Goal: Task Accomplishment & Management: Use online tool/utility

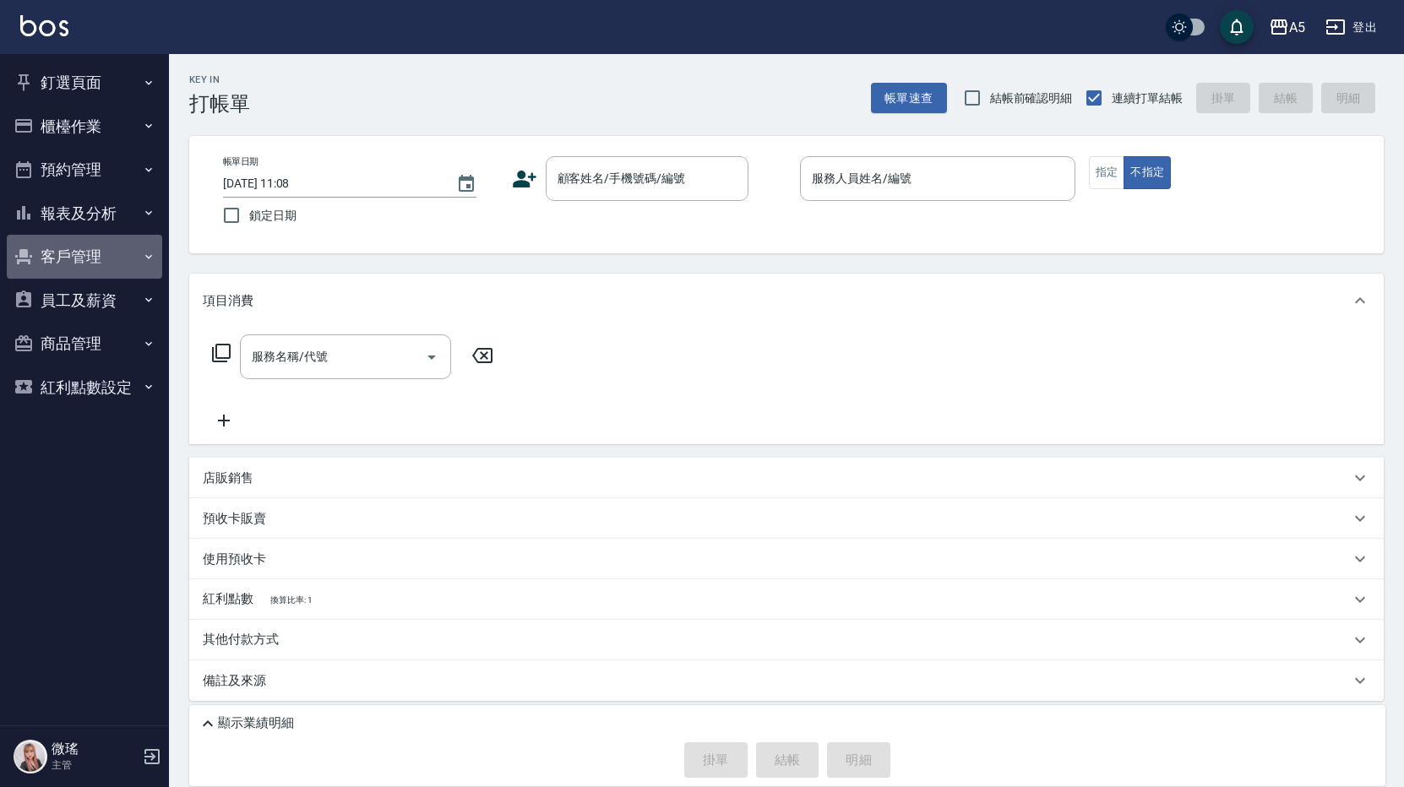
click at [55, 250] on button "客戶管理" at bounding box center [84, 257] width 155 height 44
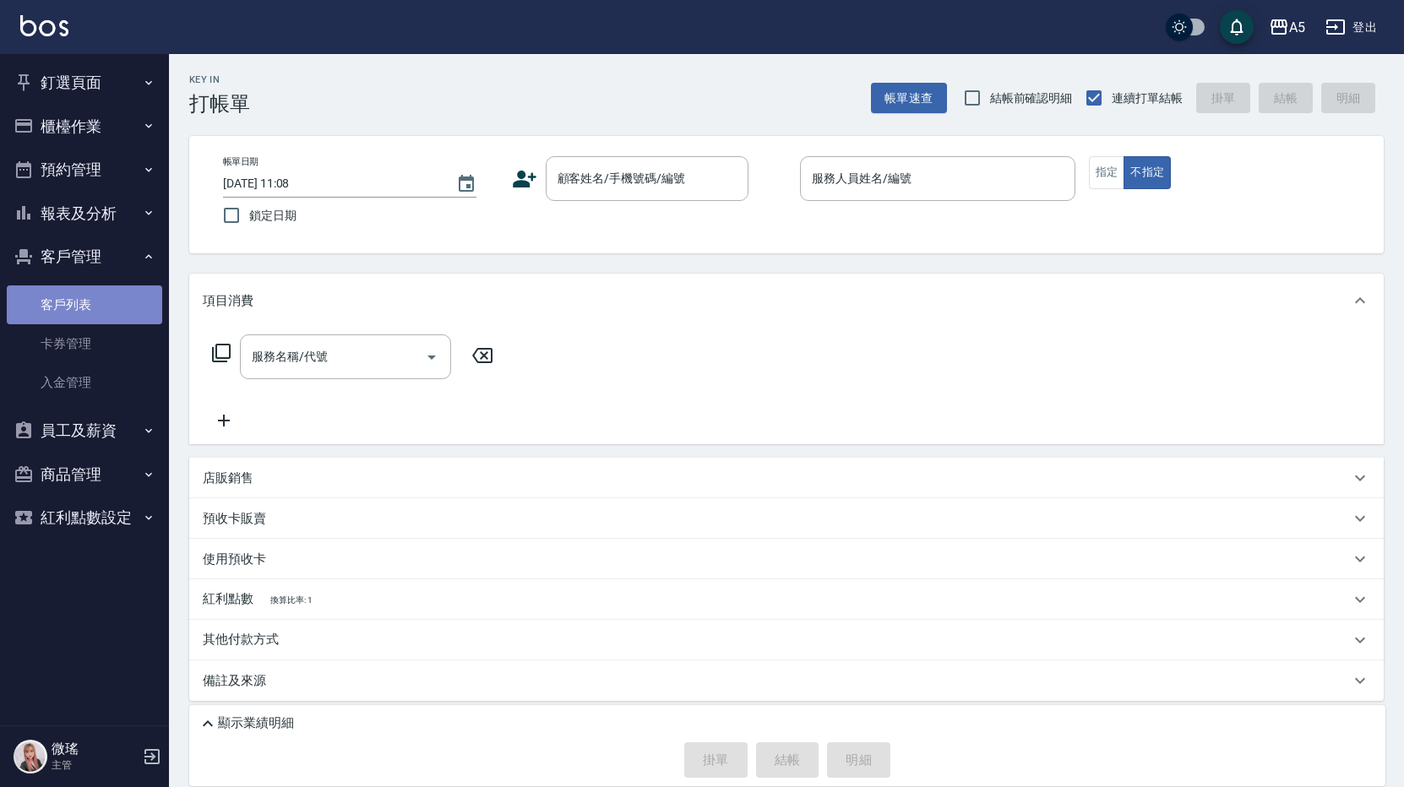
click at [58, 317] on link "客戶列表" at bounding box center [84, 304] width 155 height 39
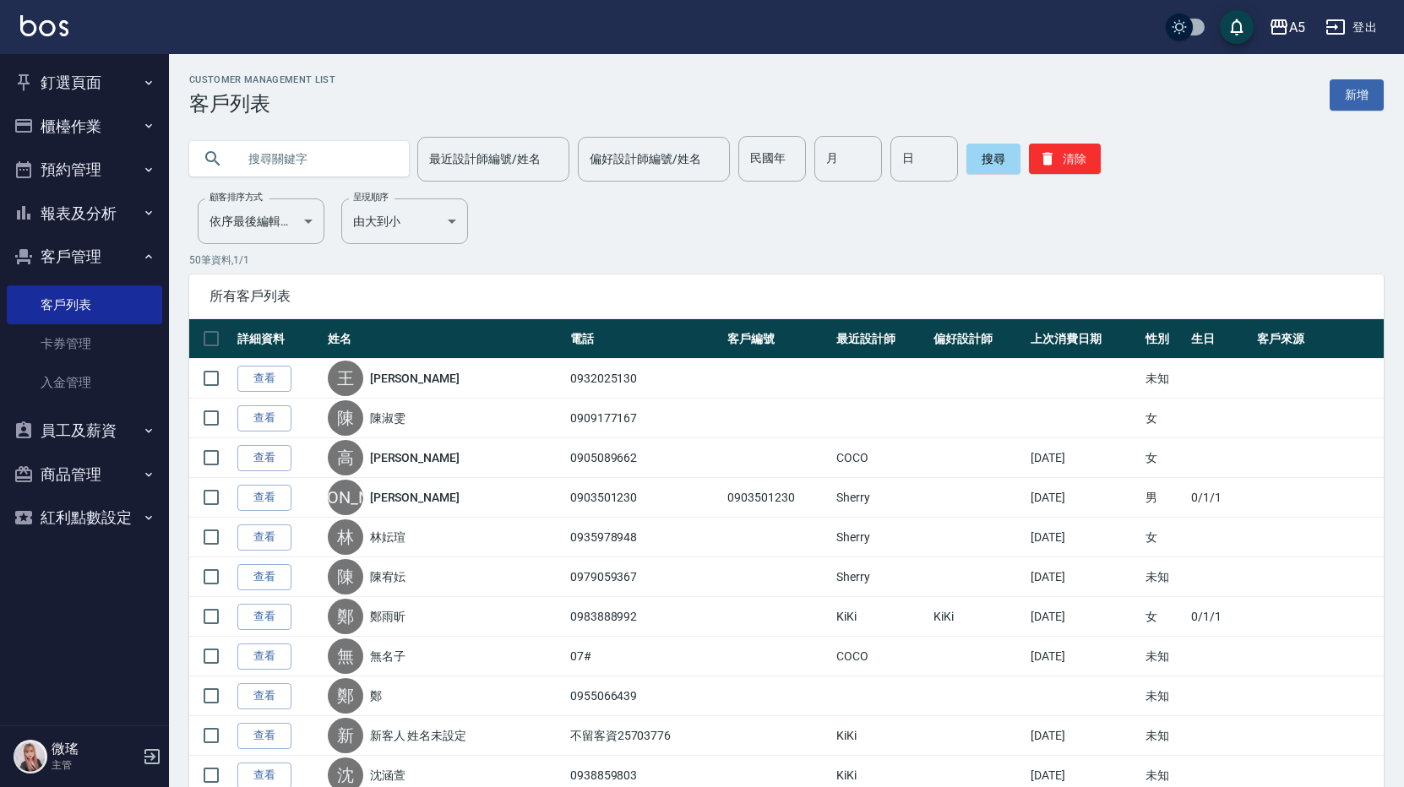
click at [302, 158] on input "text" at bounding box center [315, 159] width 159 height 46
type input "ㄐ"
type input "家"
click at [277, 143] on input "家" at bounding box center [315, 159] width 159 height 46
type input "夾"
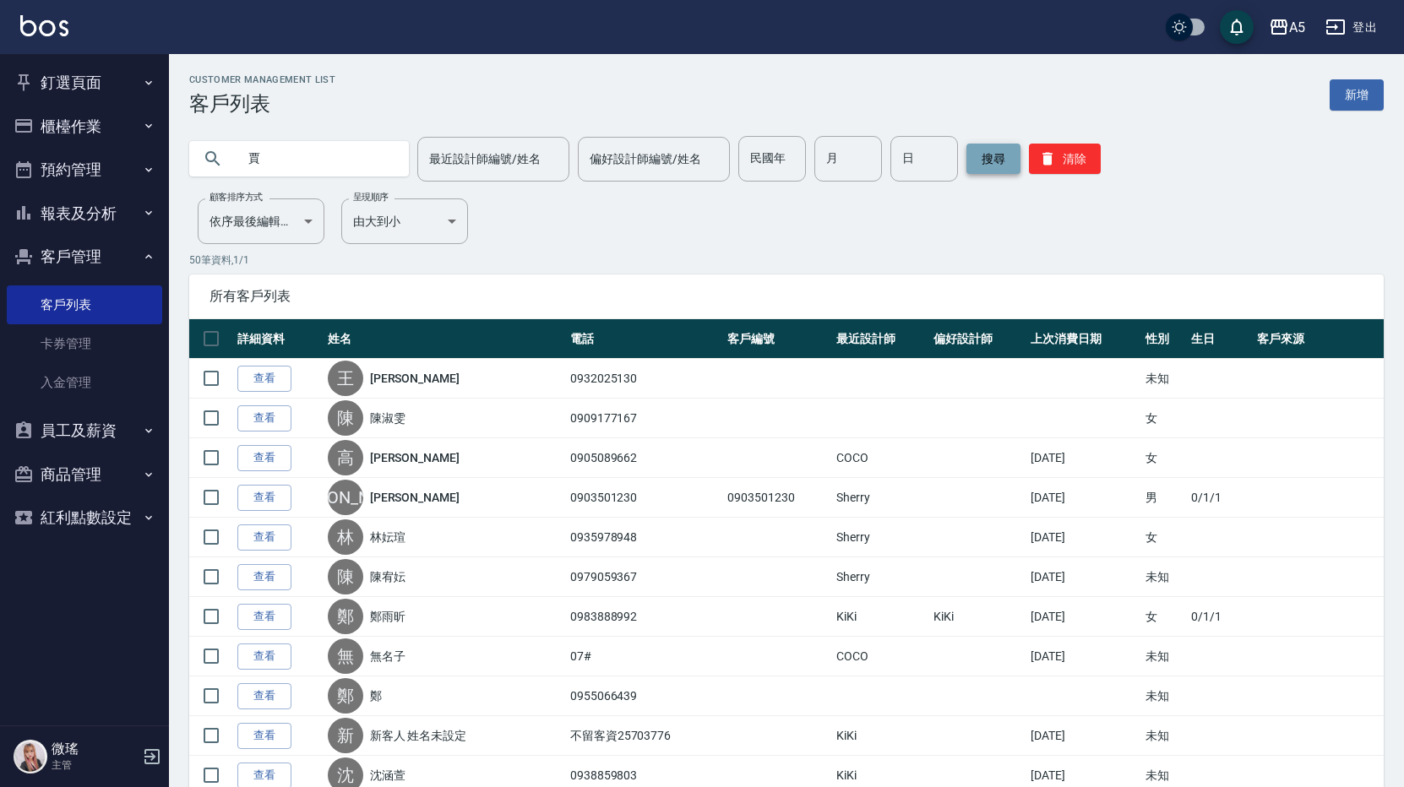
type input "賈"
click at [997, 160] on button "搜尋" at bounding box center [993, 159] width 54 height 30
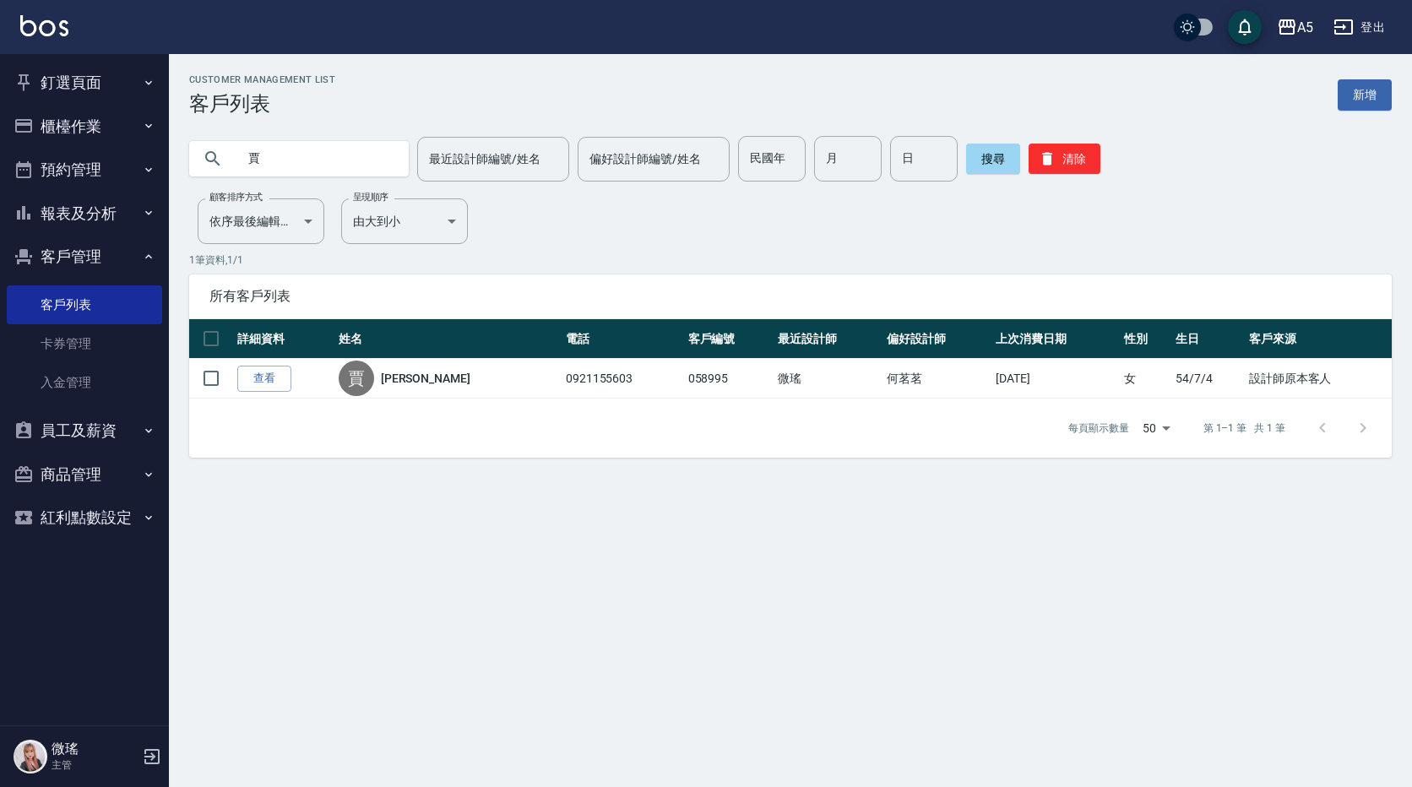
click at [273, 386] on link "查看" at bounding box center [264, 379] width 54 height 26
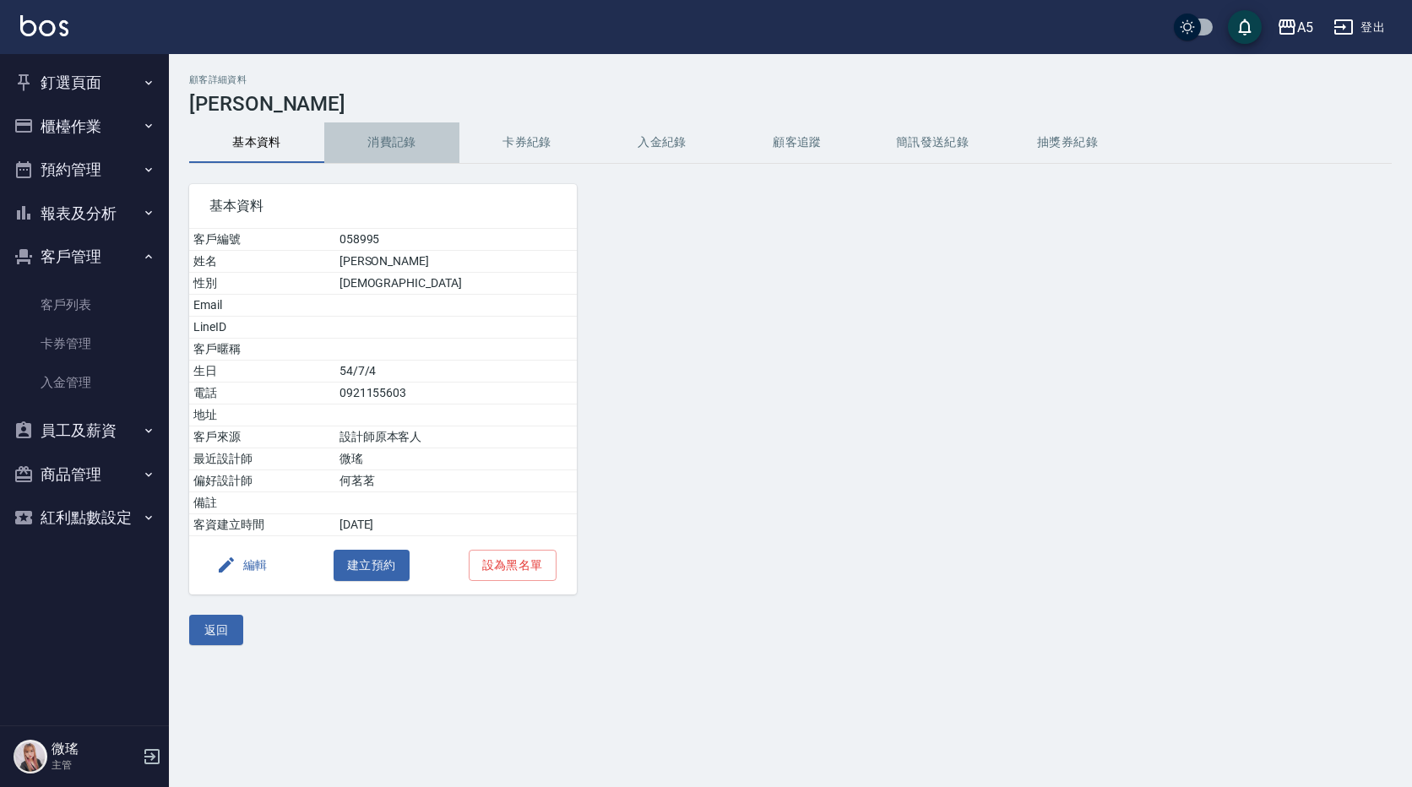
drag, startPoint x: 409, startPoint y: 145, endPoint x: 413, endPoint y: 135, distance: 11.0
click at [410, 144] on button "消費記錄" at bounding box center [391, 142] width 135 height 41
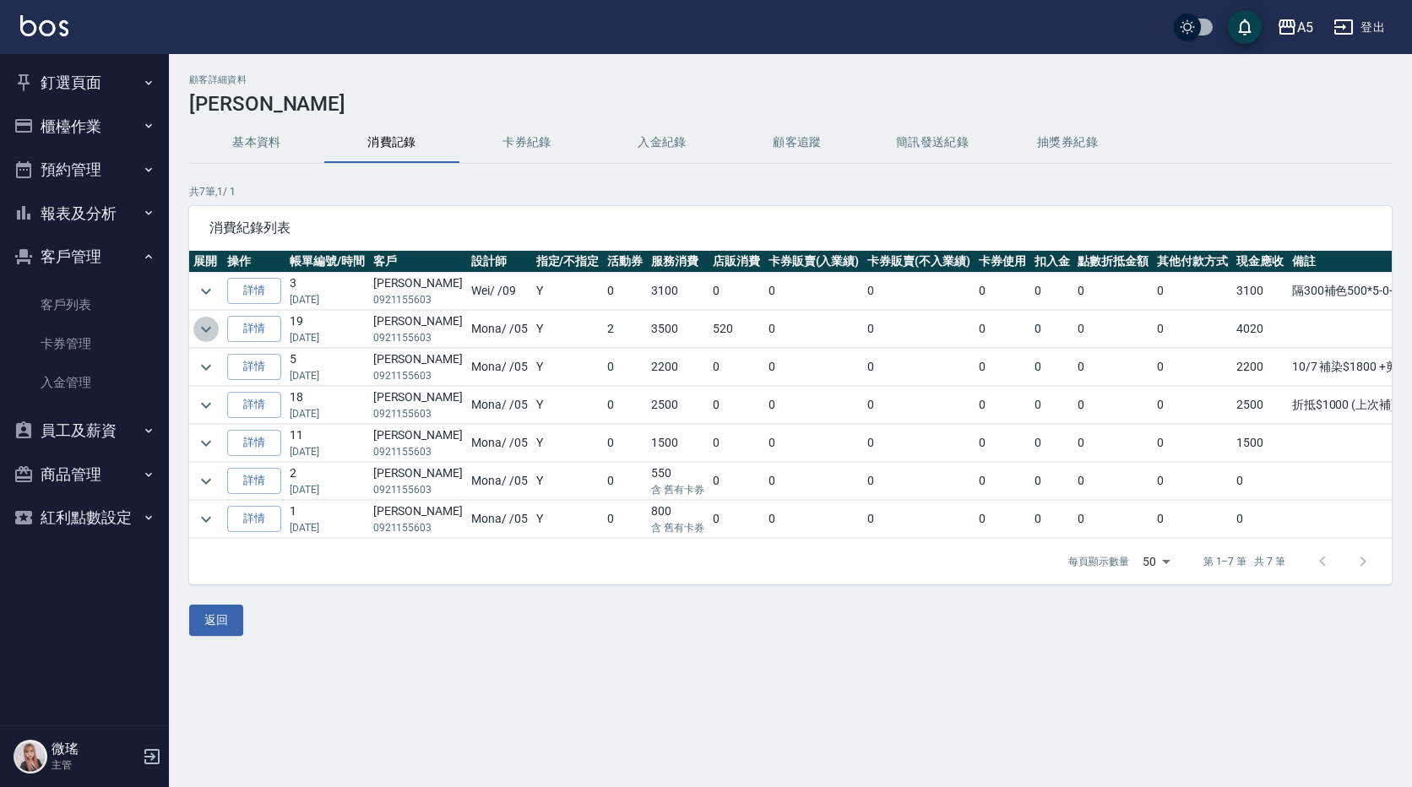
click at [205, 332] on icon "expand row" at bounding box center [206, 329] width 20 height 20
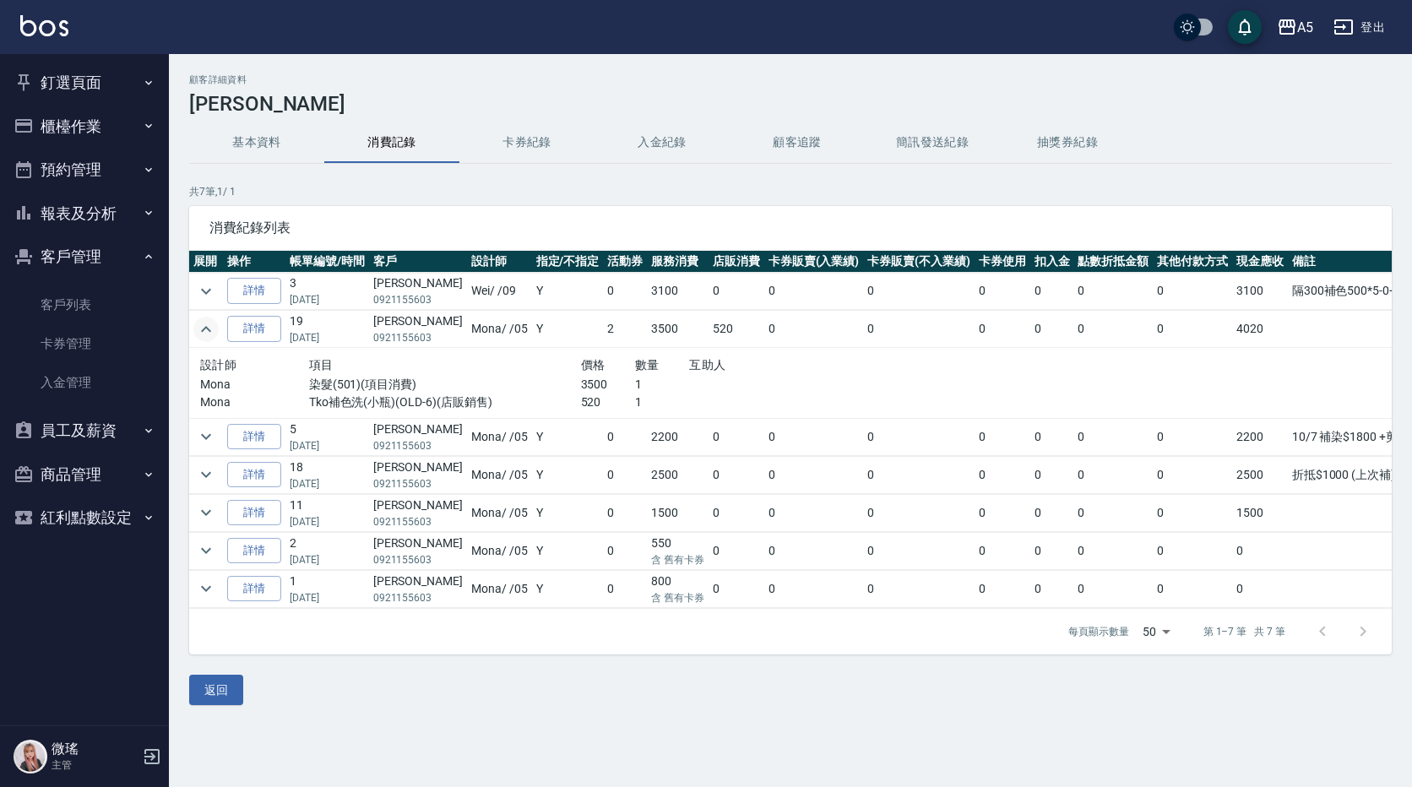
click at [205, 332] on icon "expand row" at bounding box center [206, 329] width 20 height 20
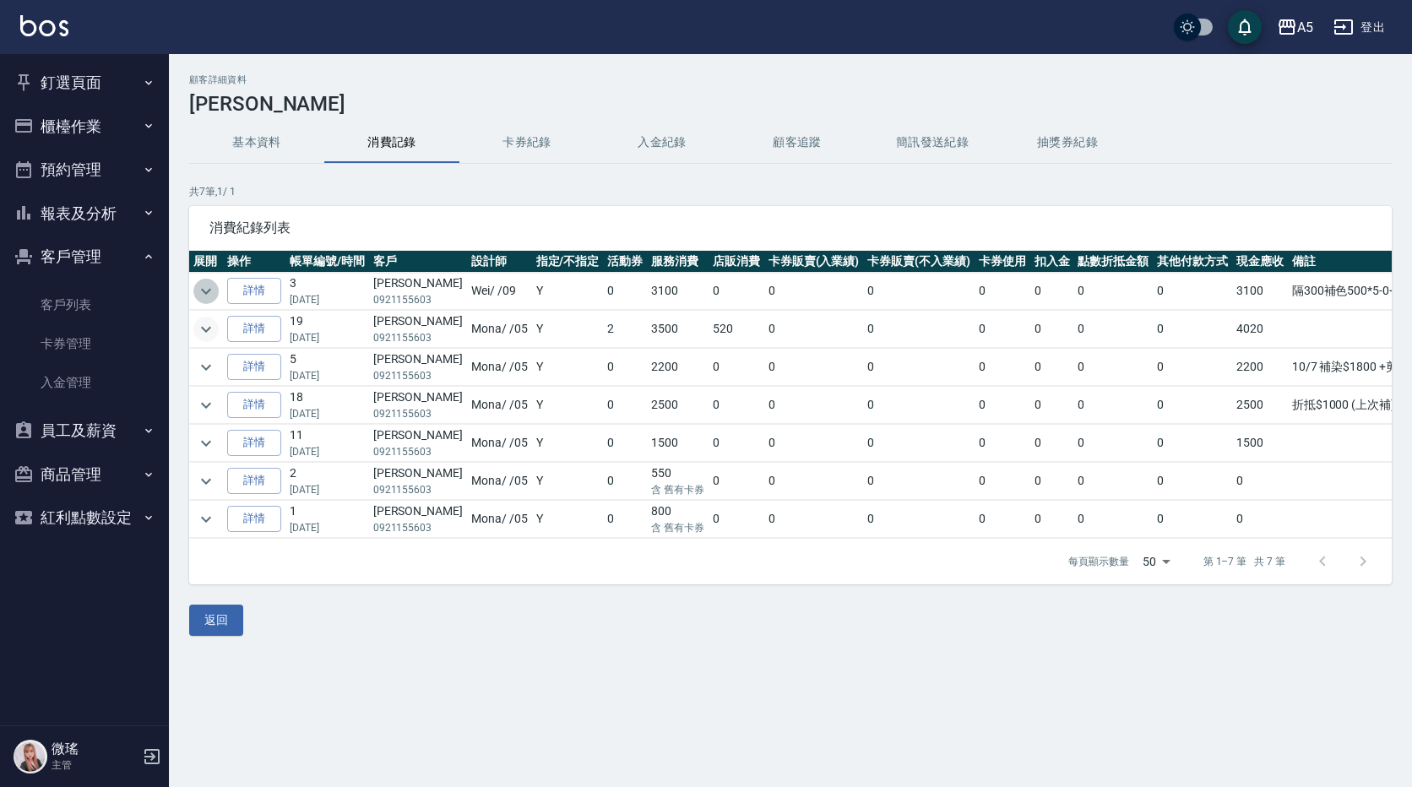
click at [211, 289] on icon "expand row" at bounding box center [206, 291] width 20 height 20
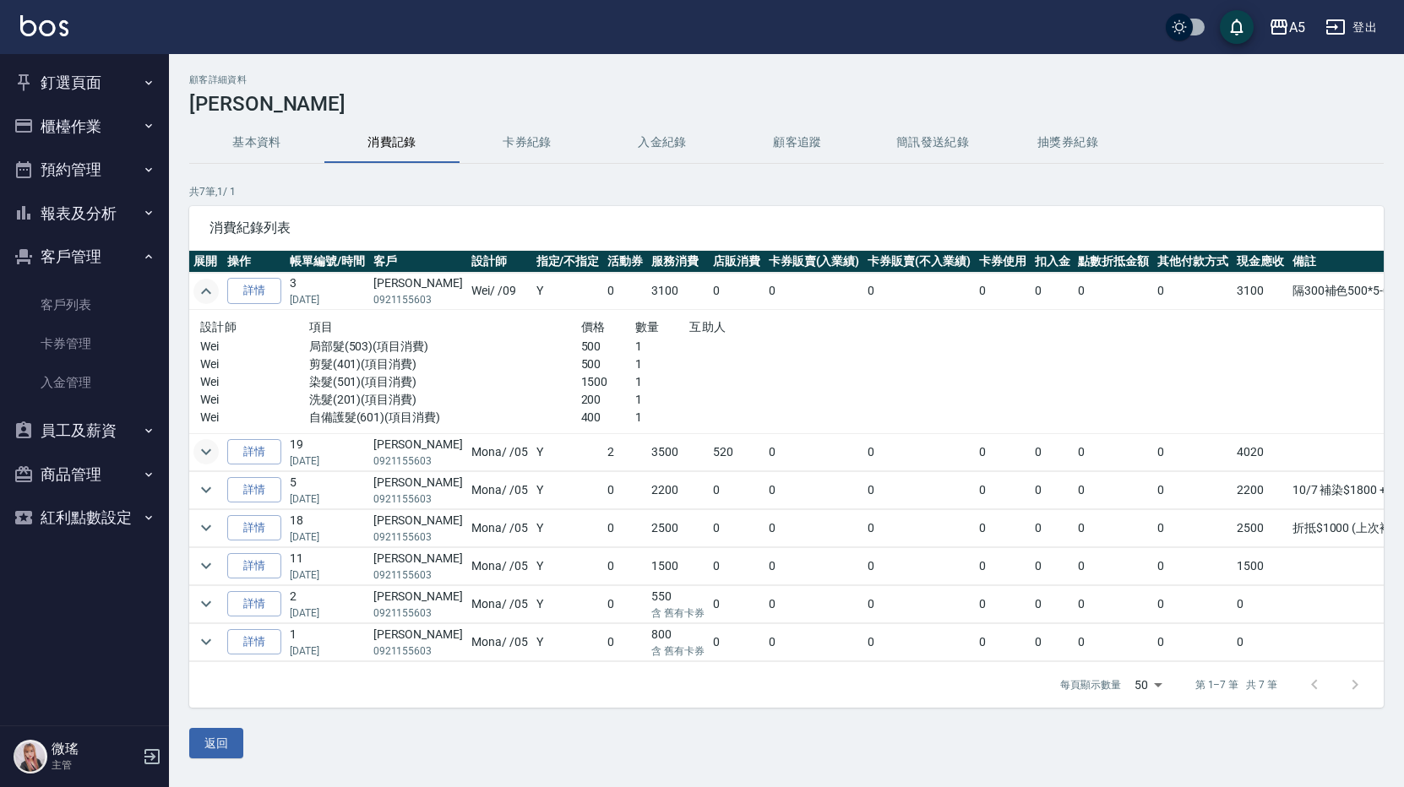
click at [211, 289] on icon "expand row" at bounding box center [206, 291] width 20 height 20
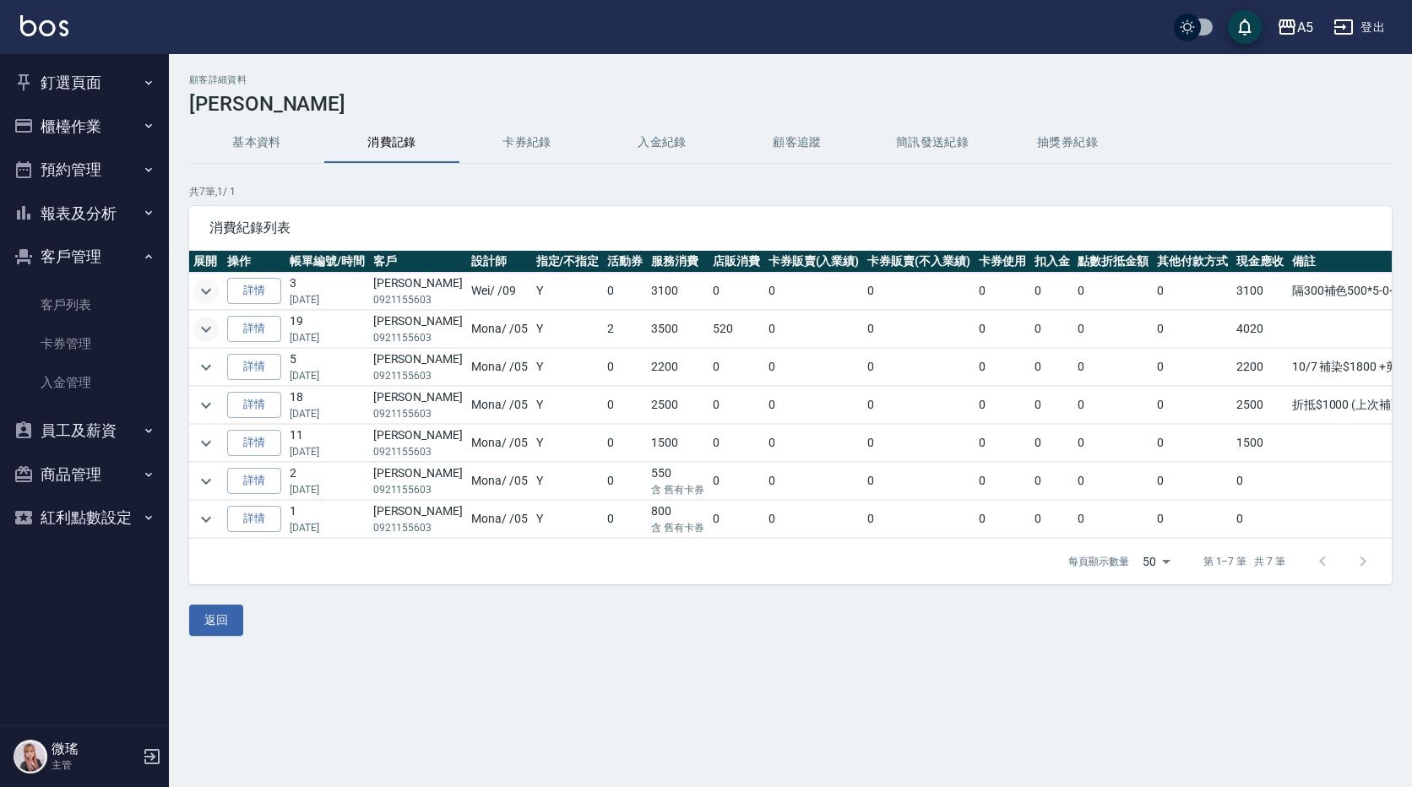
click at [76, 143] on button "櫃檯作業" at bounding box center [84, 127] width 155 height 44
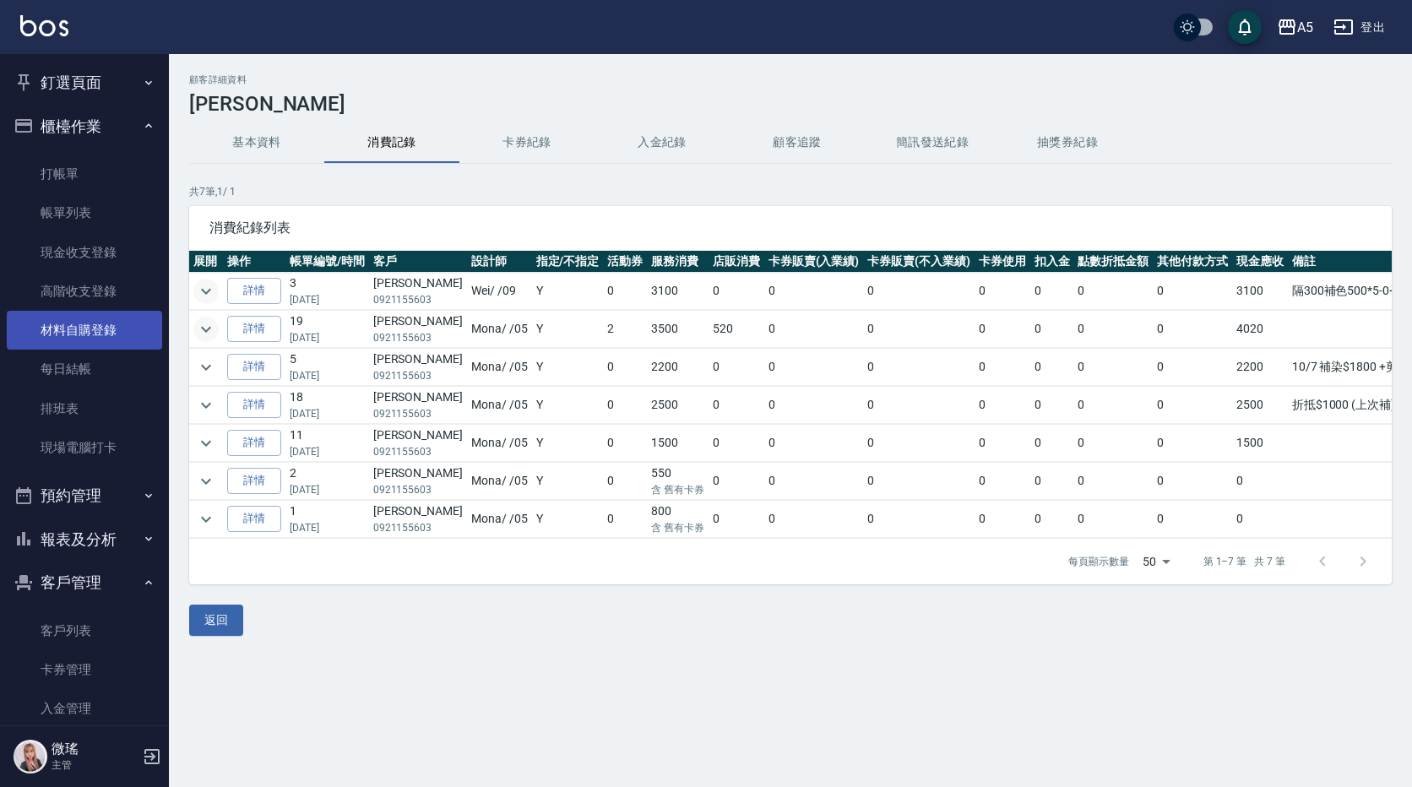
click at [118, 321] on link "材料自購登錄" at bounding box center [84, 330] width 155 height 39
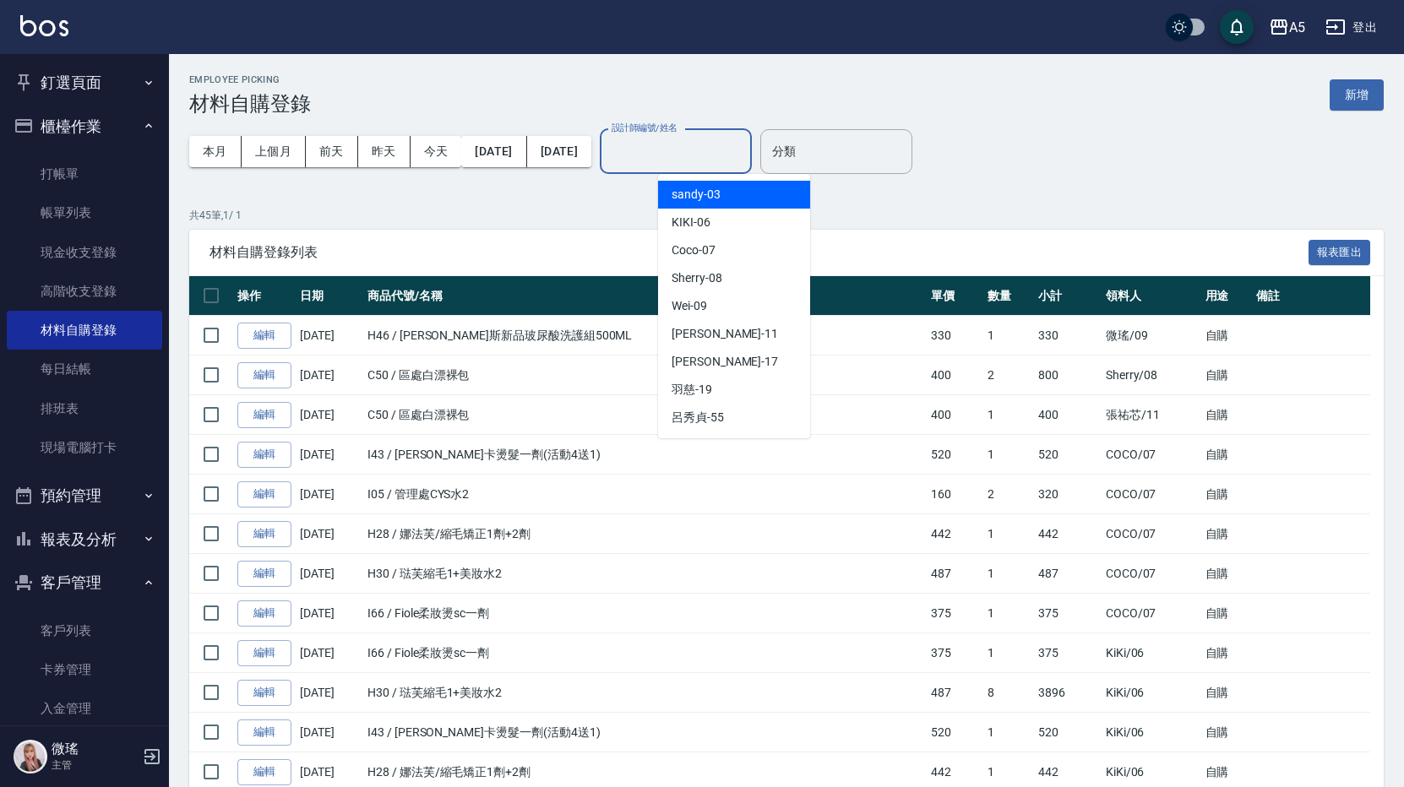
click at [693, 149] on input "設計師編號/姓名" at bounding box center [675, 152] width 137 height 30
click at [742, 257] on div "Coco -07" at bounding box center [734, 250] width 152 height 28
type input "Coco-07"
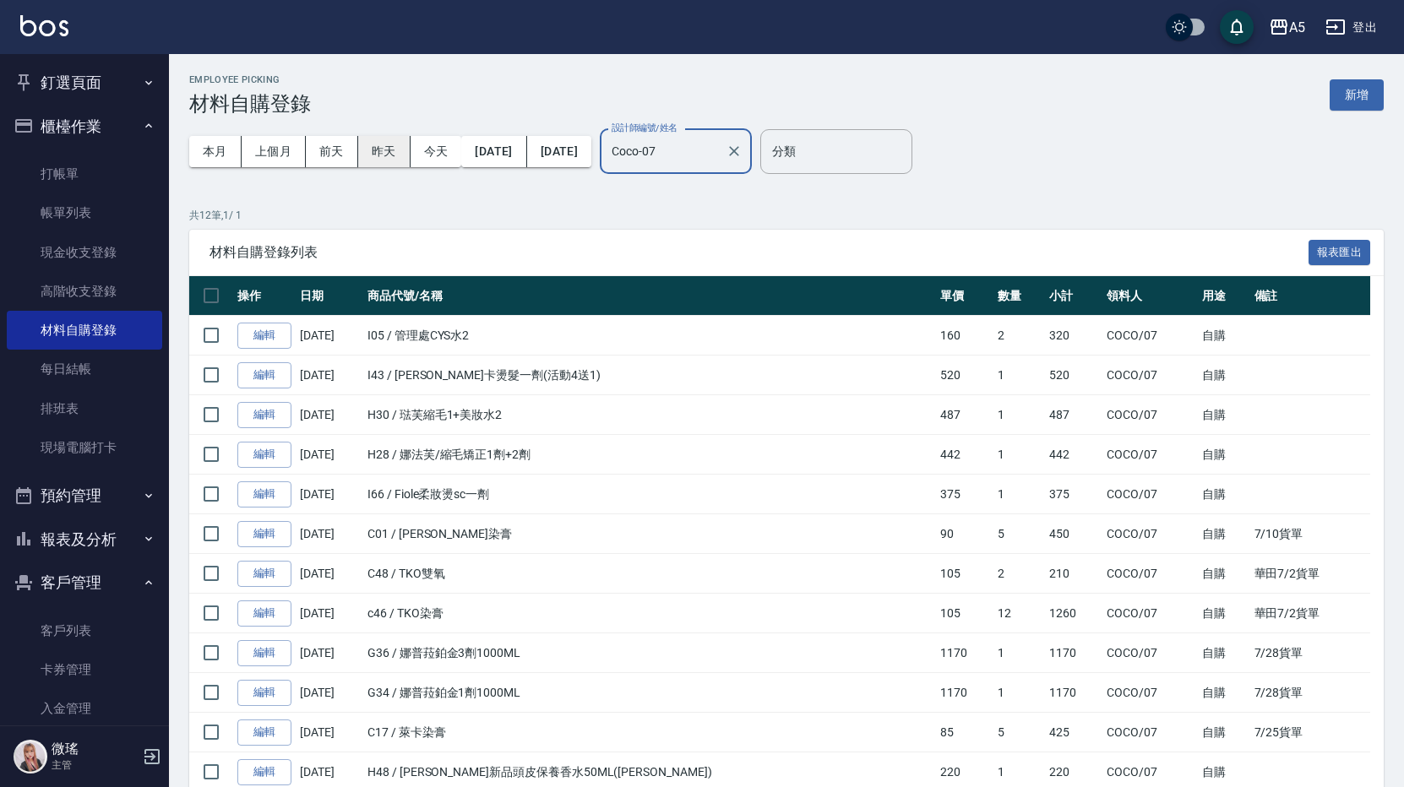
click at [379, 147] on button "昨天" at bounding box center [384, 151] width 52 height 31
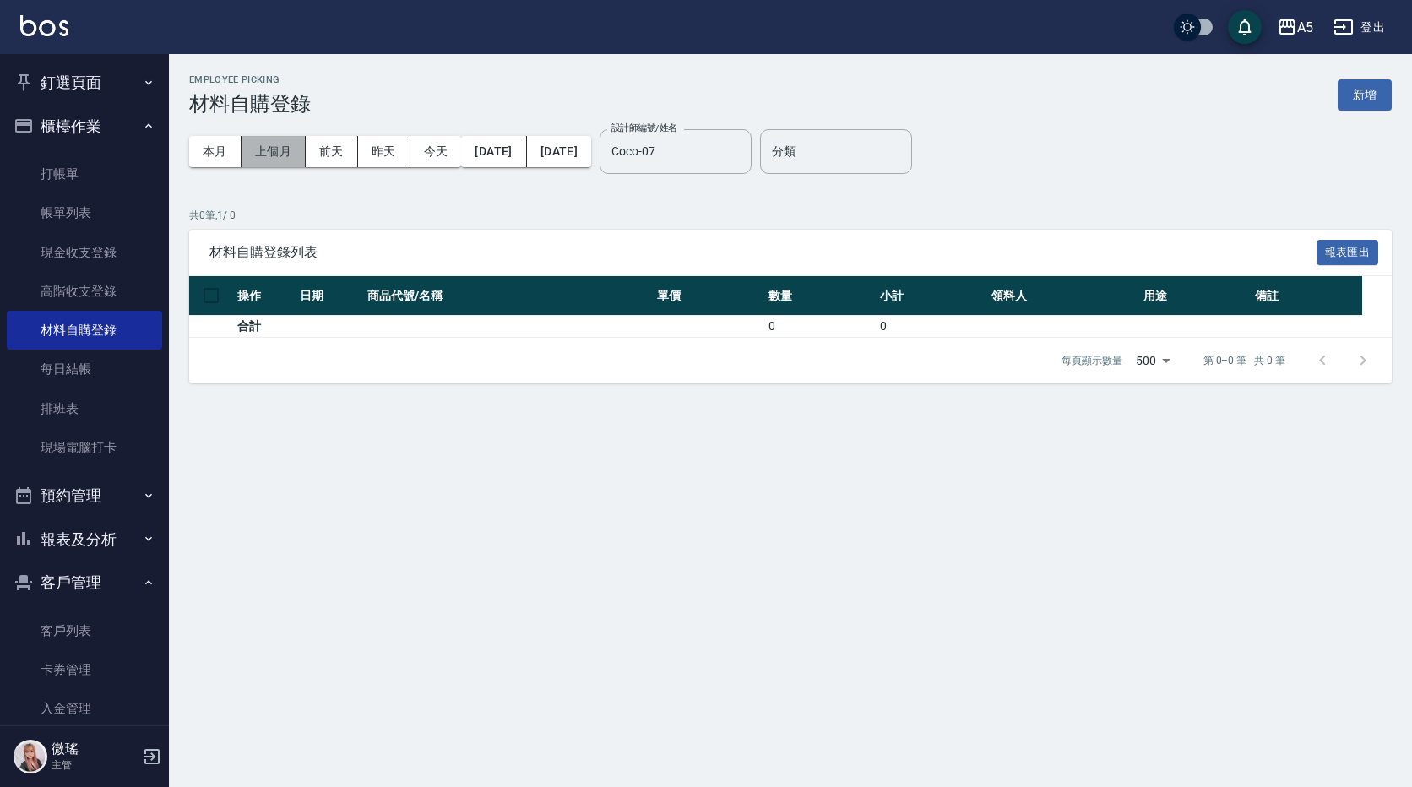
click at [286, 152] on button "上個月" at bounding box center [274, 151] width 64 height 31
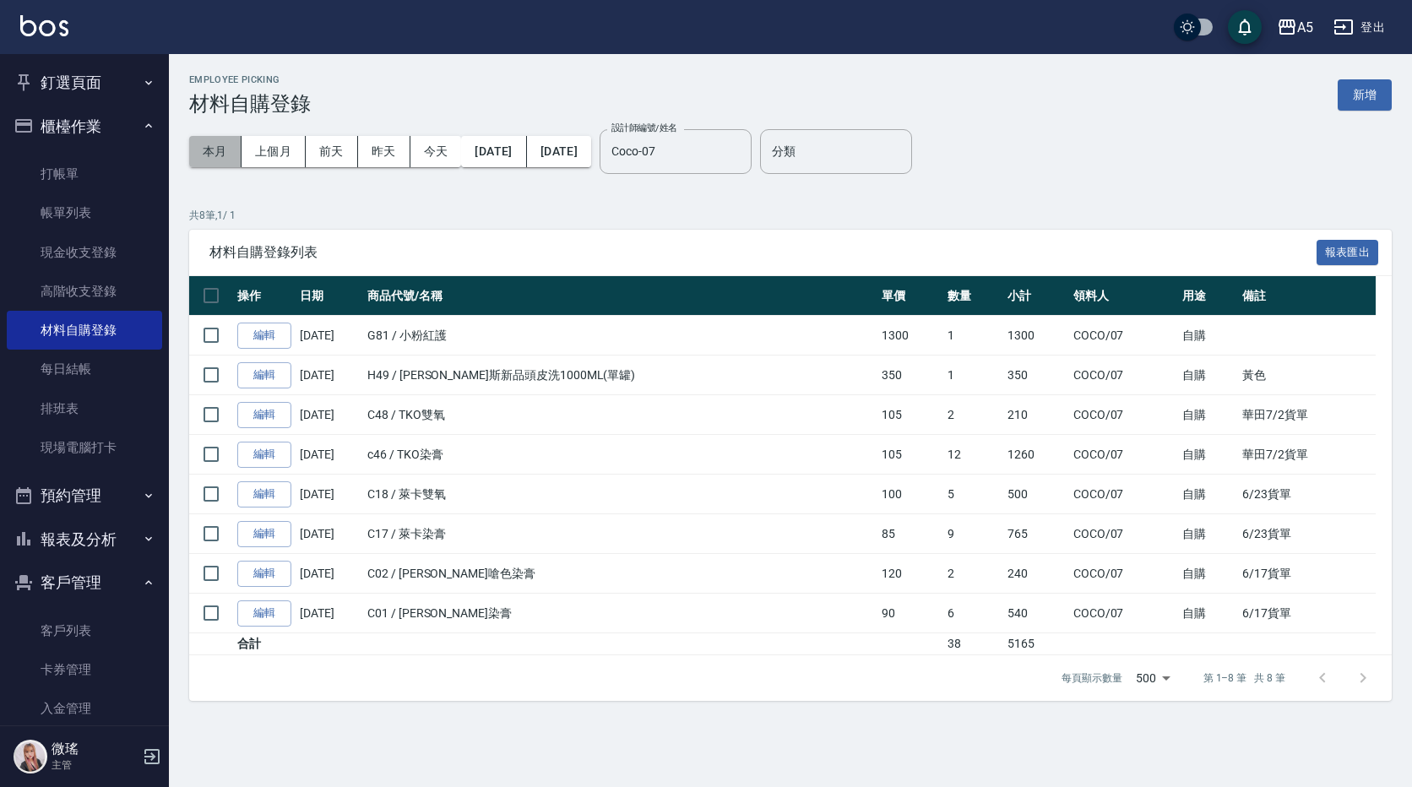
click at [231, 159] on button "本月" at bounding box center [215, 151] width 52 height 31
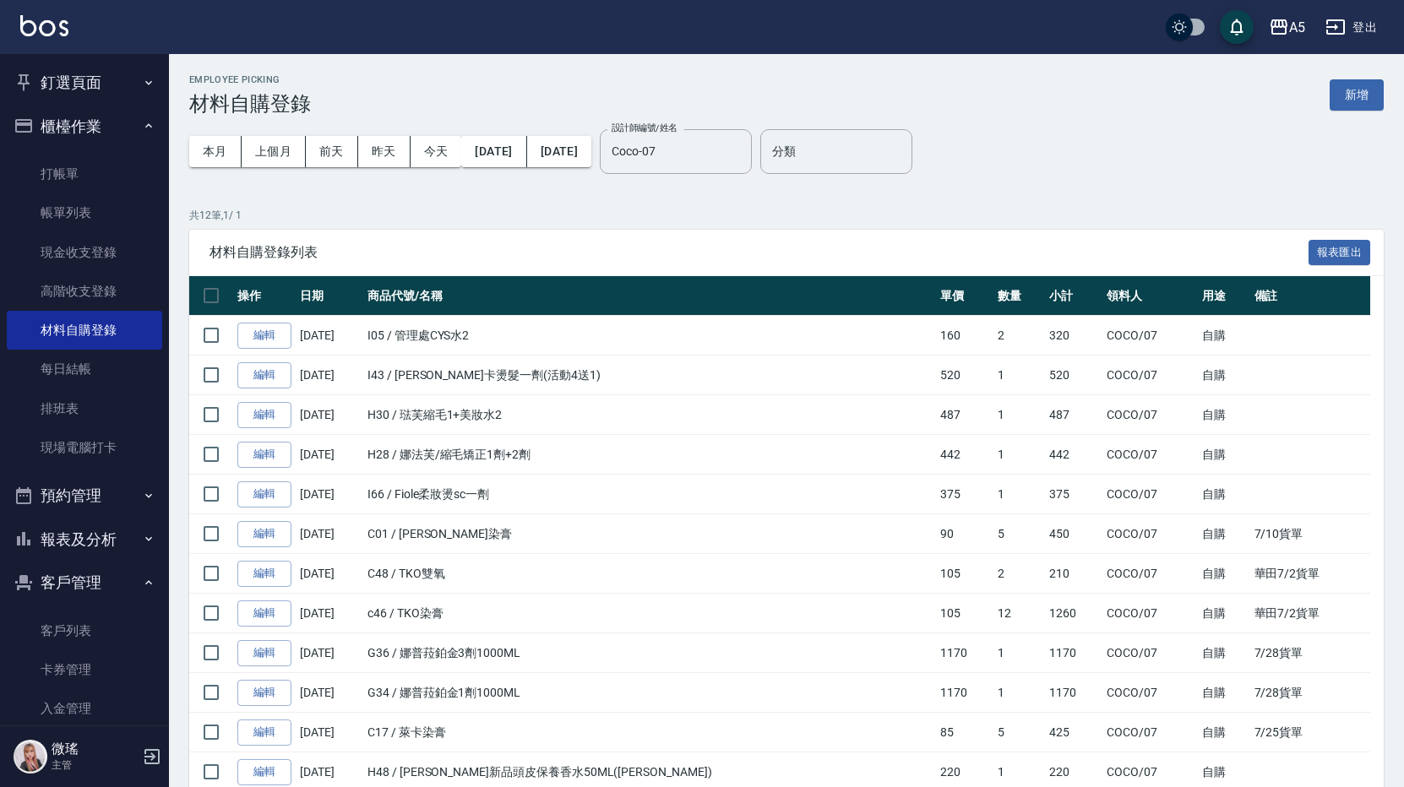
scroll to position [93, 0]
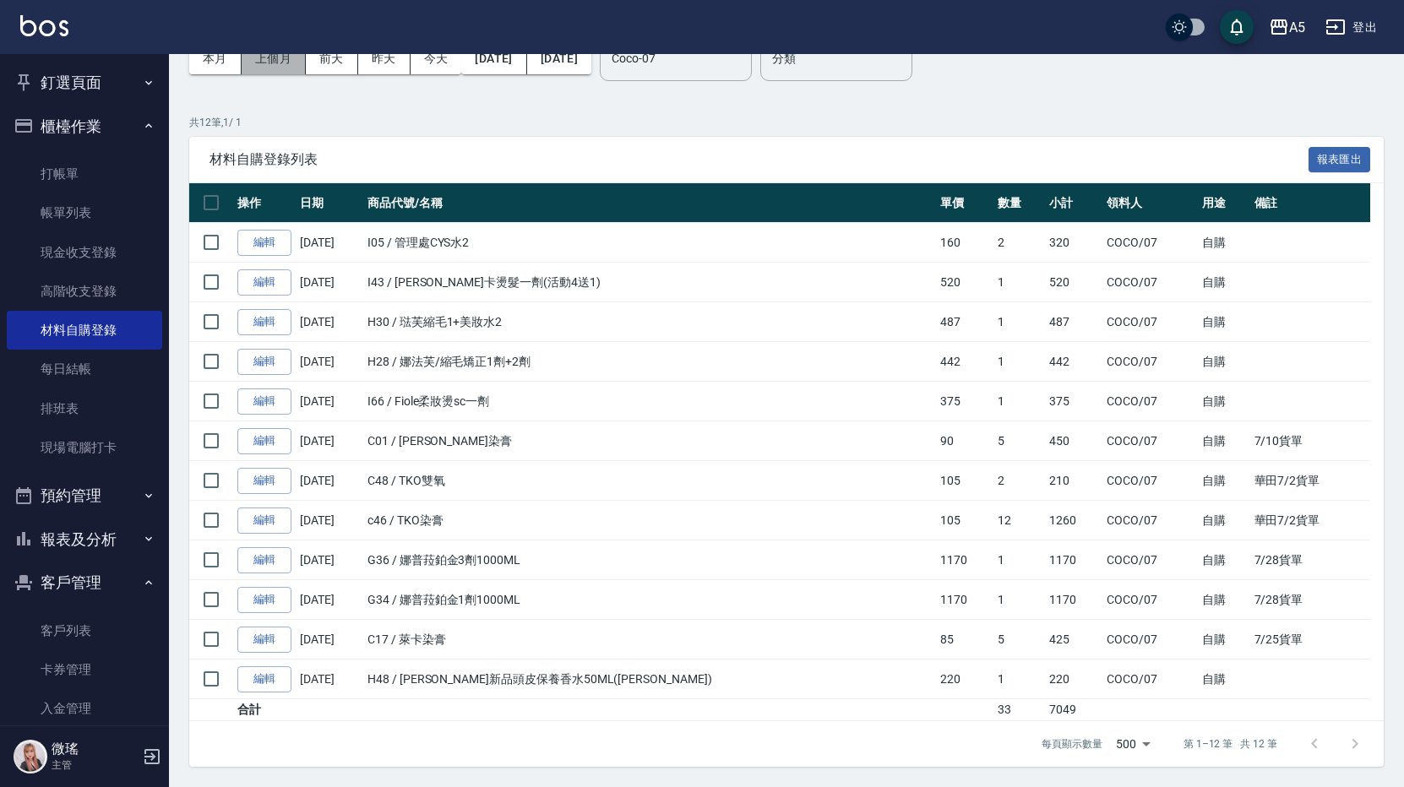
click at [260, 64] on button "上個月" at bounding box center [274, 58] width 64 height 31
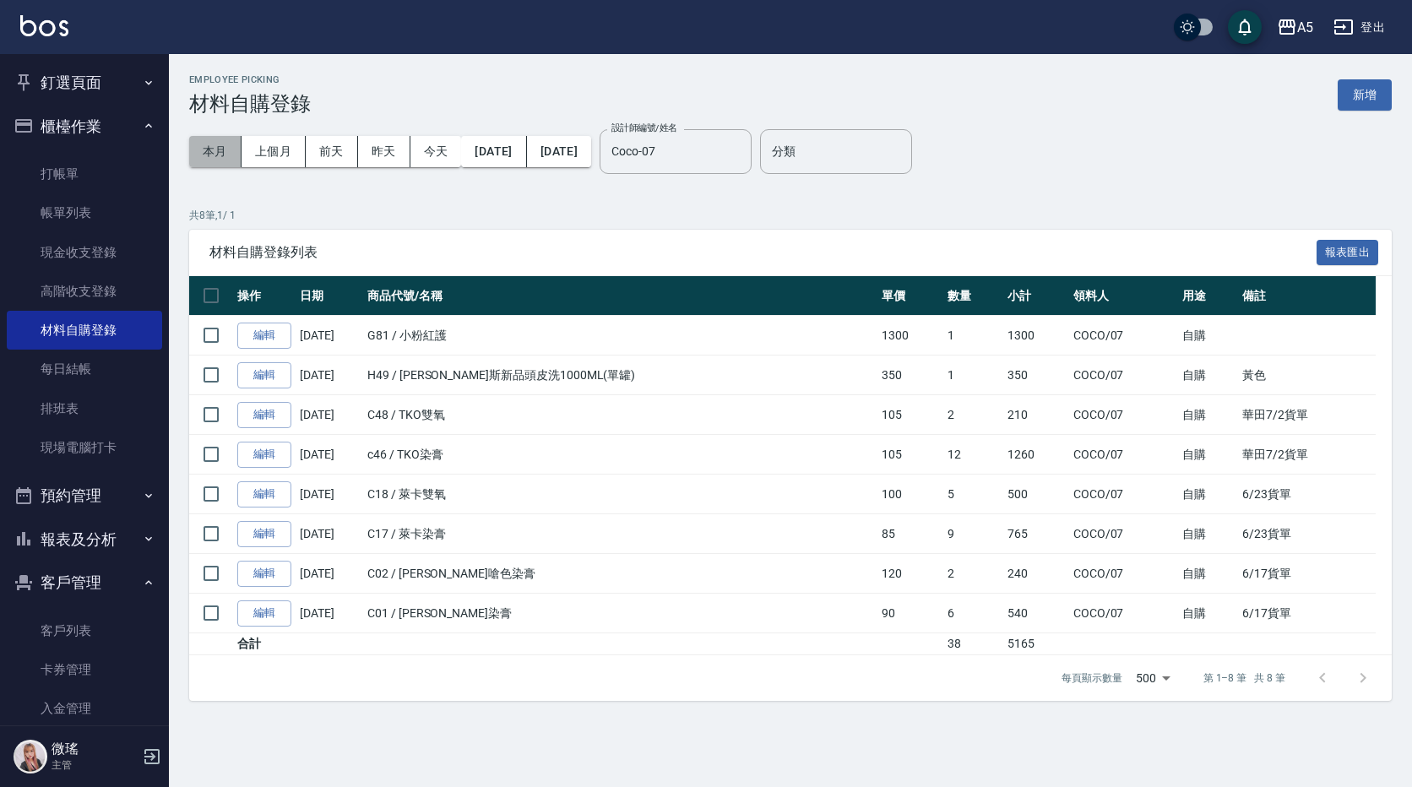
click at [225, 160] on button "本月" at bounding box center [215, 151] width 52 height 31
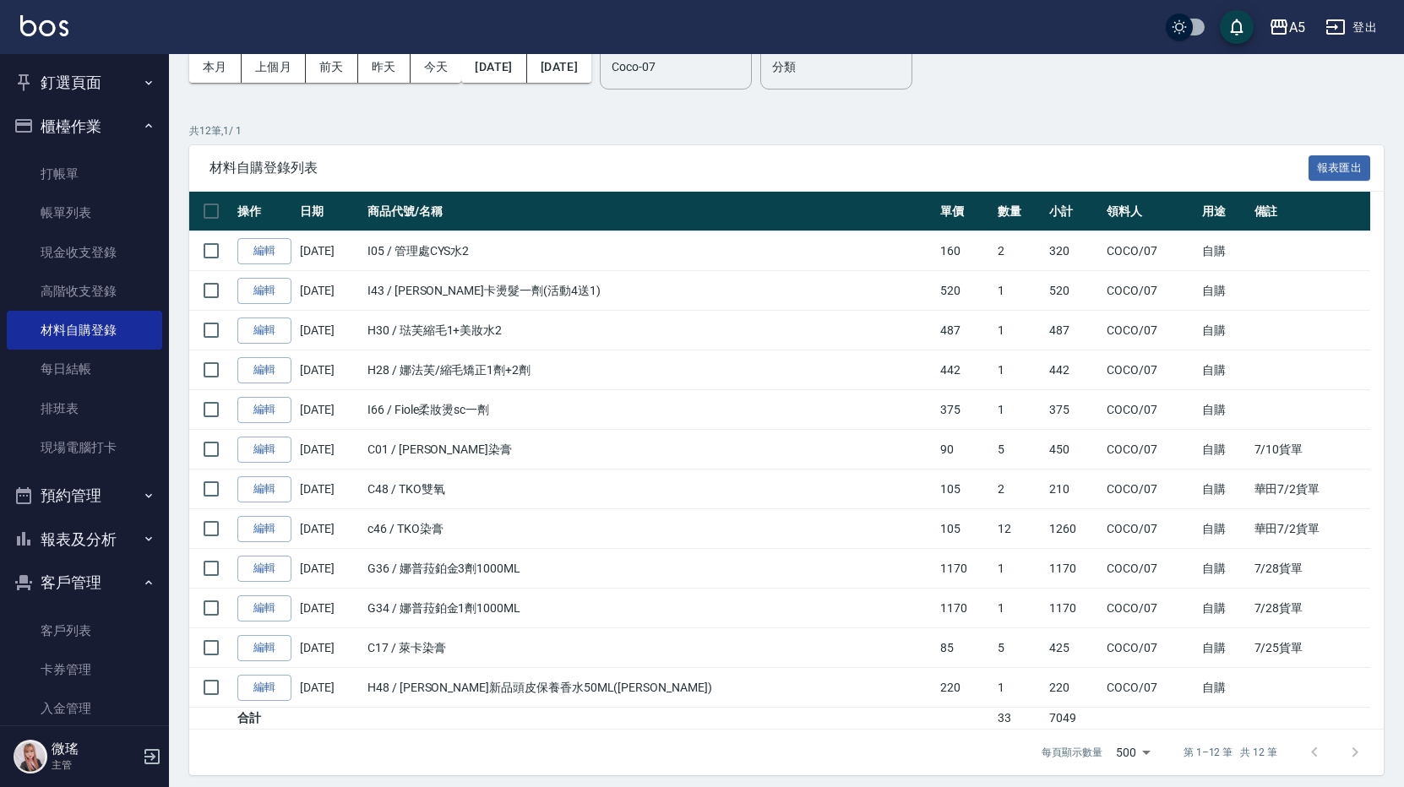
scroll to position [93, 0]
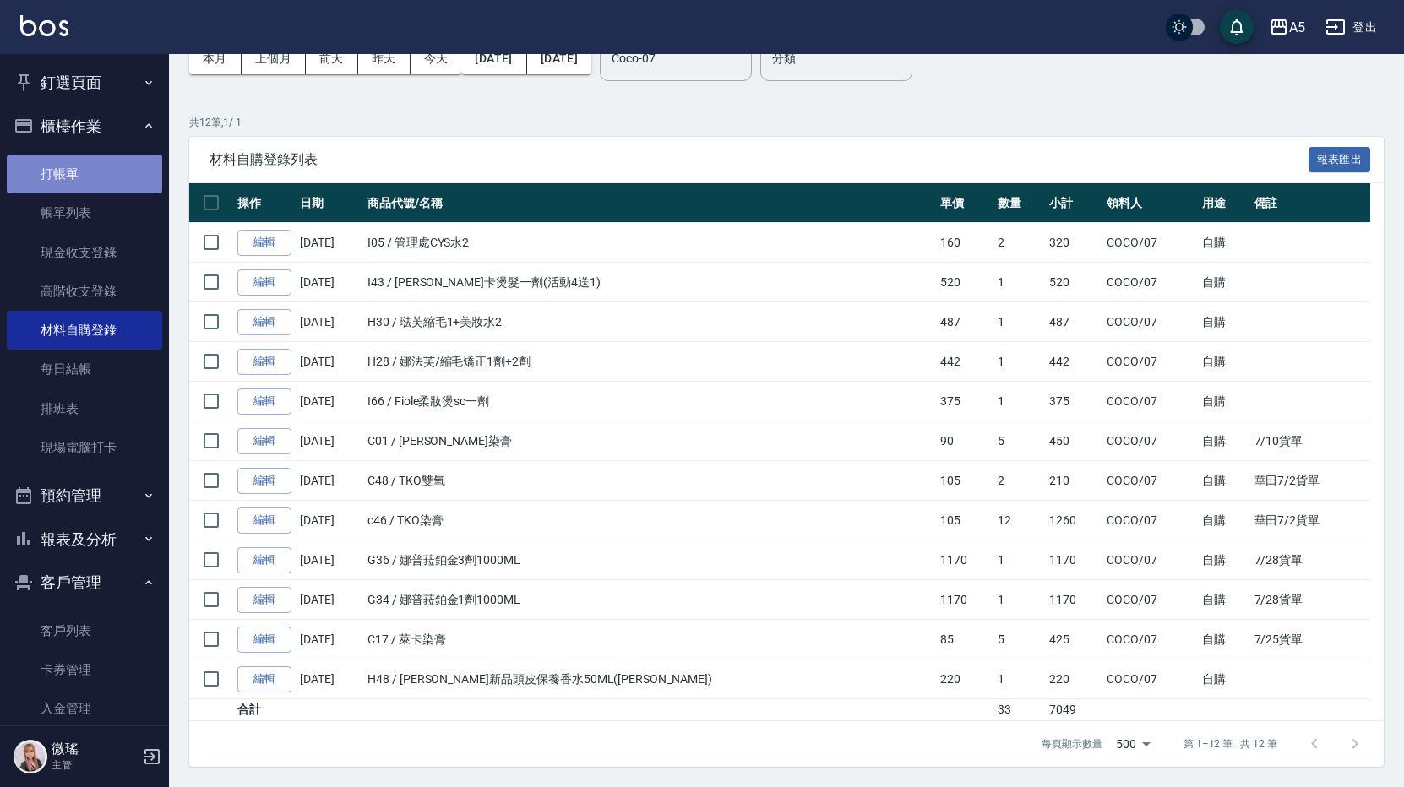
click at [109, 171] on link "打帳單" at bounding box center [84, 174] width 155 height 39
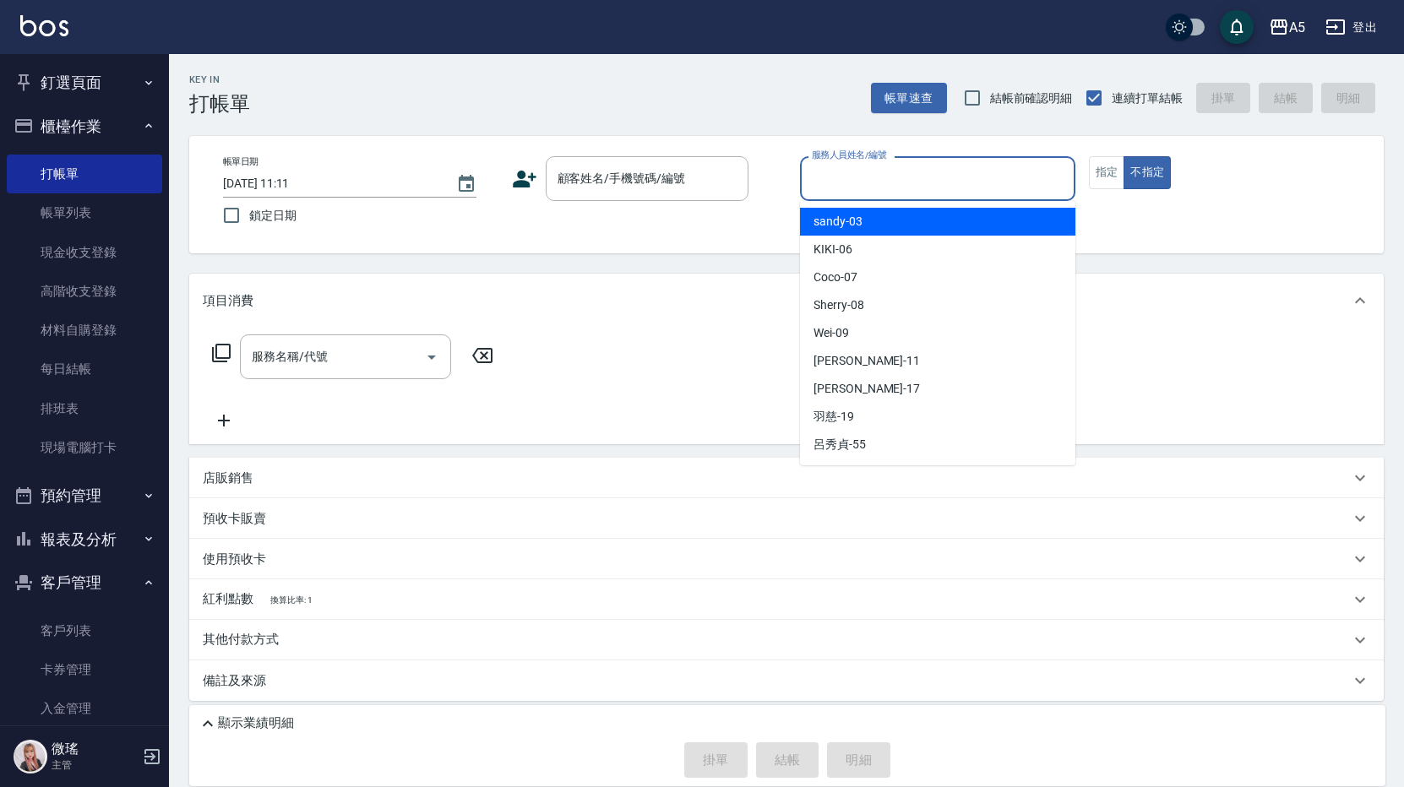
click at [934, 176] on input "服務人員姓名/編號" at bounding box center [937, 179] width 260 height 30
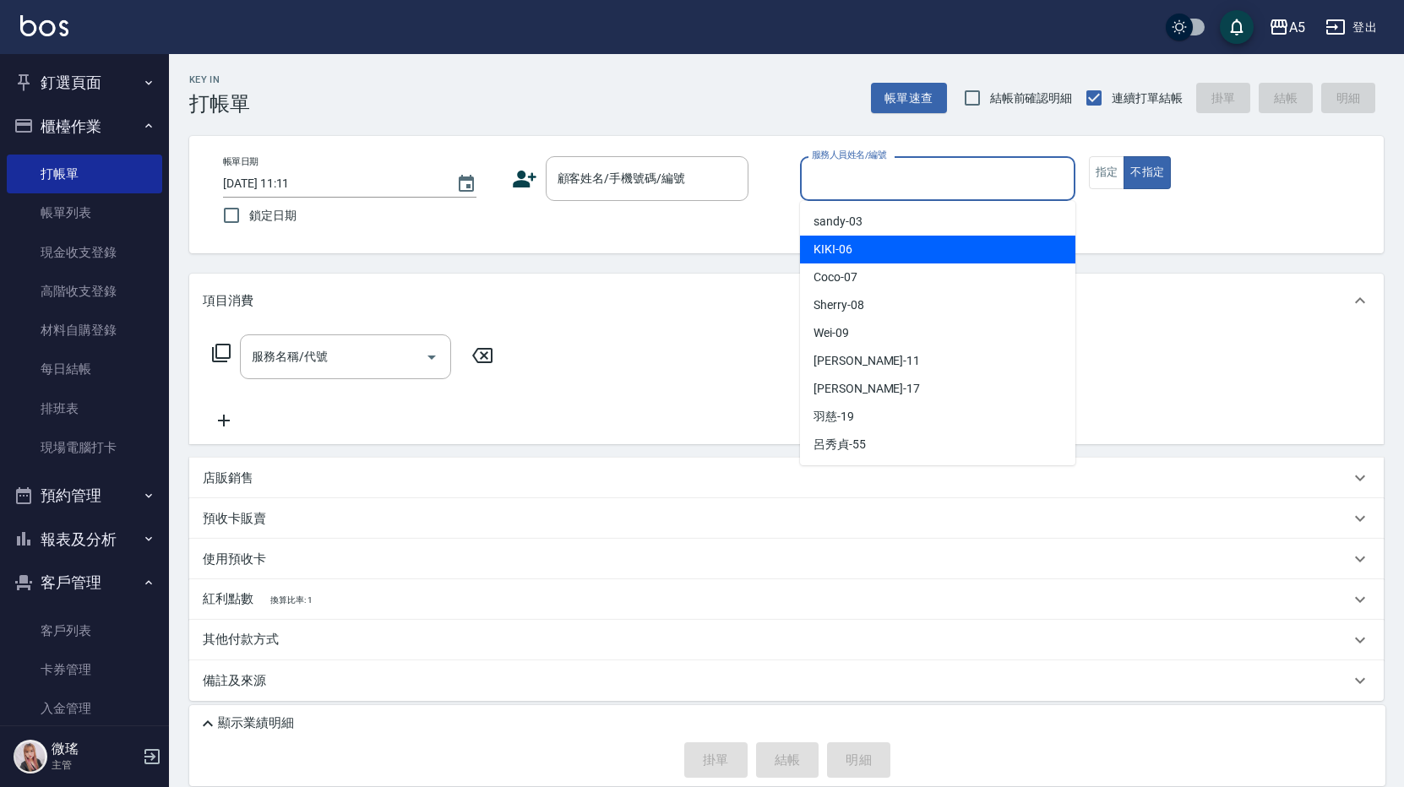
click at [864, 255] on div "KIKI -06" at bounding box center [937, 250] width 275 height 28
type input "KIKI-06"
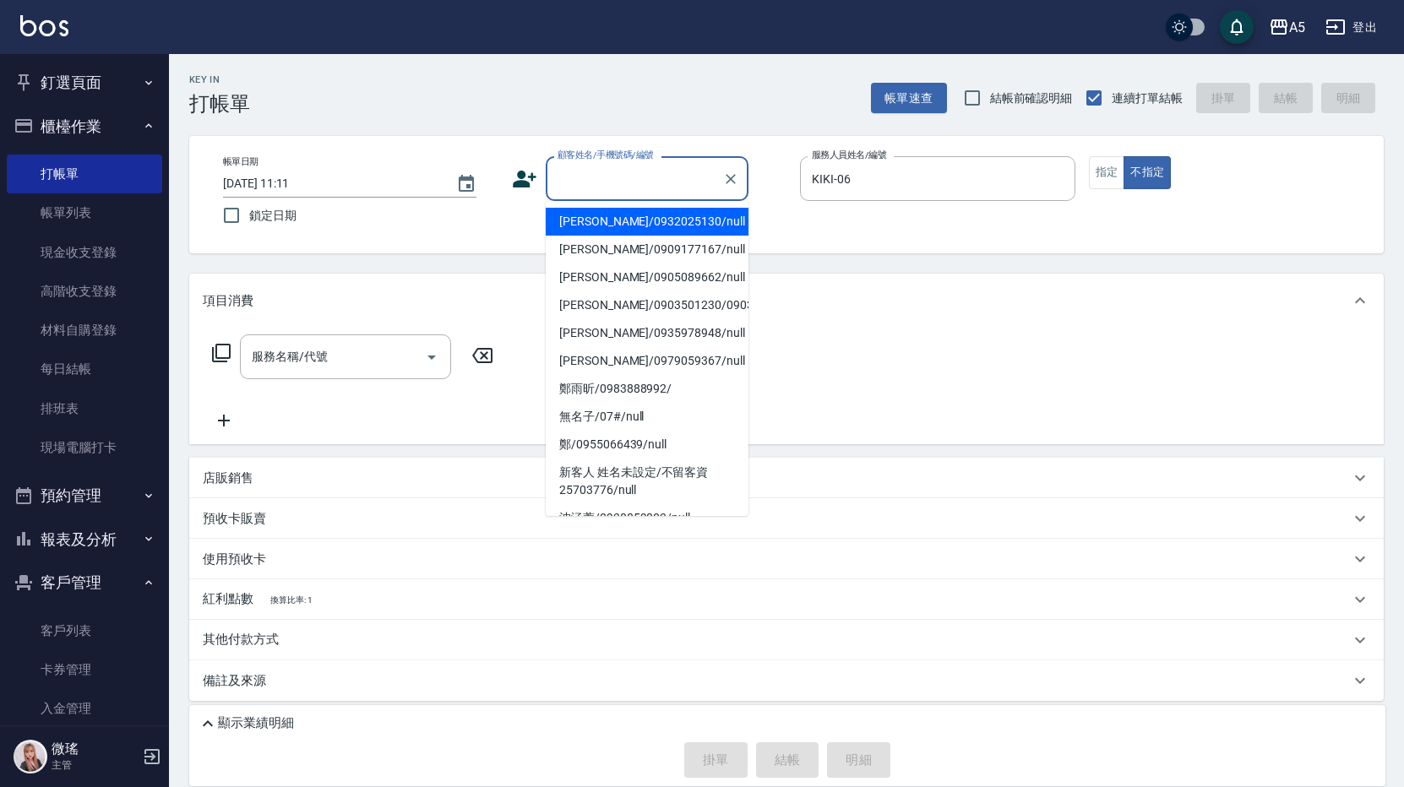
click at [677, 184] on input "顧客姓名/手機號碼/編號" at bounding box center [634, 179] width 162 height 30
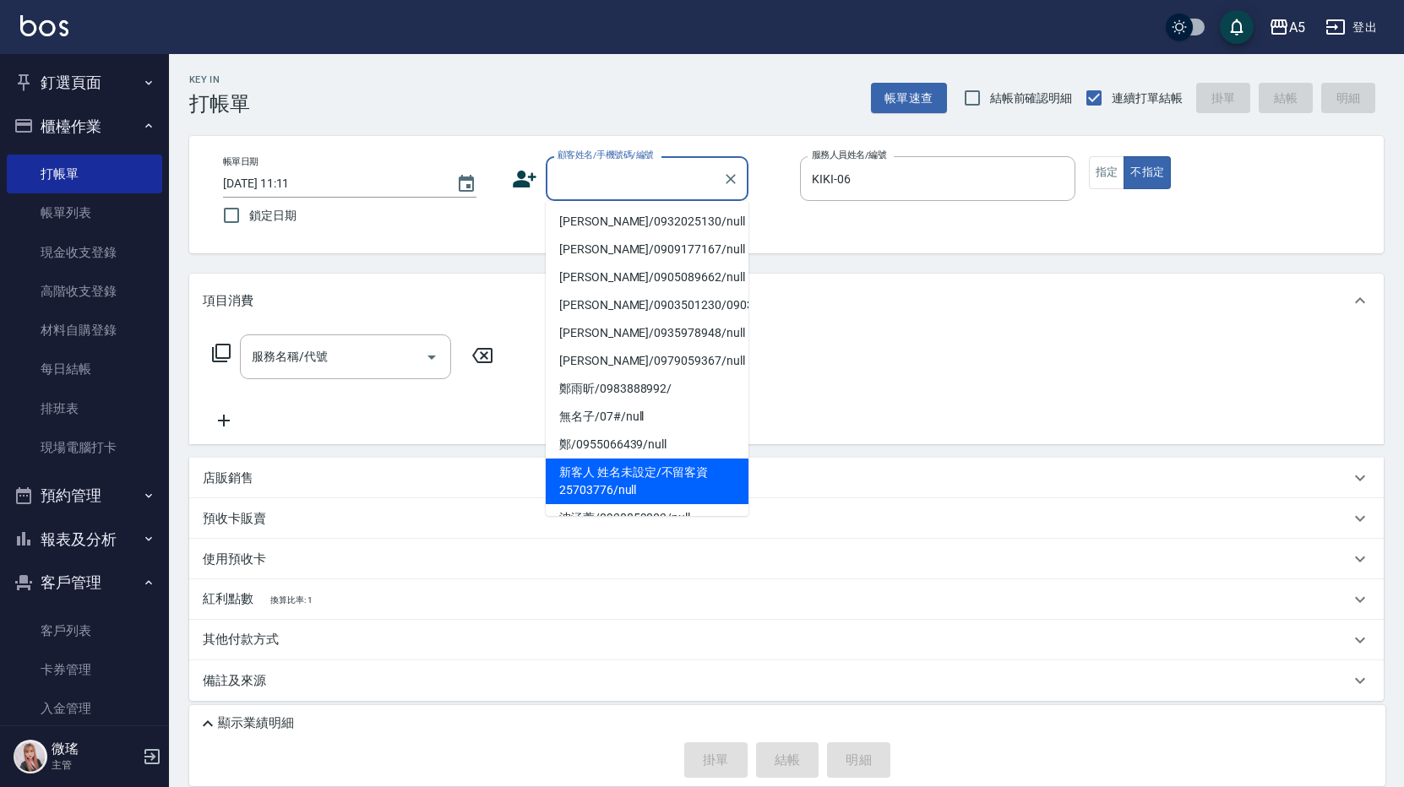
click at [664, 480] on li "新客人 姓名未設定/不留客資25703776/null" at bounding box center [647, 482] width 203 height 46
type input "新客人 姓名未設定/不留客資25703776/null"
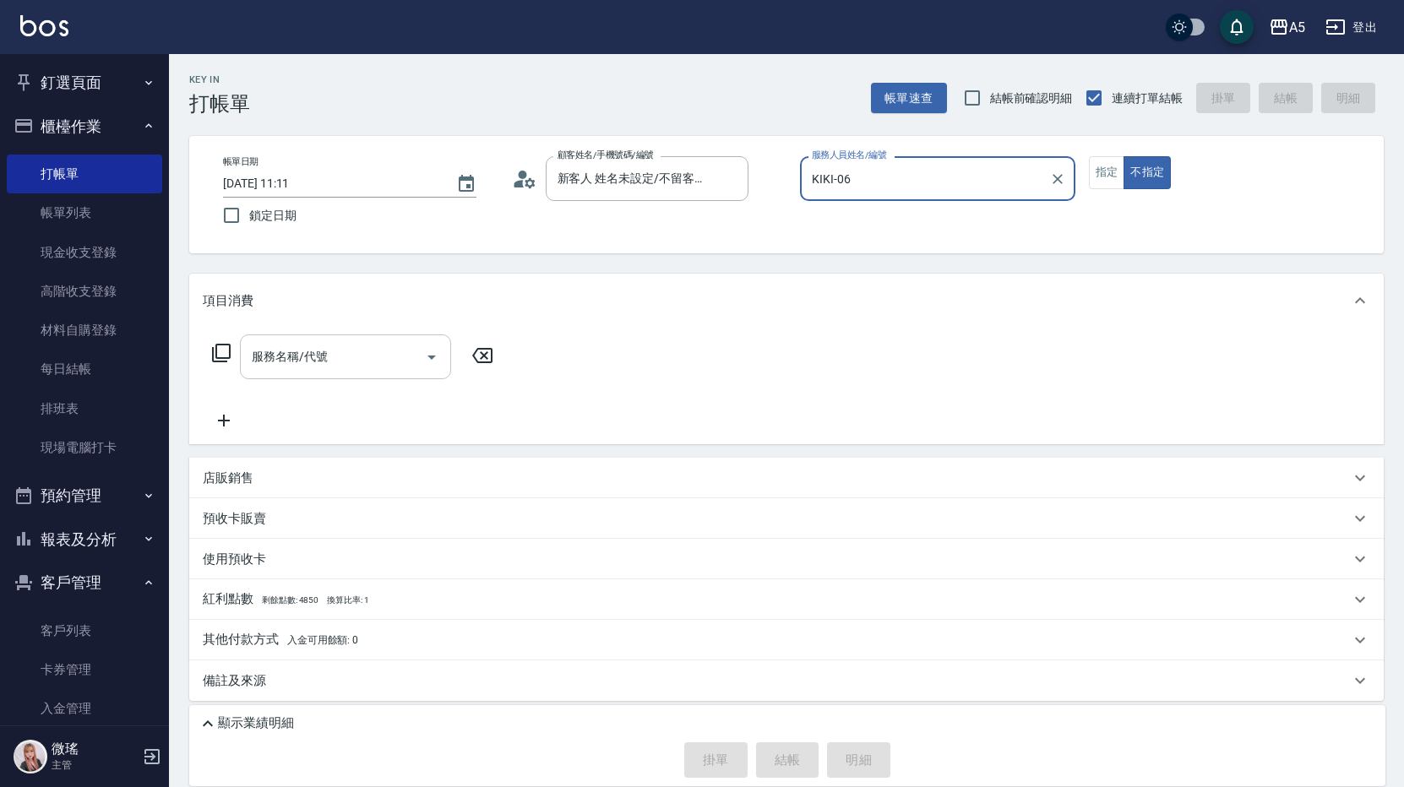
click at [347, 351] on input "服務名稱/代號" at bounding box center [332, 357] width 171 height 30
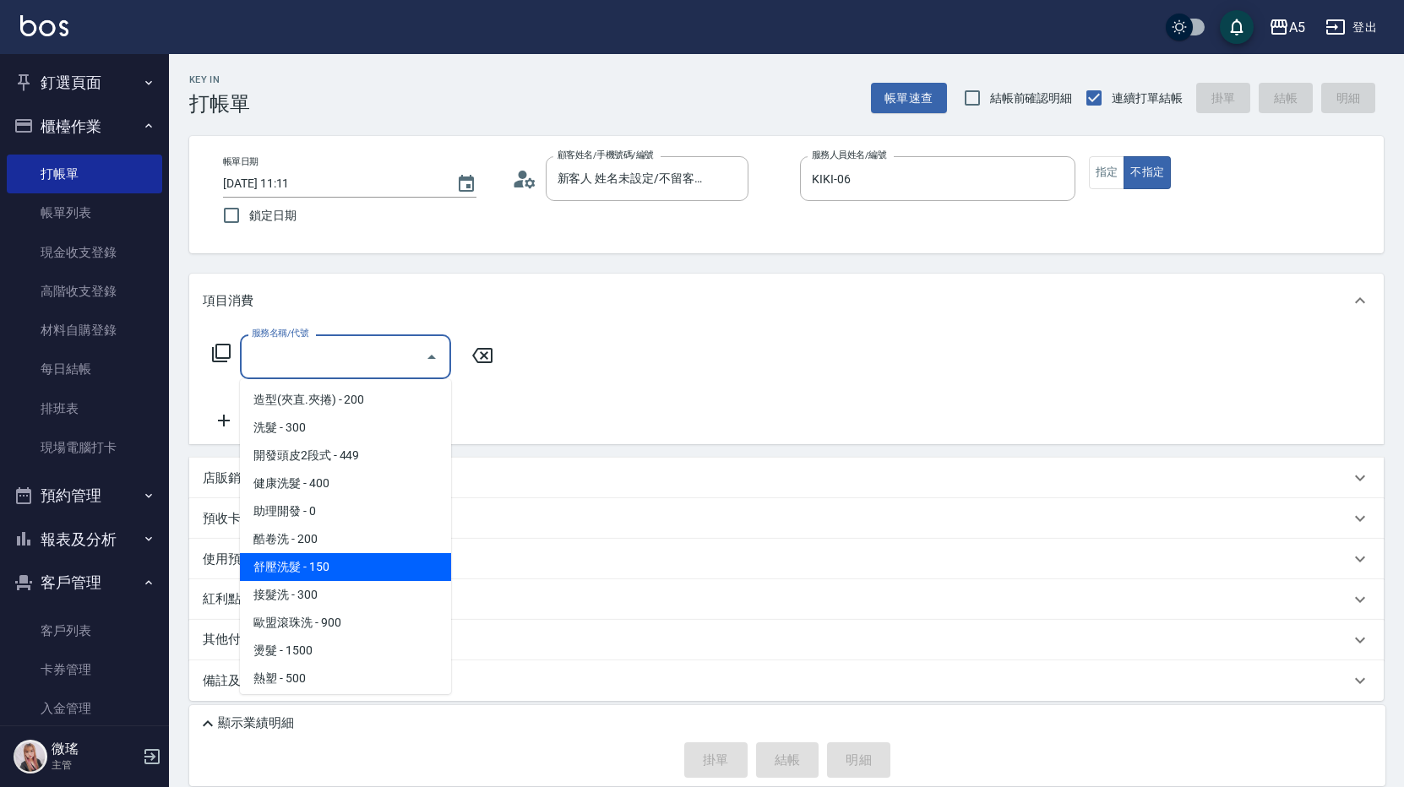
scroll to position [253, 0]
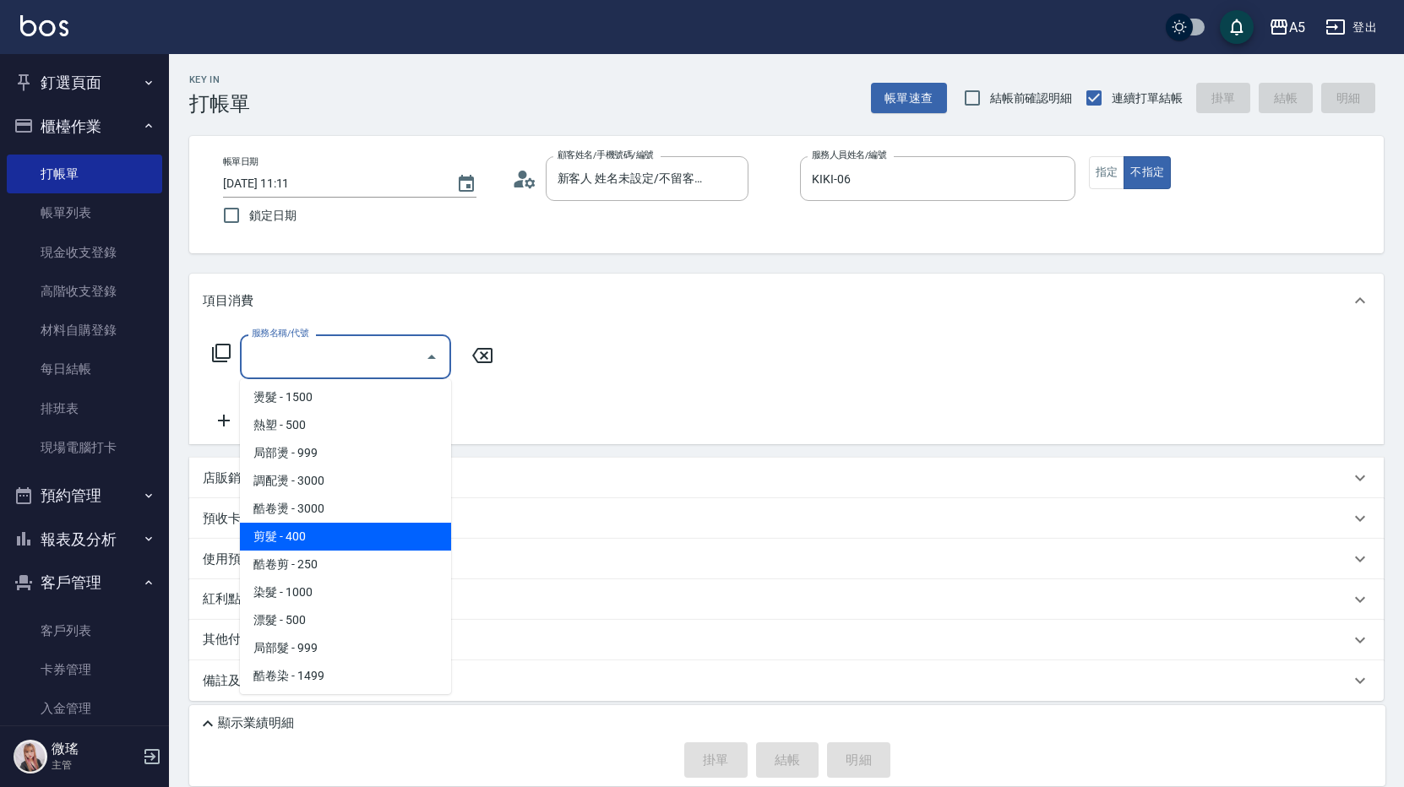
click at [328, 544] on span "剪髮 - 400" at bounding box center [345, 537] width 211 height 28
type input "剪髮(401)"
type input "40"
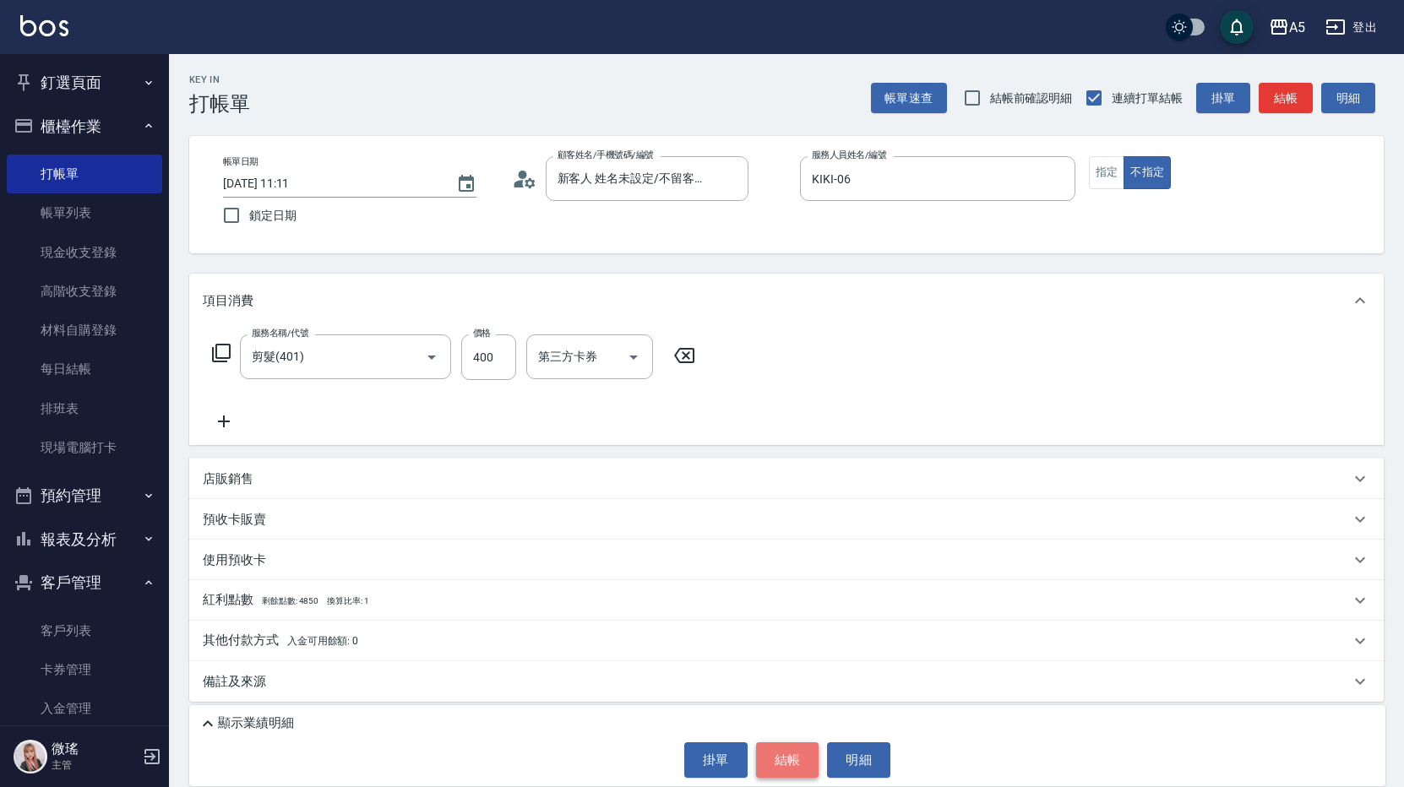
click at [784, 768] on button "結帳" at bounding box center [787, 759] width 63 height 35
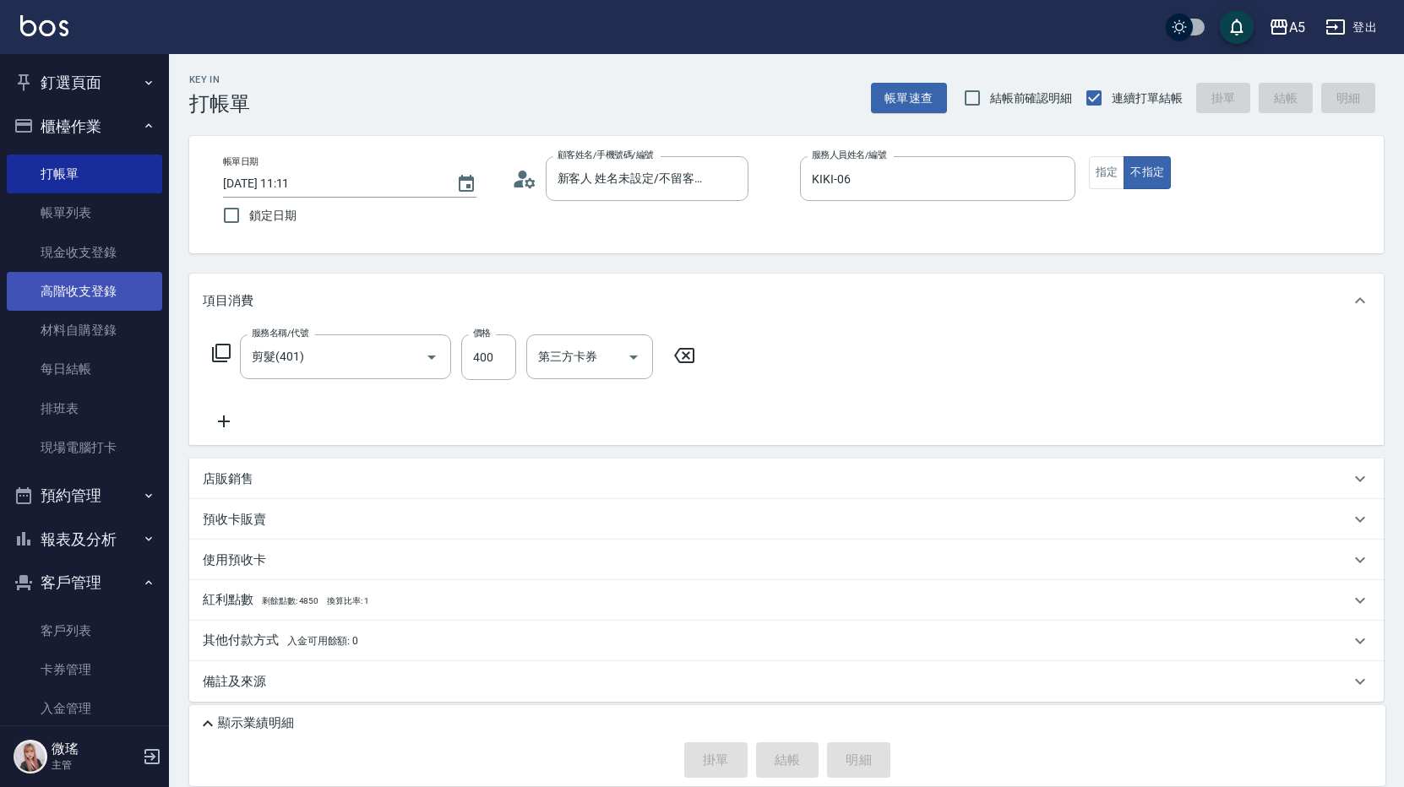
type input "0"
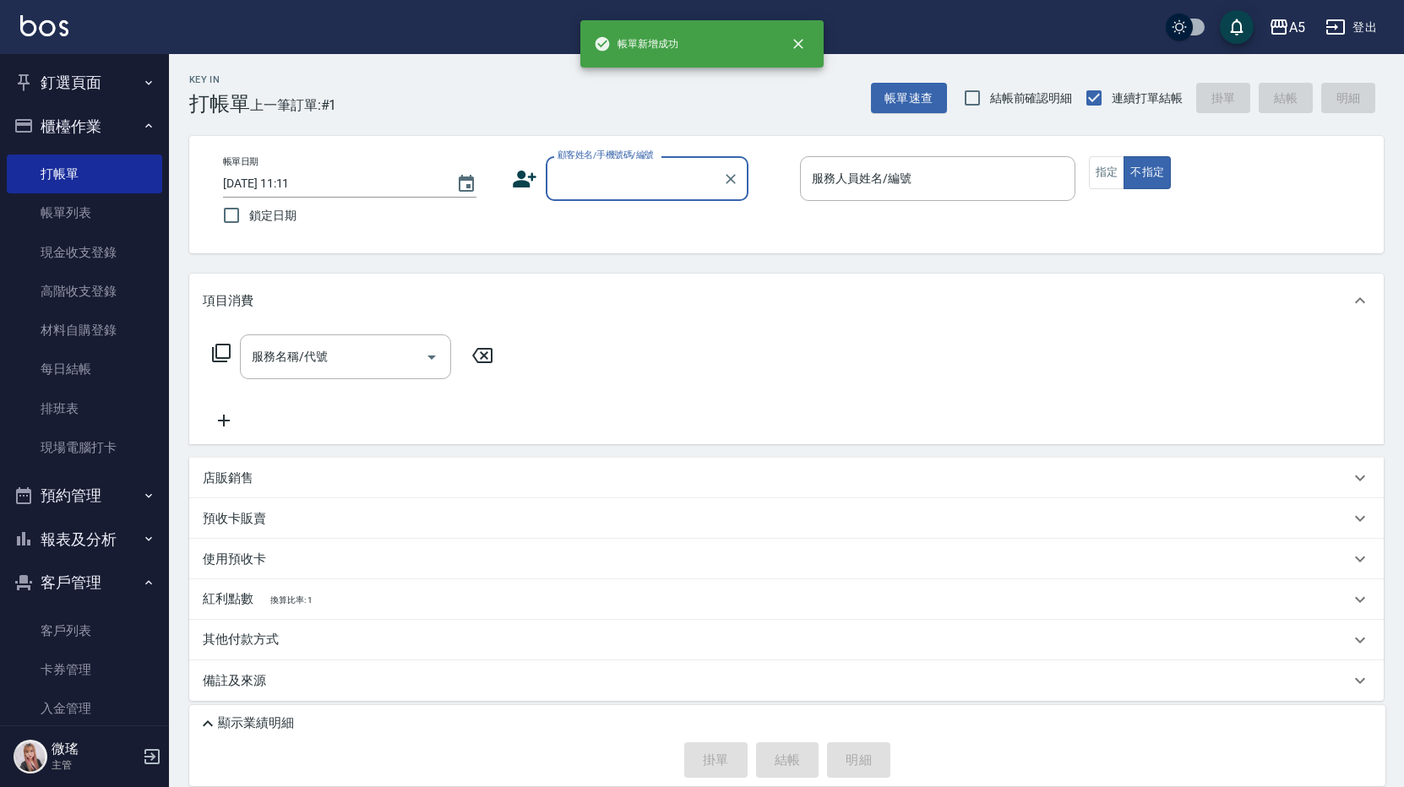
scroll to position [84, 0]
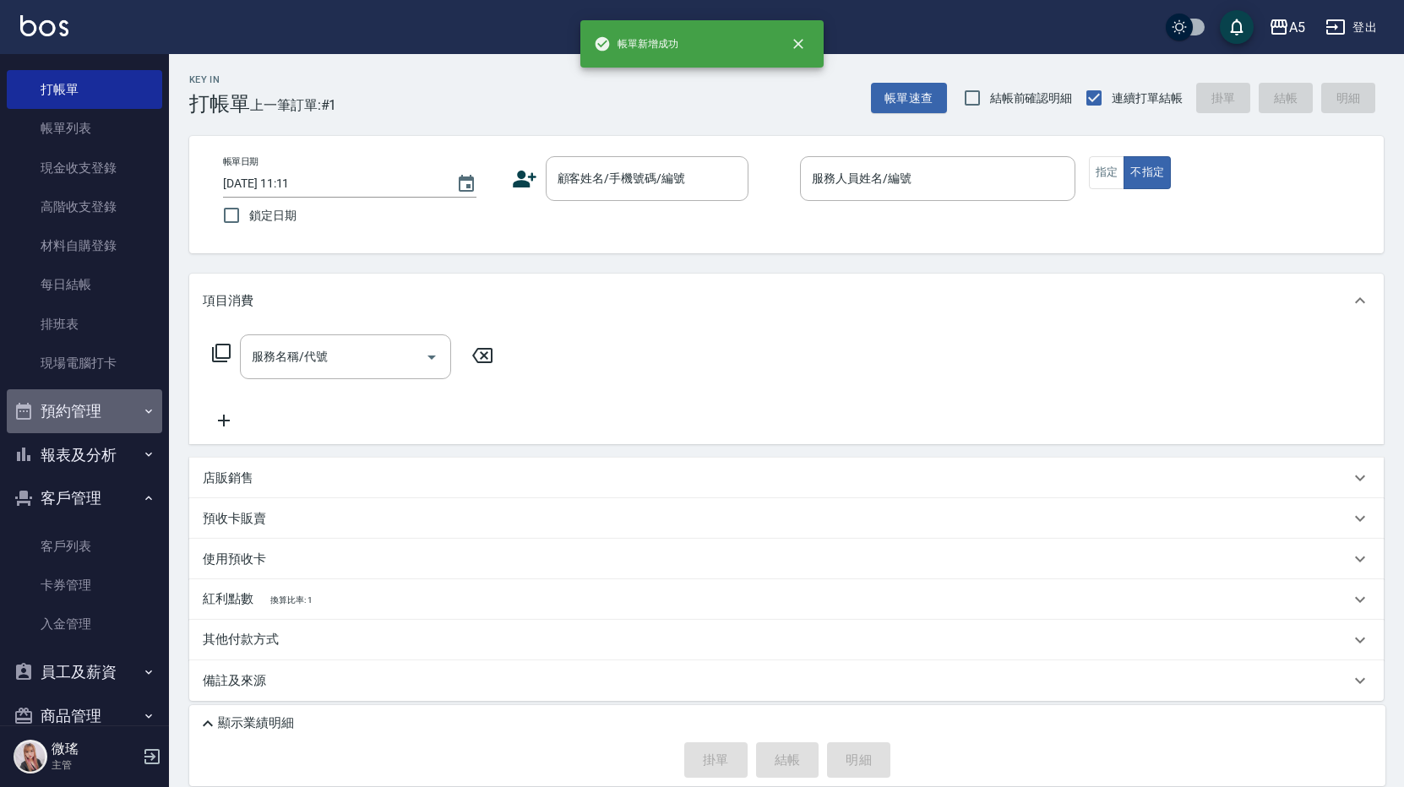
click at [95, 417] on button "預約管理" at bounding box center [84, 411] width 155 height 44
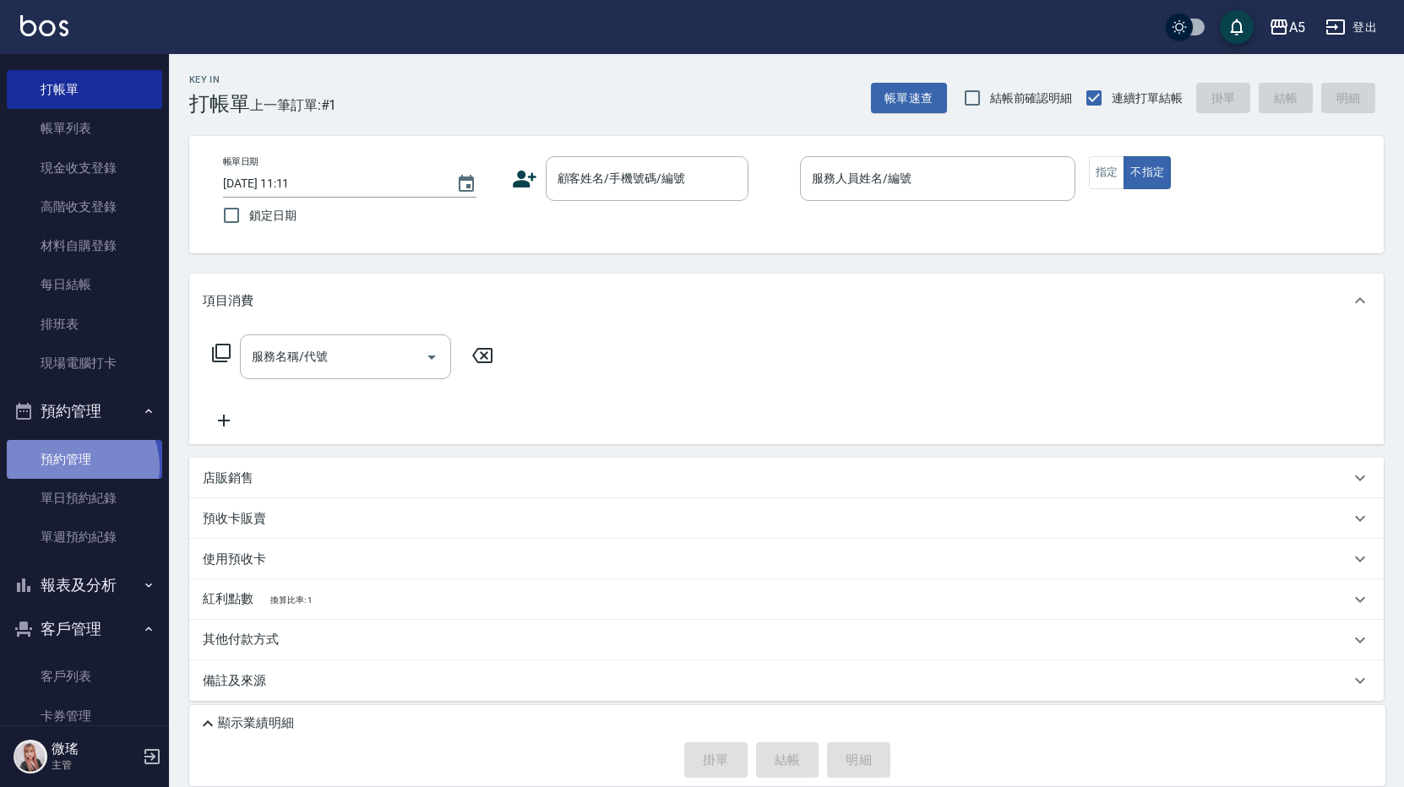
click at [77, 467] on link "預約管理" at bounding box center [84, 459] width 155 height 39
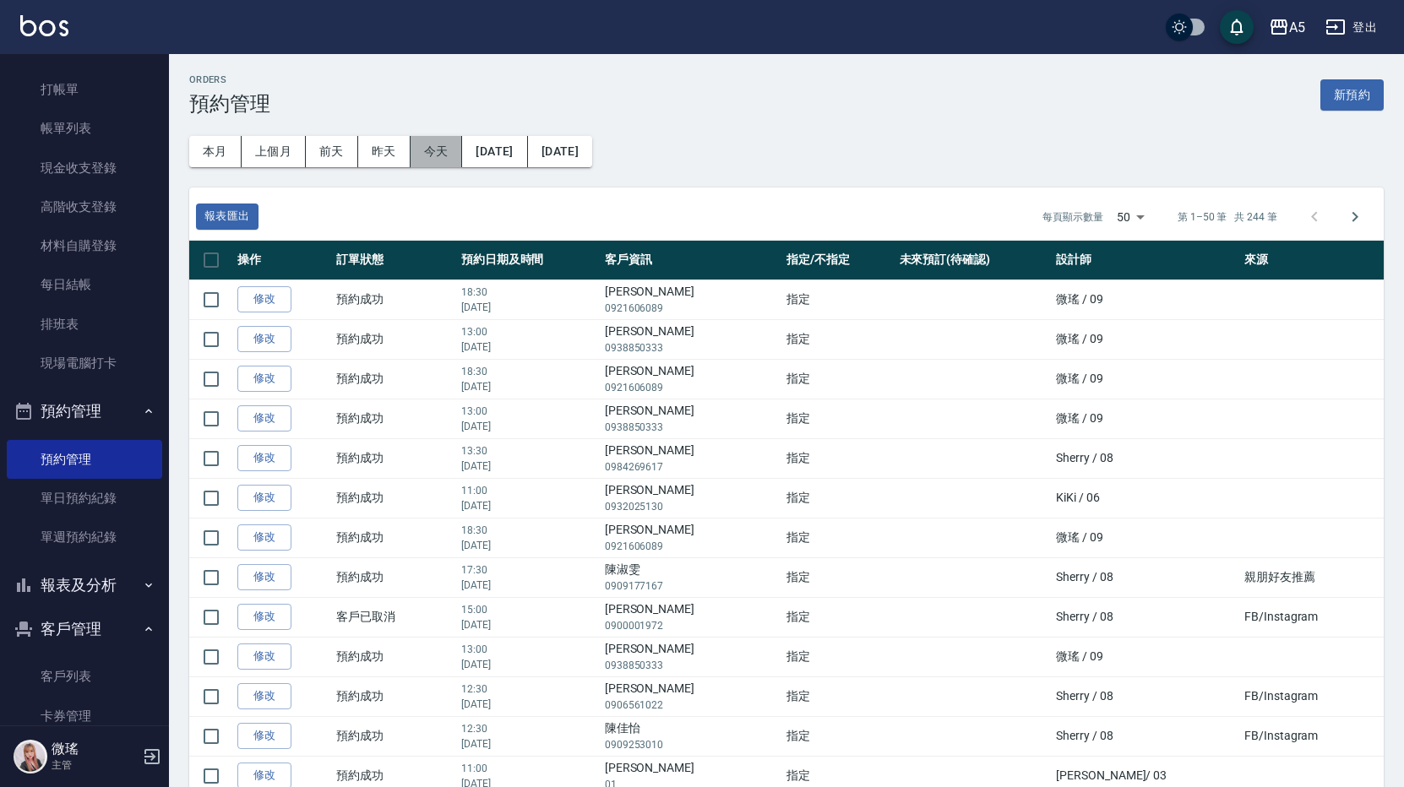
click at [422, 158] on button "今天" at bounding box center [436, 151] width 52 height 31
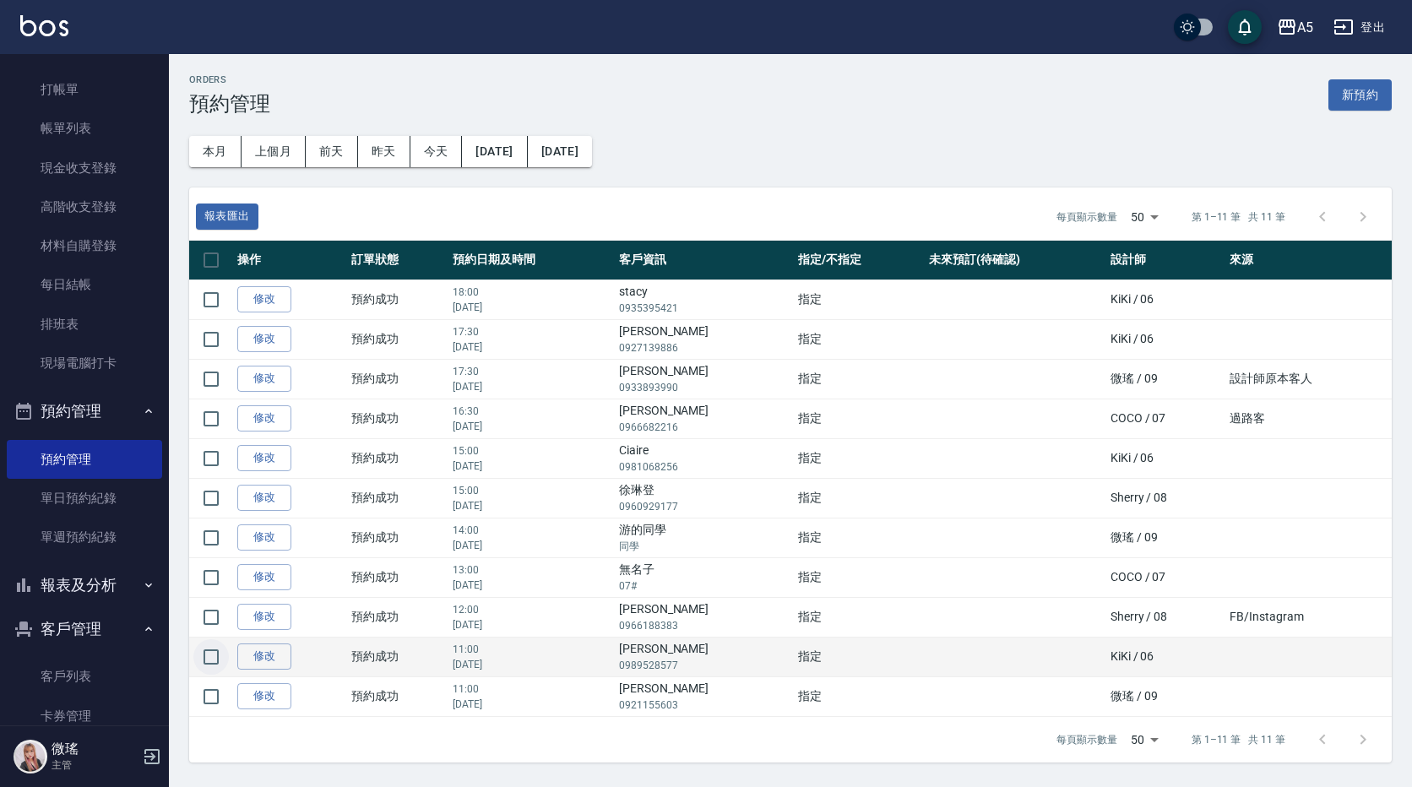
click at [218, 661] on input "checkbox" at bounding box center [210, 656] width 35 height 35
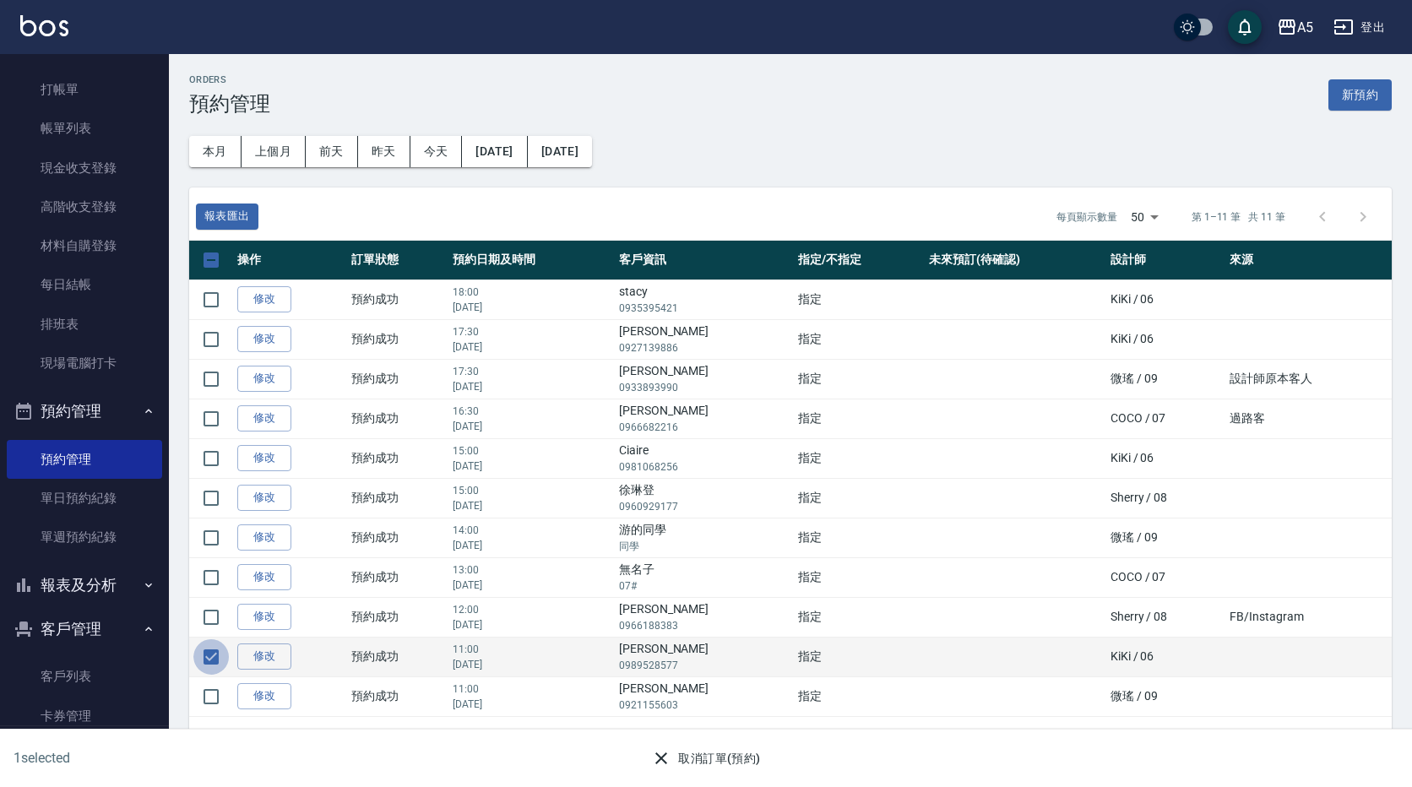
click at [210, 663] on input "checkbox" at bounding box center [210, 656] width 35 height 35
checkbox input "false"
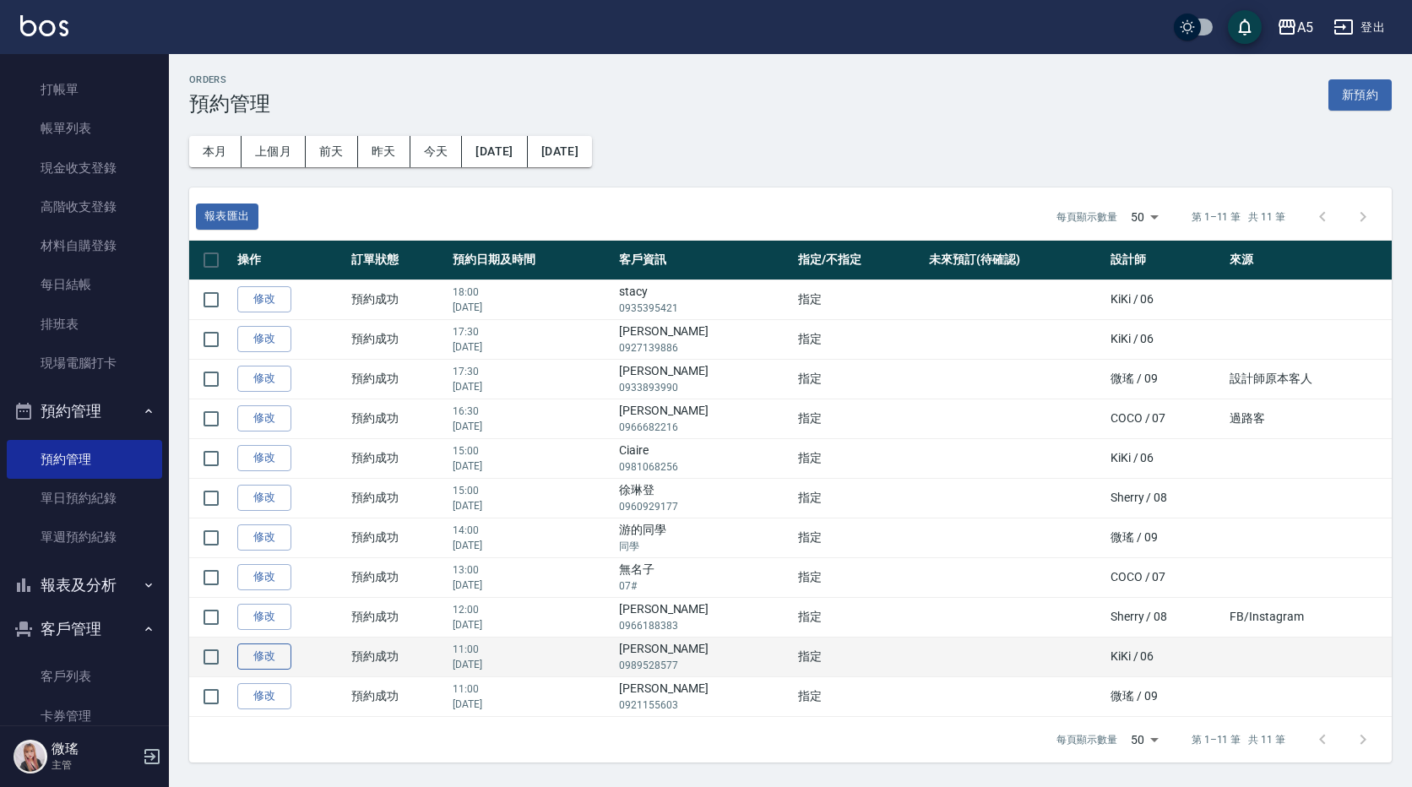
click at [253, 663] on link "修改" at bounding box center [264, 657] width 54 height 26
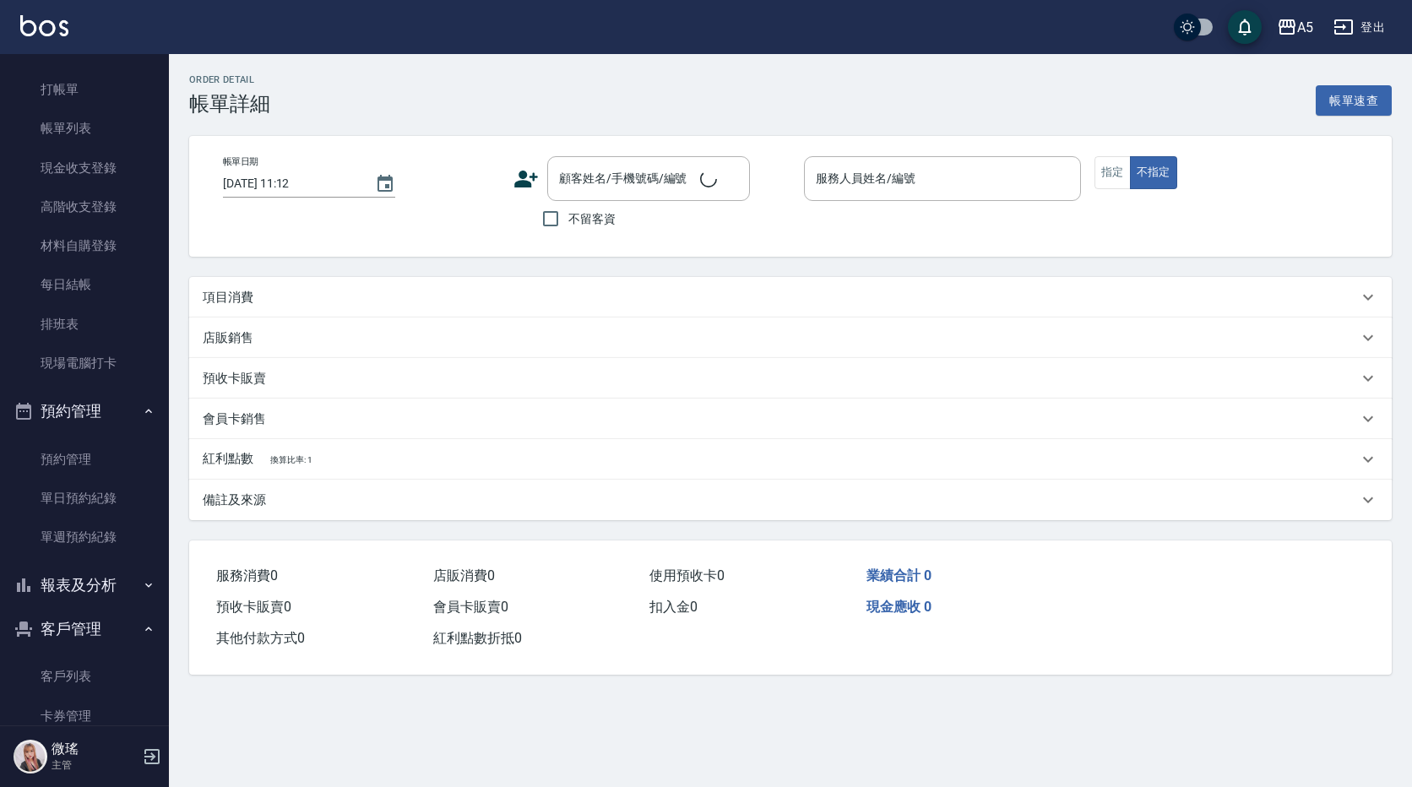
type input "2025/08/19 11:00"
type input "KIKI-06"
type input "縮毛矯正"
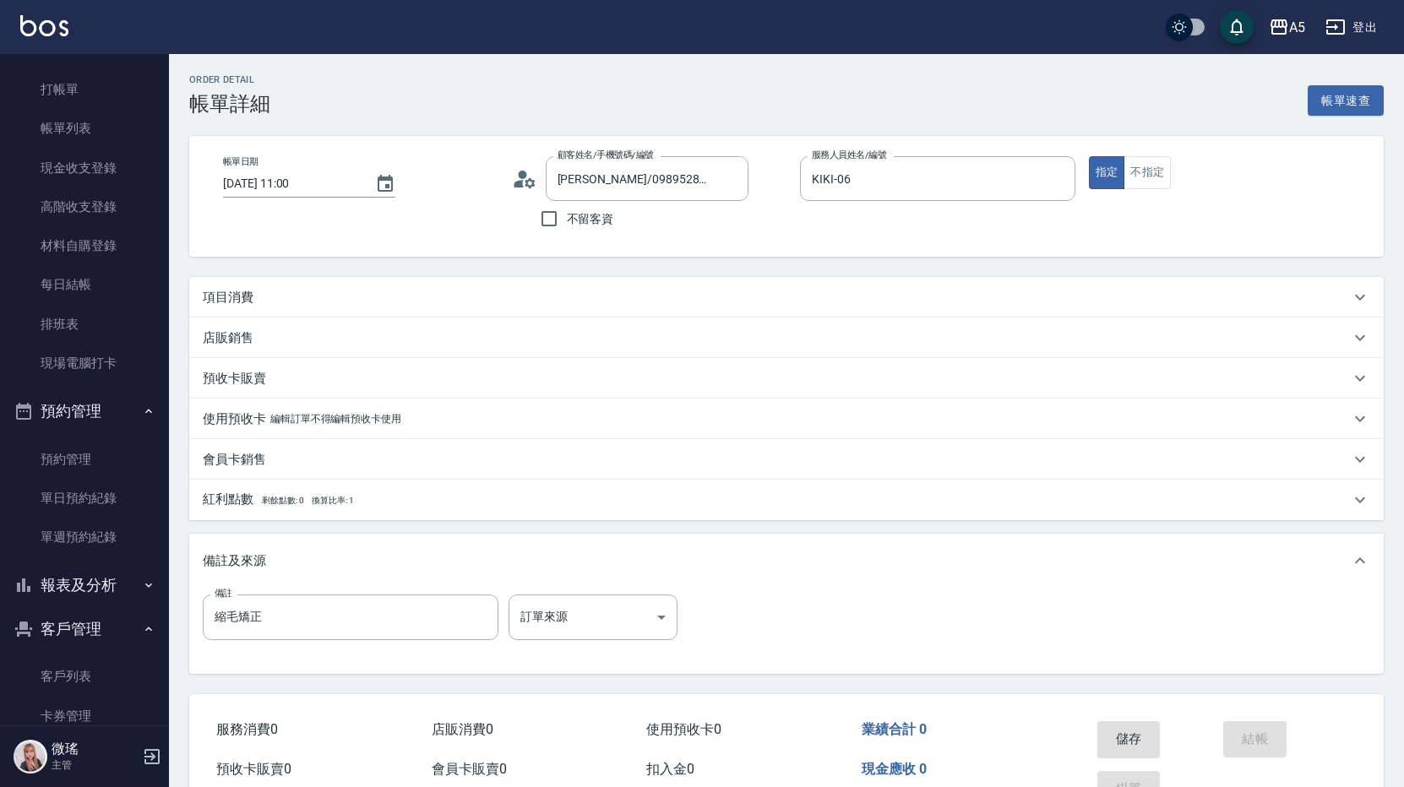
type input "林君茹/0989528577/null"
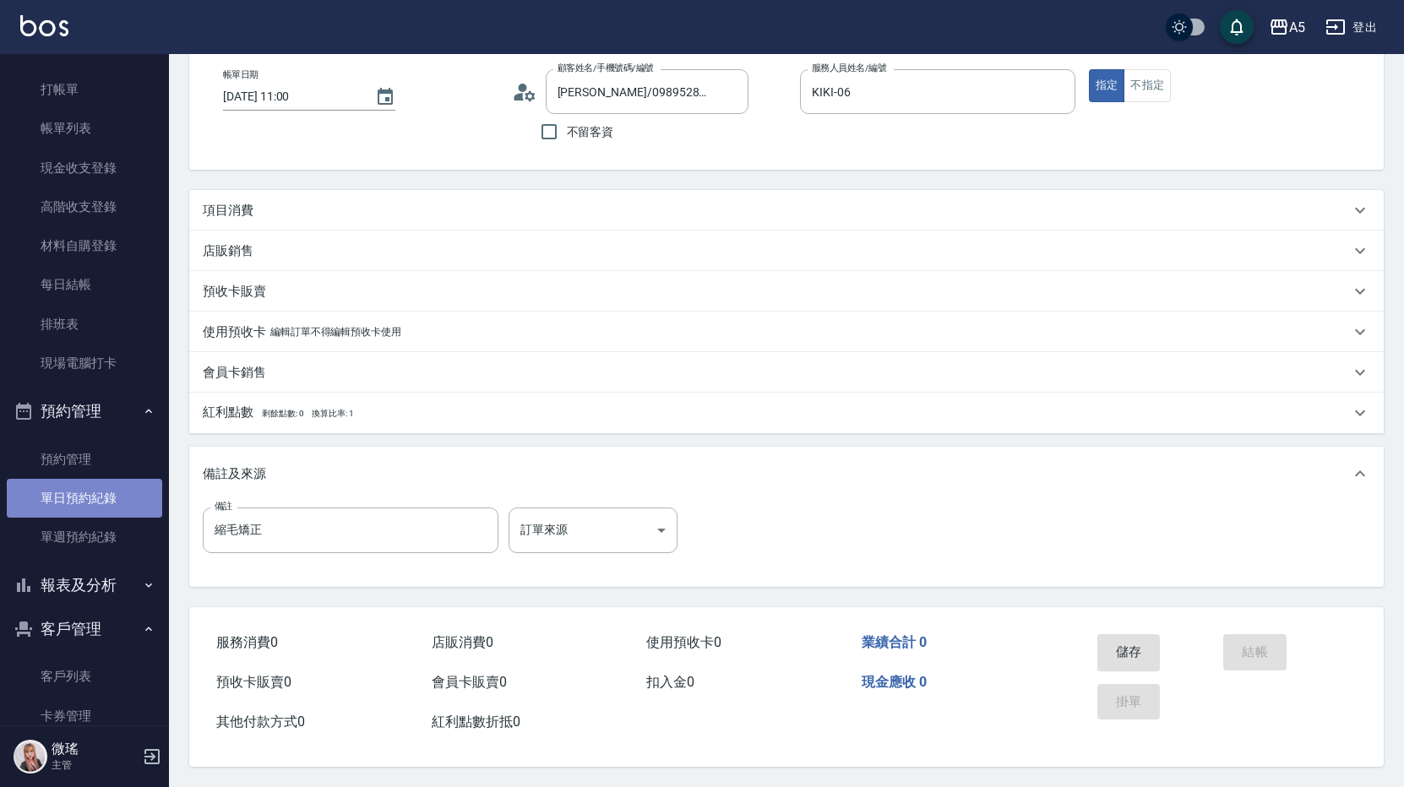
click at [98, 506] on link "單日預約紀錄" at bounding box center [84, 498] width 155 height 39
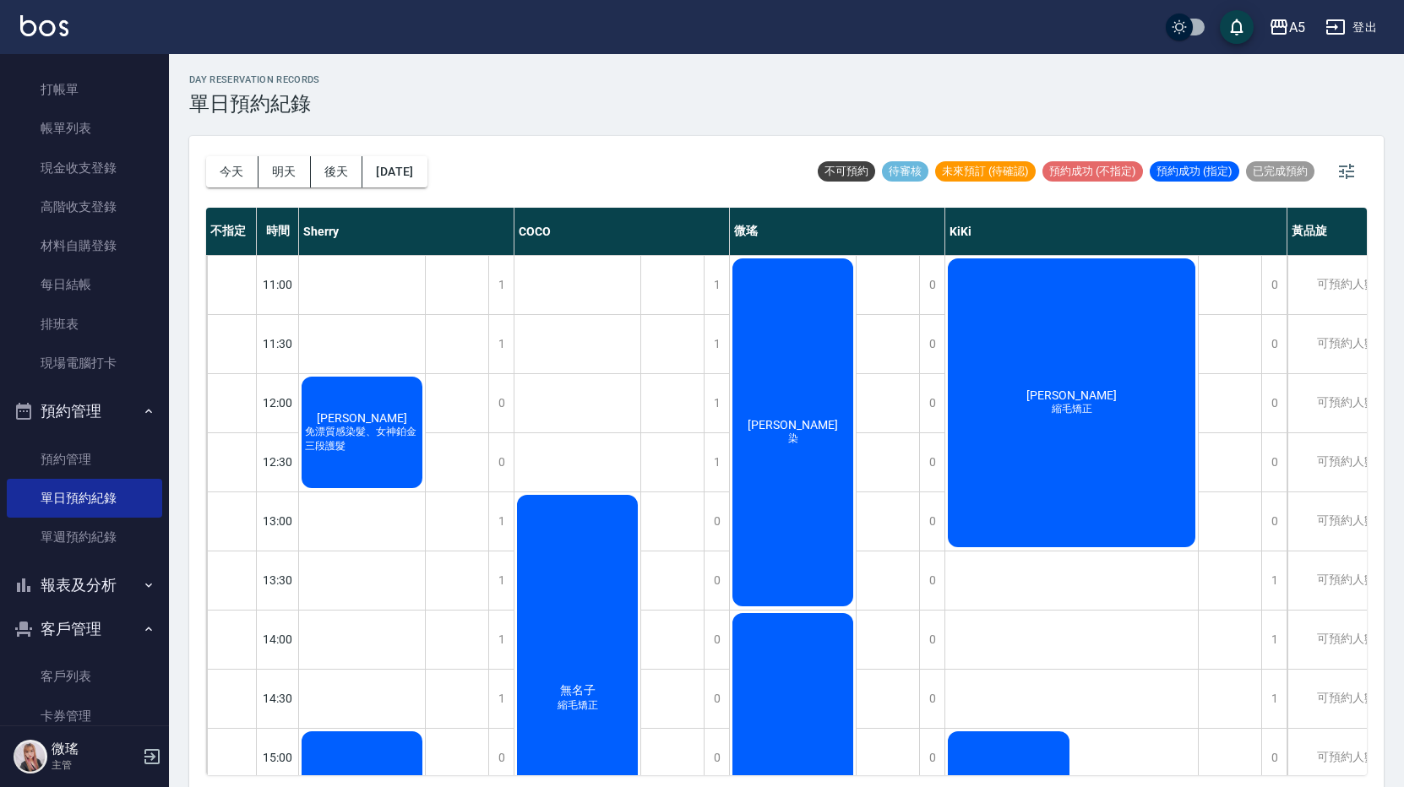
drag, startPoint x: 1070, startPoint y: 390, endPoint x: 1034, endPoint y: 434, distance: 57.0
click at [425, 434] on div "林君茹 縮毛矯正" at bounding box center [362, 432] width 126 height 117
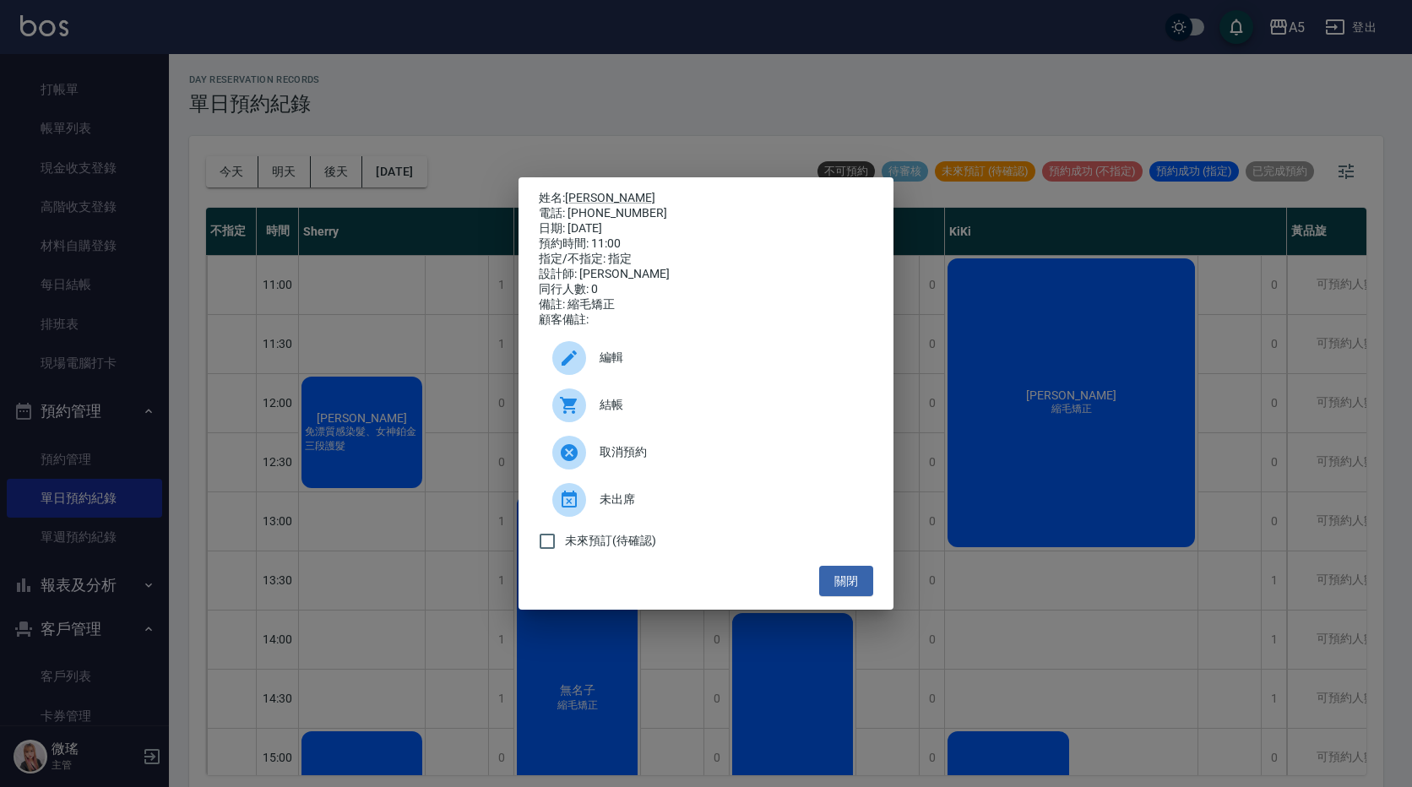
click at [608, 359] on span "編輯" at bounding box center [730, 358] width 260 height 18
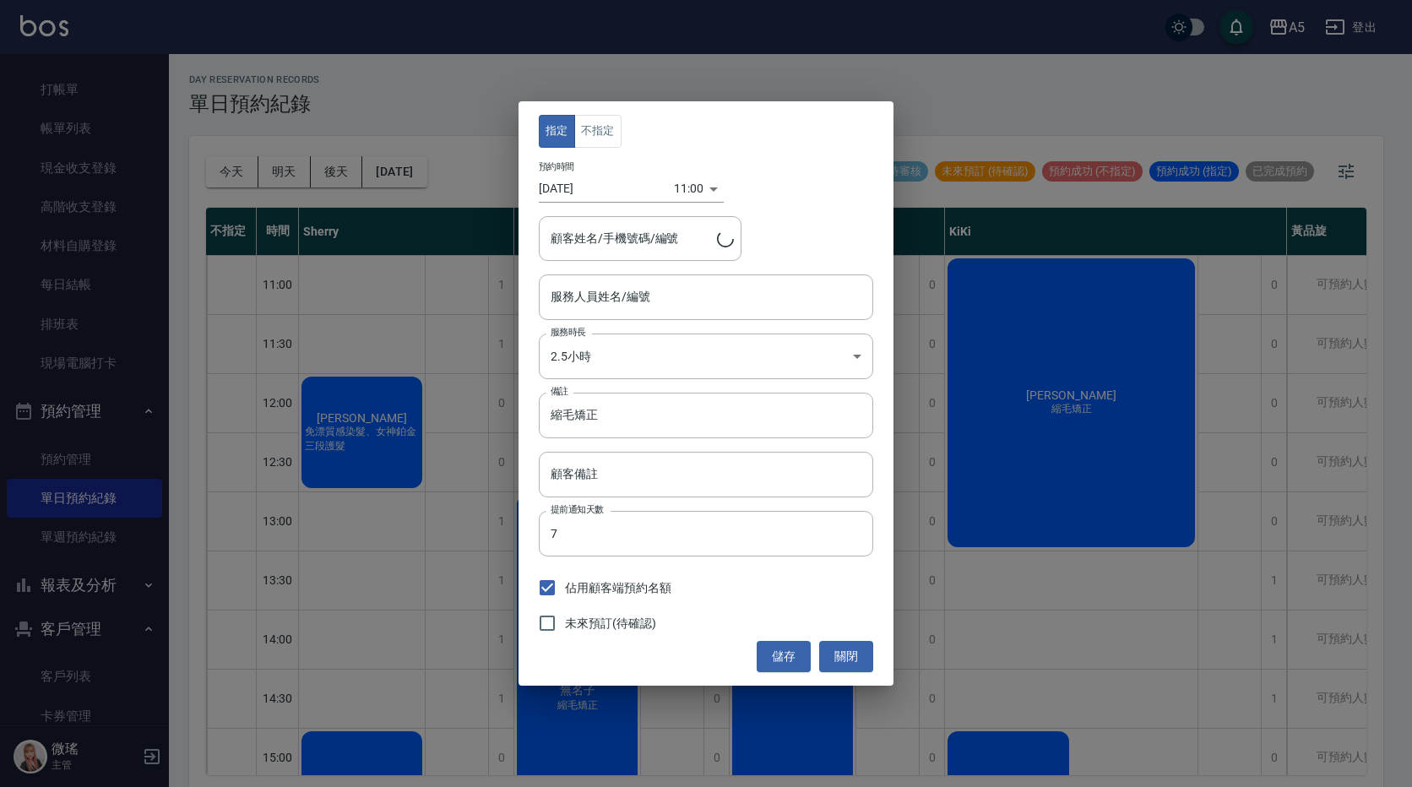
type input "林君茹/0989528577"
type input "KIKI-06"
click at [644, 59] on div "指定 不指定 預約時間 2025/08/19 11:00 1755572400000 顧客姓名/手機號碼/編號 林君茹/0989528577 顧客姓名/手機號…" at bounding box center [706, 393] width 1412 height 787
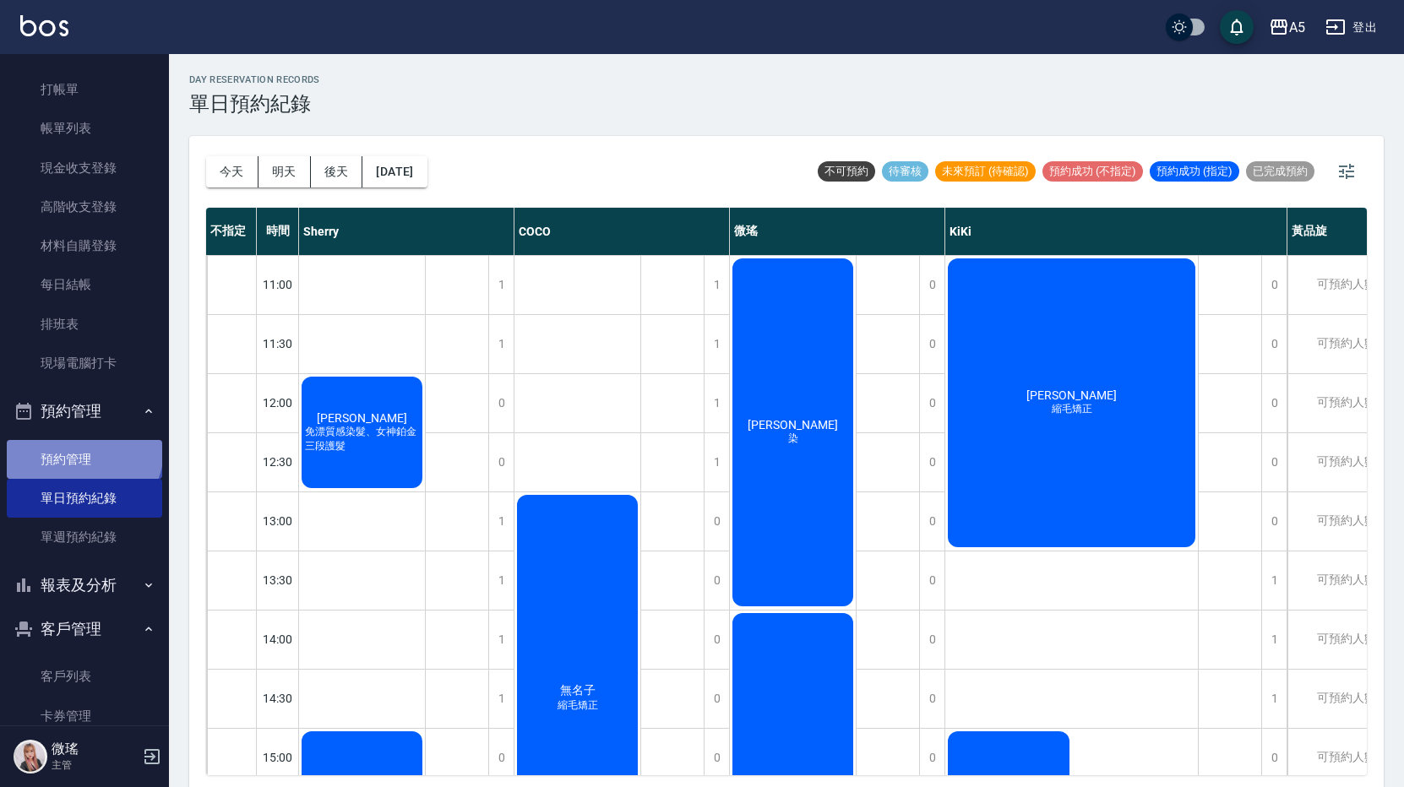
click at [82, 449] on link "預約管理" at bounding box center [84, 459] width 155 height 39
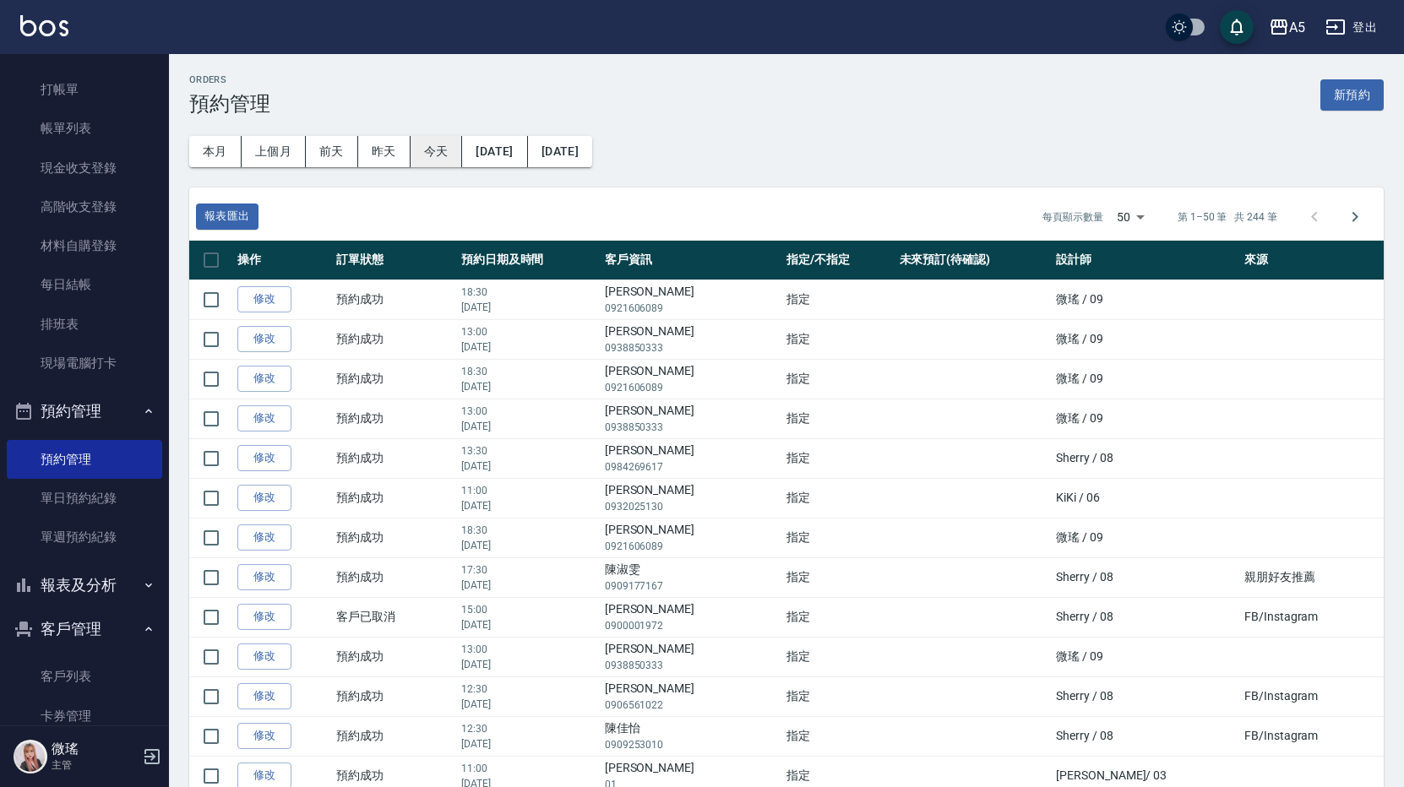
click at [448, 162] on button "今天" at bounding box center [436, 151] width 52 height 31
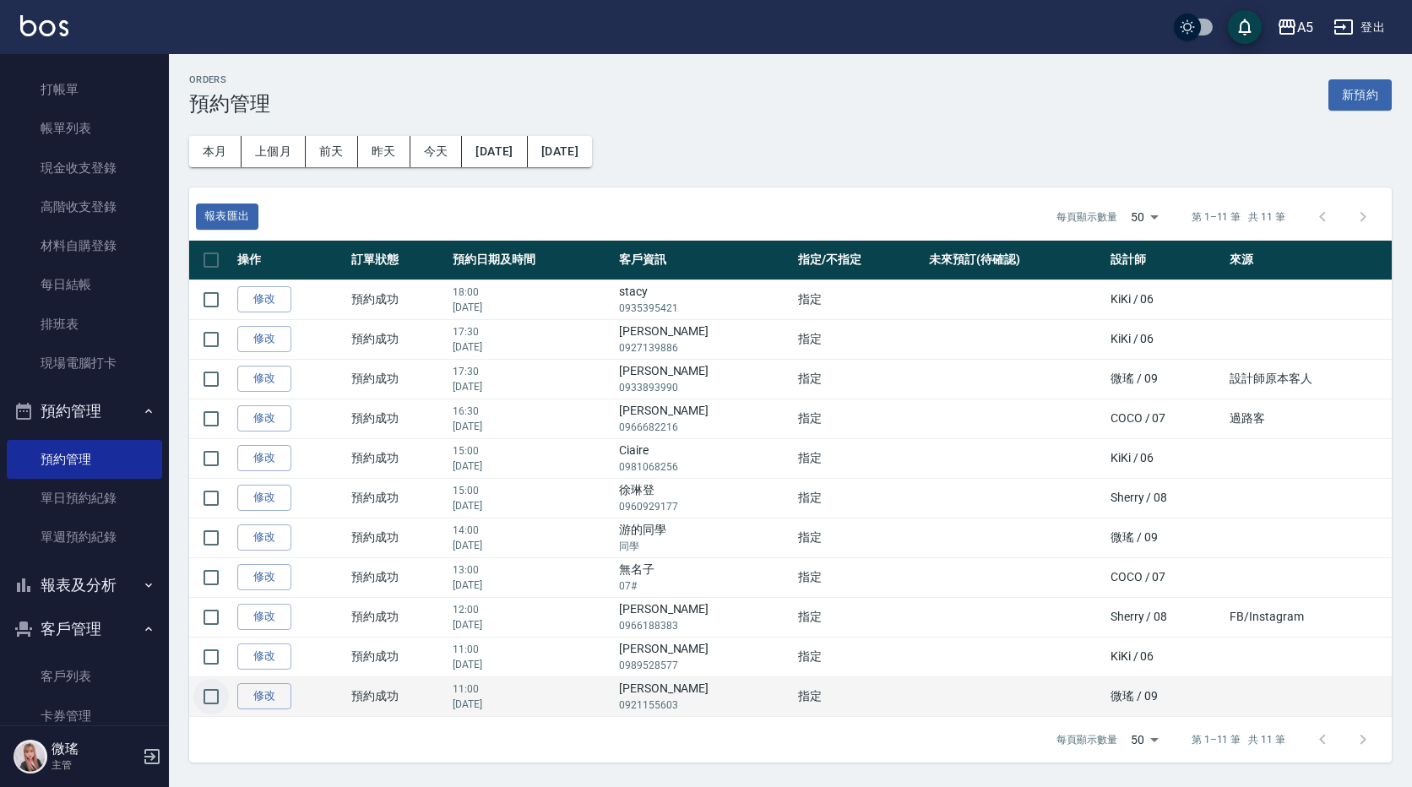
click at [208, 697] on input "checkbox" at bounding box center [210, 696] width 35 height 35
checkbox input "true"
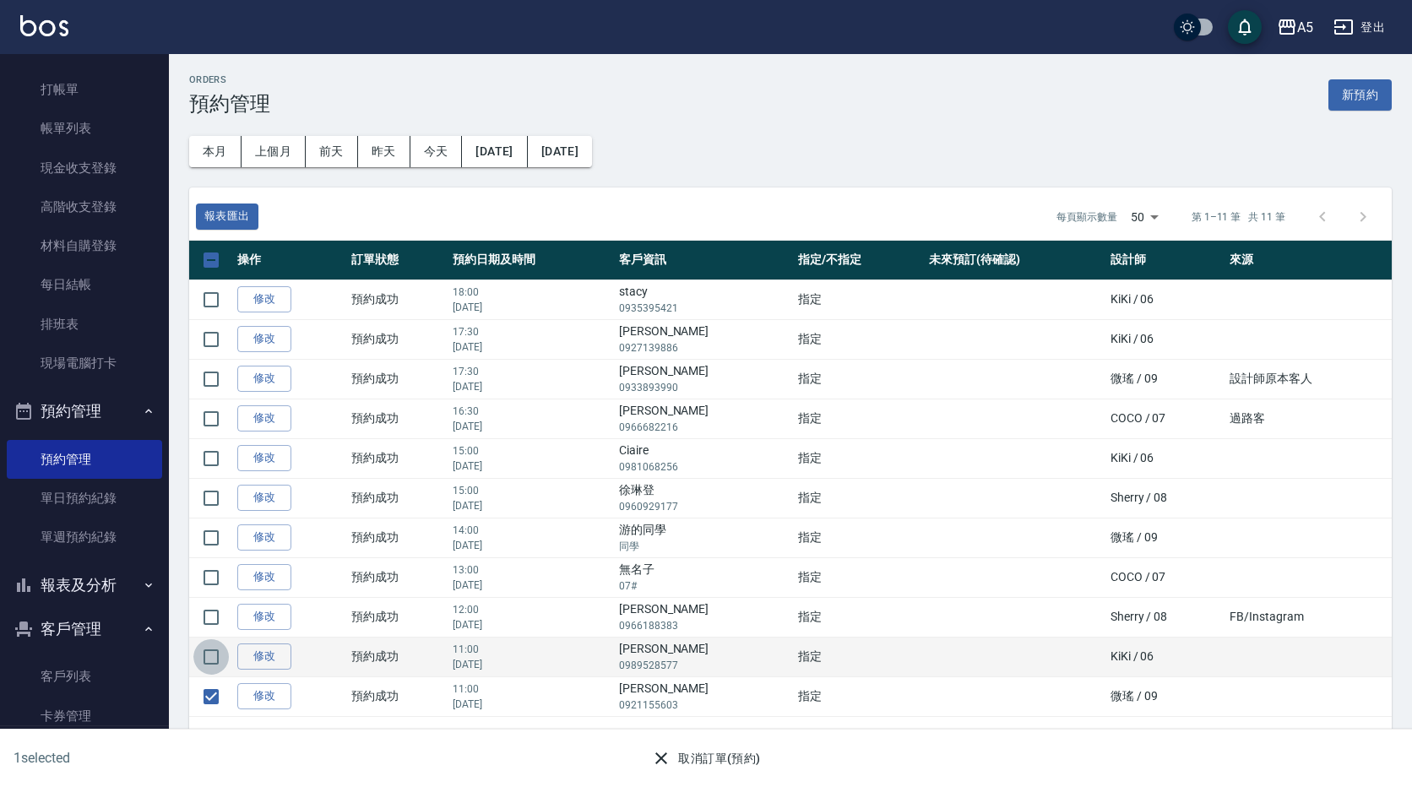
click at [211, 663] on input "checkbox" at bounding box center [210, 656] width 35 height 35
checkbox input "true"
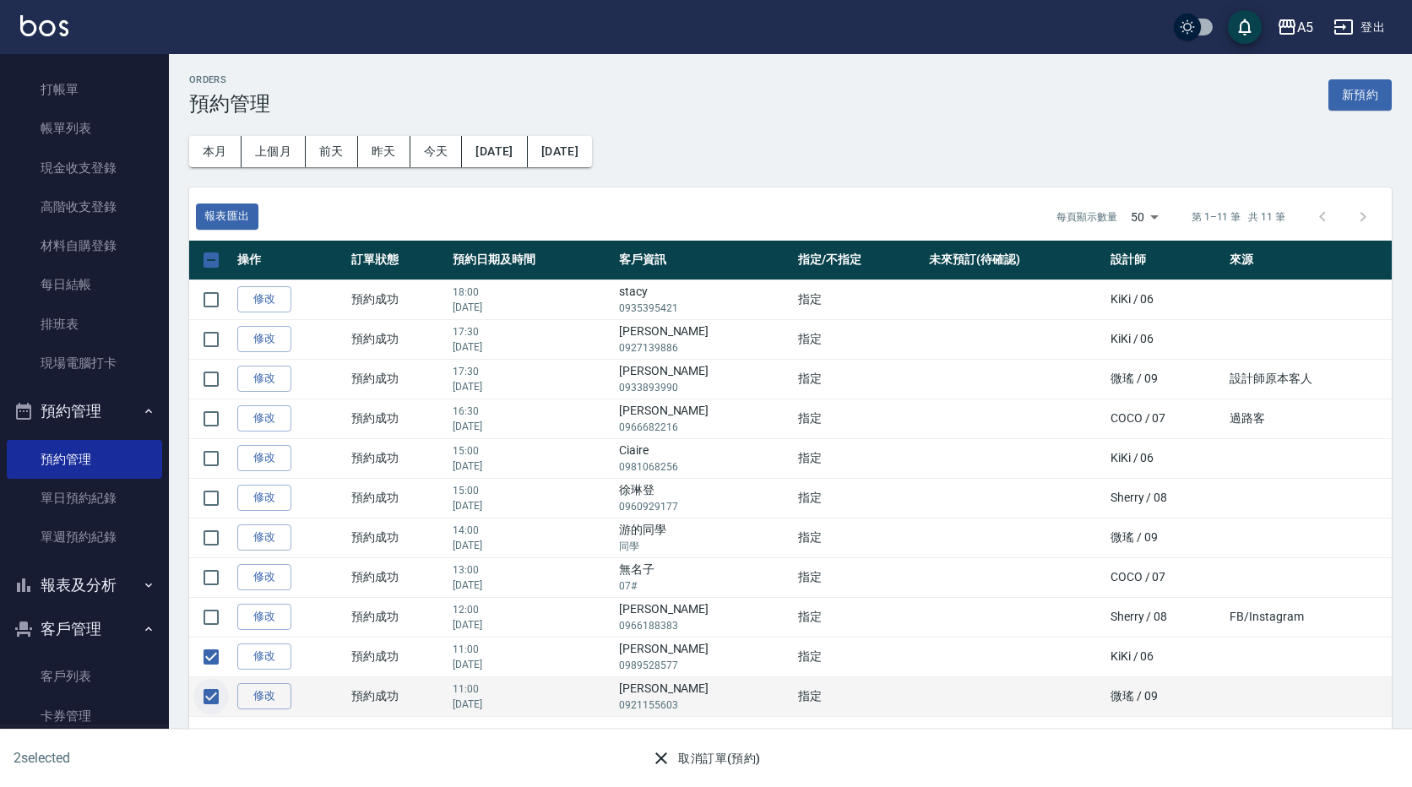
click at [217, 709] on input "checkbox" at bounding box center [210, 696] width 35 height 35
checkbox input "false"
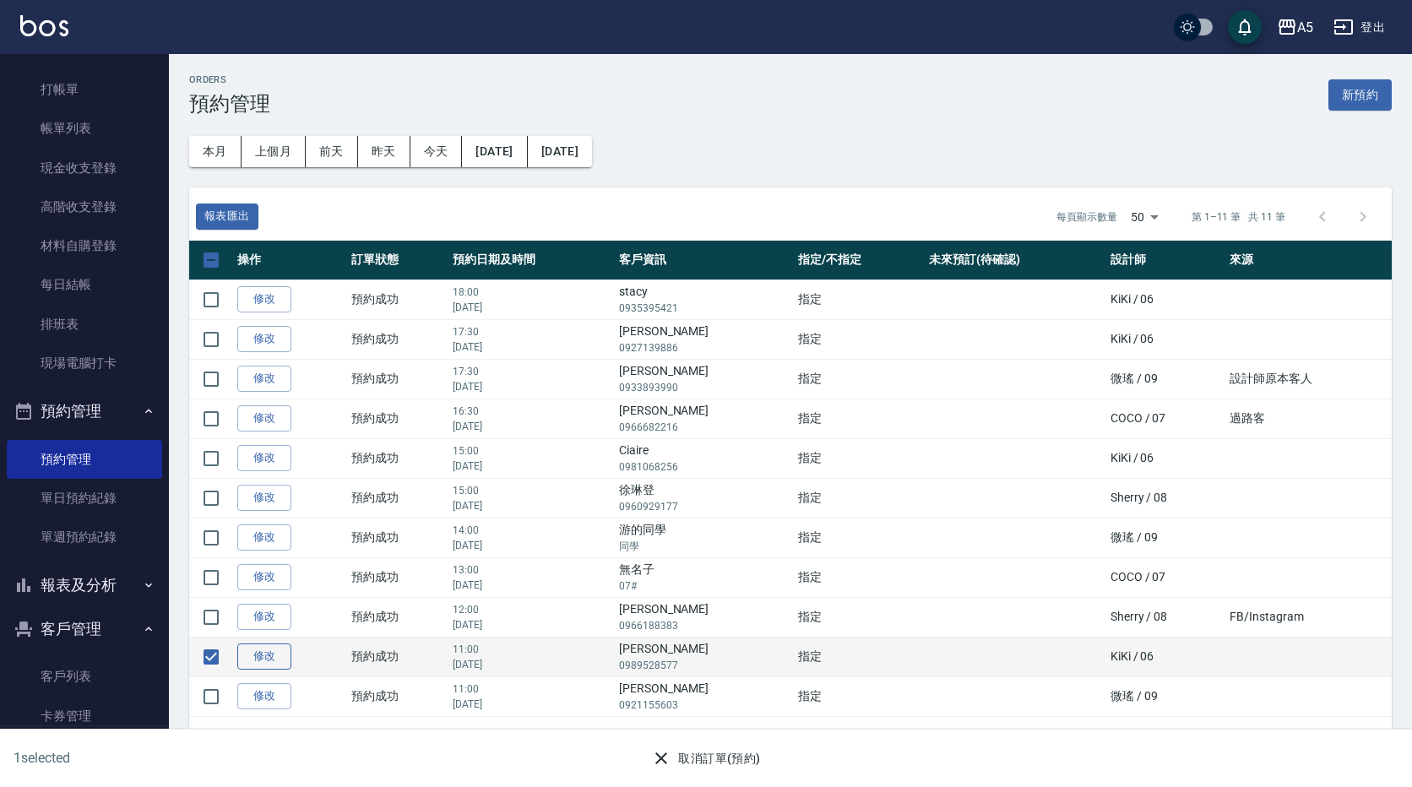
click at [258, 650] on link "修改" at bounding box center [264, 657] width 54 height 26
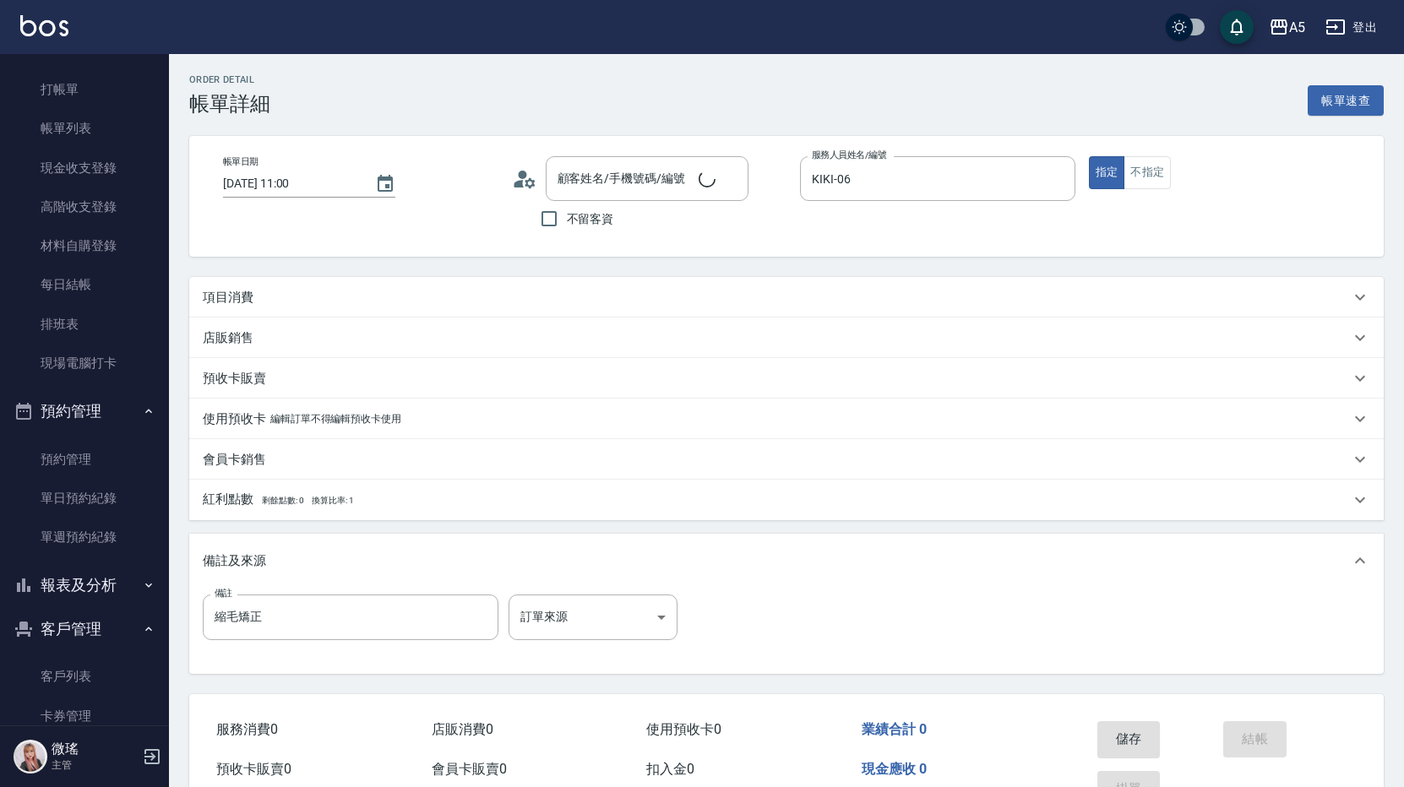
type input "林君茹/0989528577/null"
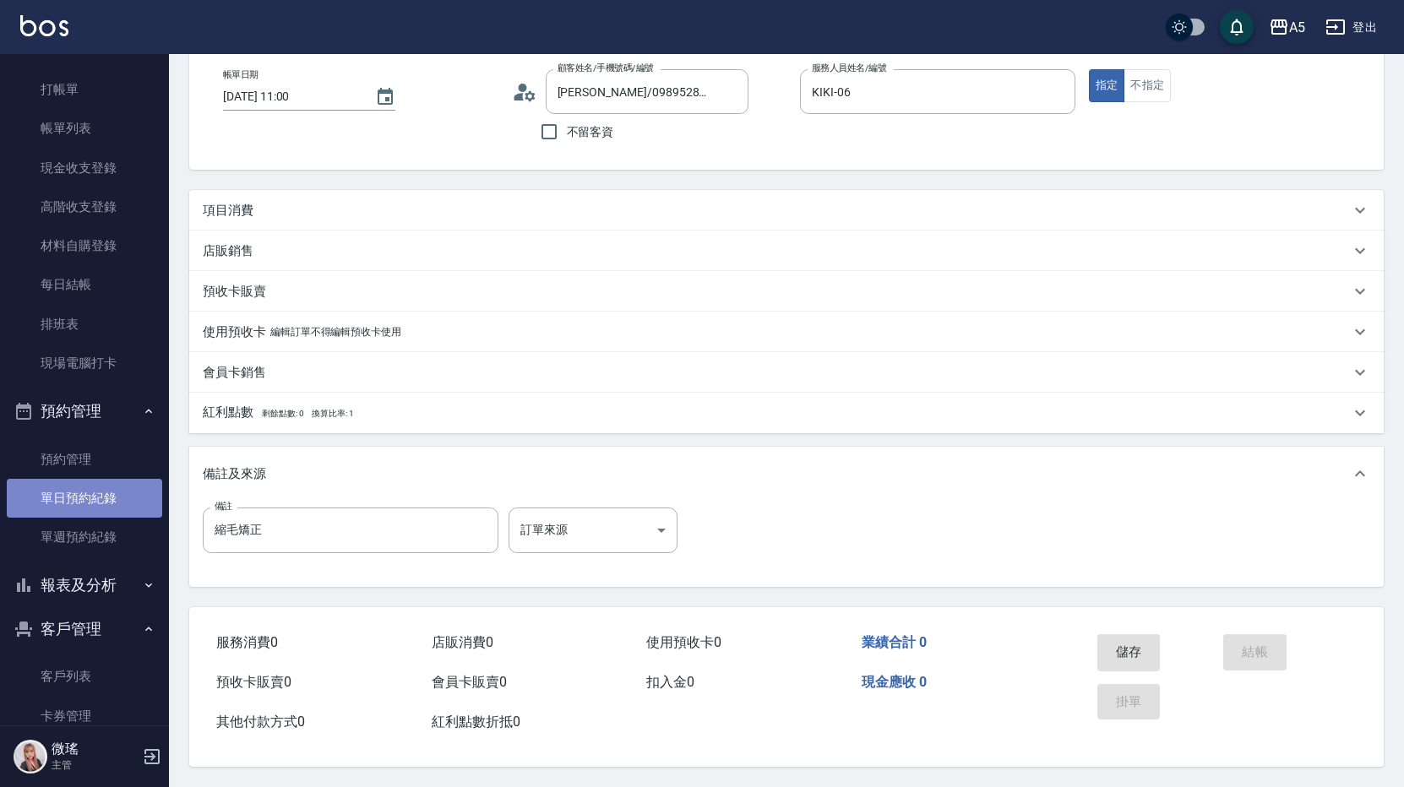
click at [92, 481] on link "單日預約紀錄" at bounding box center [84, 498] width 155 height 39
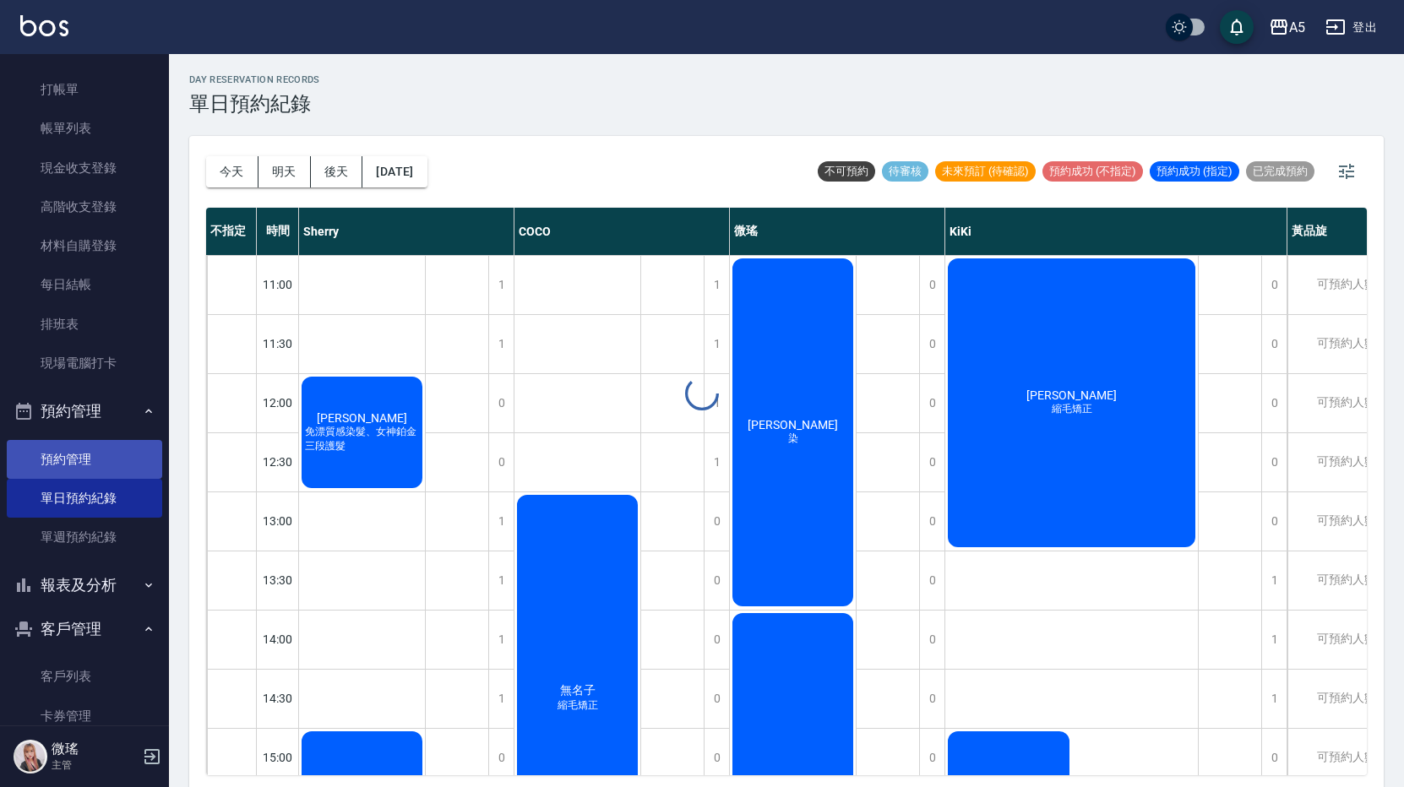
click at [92, 462] on link "預約管理" at bounding box center [84, 459] width 155 height 39
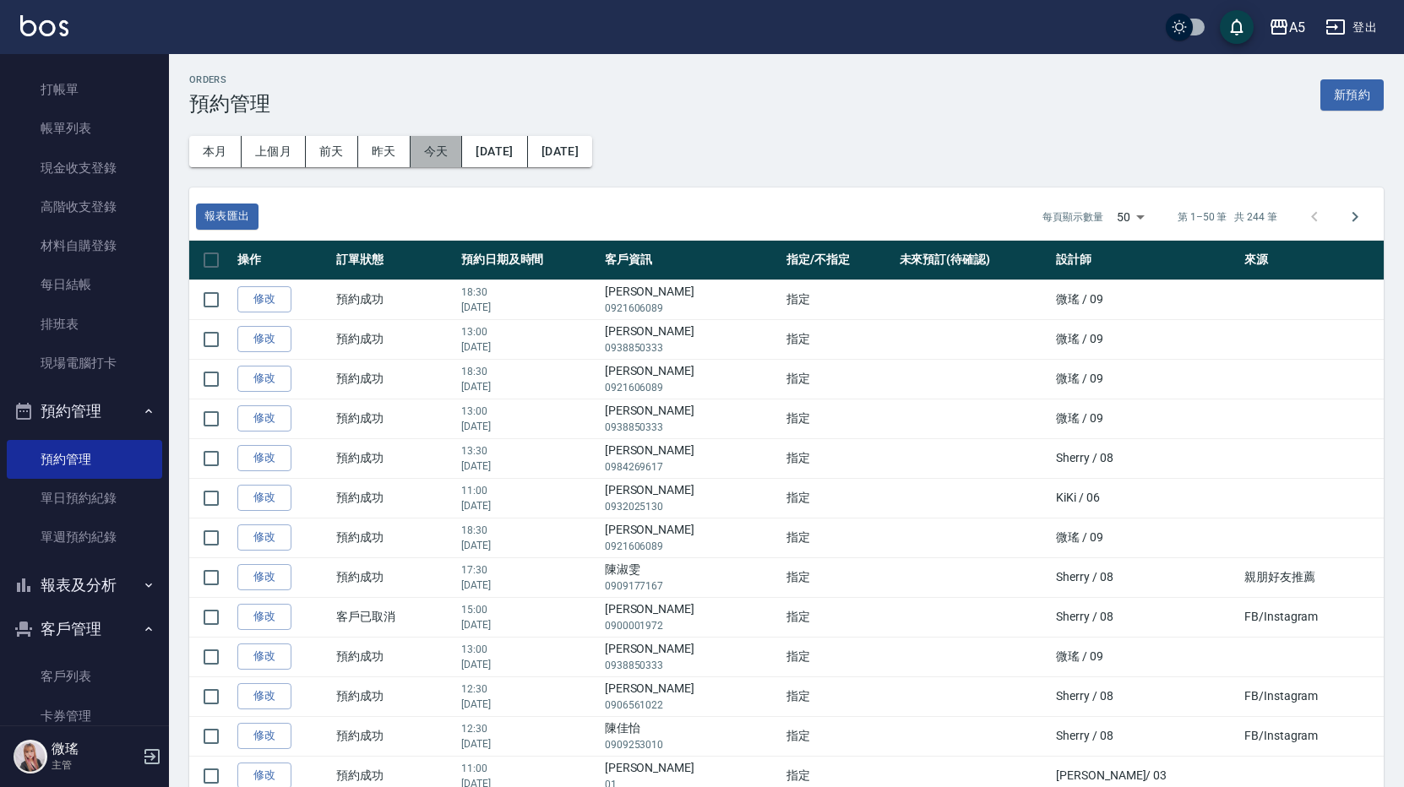
click at [416, 145] on button "今天" at bounding box center [436, 151] width 52 height 31
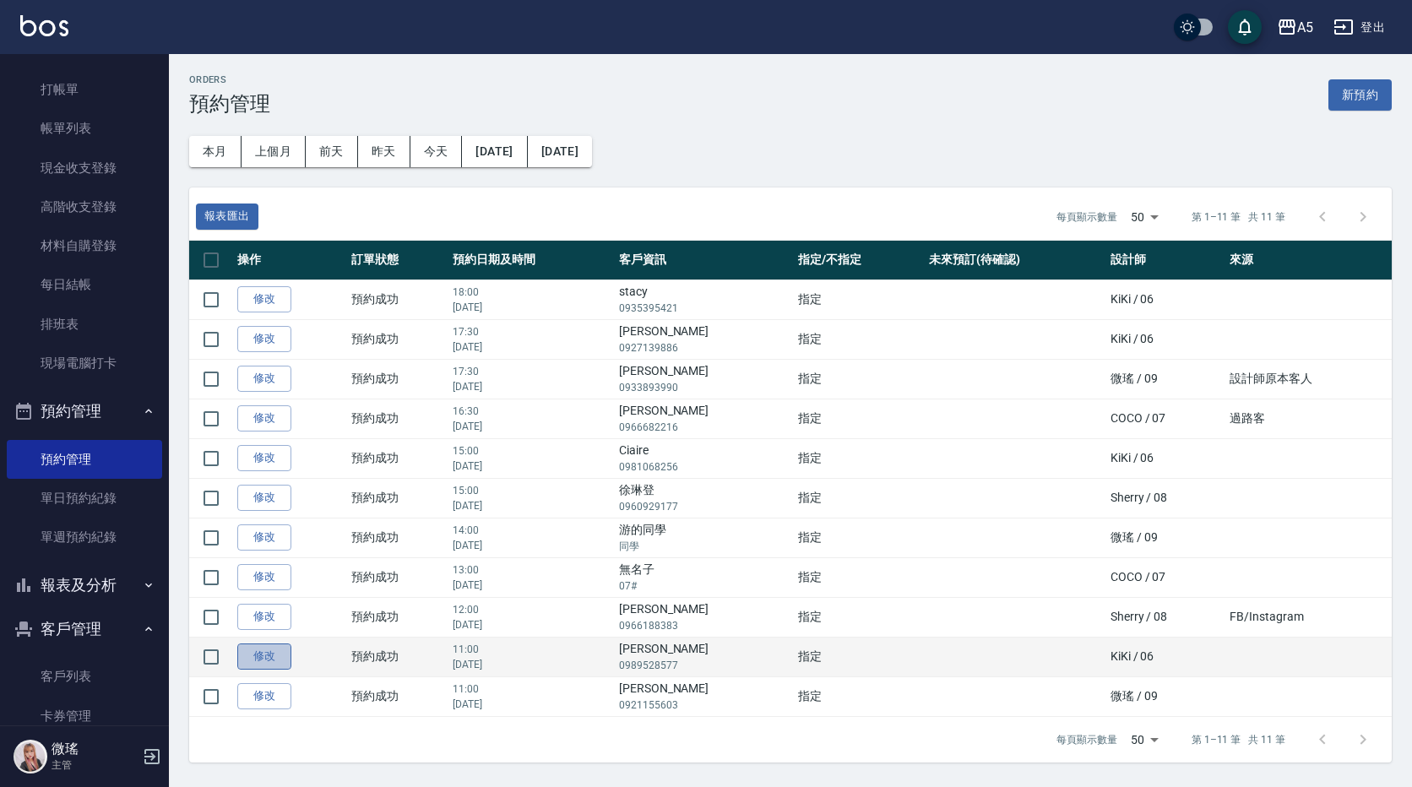
drag, startPoint x: 388, startPoint y: 647, endPoint x: 285, endPoint y: 664, distance: 104.4
click at [285, 664] on link "修改" at bounding box center [264, 657] width 54 height 26
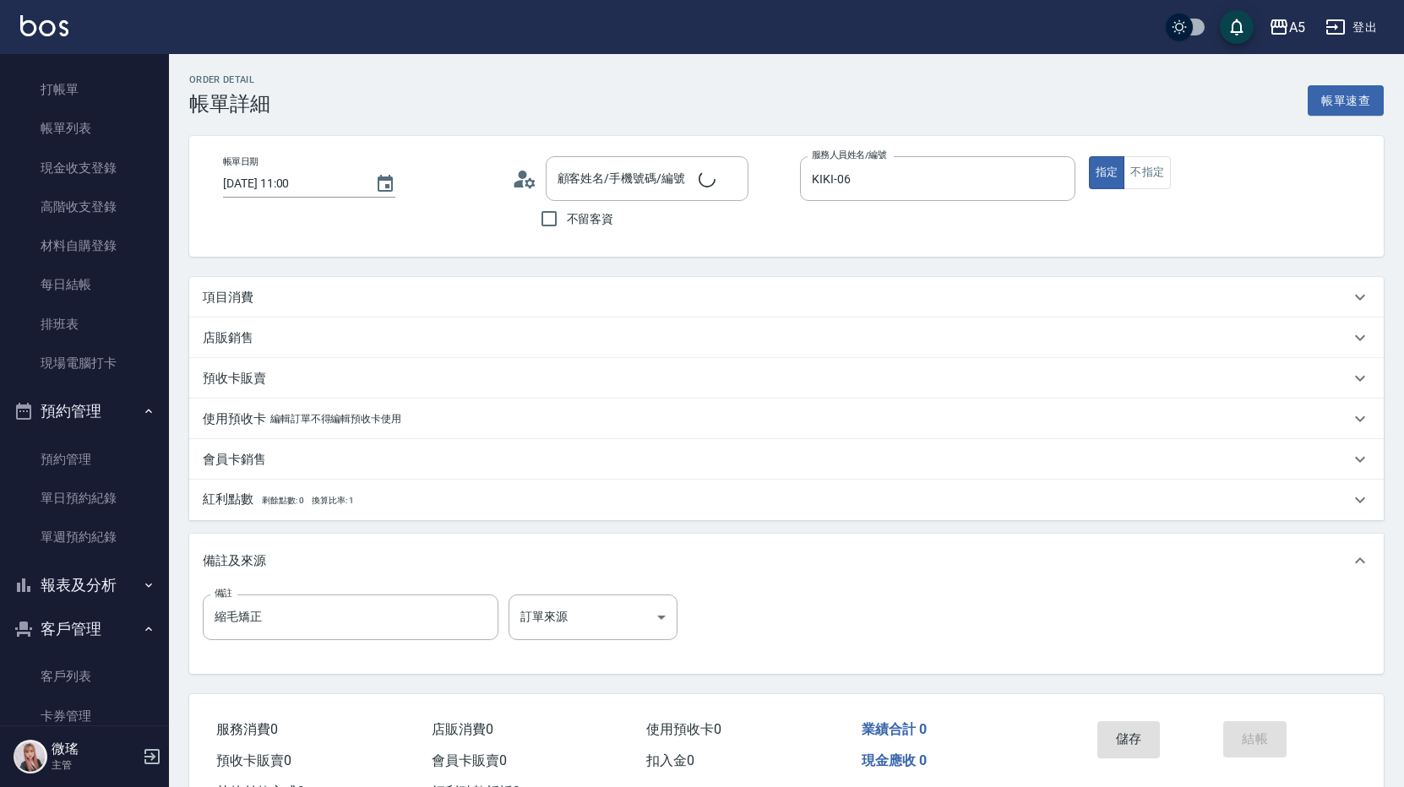
type input "林君茹/0989528577/null"
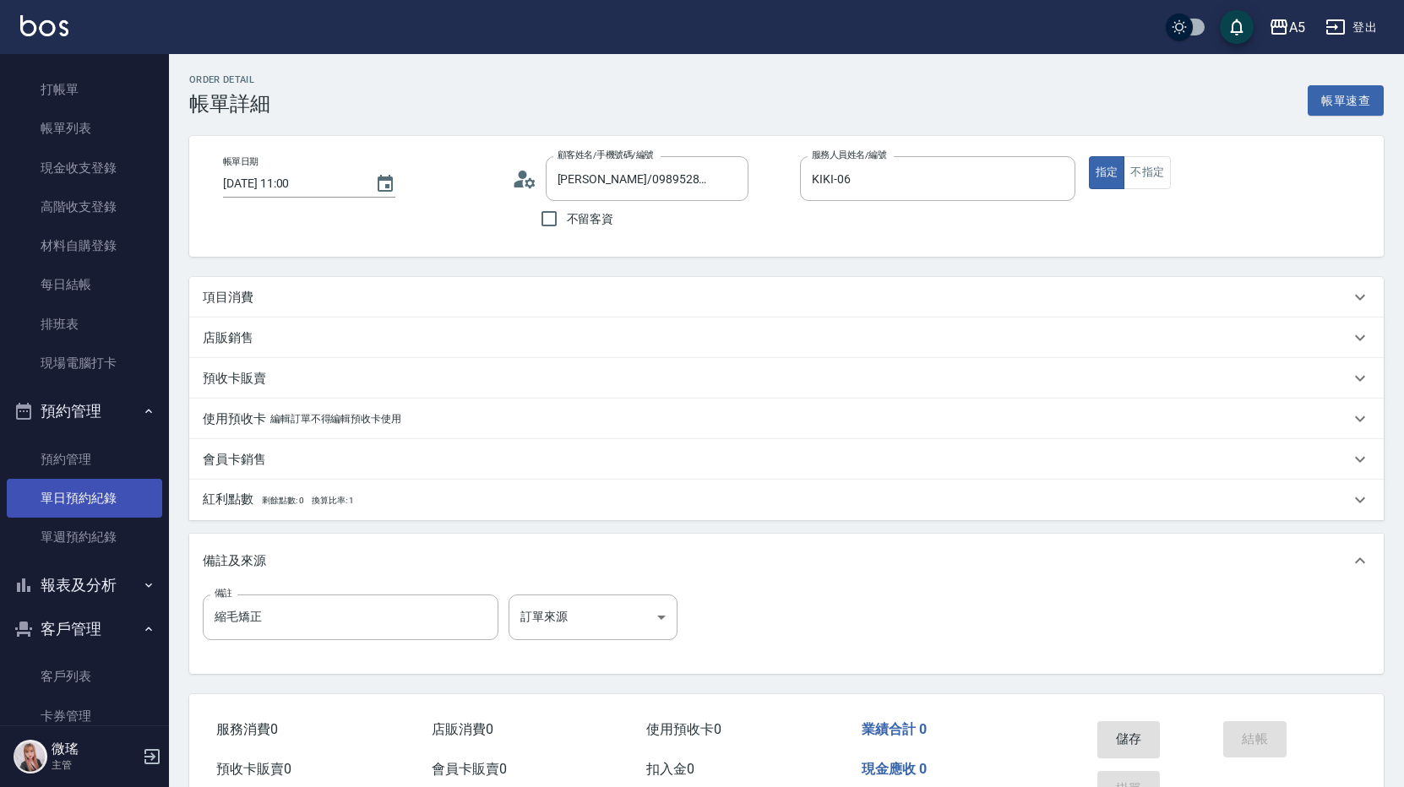
click at [79, 502] on link "單日預約紀錄" at bounding box center [84, 498] width 155 height 39
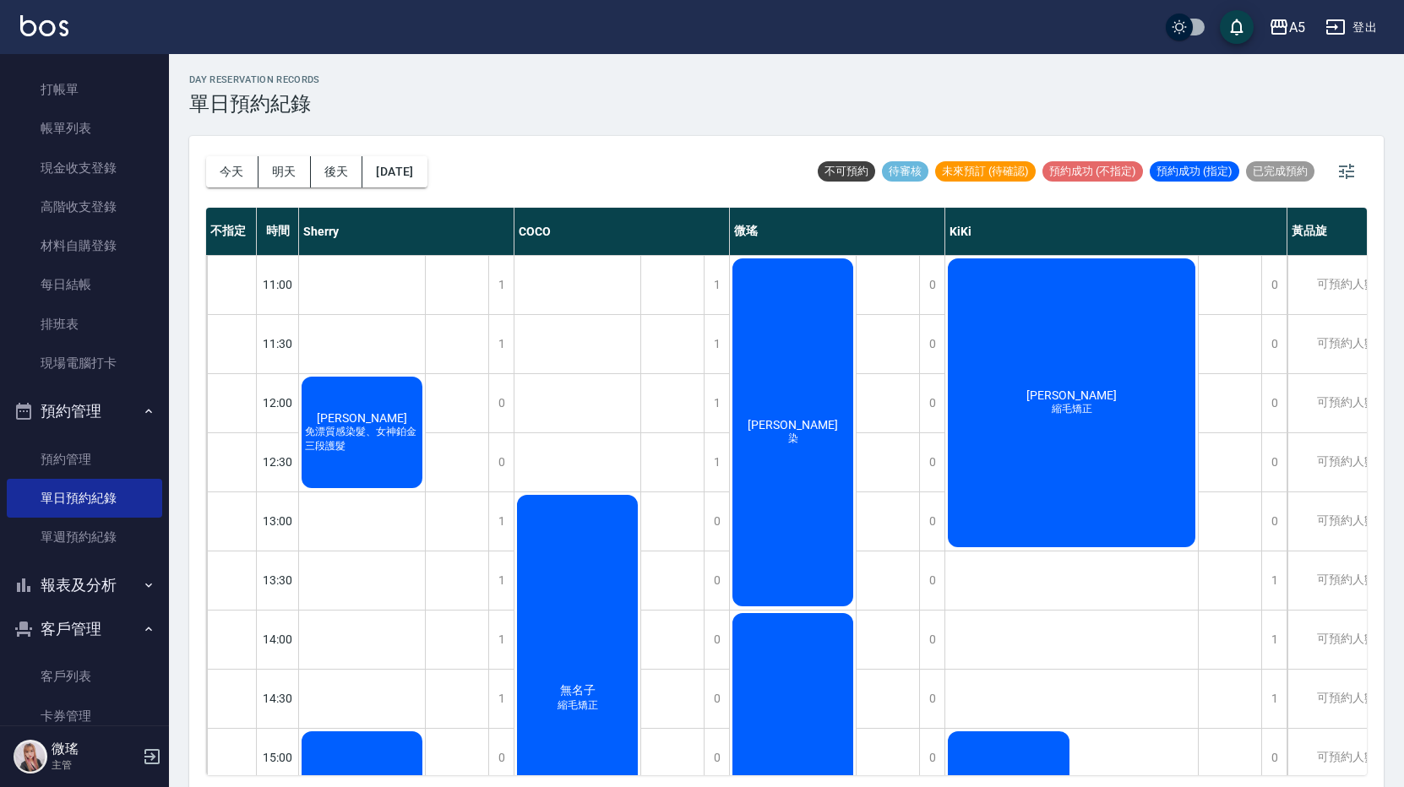
drag, startPoint x: 1073, startPoint y: 425, endPoint x: 1001, endPoint y: 463, distance: 82.0
click at [425, 463] on div "林君茹 縮毛矯正" at bounding box center [362, 432] width 126 height 117
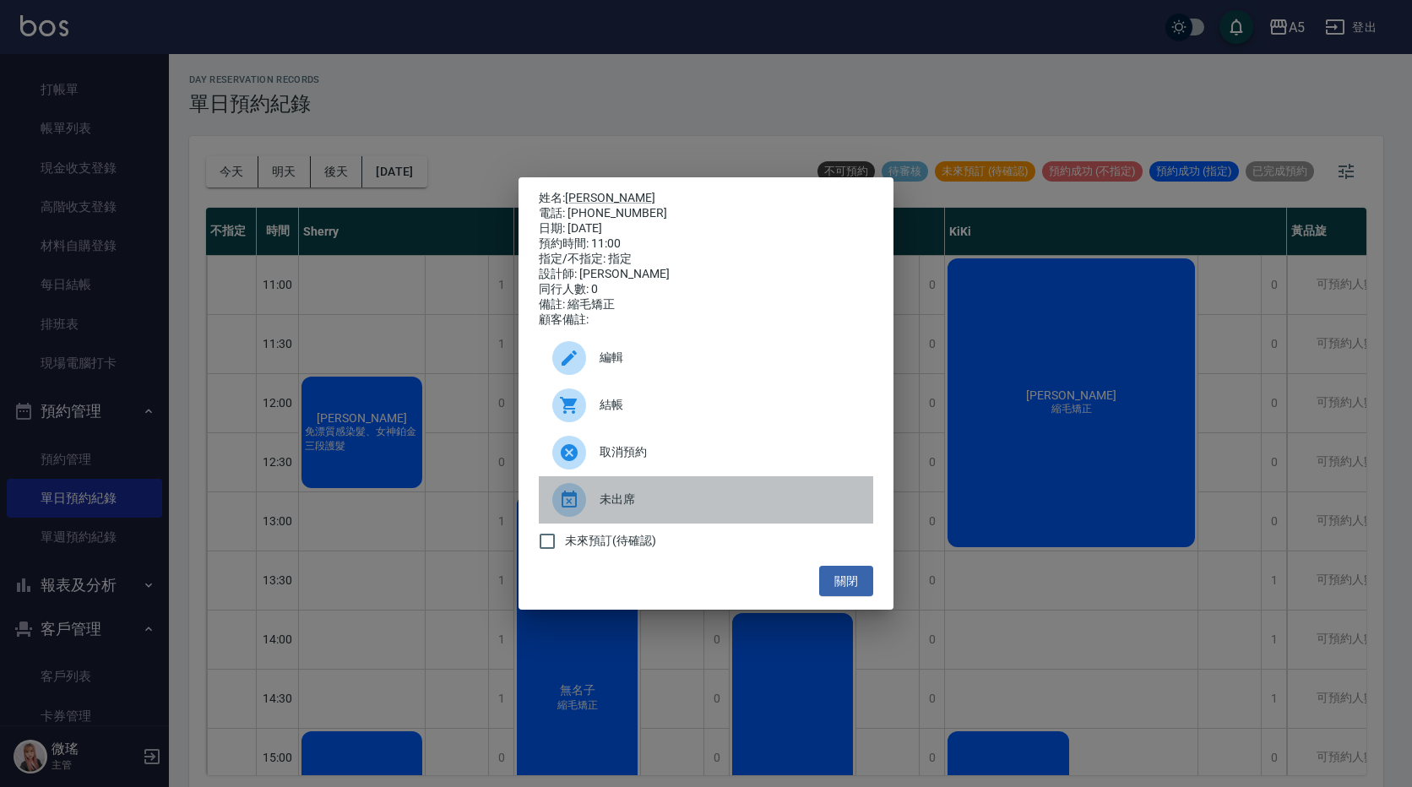
click at [573, 508] on icon at bounding box center [569, 499] width 15 height 17
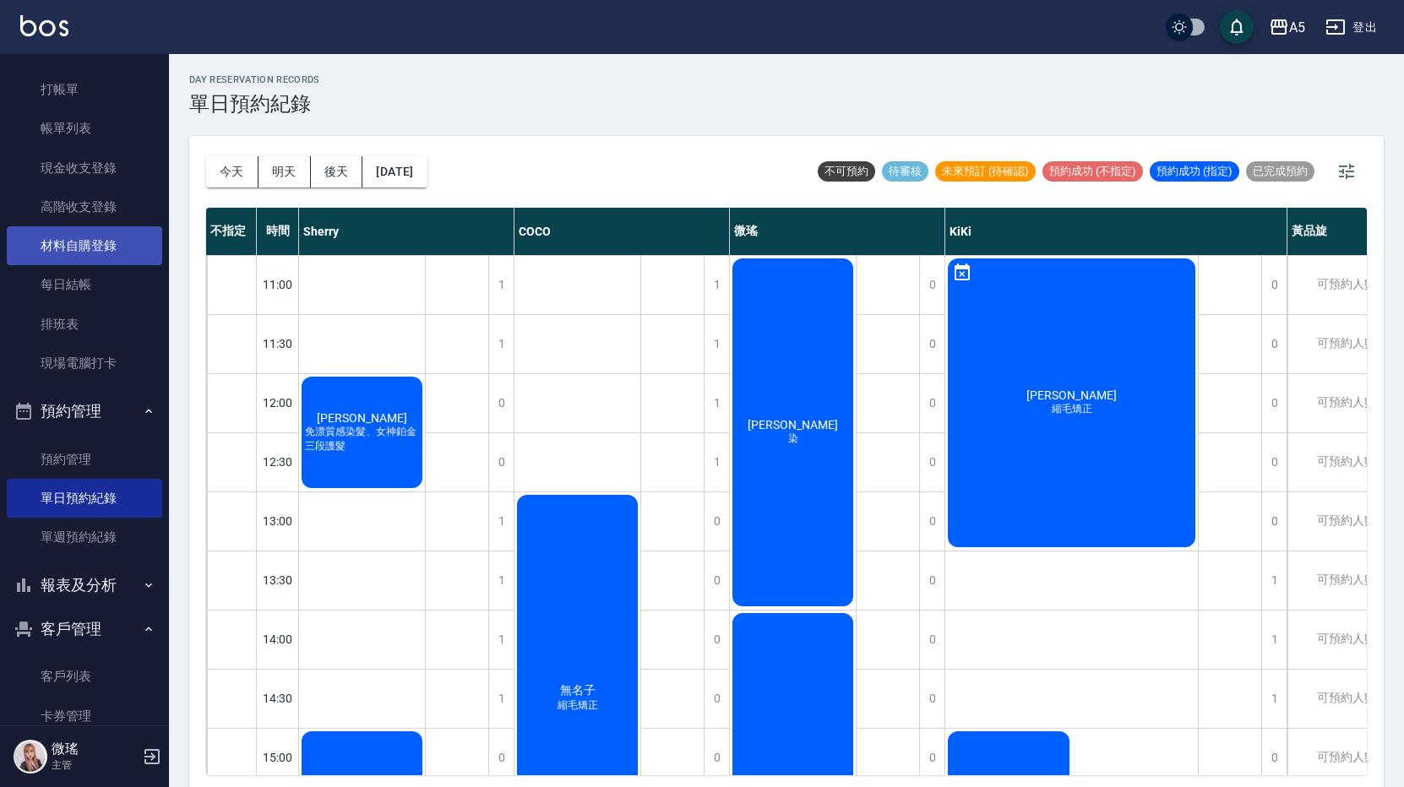
click at [108, 246] on link "材料自購登錄" at bounding box center [84, 245] width 155 height 39
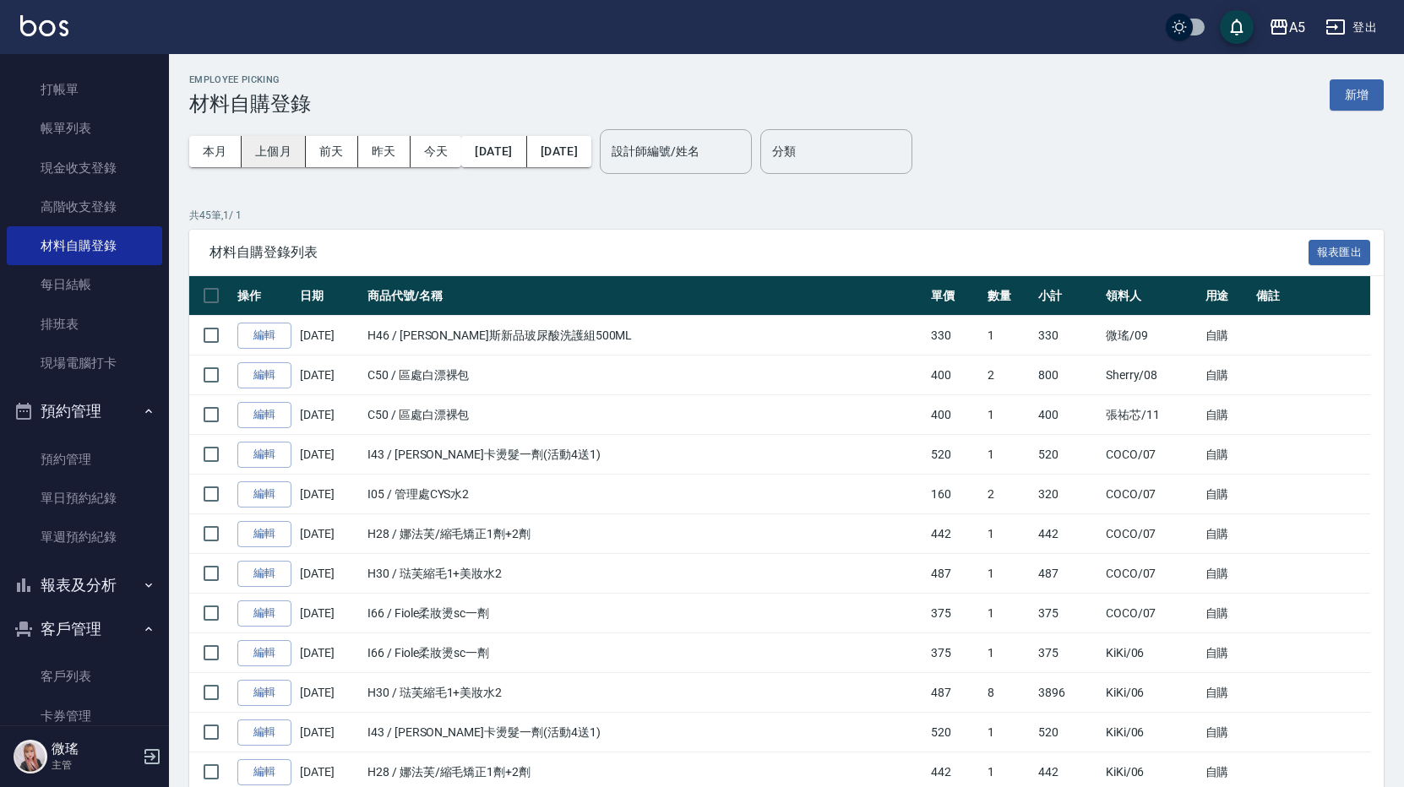
click at [290, 149] on button "上個月" at bounding box center [274, 151] width 64 height 31
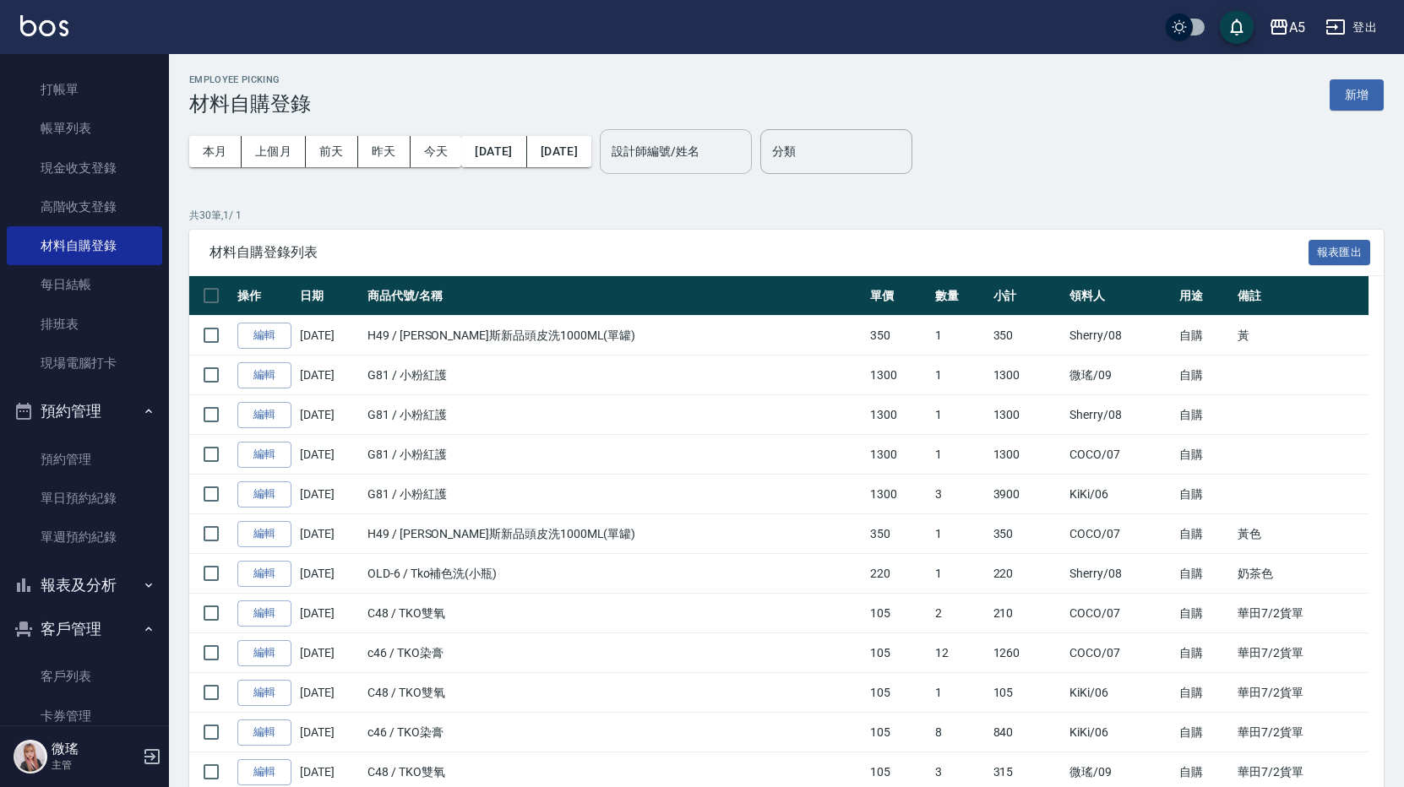
click at [727, 140] on input "設計師編號/姓名" at bounding box center [675, 152] width 137 height 30
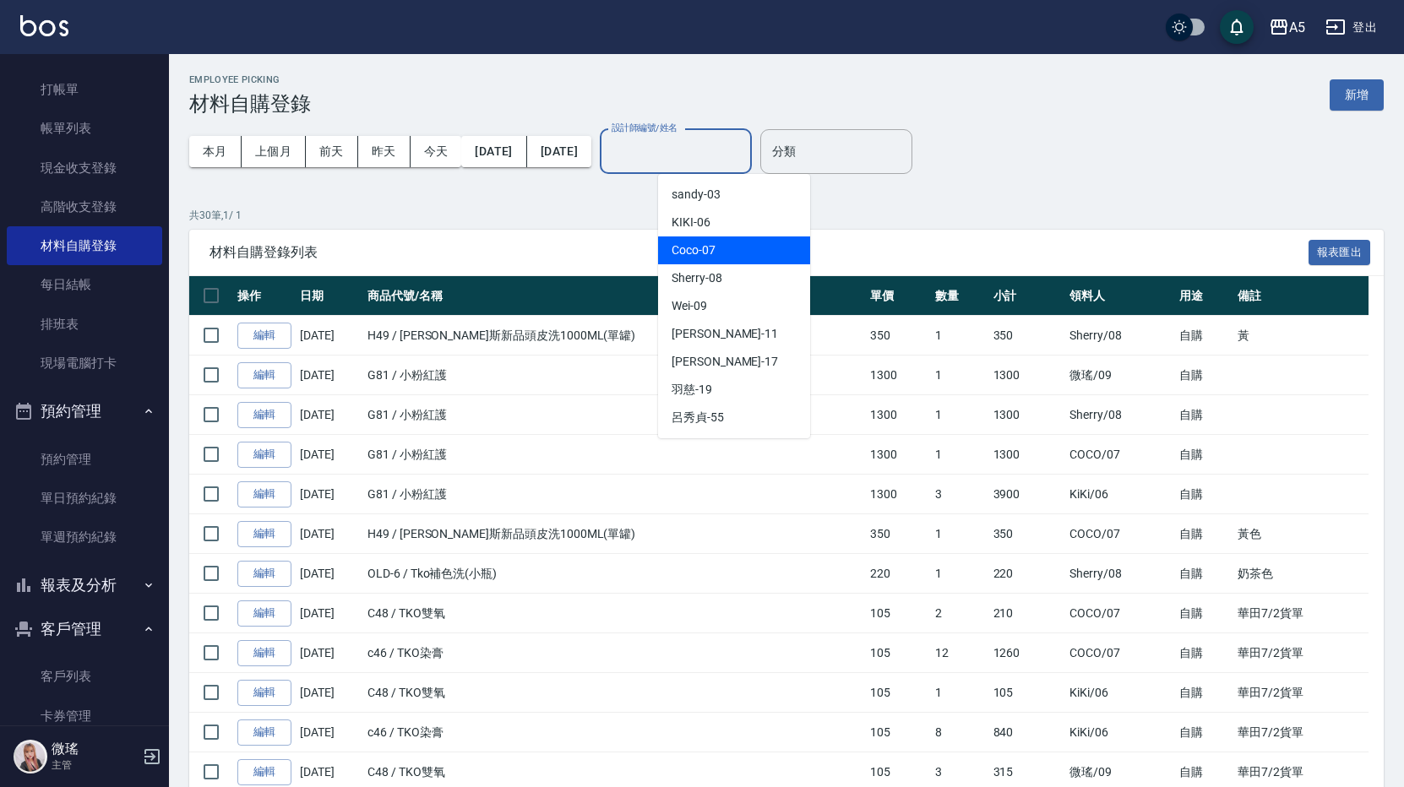
click at [755, 252] on div "Coco -07" at bounding box center [734, 250] width 152 height 28
type input "Coco-07"
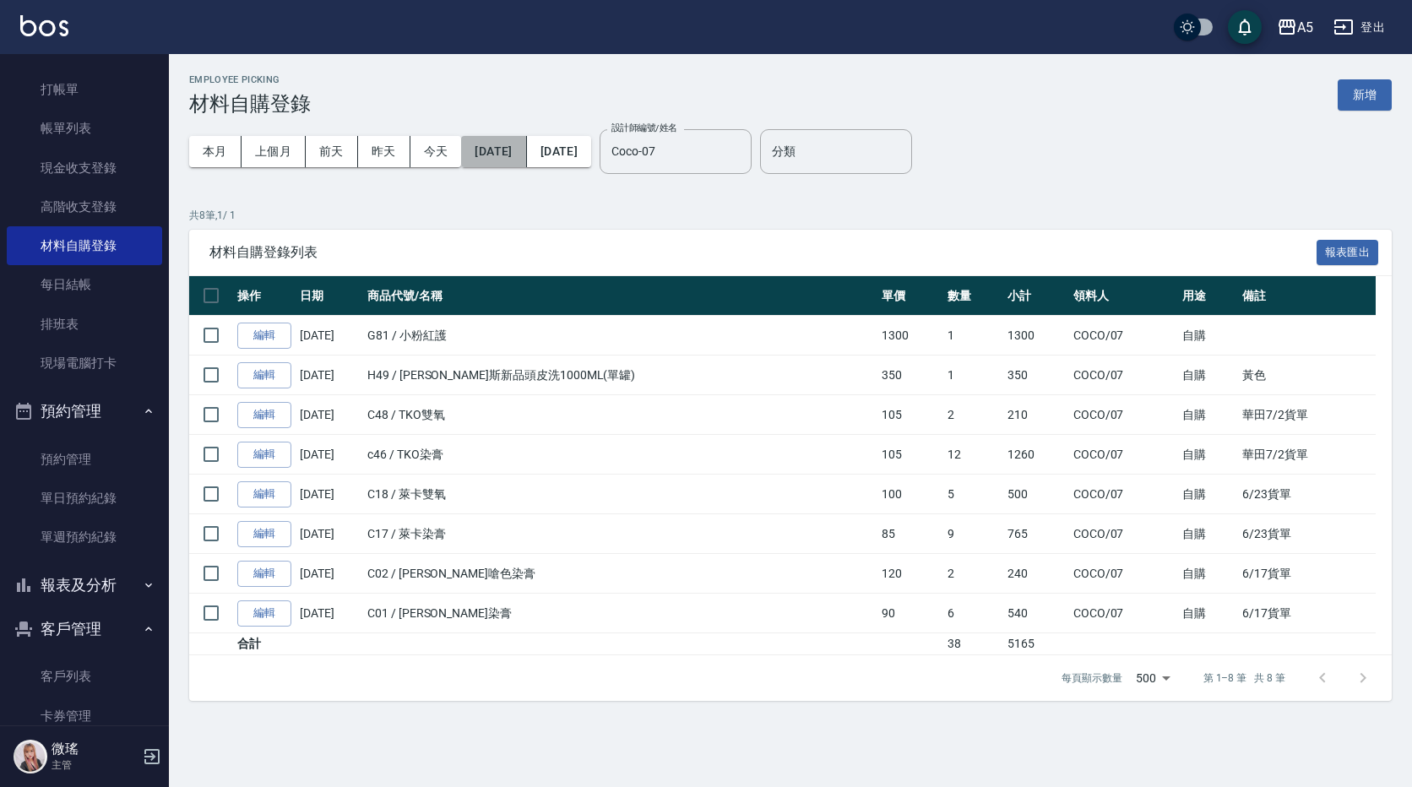
click at [520, 156] on button "[DATE]" at bounding box center [493, 151] width 65 height 31
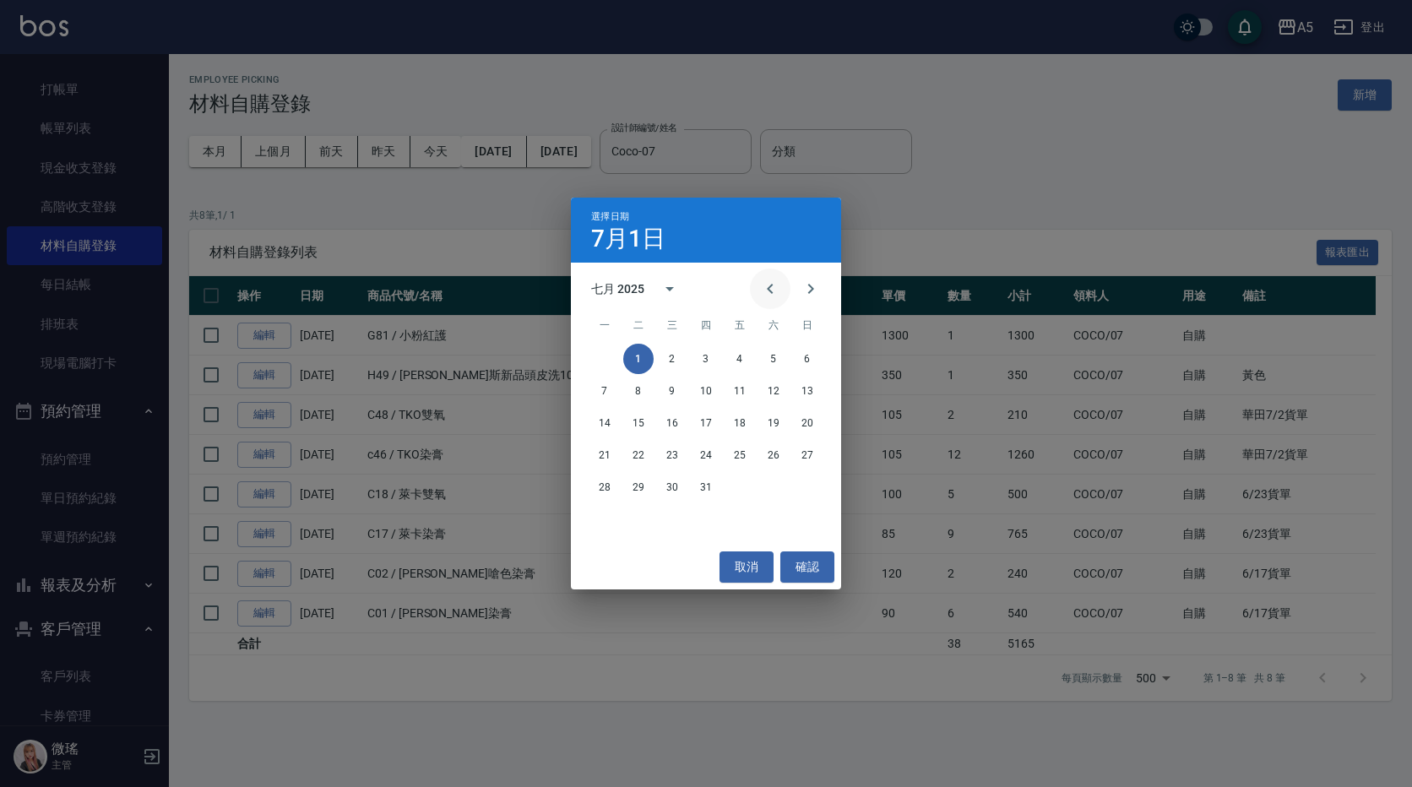
click at [757, 291] on button "Previous month" at bounding box center [770, 289] width 41 height 41
click at [807, 365] on button "1" at bounding box center [807, 359] width 30 height 30
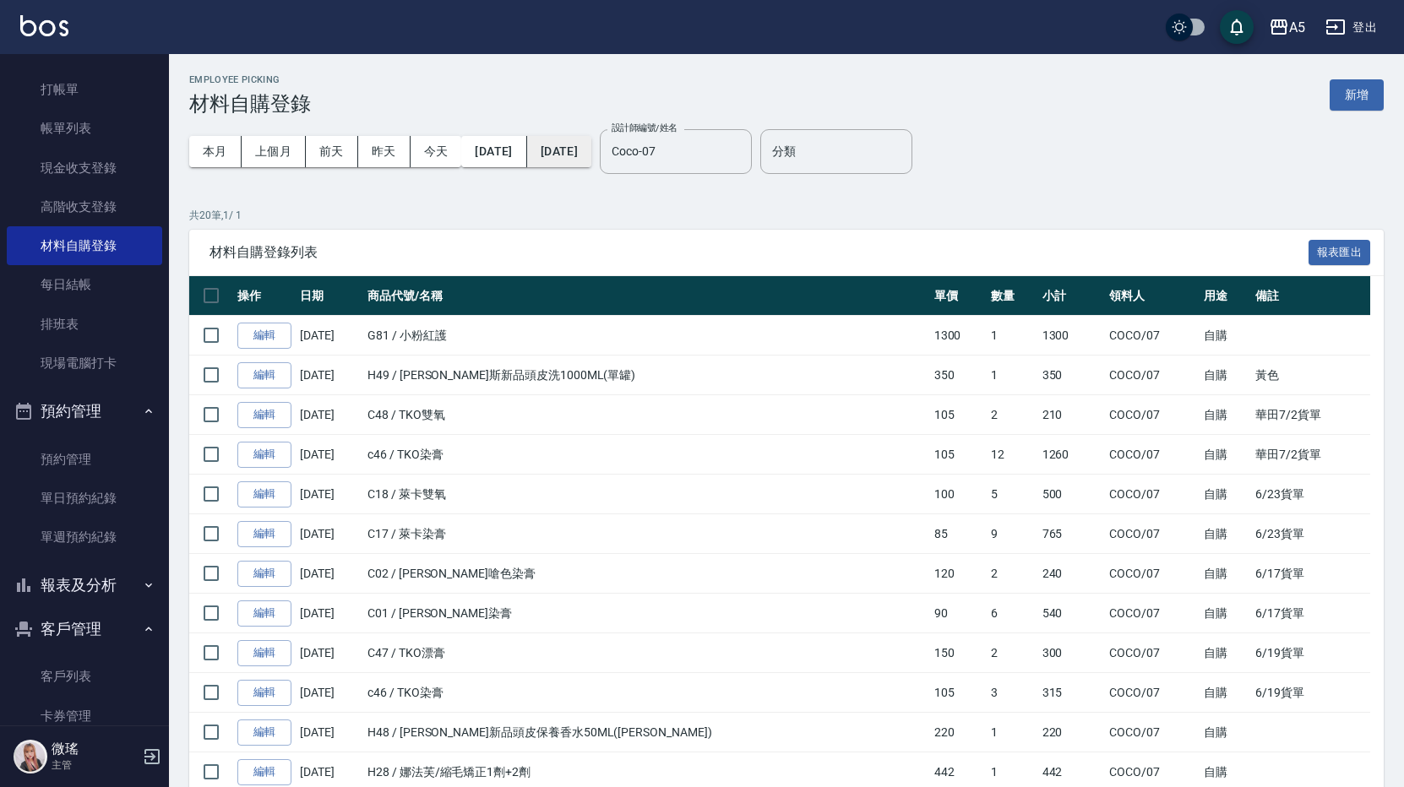
click at [591, 162] on button "[DATE]" at bounding box center [559, 151] width 64 height 31
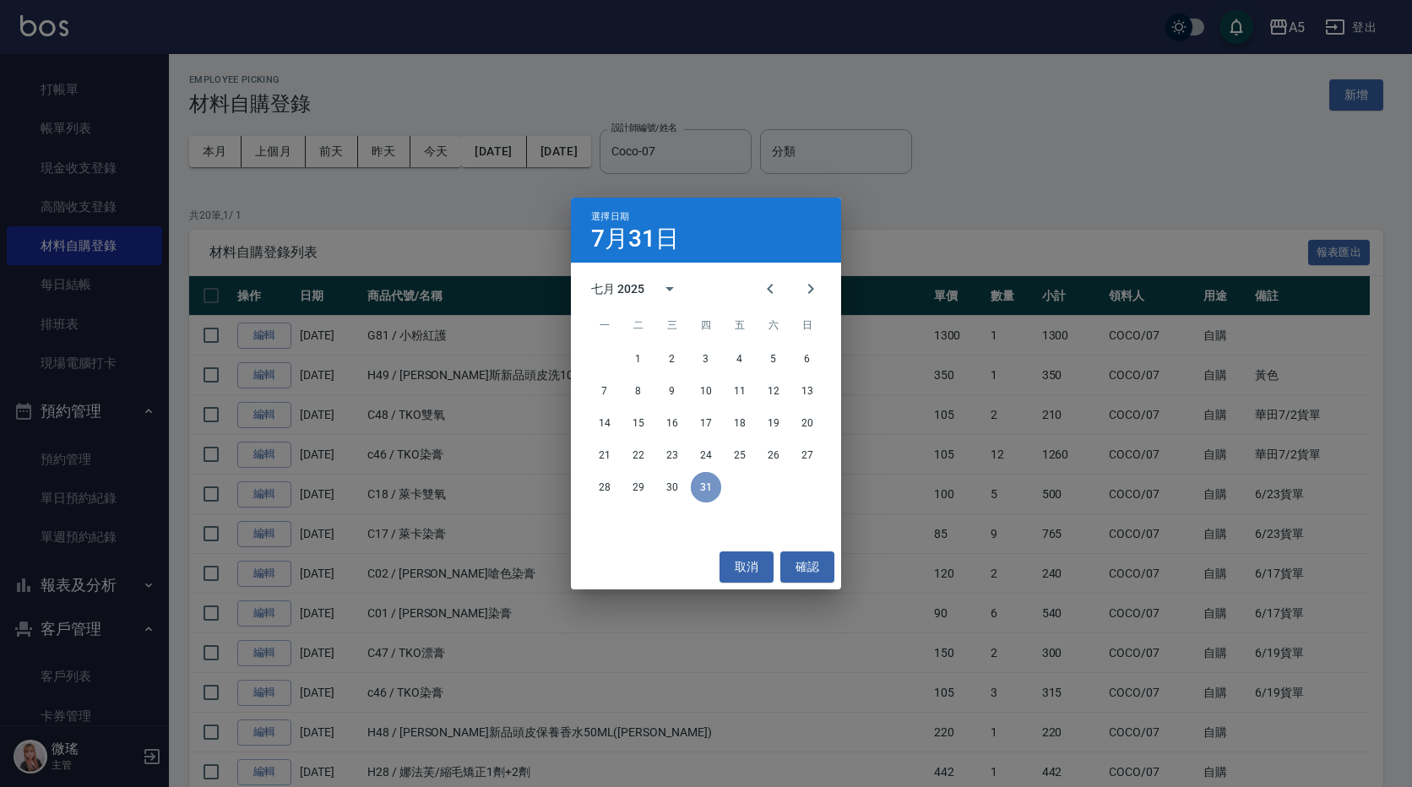
click at [713, 488] on button "31" at bounding box center [706, 487] width 30 height 30
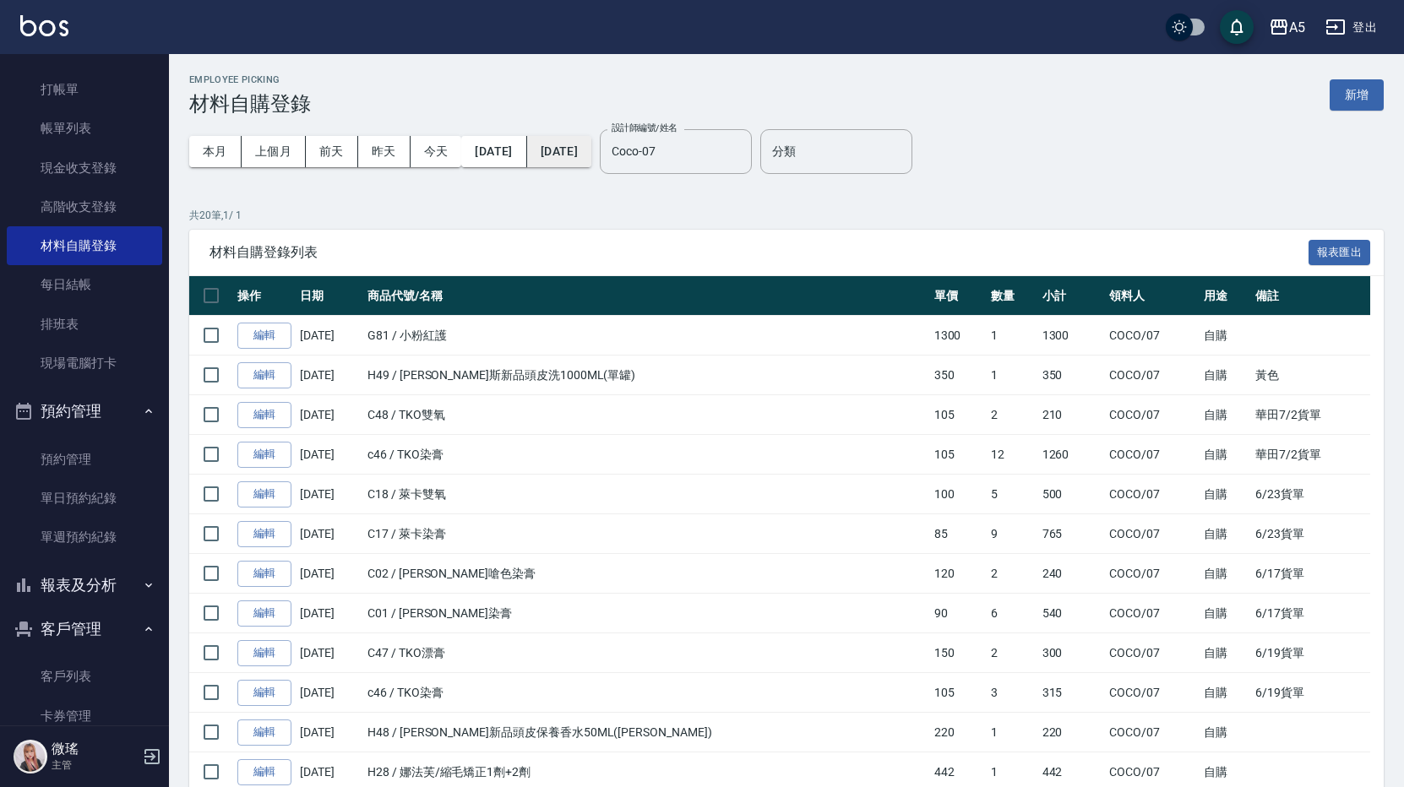
click at [591, 157] on button "[DATE]" at bounding box center [559, 151] width 64 height 31
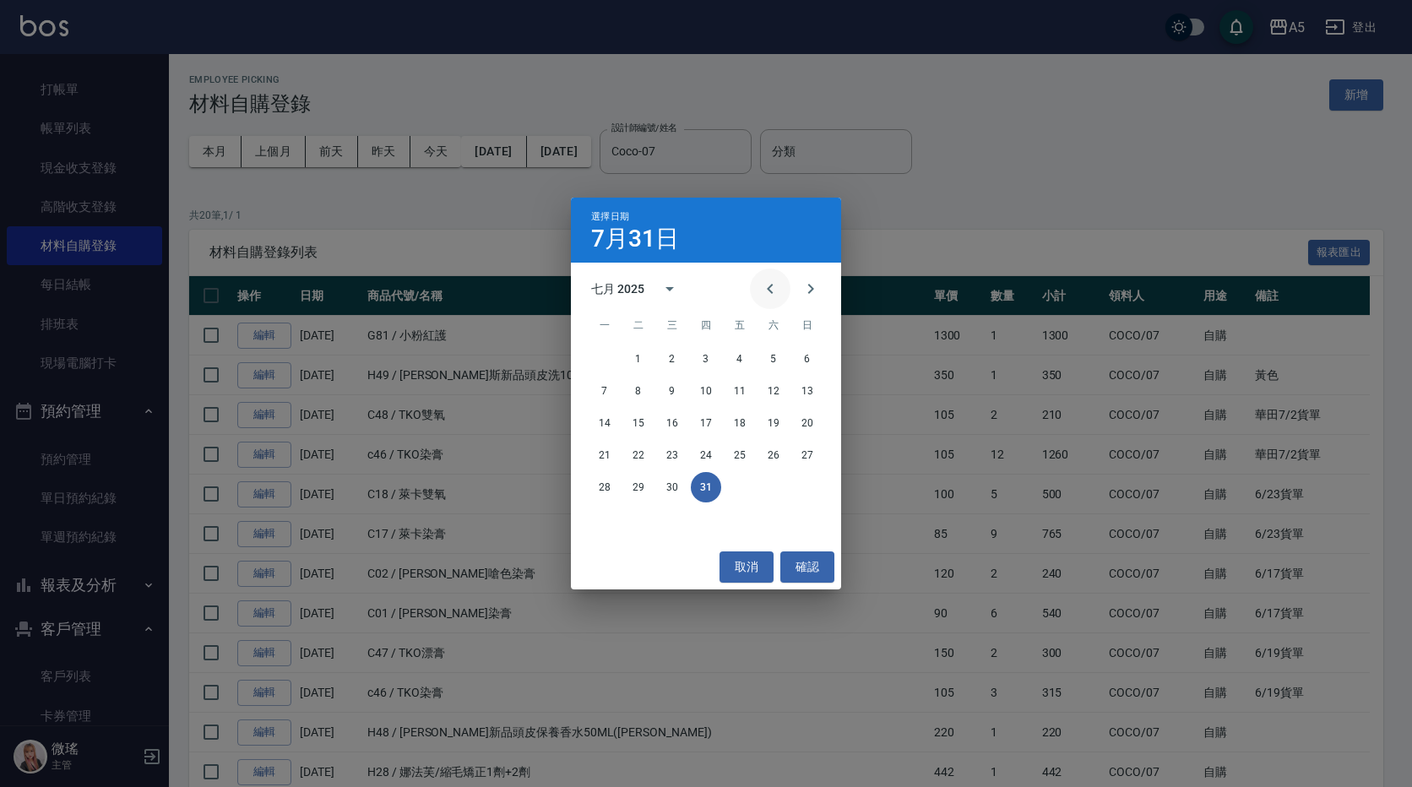
click at [781, 280] on button "Previous month" at bounding box center [770, 289] width 41 height 41
click at [610, 525] on button "30" at bounding box center [604, 519] width 30 height 30
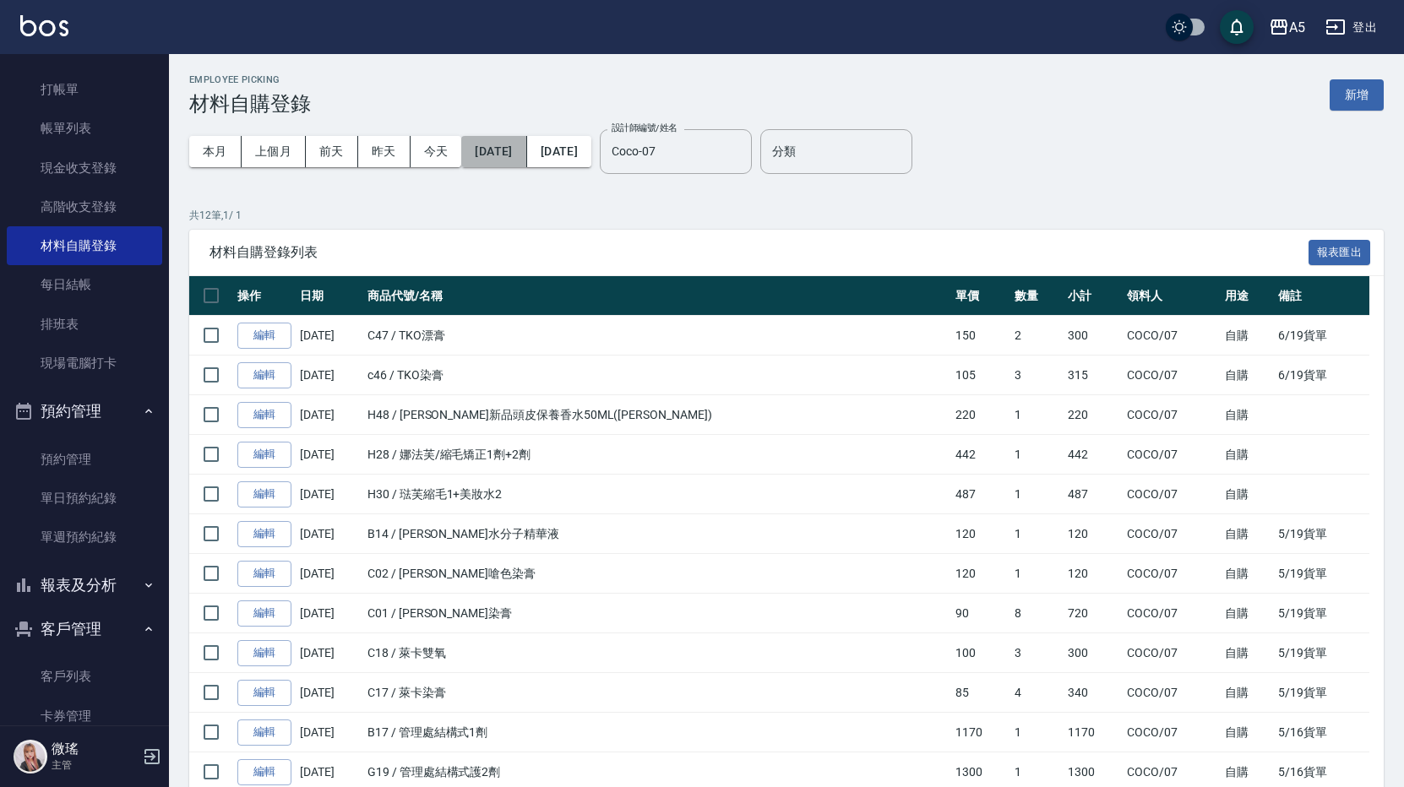
click at [526, 163] on button "2025/06/01" at bounding box center [493, 151] width 65 height 31
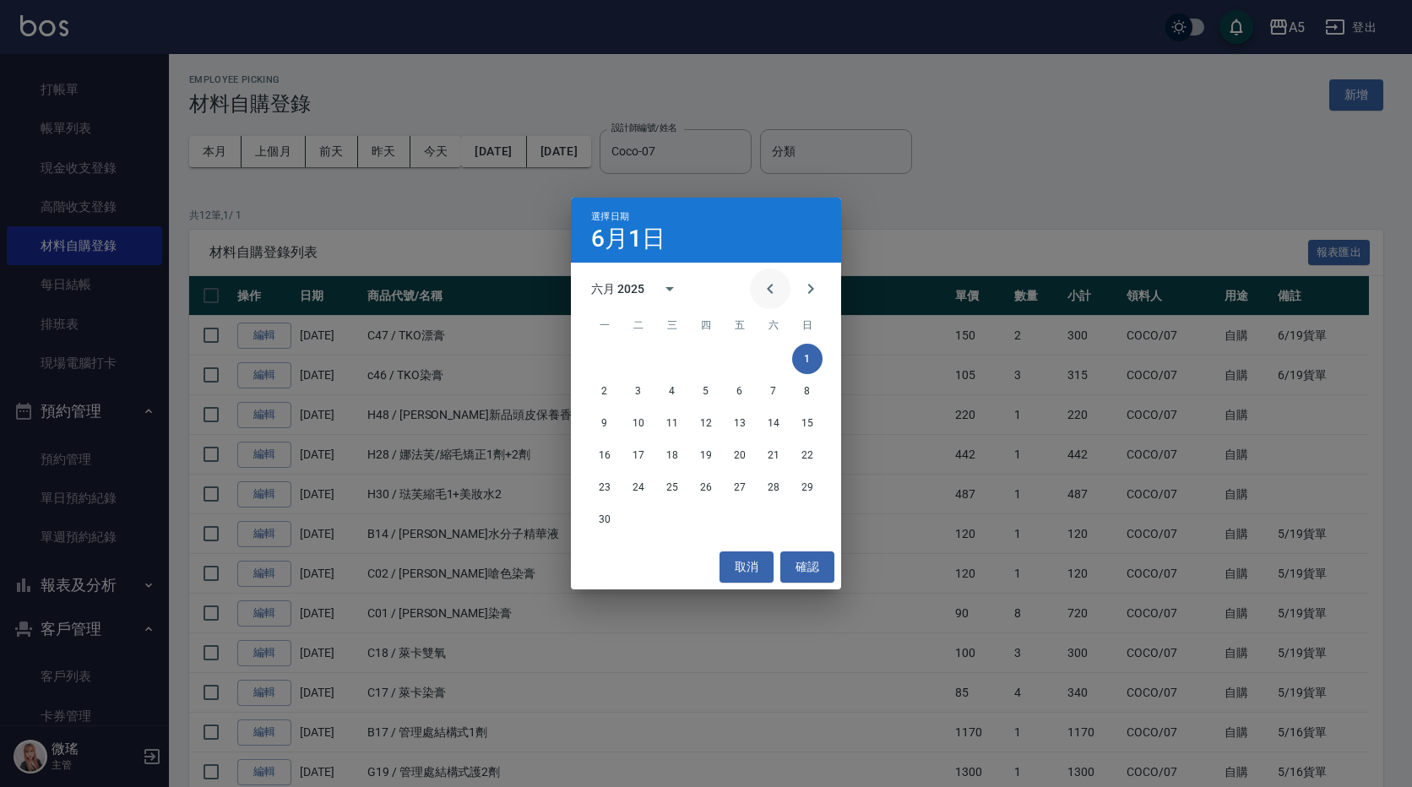
click at [772, 292] on icon "Previous month" at bounding box center [770, 289] width 6 height 10
click at [709, 361] on button "1" at bounding box center [706, 359] width 30 height 30
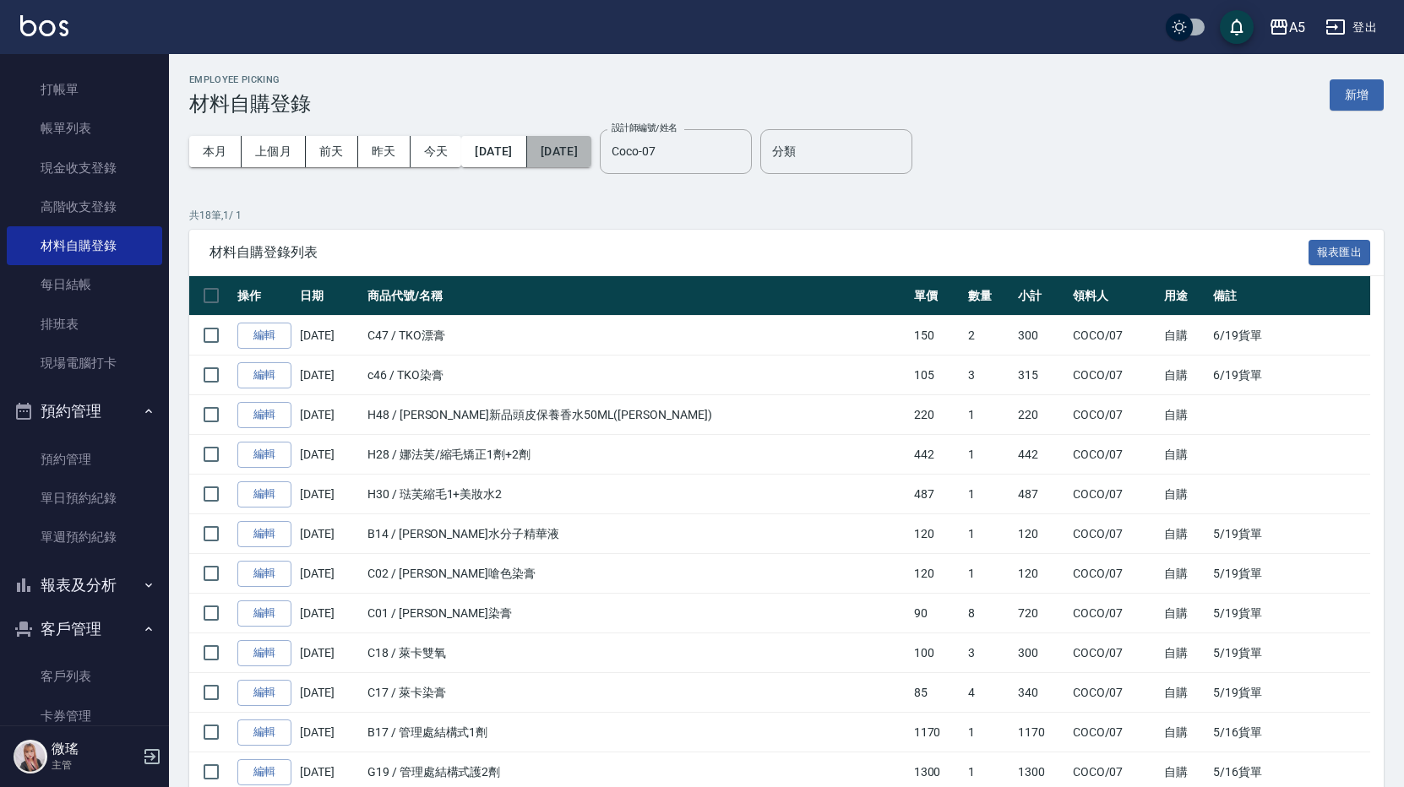
drag, startPoint x: 620, startPoint y: 110, endPoint x: 595, endPoint y: 139, distance: 38.4
click at [591, 139] on button "2025/06/30" at bounding box center [559, 151] width 64 height 31
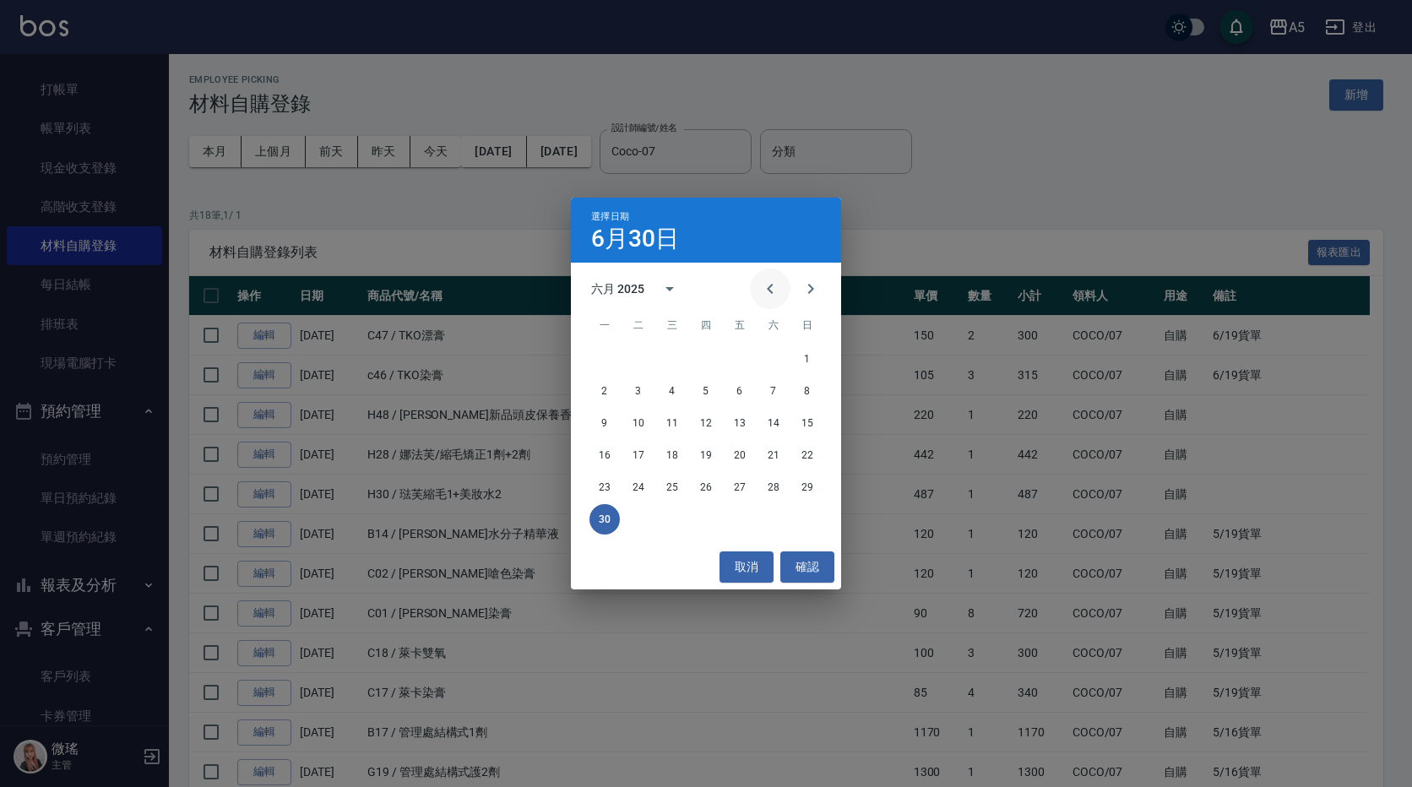
click at [772, 291] on icon "Previous month" at bounding box center [770, 289] width 20 height 20
click at [770, 486] on button "31" at bounding box center [773, 487] width 30 height 30
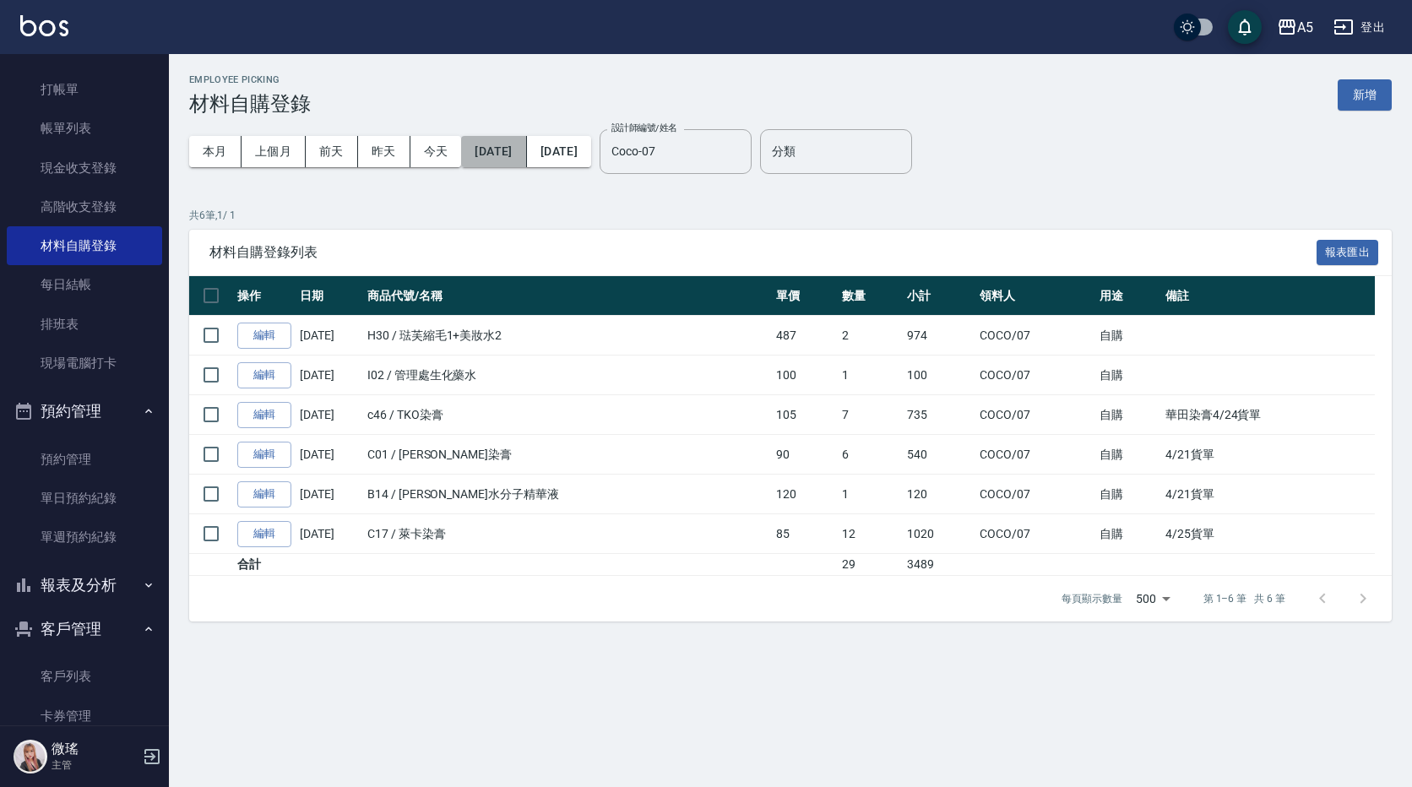
click at [526, 148] on button "2025/05/01" at bounding box center [493, 151] width 65 height 31
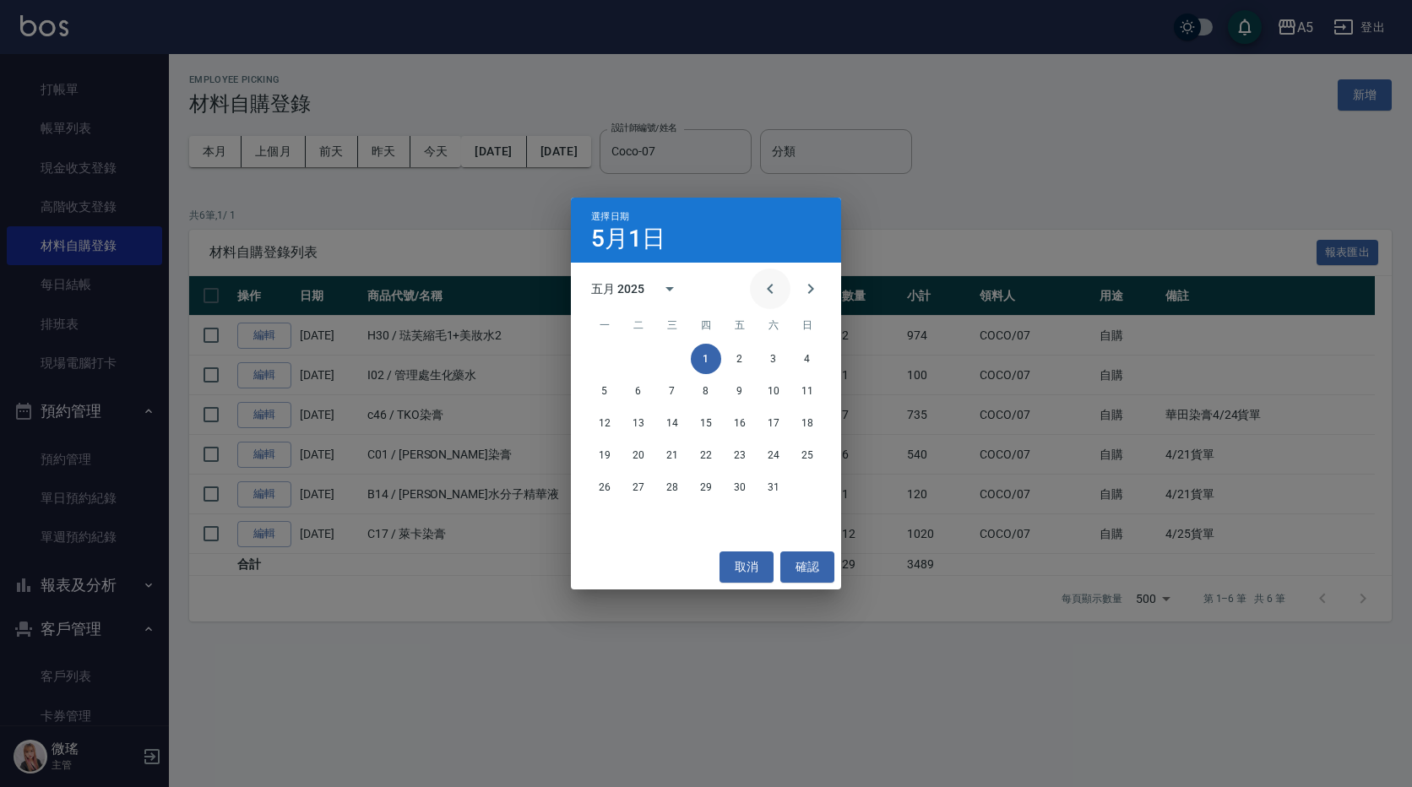
click at [775, 284] on icon "Previous month" at bounding box center [770, 289] width 20 height 20
click at [646, 355] on button "1" at bounding box center [638, 359] width 30 height 30
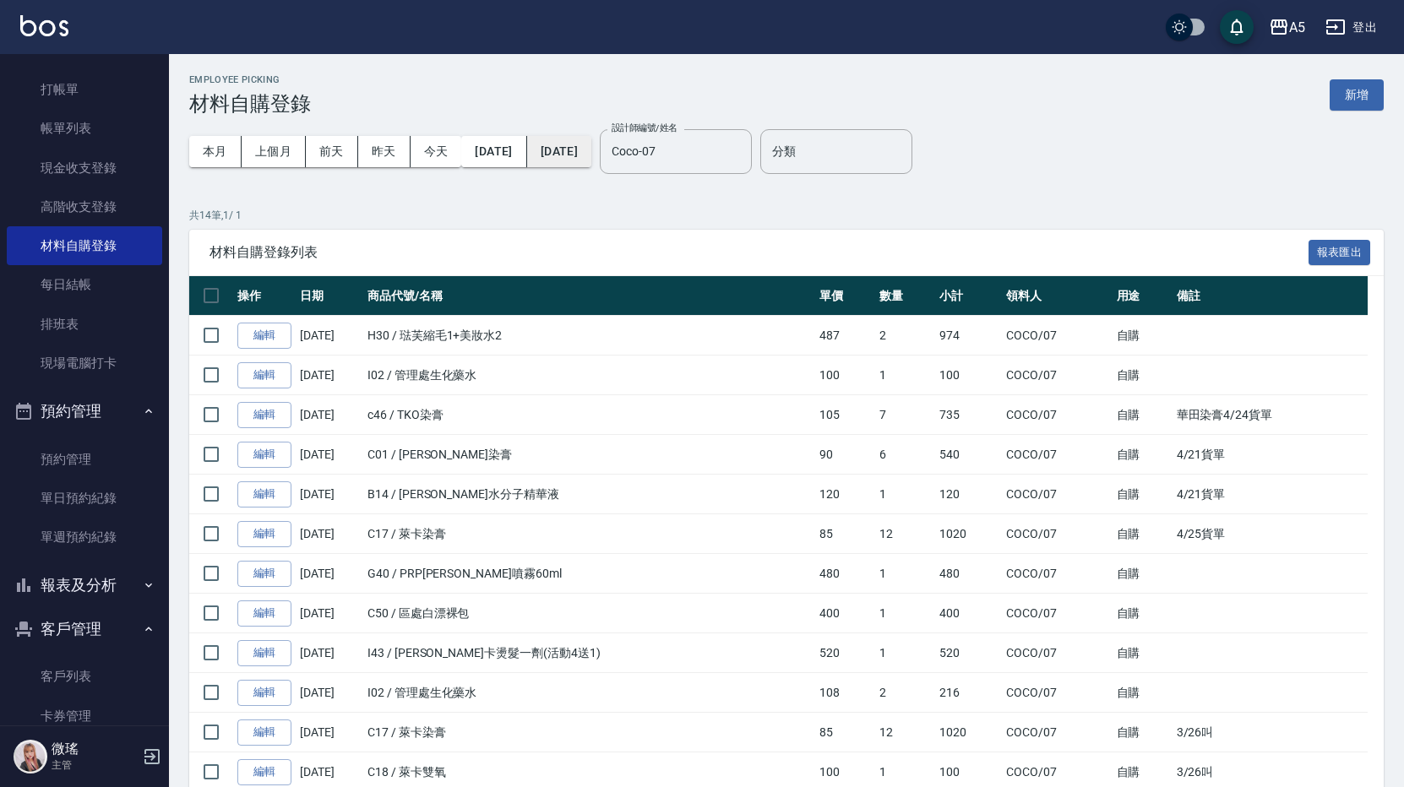
click at [591, 162] on button "2025/05/31" at bounding box center [559, 151] width 64 height 31
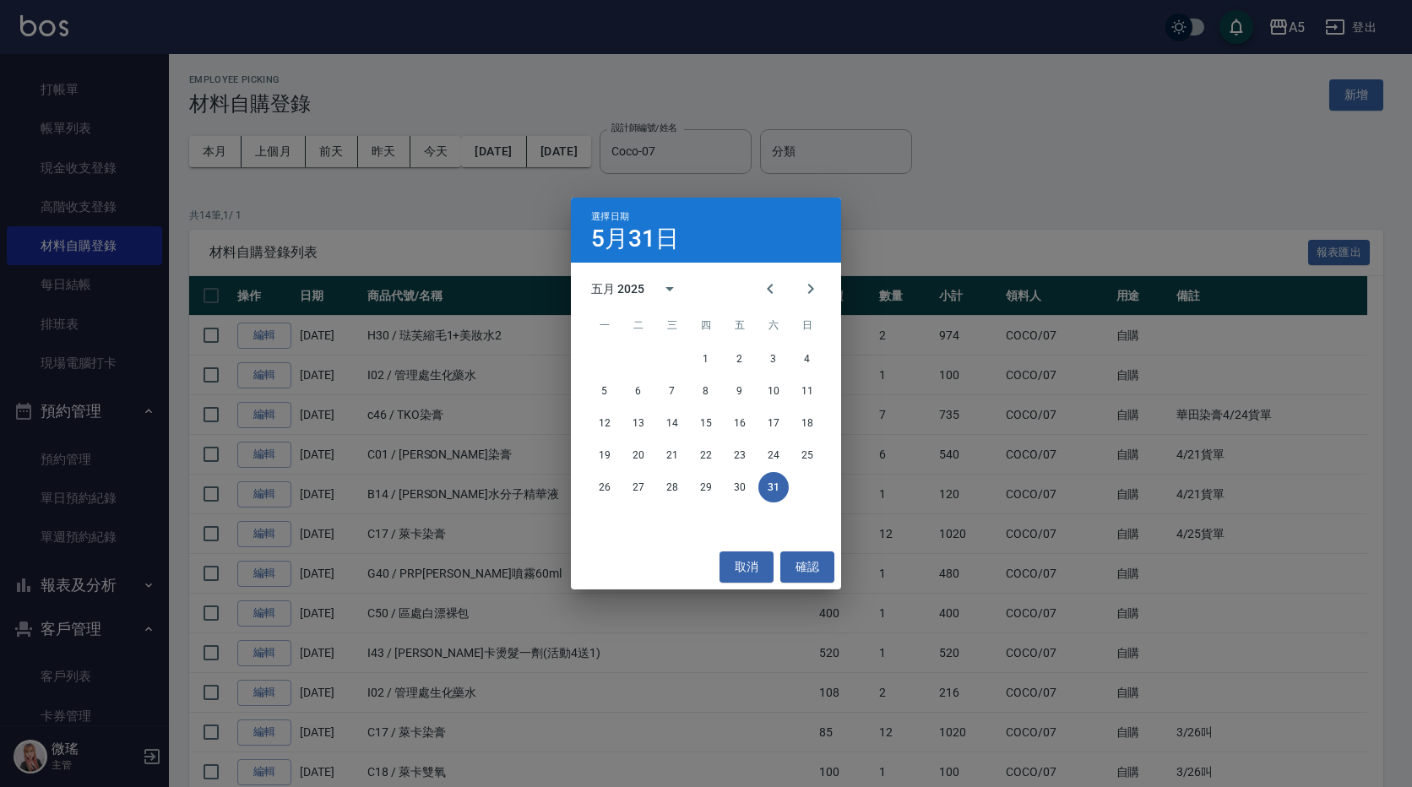
click at [782, 492] on button "31" at bounding box center [773, 487] width 30 height 30
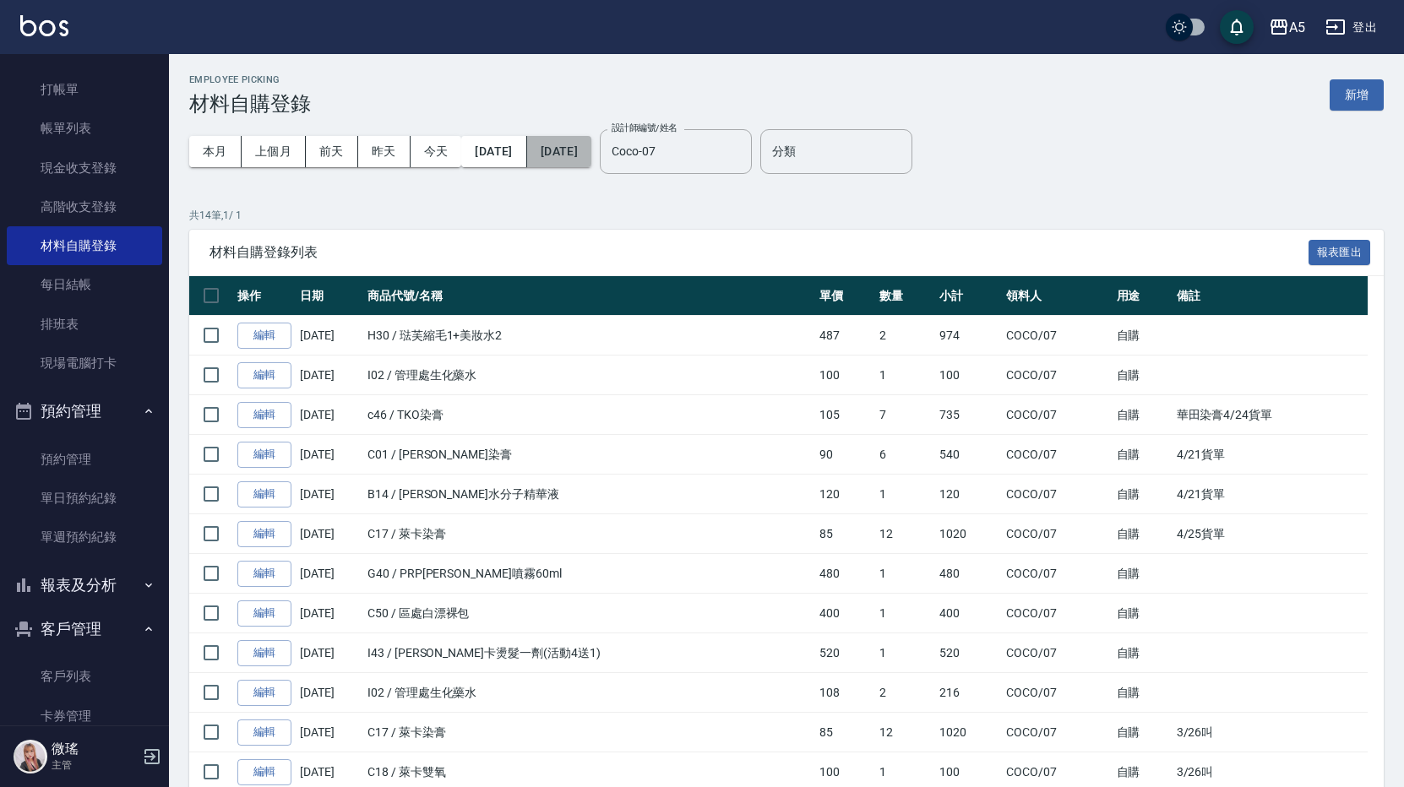
click at [591, 144] on button "2025/05/31" at bounding box center [559, 151] width 64 height 31
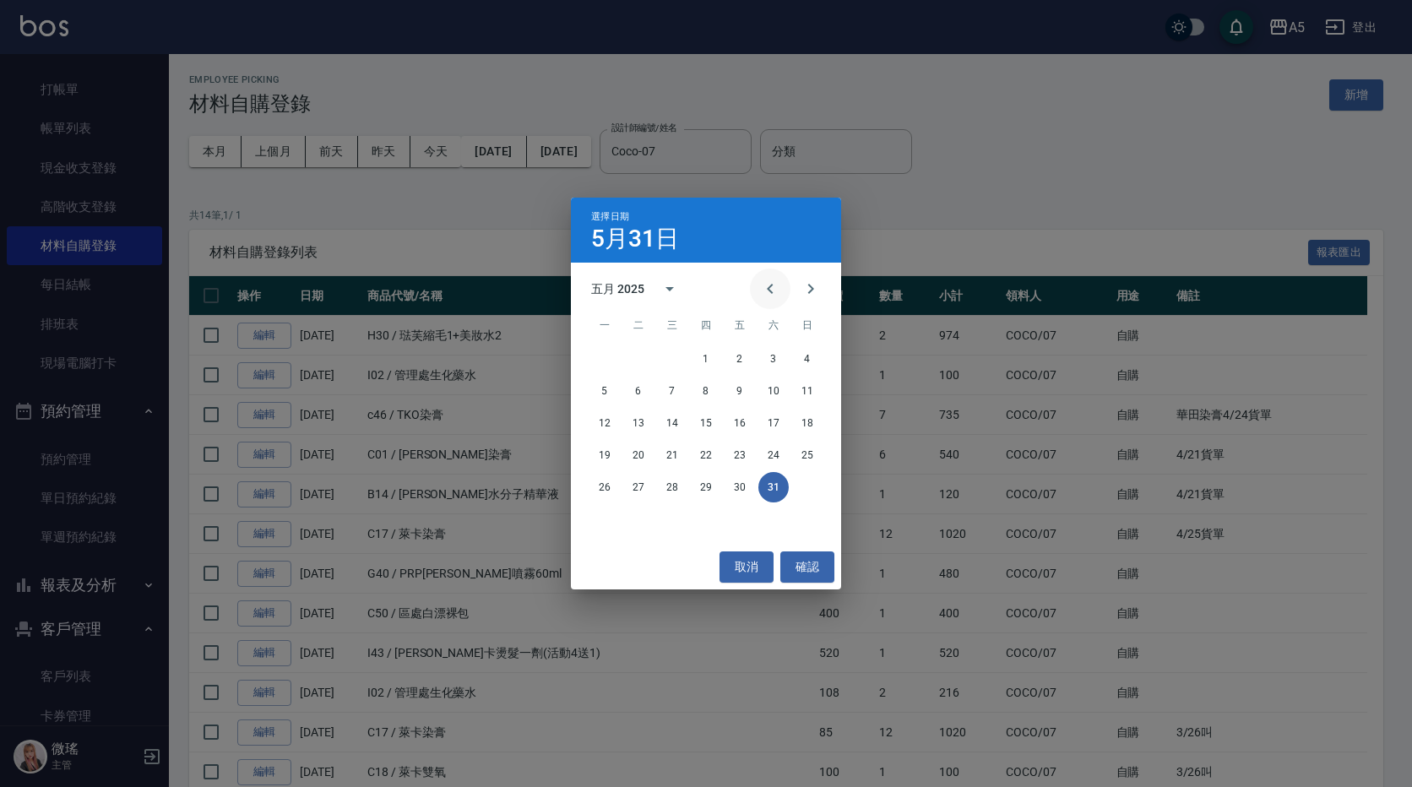
click at [779, 282] on icon "Previous month" at bounding box center [770, 289] width 20 height 20
click at [680, 490] on button "30" at bounding box center [672, 487] width 30 height 30
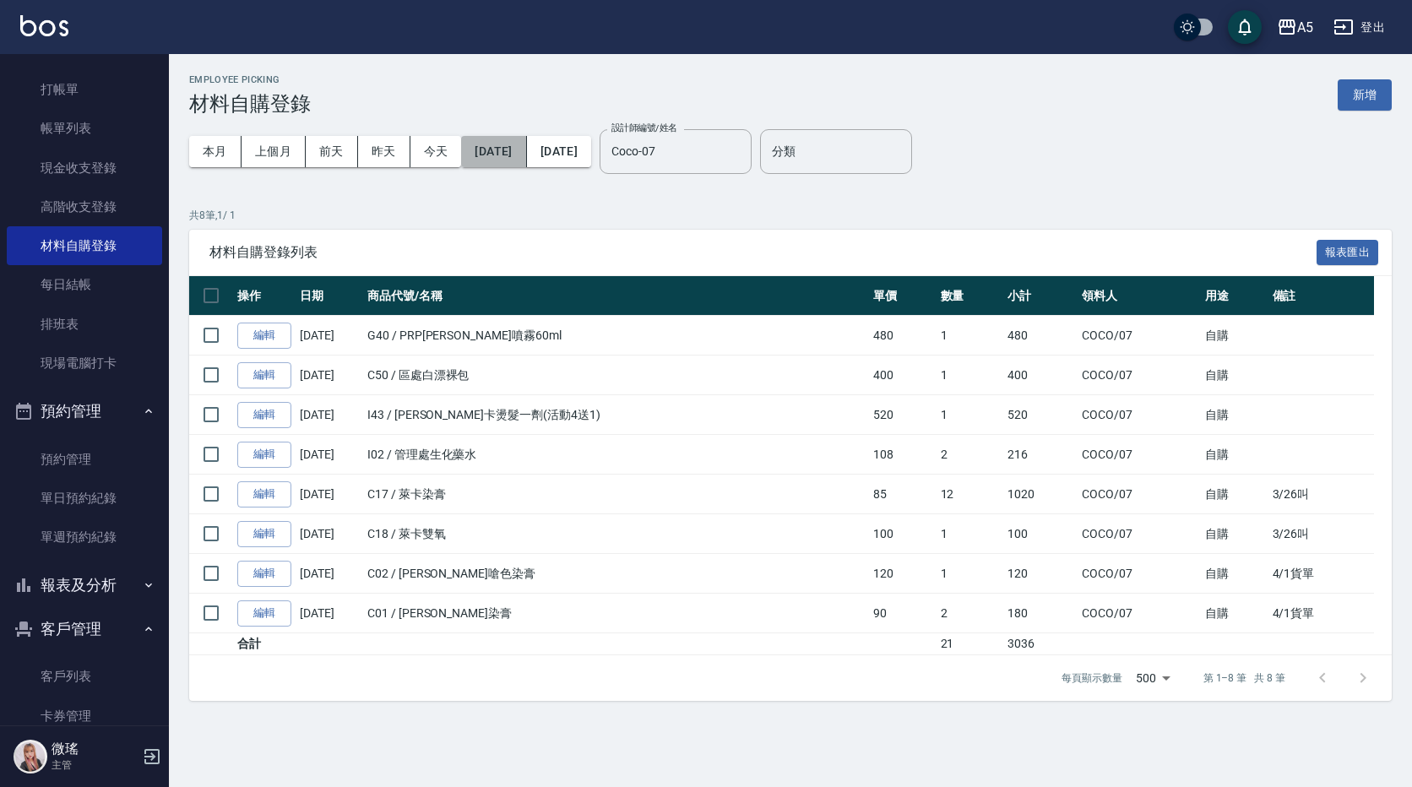
click at [526, 157] on button "2025/04/01" at bounding box center [493, 151] width 65 height 31
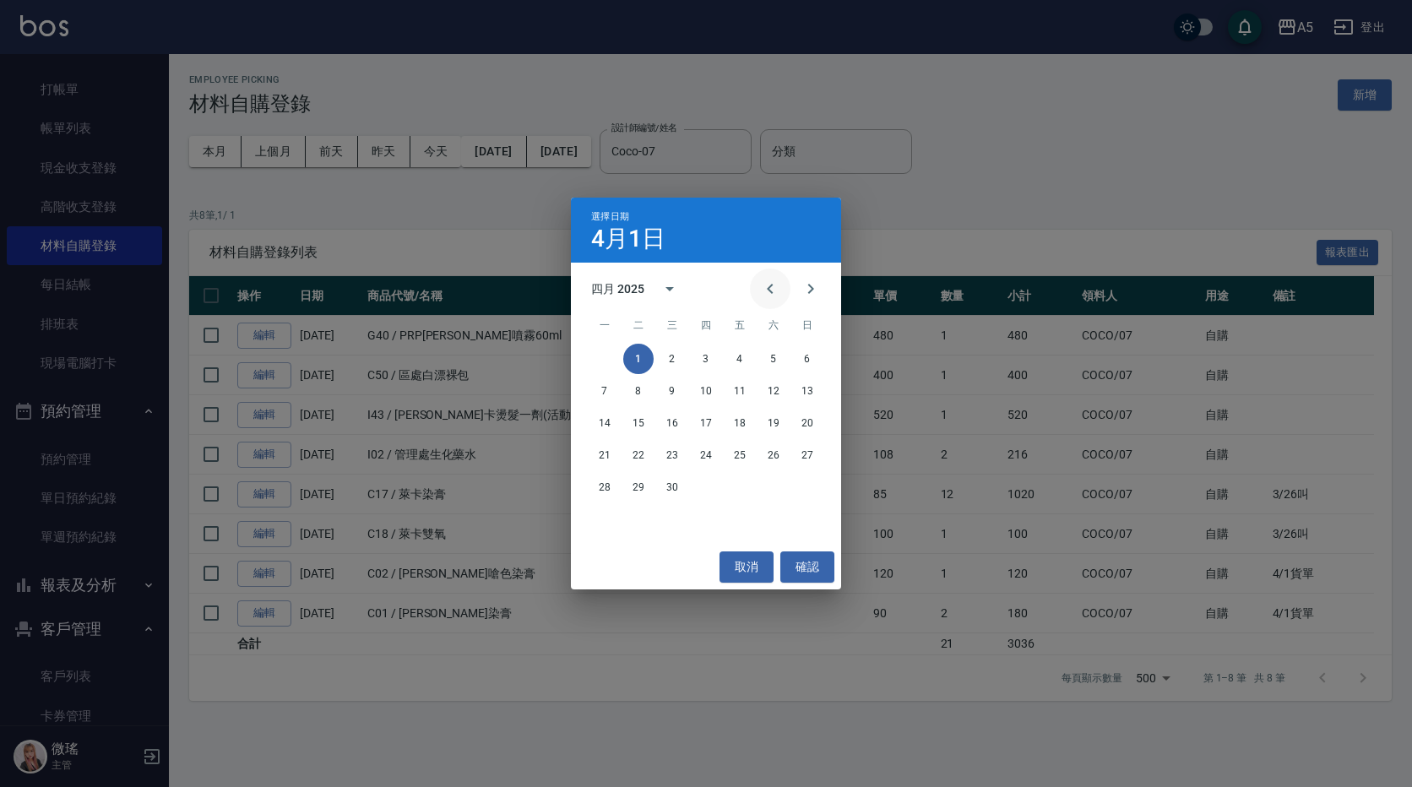
click at [769, 296] on icon "Previous month" at bounding box center [770, 289] width 20 height 20
click at [780, 357] on button "1" at bounding box center [773, 359] width 30 height 30
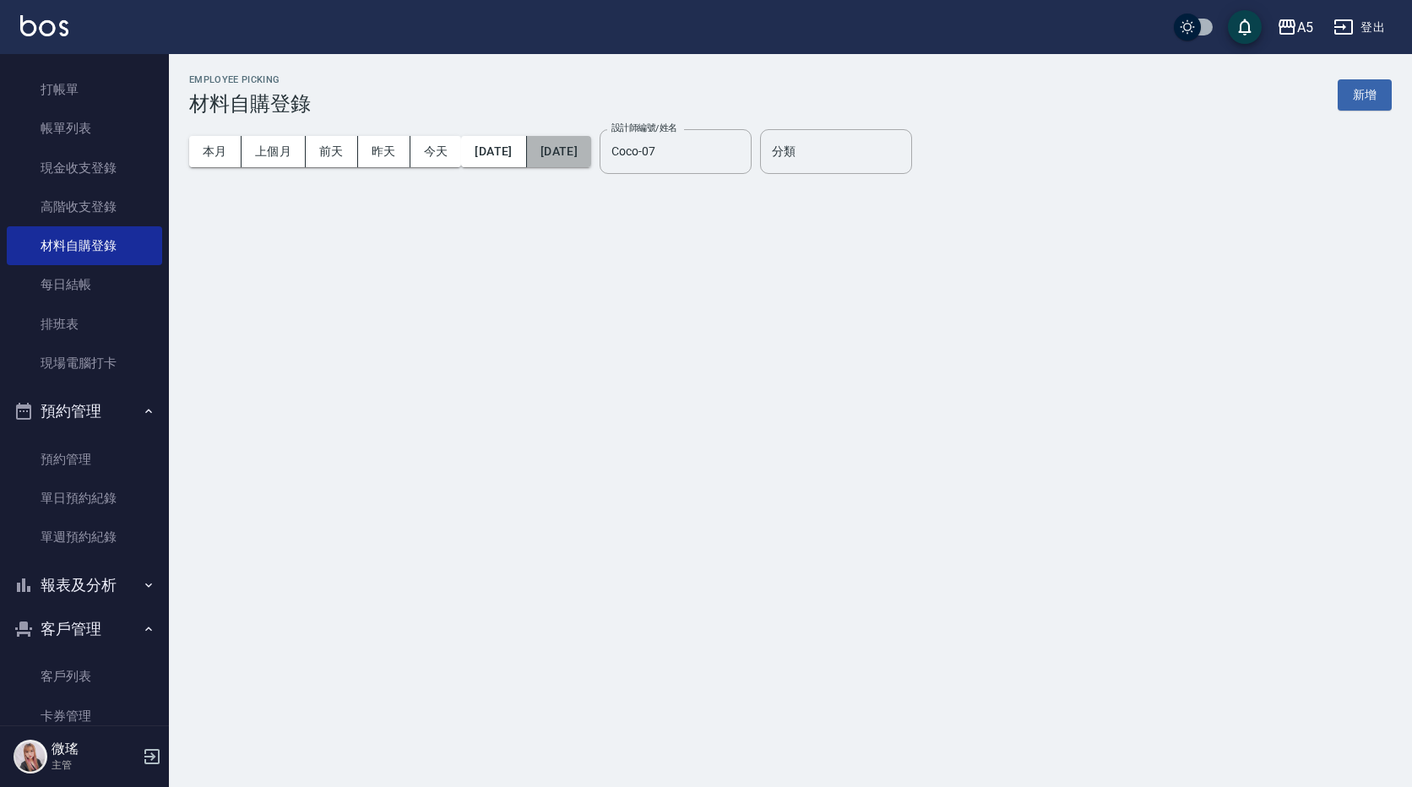
click at [591, 163] on button "2025/04/30" at bounding box center [559, 151] width 64 height 31
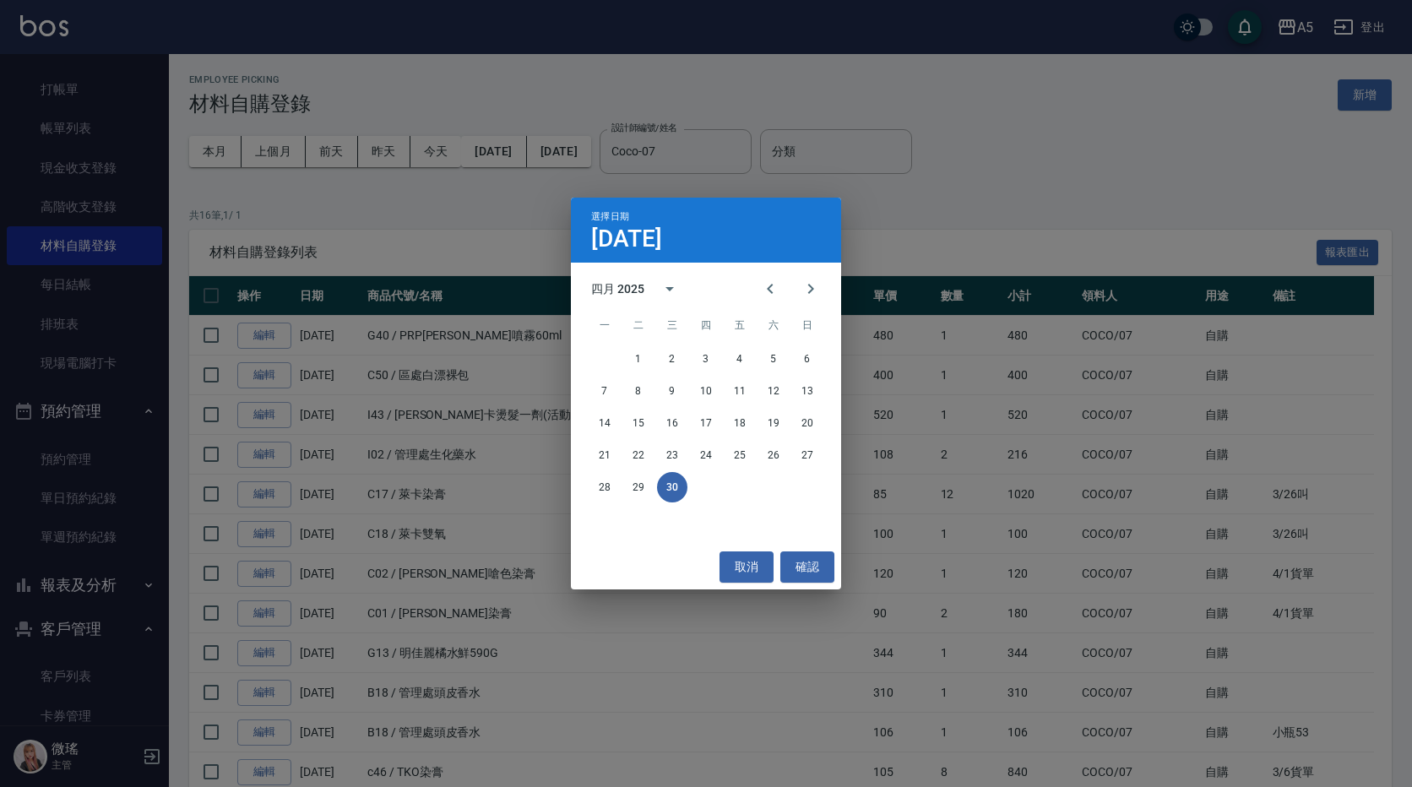
click at [671, 492] on button "30" at bounding box center [672, 487] width 30 height 30
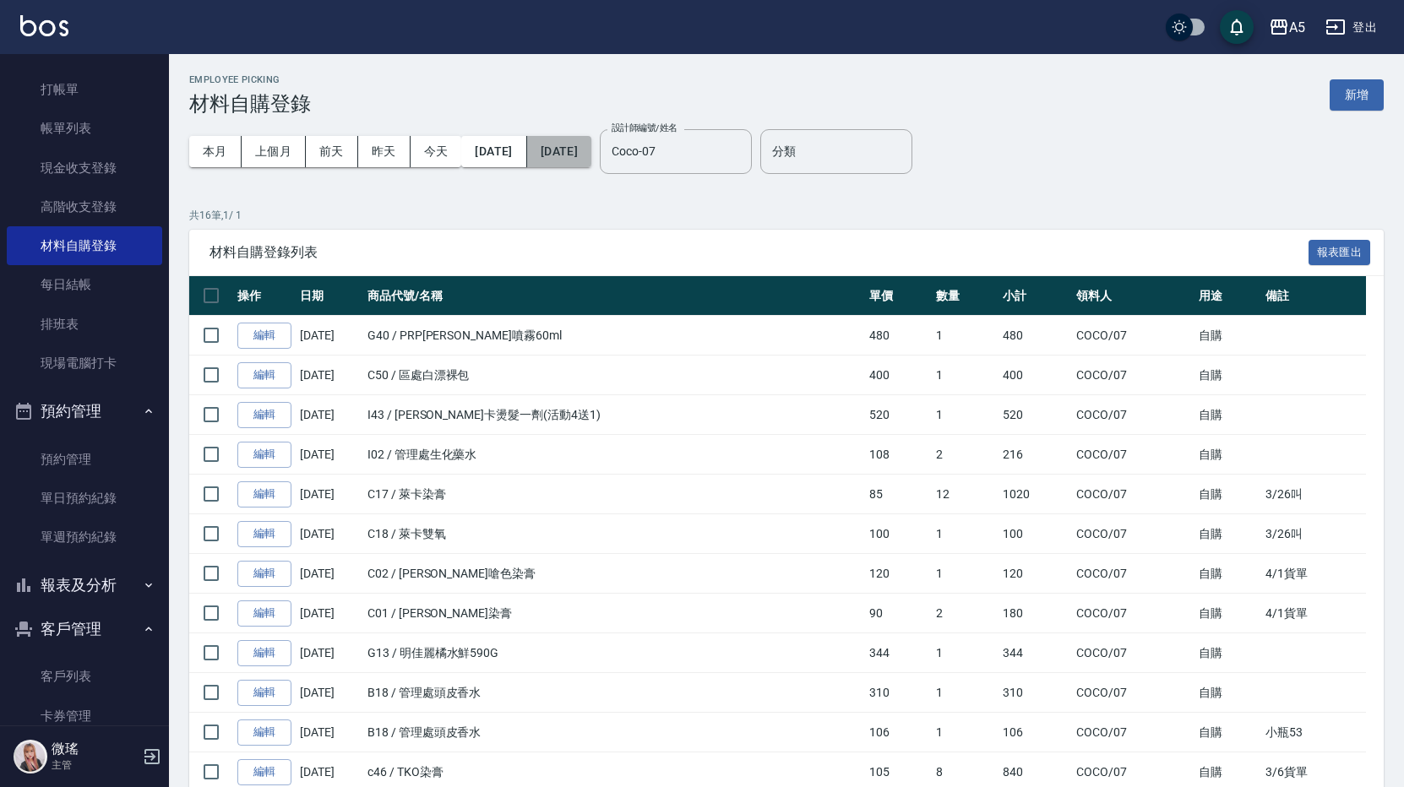
click at [591, 163] on button "2025/04/30" at bounding box center [559, 151] width 64 height 31
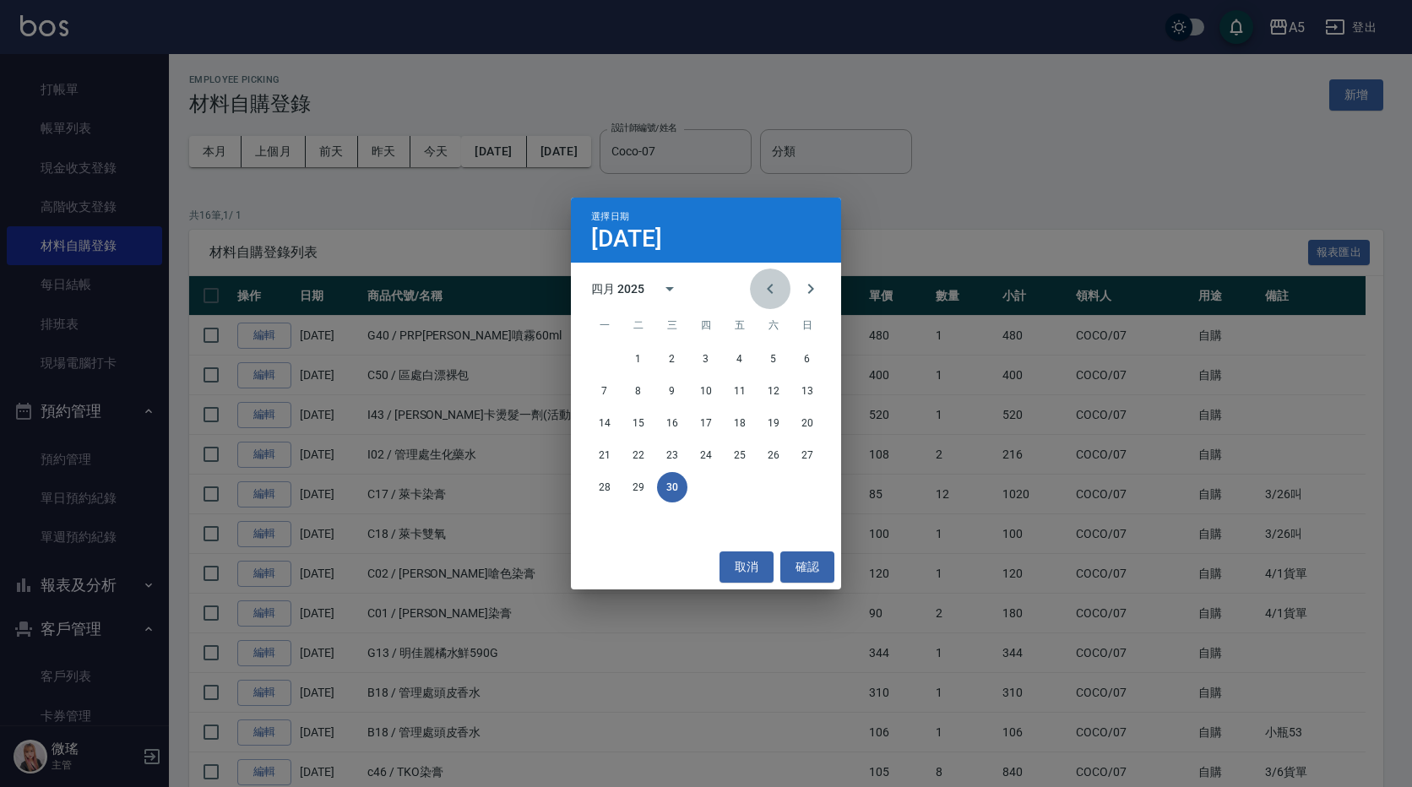
click at [780, 282] on button "Previous month" at bounding box center [770, 289] width 41 height 41
click at [600, 514] on button "31" at bounding box center [604, 519] width 30 height 30
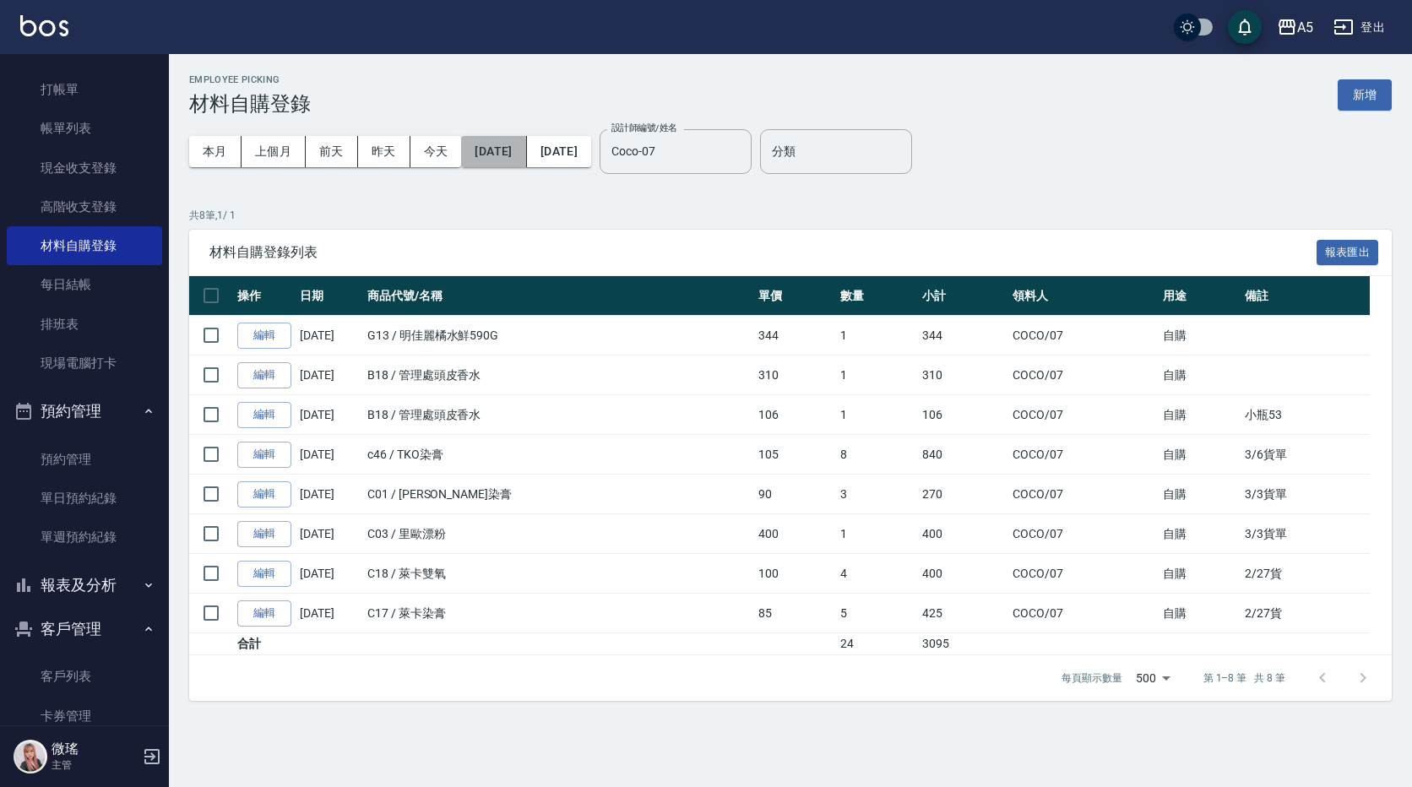
click at [526, 166] on button "2025/03/01" at bounding box center [493, 151] width 65 height 31
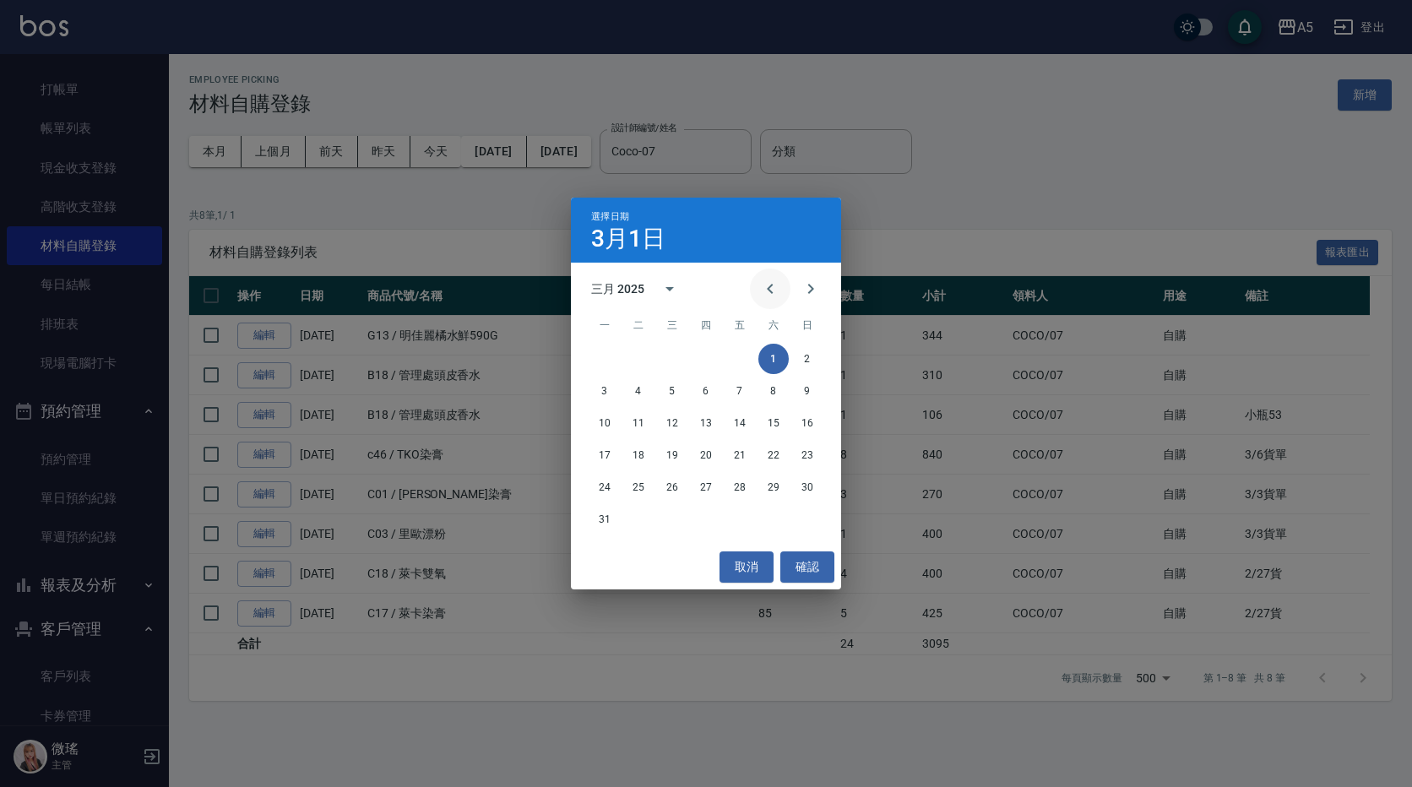
click at [762, 290] on icon "Previous month" at bounding box center [770, 289] width 20 height 20
click at [788, 354] on button "1" at bounding box center [773, 359] width 30 height 30
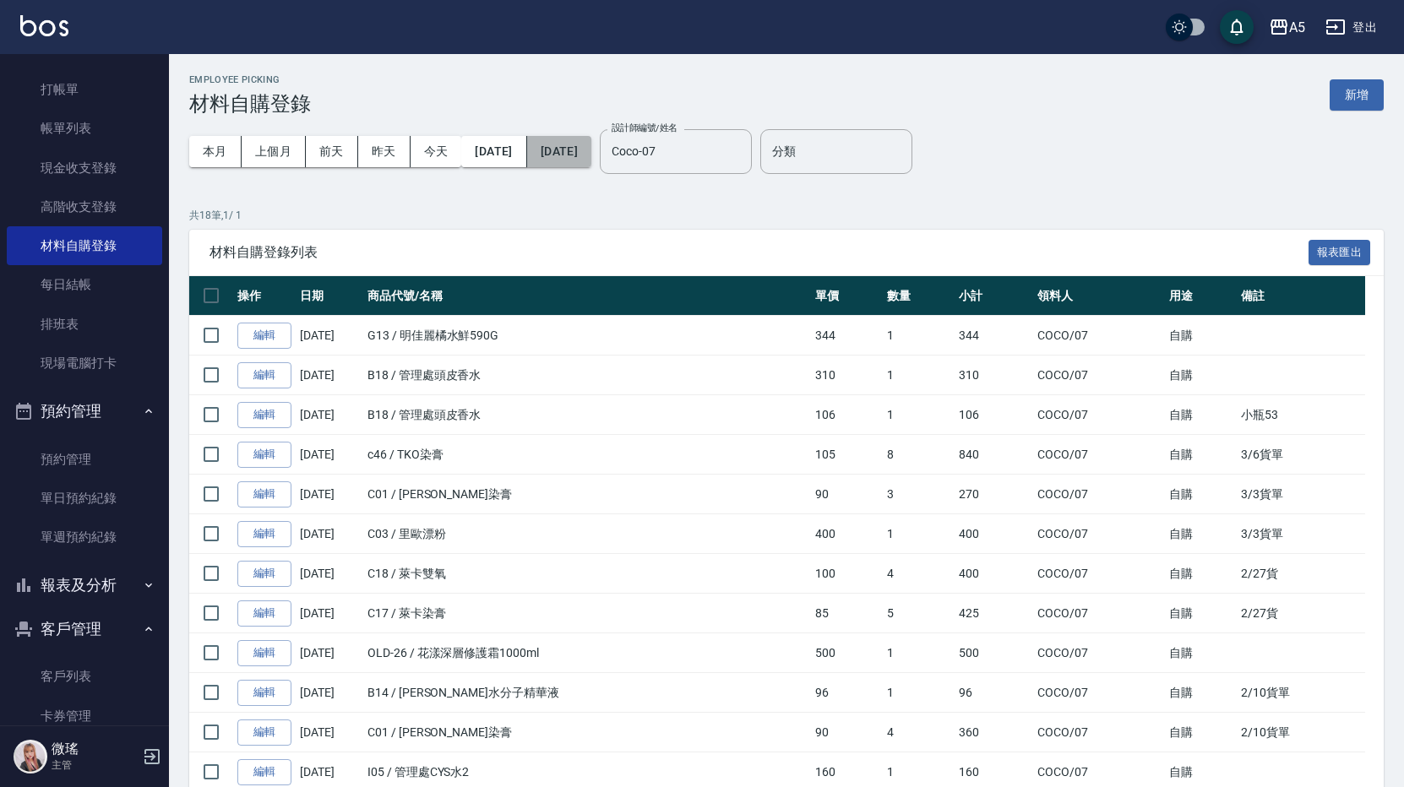
click at [591, 160] on button "2025/03/31" at bounding box center [559, 151] width 64 height 31
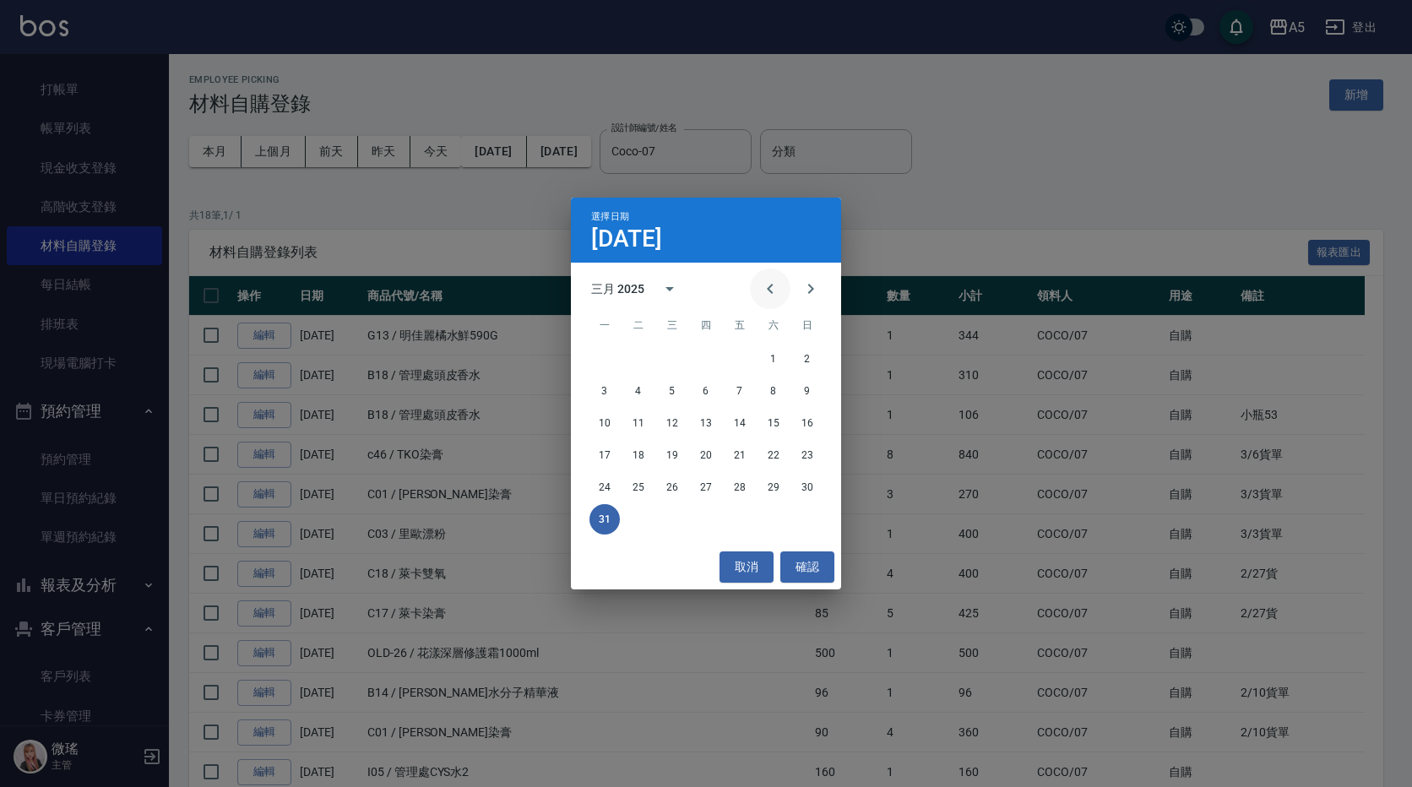
drag, startPoint x: 765, startPoint y: 282, endPoint x: 757, endPoint y: 294, distance: 14.5
click at [764, 284] on icon "Previous month" at bounding box center [770, 289] width 20 height 20
click at [730, 496] on button "28" at bounding box center [740, 487] width 30 height 30
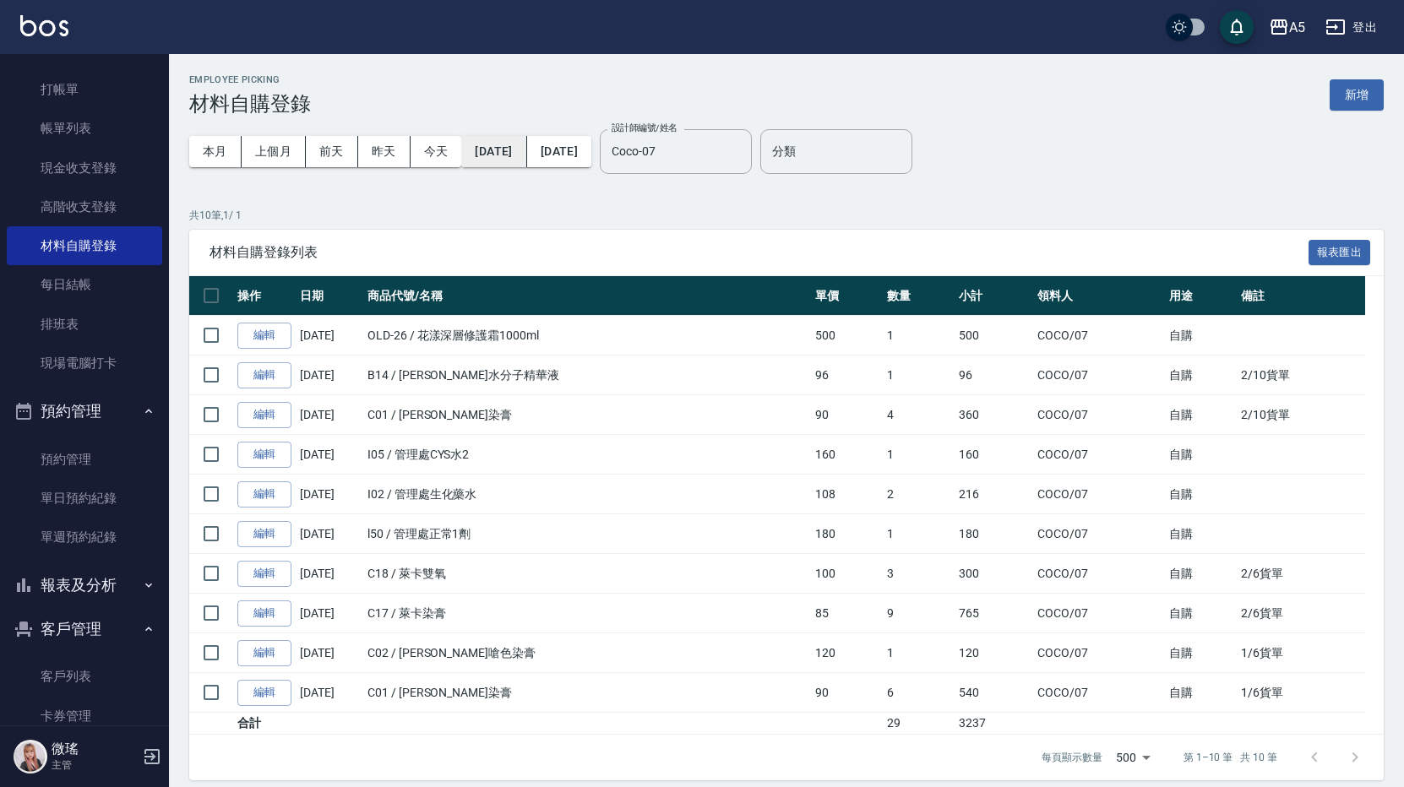
click at [524, 164] on button "2025/02/01" at bounding box center [493, 151] width 65 height 31
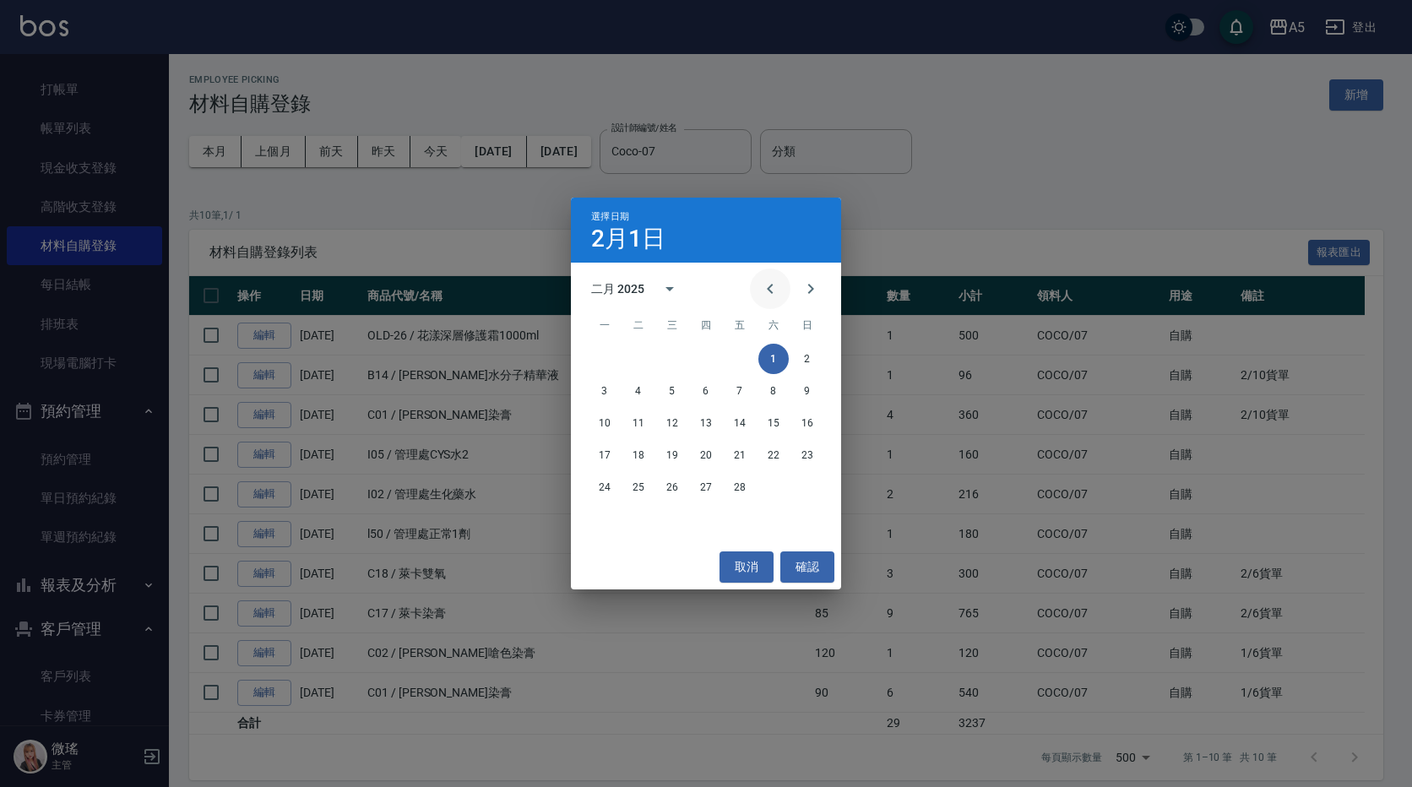
click at [766, 285] on icon "Previous month" at bounding box center [770, 289] width 20 height 20
click at [689, 356] on div "1 2 3 4 5" at bounding box center [706, 359] width 270 height 30
click at [680, 361] on button "1" at bounding box center [672, 359] width 30 height 30
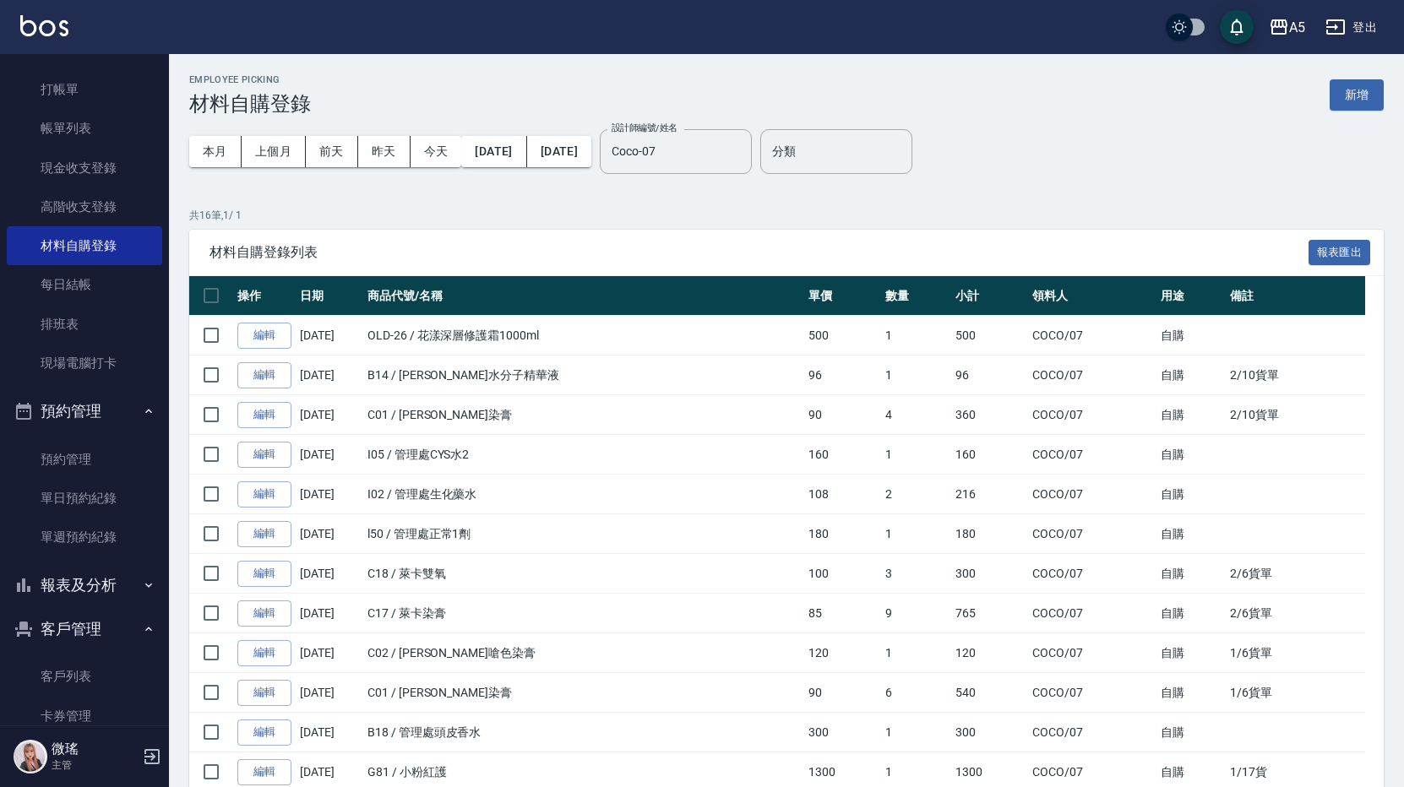
click at [591, 169] on div "本月 上個月 前天 昨天 今天 2025/01/01 2025/02/28" at bounding box center [390, 152] width 402 height 72
click at [591, 159] on button "2025/02/28" at bounding box center [559, 151] width 64 height 31
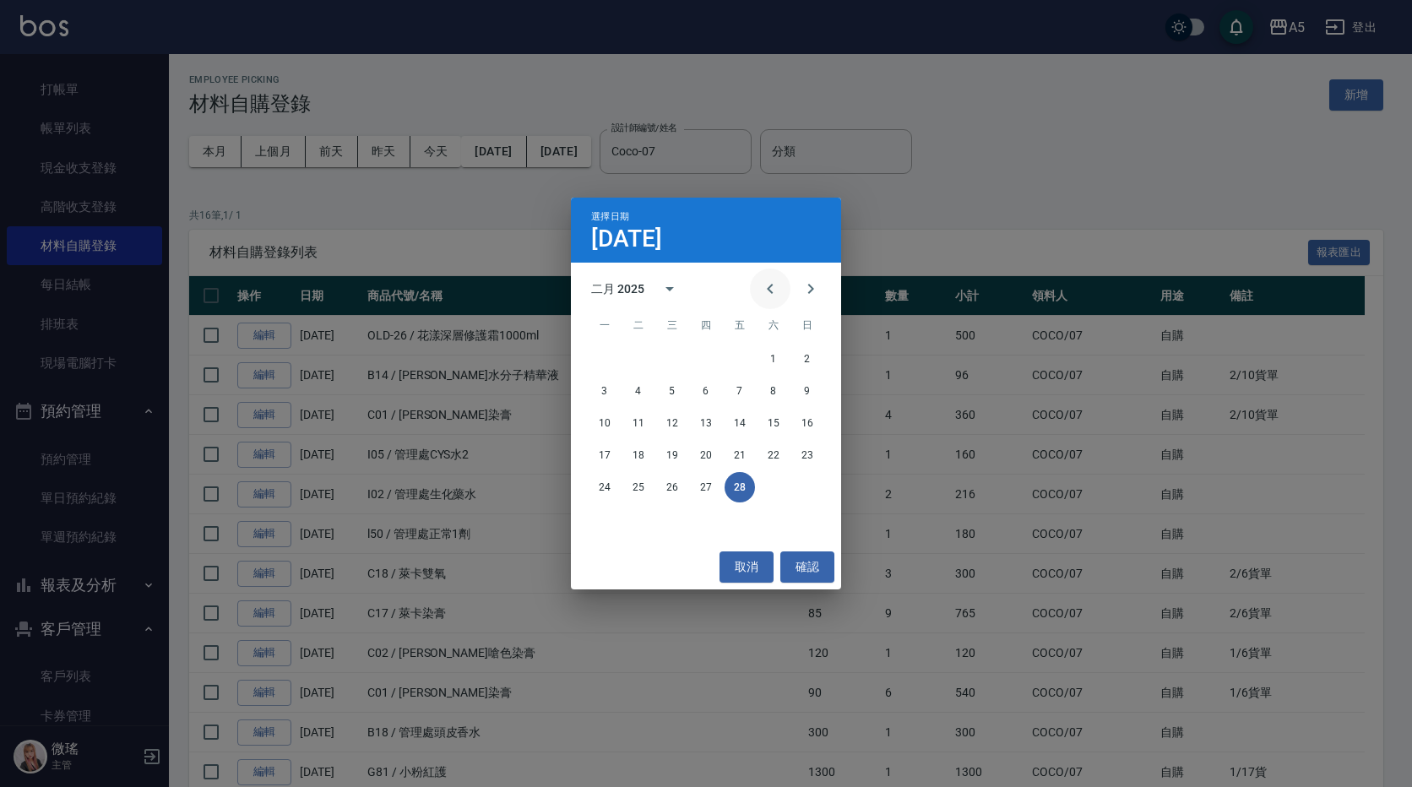
click at [771, 288] on icon "Previous month" at bounding box center [770, 289] width 20 height 20
click at [604, 156] on div "選擇日期 2月28日 一月 2025 一 二 三 四 五 六 日 1 2 3 4 5 6 7 8 9 10 11 12 13 14 15 16 17 18 1…" at bounding box center [706, 393] width 1412 height 787
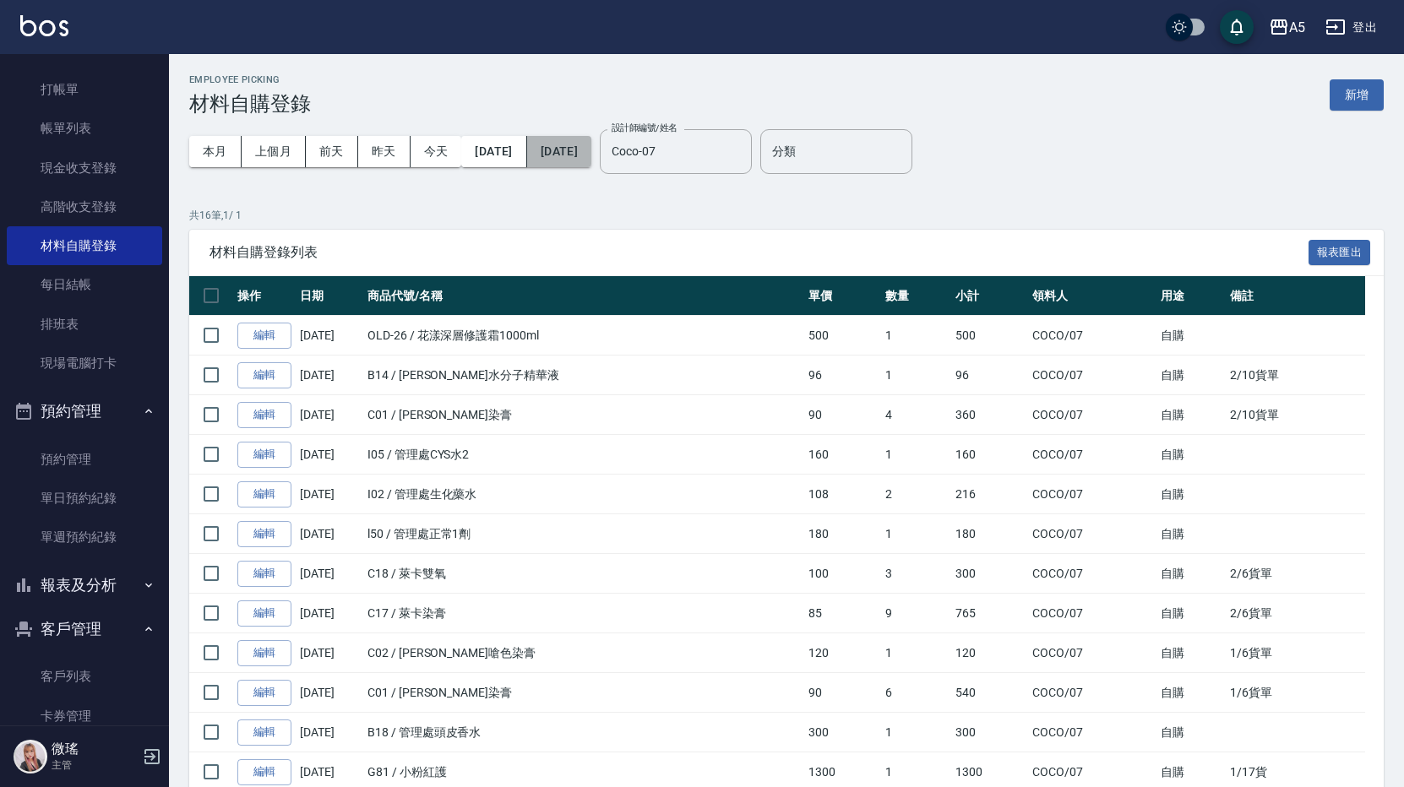
click at [591, 164] on button "2025/02/28" at bounding box center [559, 151] width 64 height 31
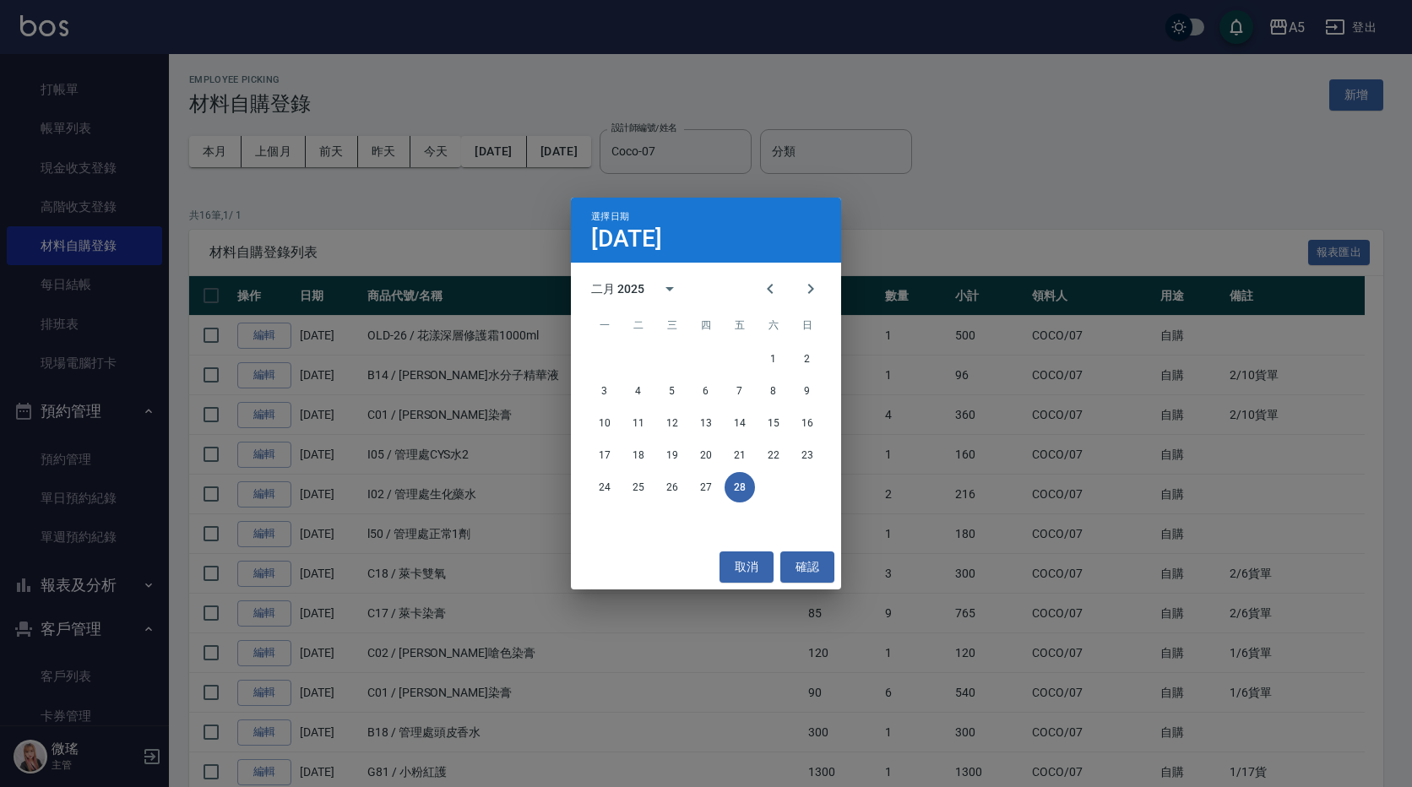
click at [736, 490] on button "28" at bounding box center [740, 487] width 30 height 30
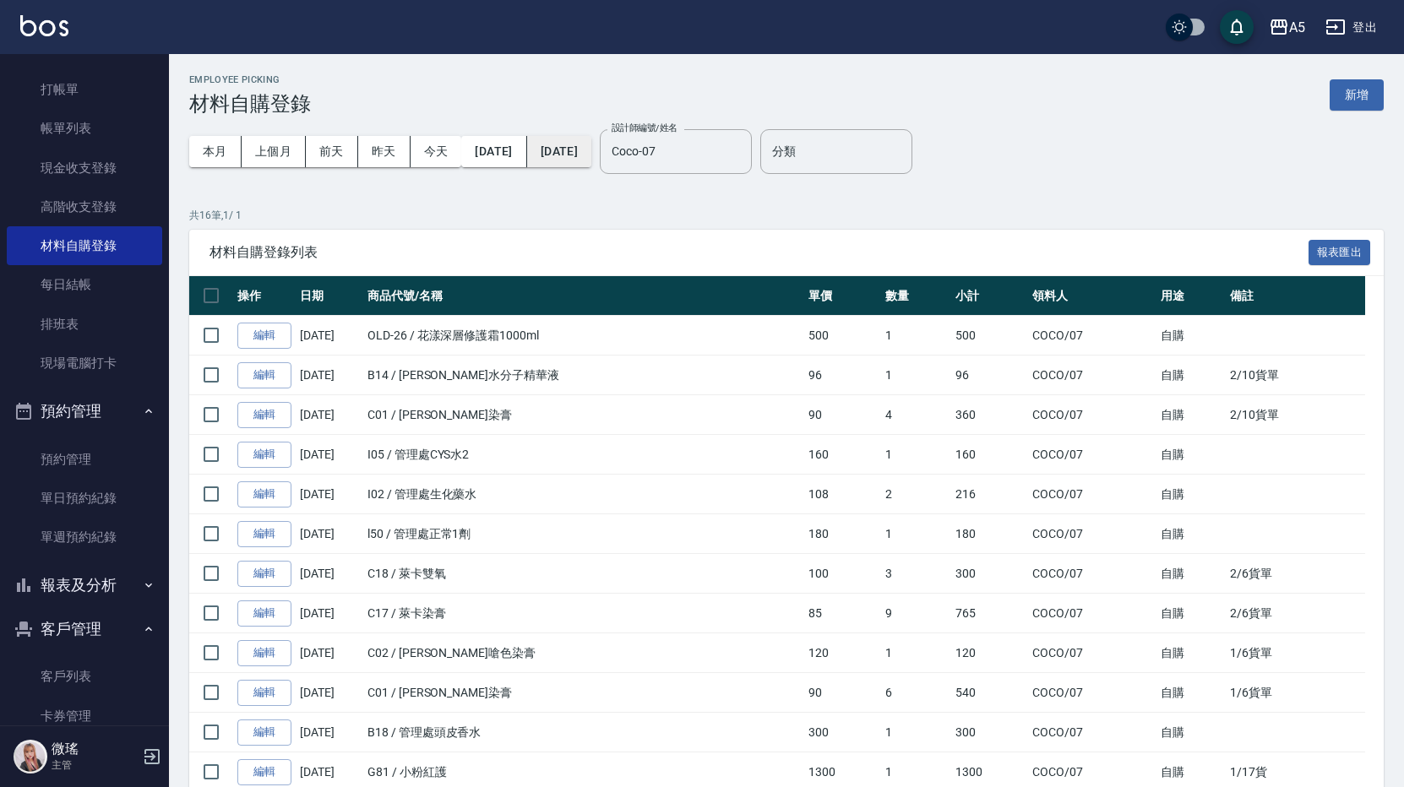
click at [591, 164] on button "2025/02/28" at bounding box center [559, 151] width 64 height 31
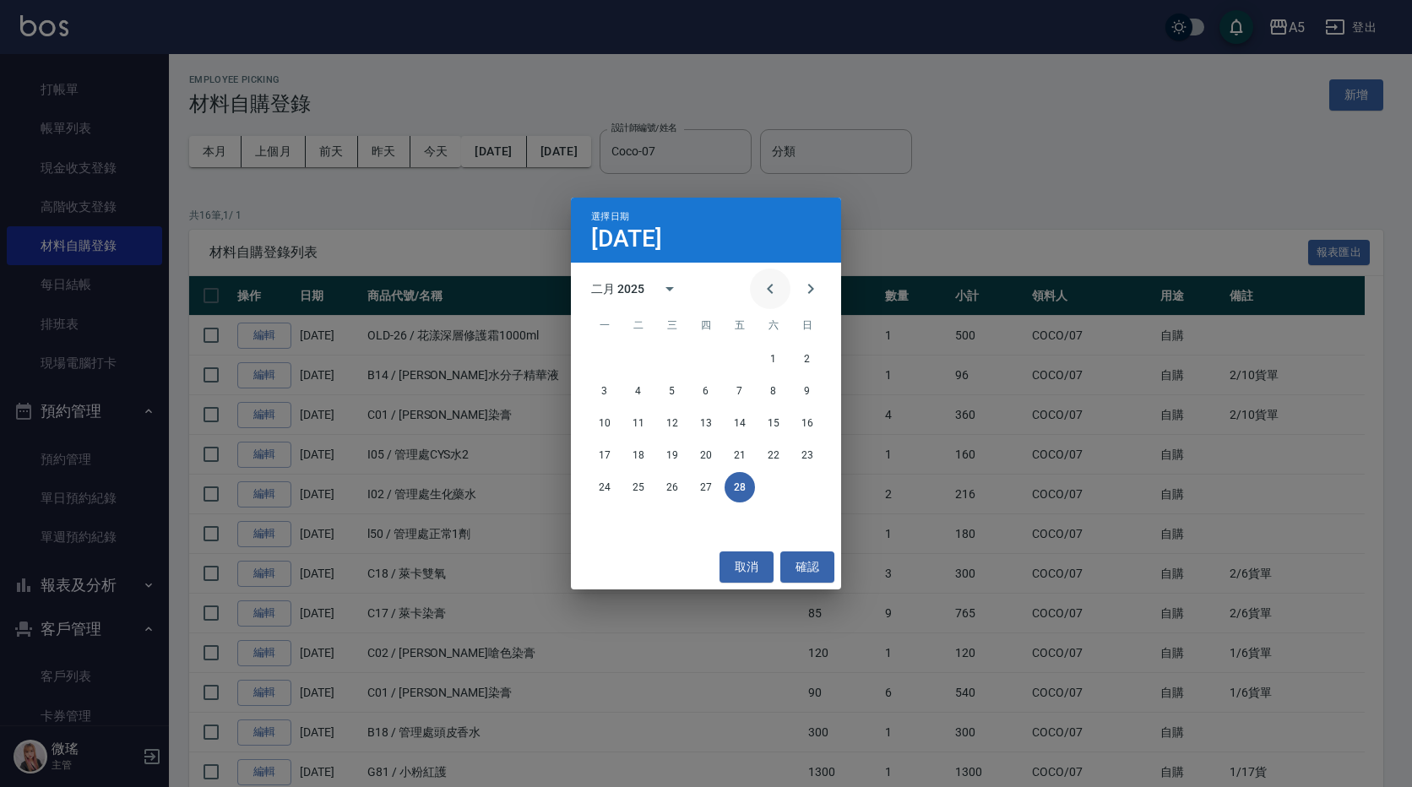
click at [763, 280] on icon "Previous month" at bounding box center [770, 289] width 20 height 20
click at [745, 484] on button "31" at bounding box center [740, 487] width 30 height 30
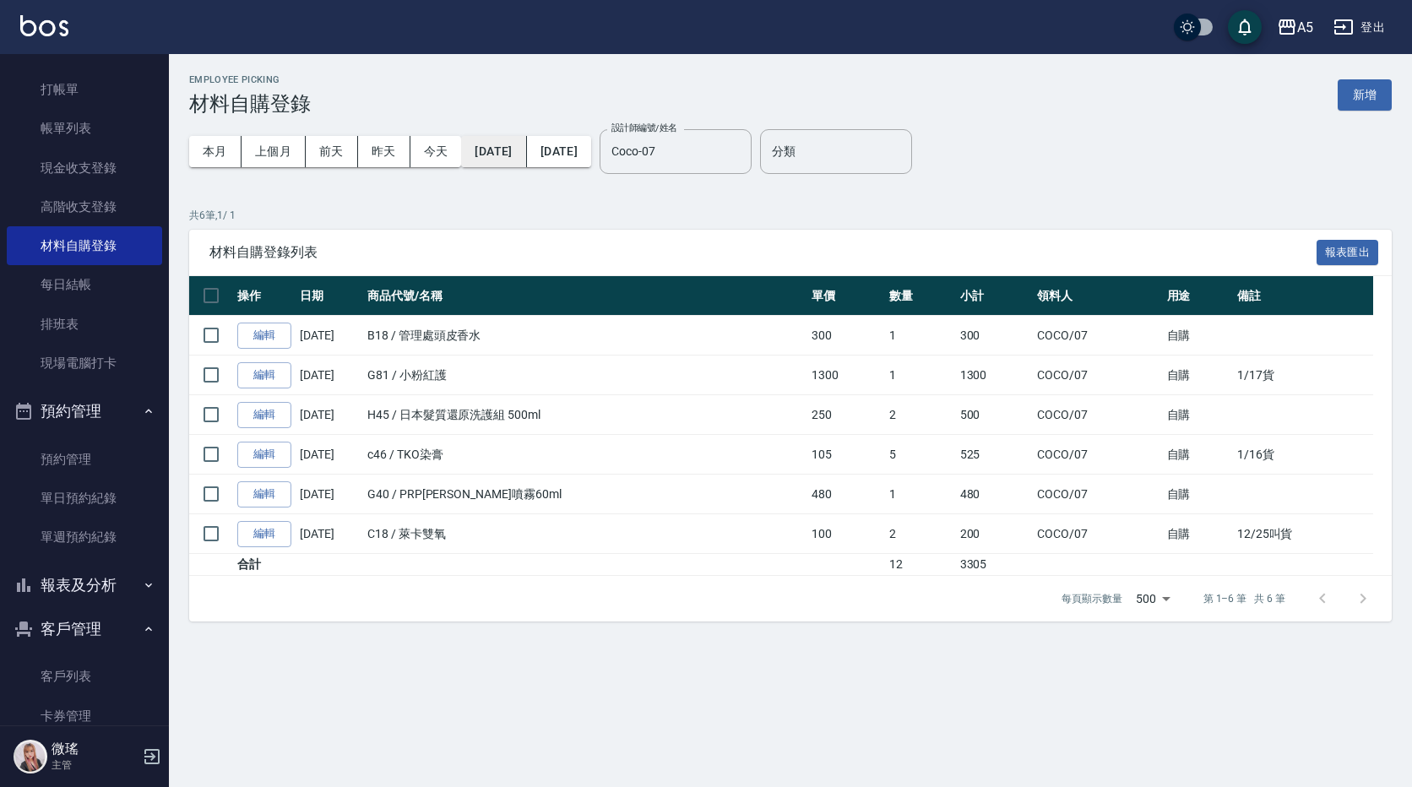
click at [526, 160] on button "2025/01/01" at bounding box center [493, 151] width 65 height 31
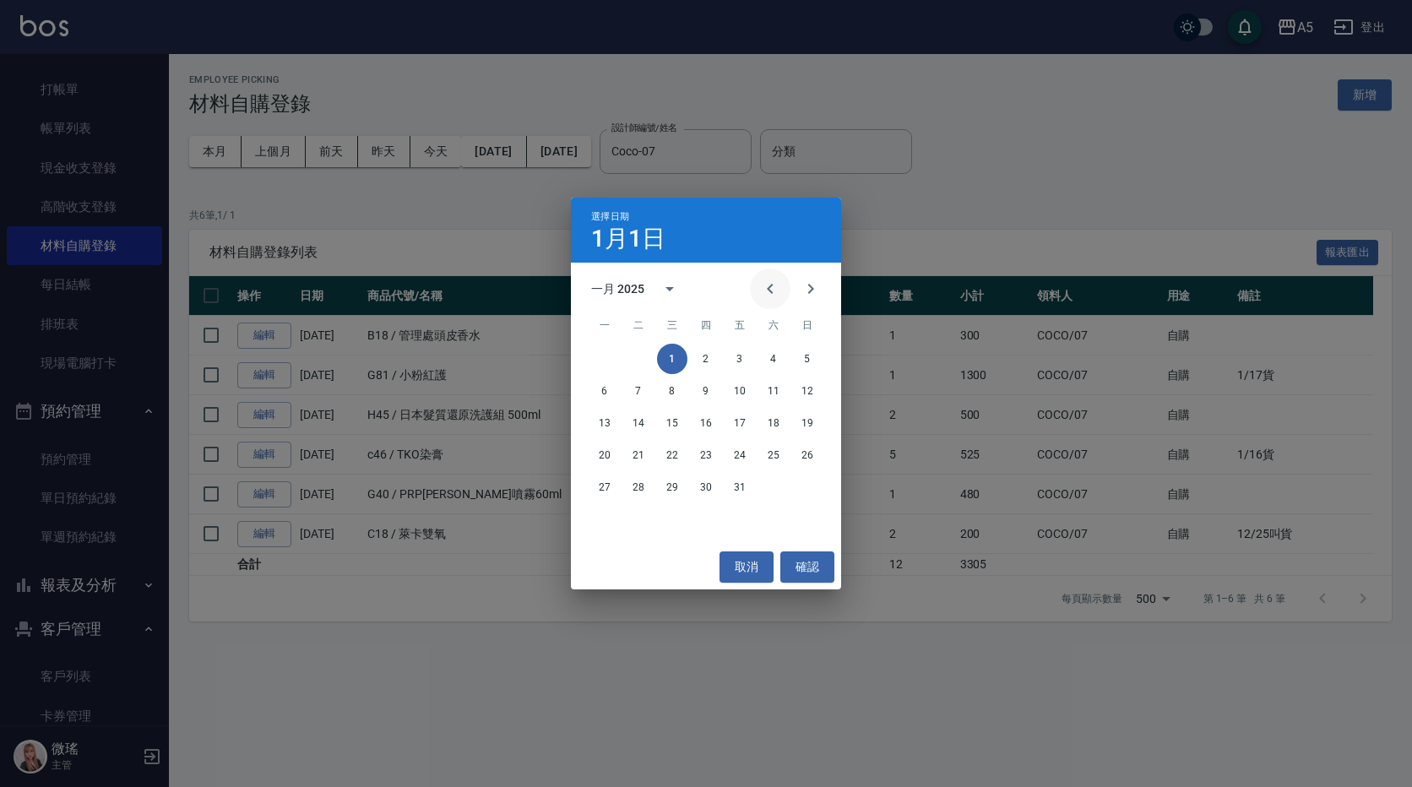
click at [761, 282] on icon "Previous month" at bounding box center [770, 289] width 20 height 20
click at [804, 357] on button "1" at bounding box center [807, 359] width 30 height 30
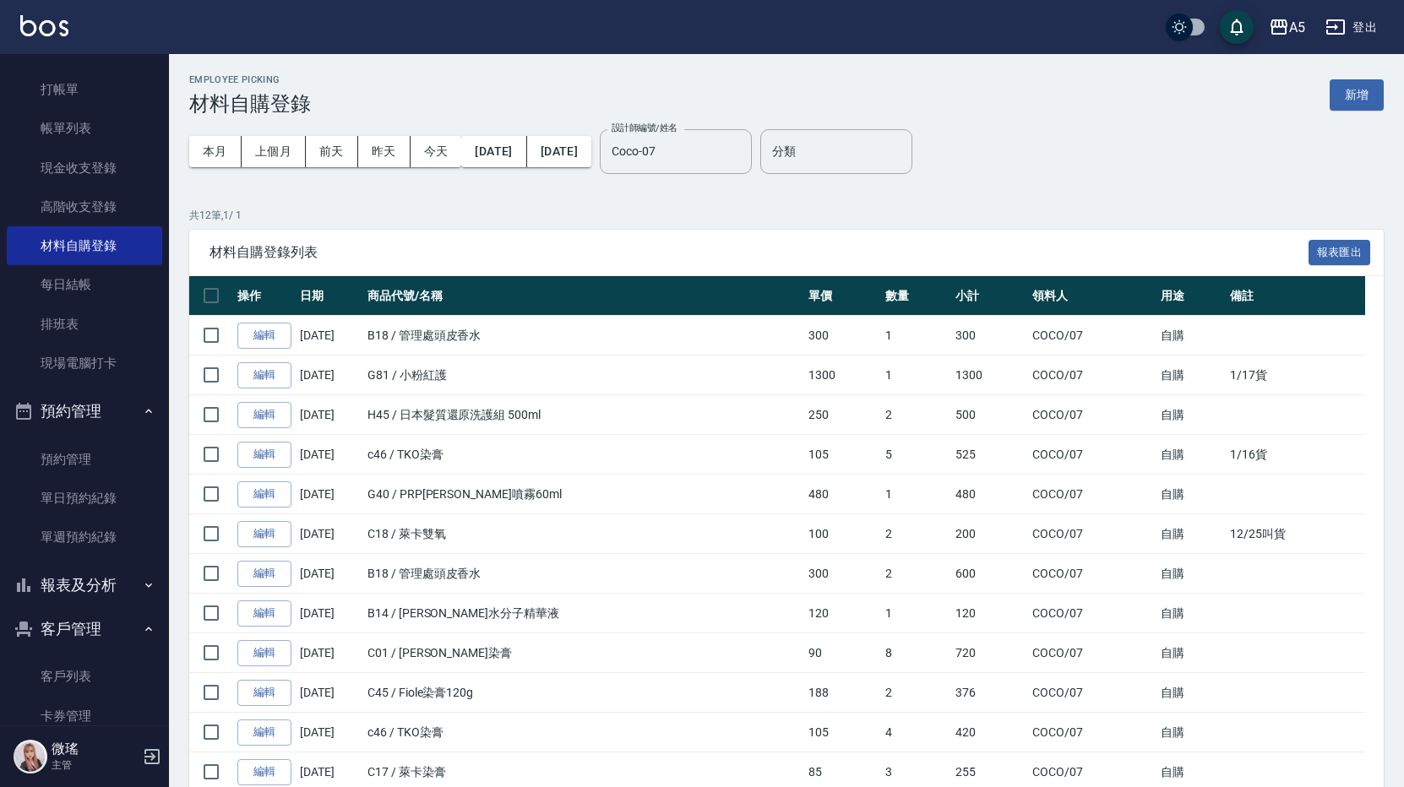
click at [591, 153] on button "2025/01/31" at bounding box center [559, 151] width 64 height 31
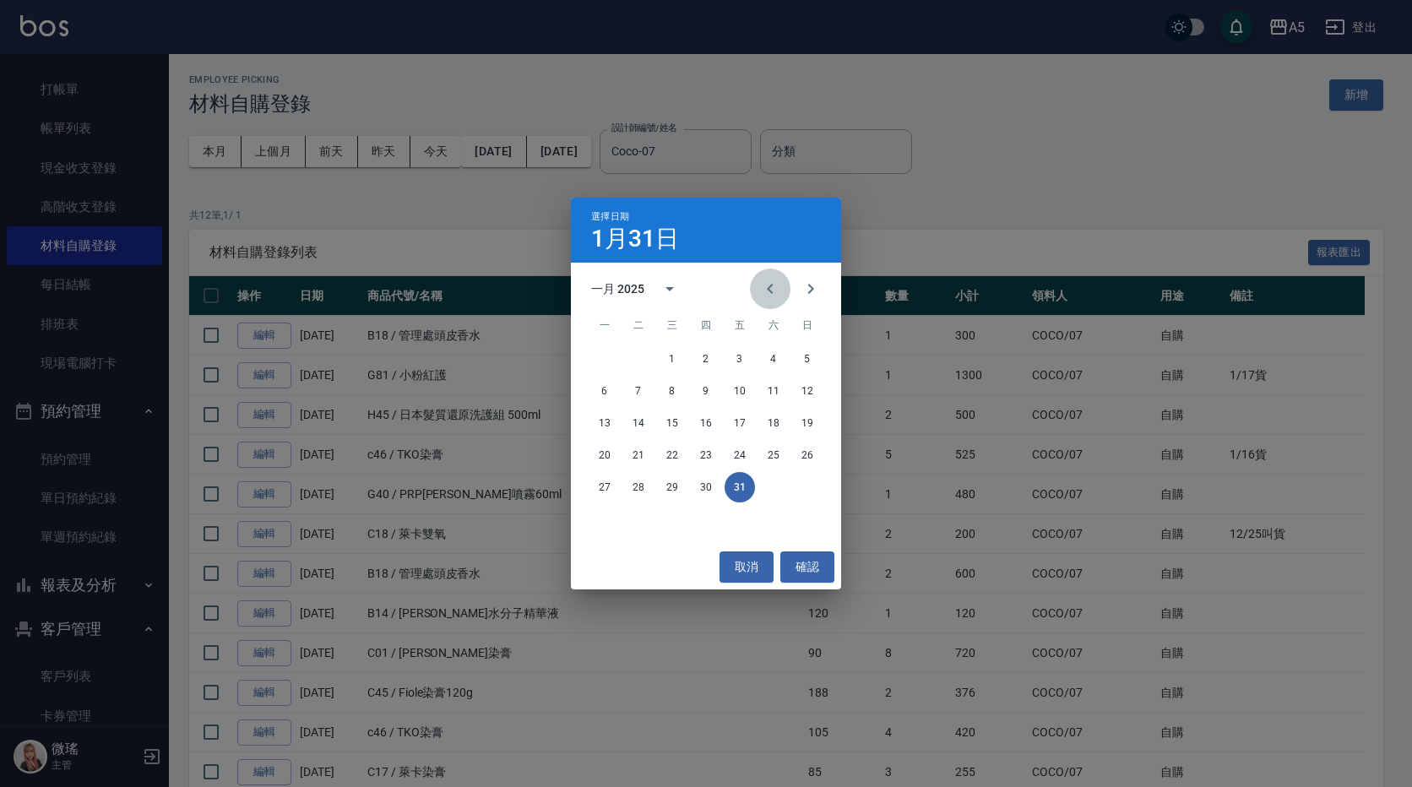
click at [763, 288] on icon "Previous month" at bounding box center [770, 289] width 20 height 20
click at [655, 513] on div "30 31" at bounding box center [706, 519] width 270 height 30
click at [649, 524] on button "31" at bounding box center [638, 519] width 30 height 30
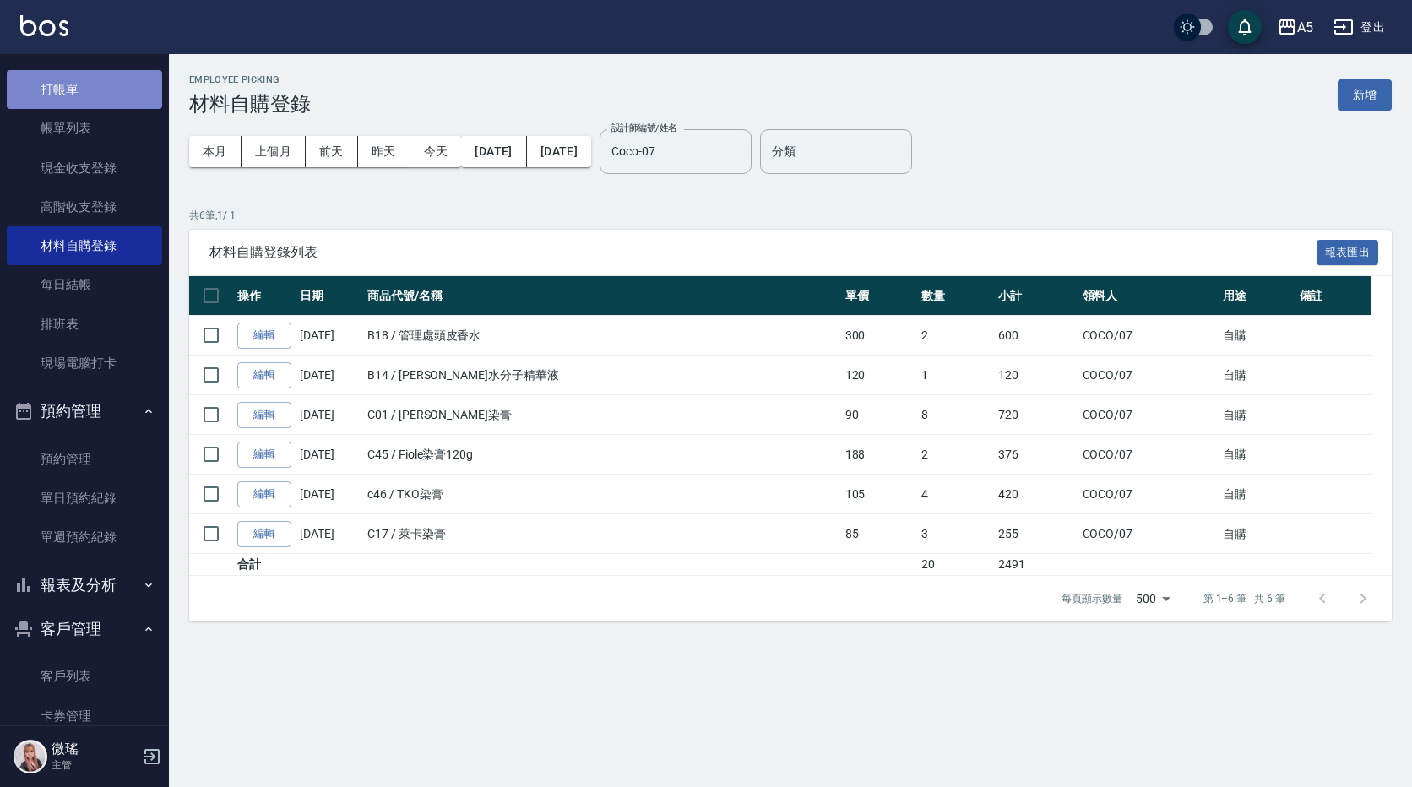
click at [102, 106] on link "打帳單" at bounding box center [84, 89] width 155 height 39
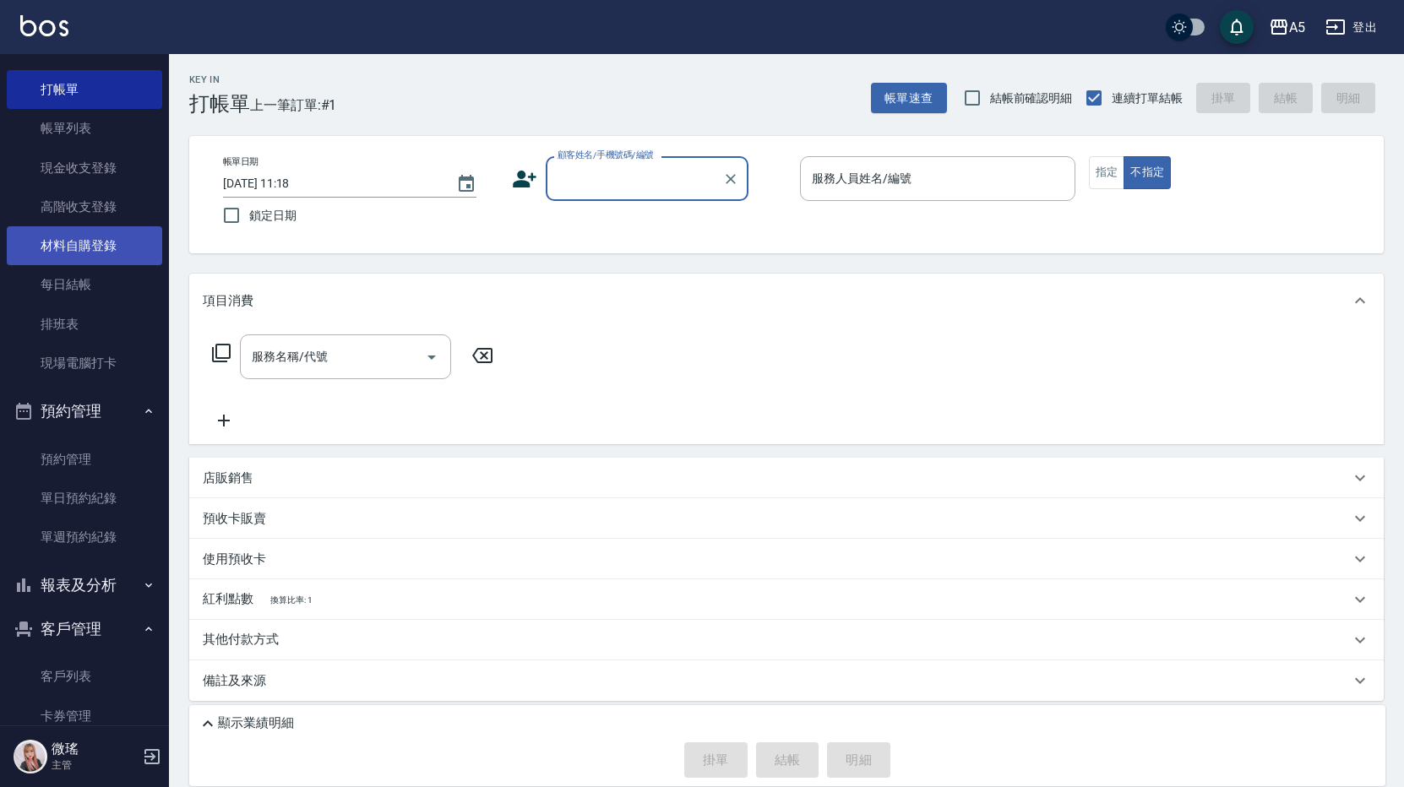
click at [73, 242] on link "材料自購登錄" at bounding box center [84, 245] width 155 height 39
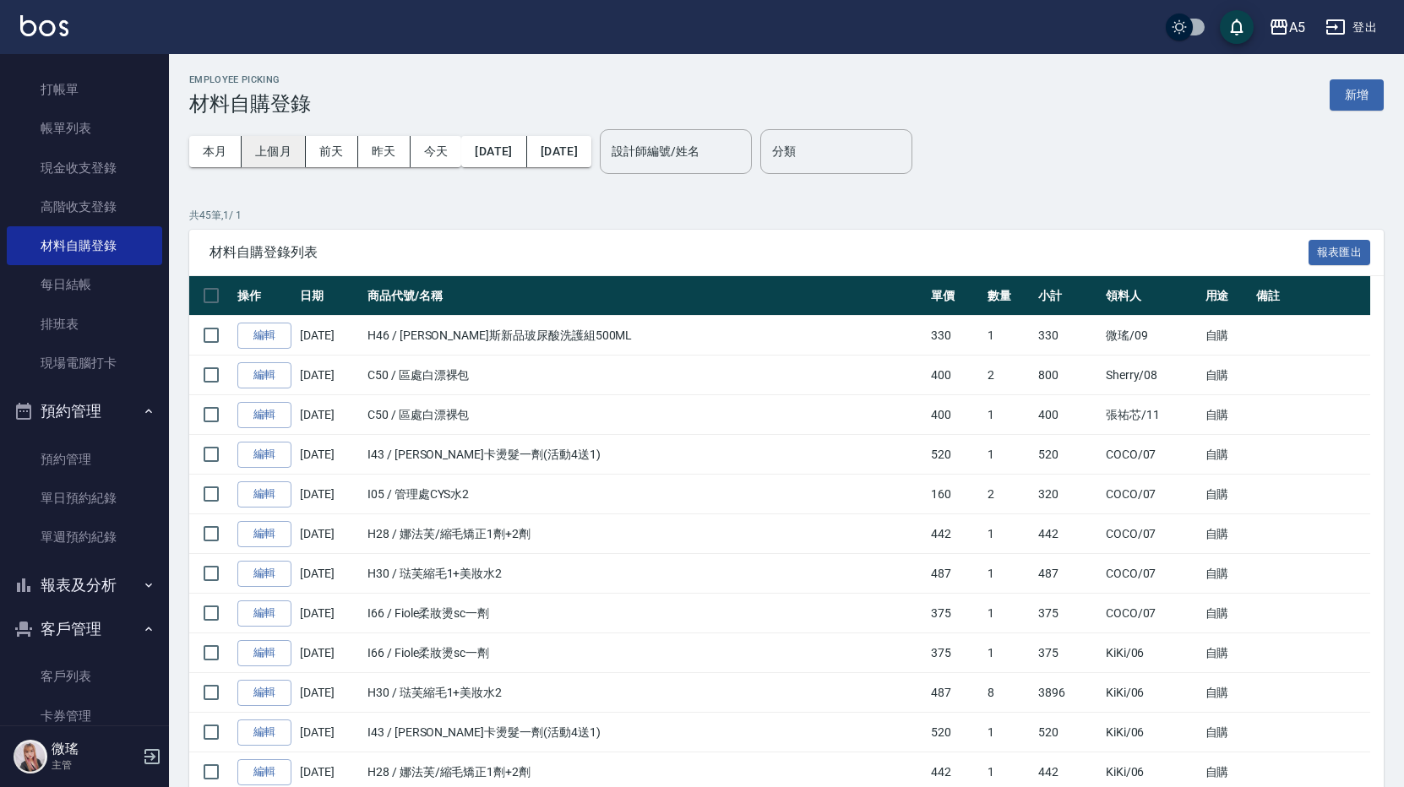
click at [258, 154] on button "上個月" at bounding box center [274, 151] width 64 height 31
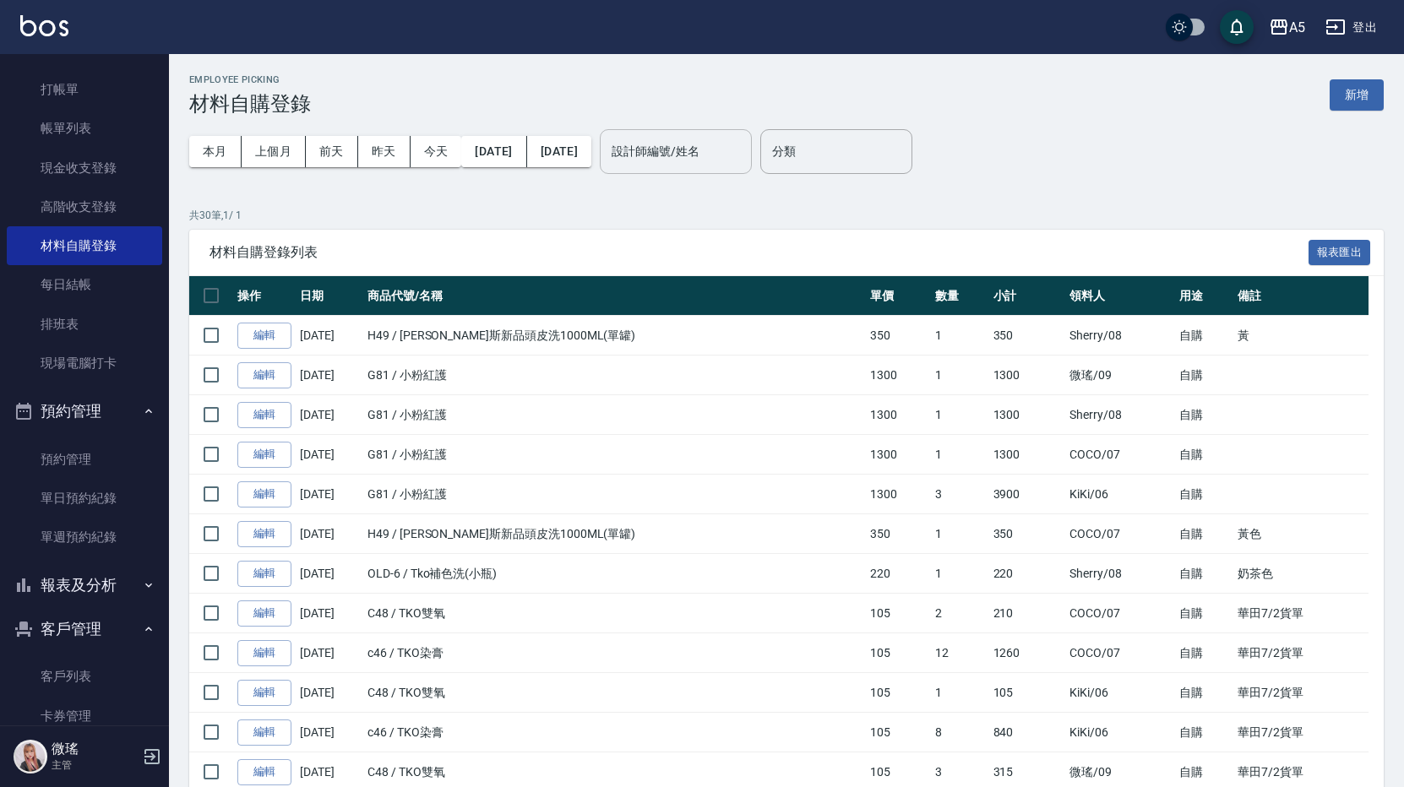
click at [709, 157] on input "設計師編號/姓名" at bounding box center [675, 152] width 137 height 30
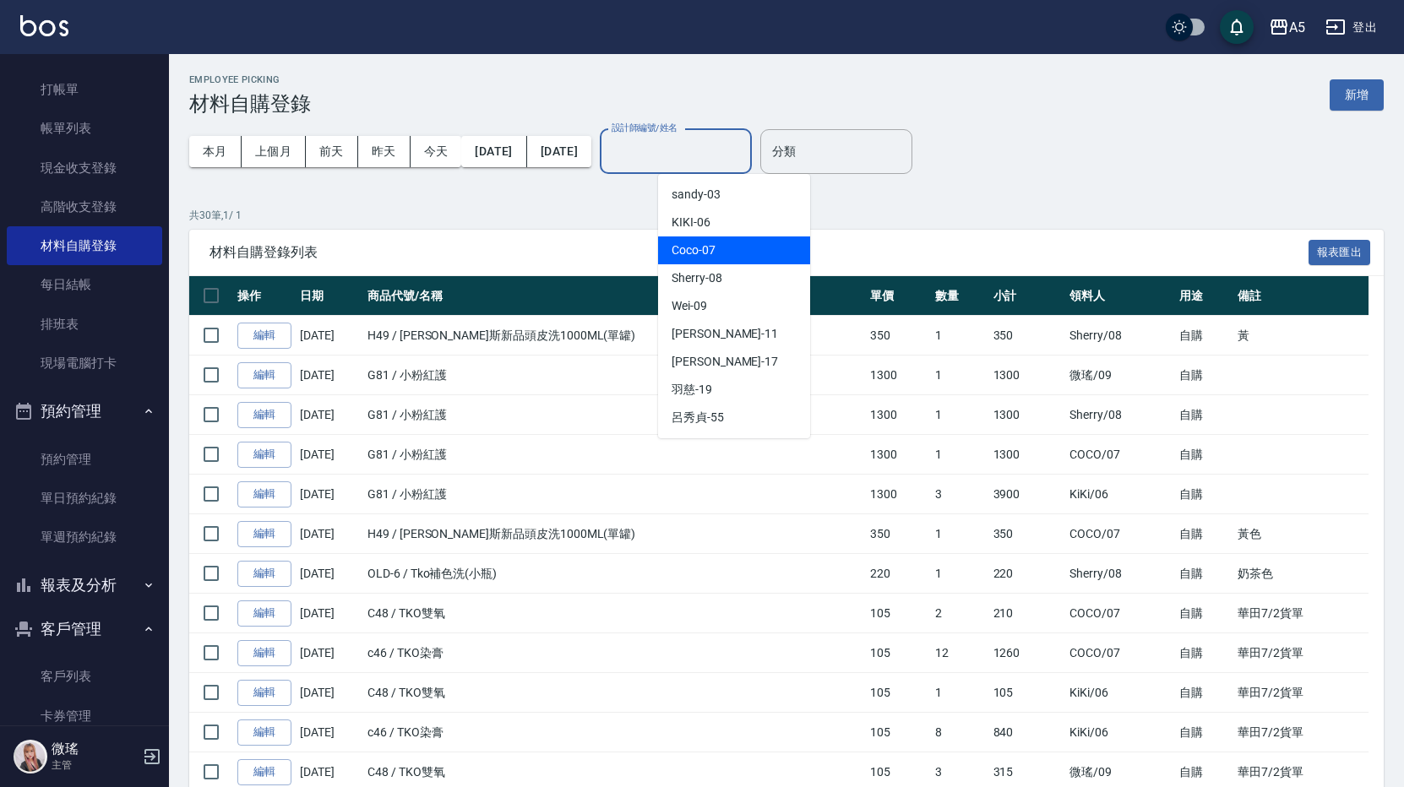
click at [731, 247] on div "Coco -07" at bounding box center [734, 250] width 152 height 28
type input "Coco-07"
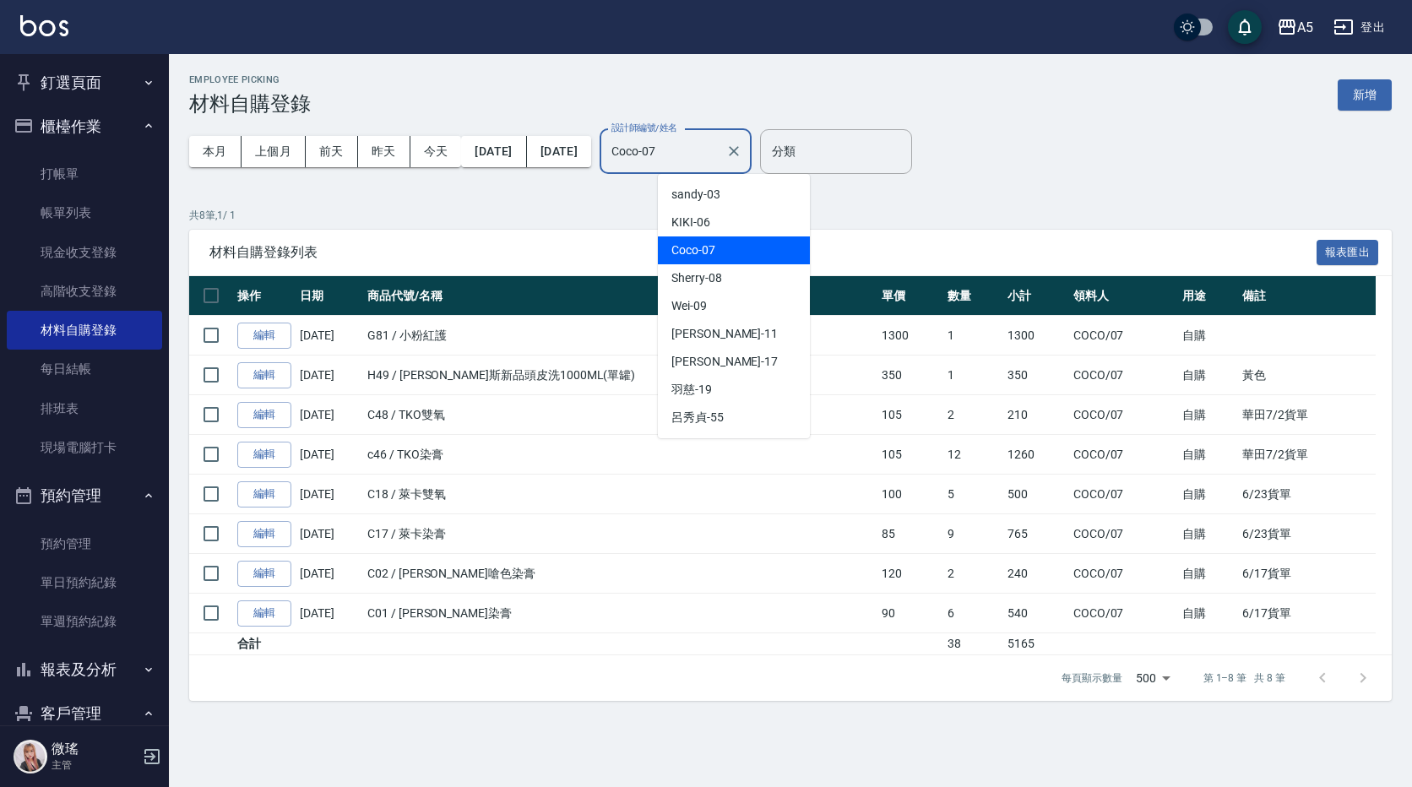
click at [719, 157] on input "Coco-07" at bounding box center [662, 152] width 111 height 30
drag, startPoint x: 299, startPoint y: 151, endPoint x: 307, endPoint y: 139, distance: 14.1
click at [297, 151] on button "上個月" at bounding box center [274, 151] width 64 height 31
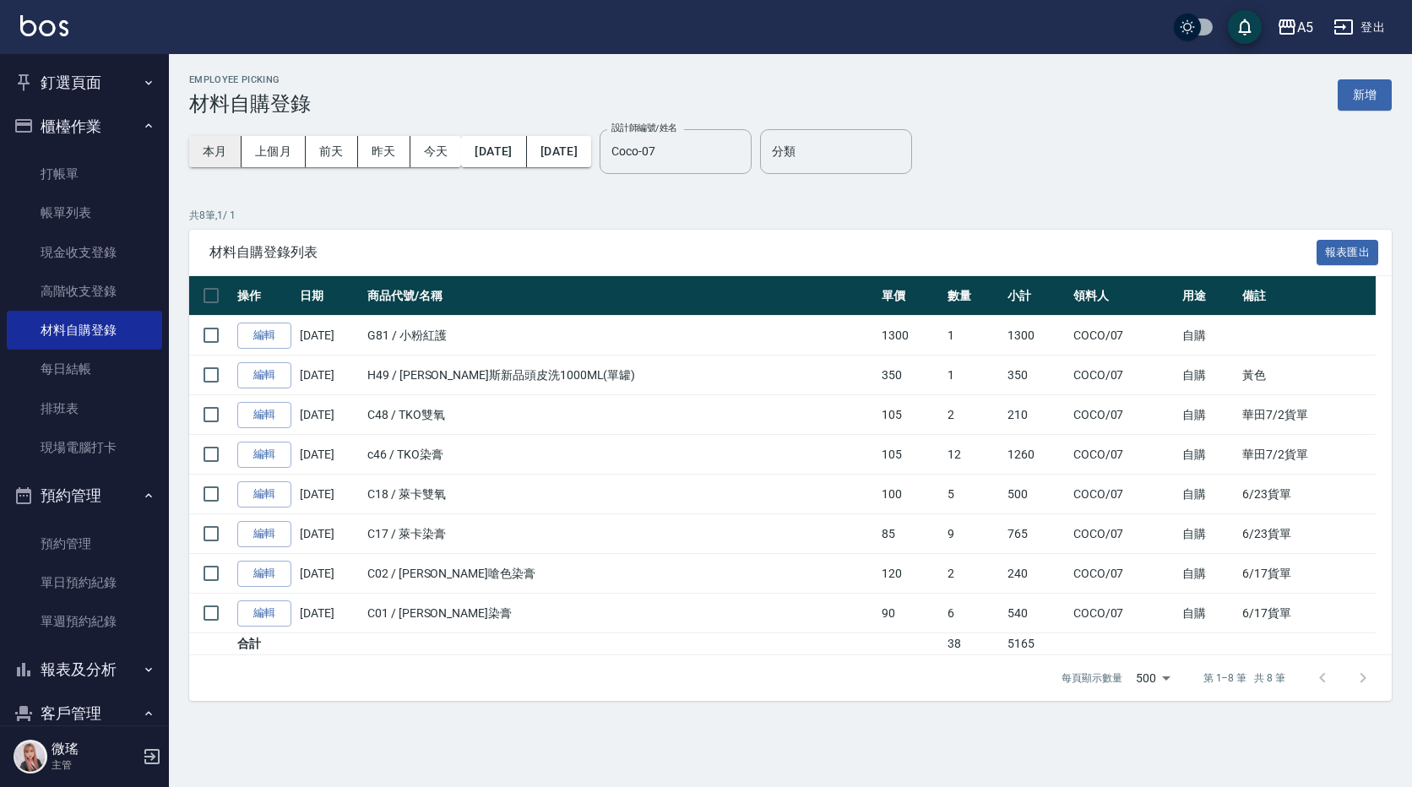
click at [205, 151] on button "本月" at bounding box center [215, 151] width 52 height 31
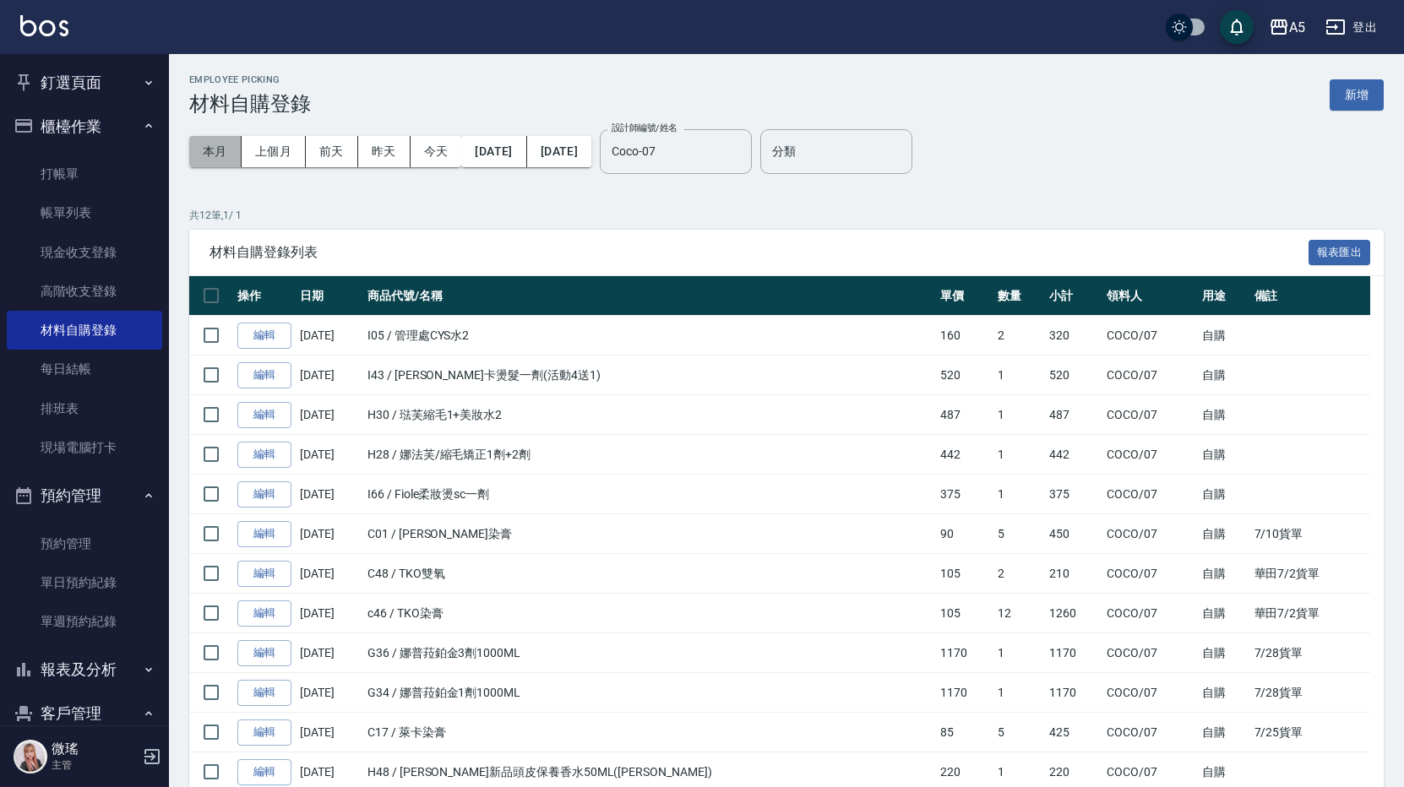
click at [217, 149] on button "本月" at bounding box center [215, 151] width 52 height 31
click at [280, 154] on button "上個月" at bounding box center [274, 151] width 64 height 31
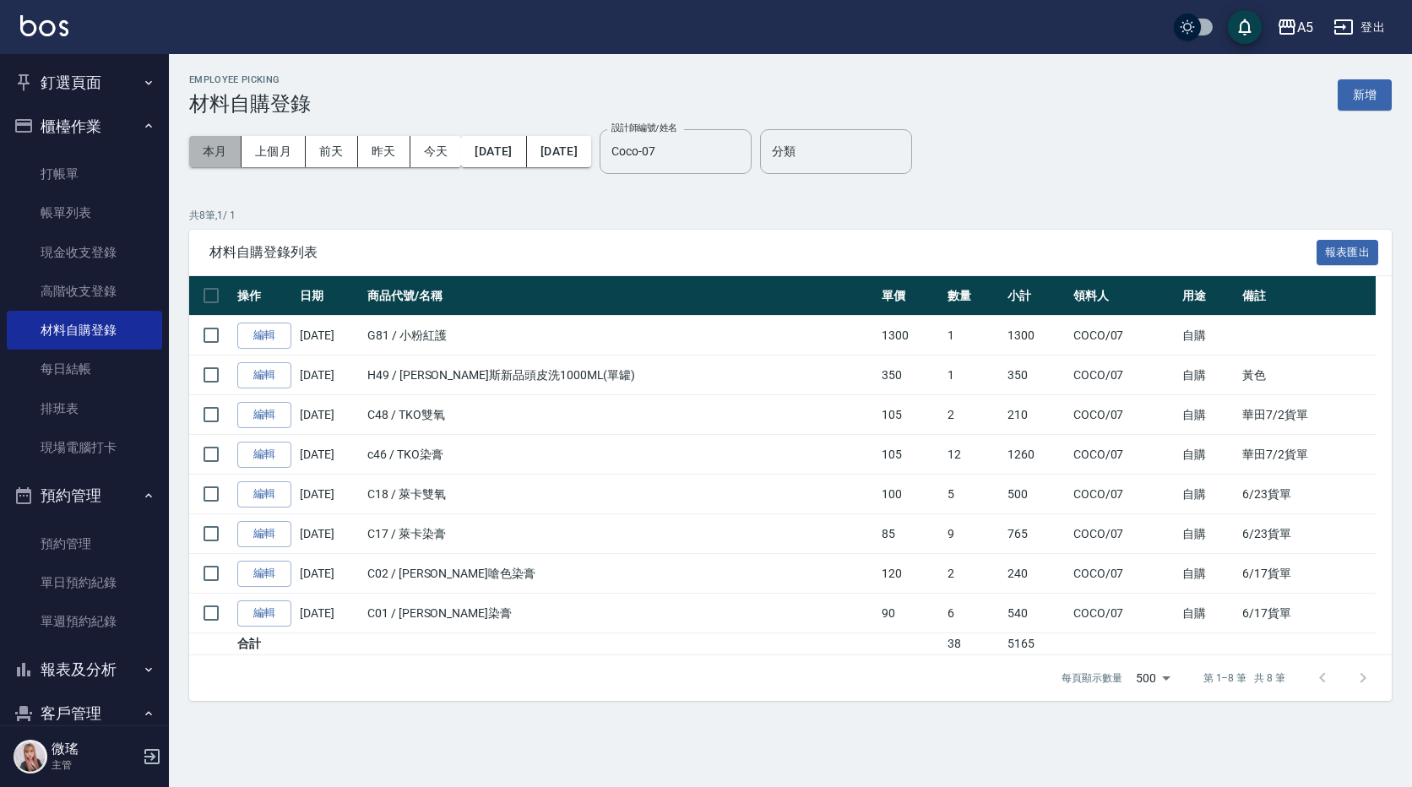
click at [228, 152] on button "本月" at bounding box center [215, 151] width 52 height 31
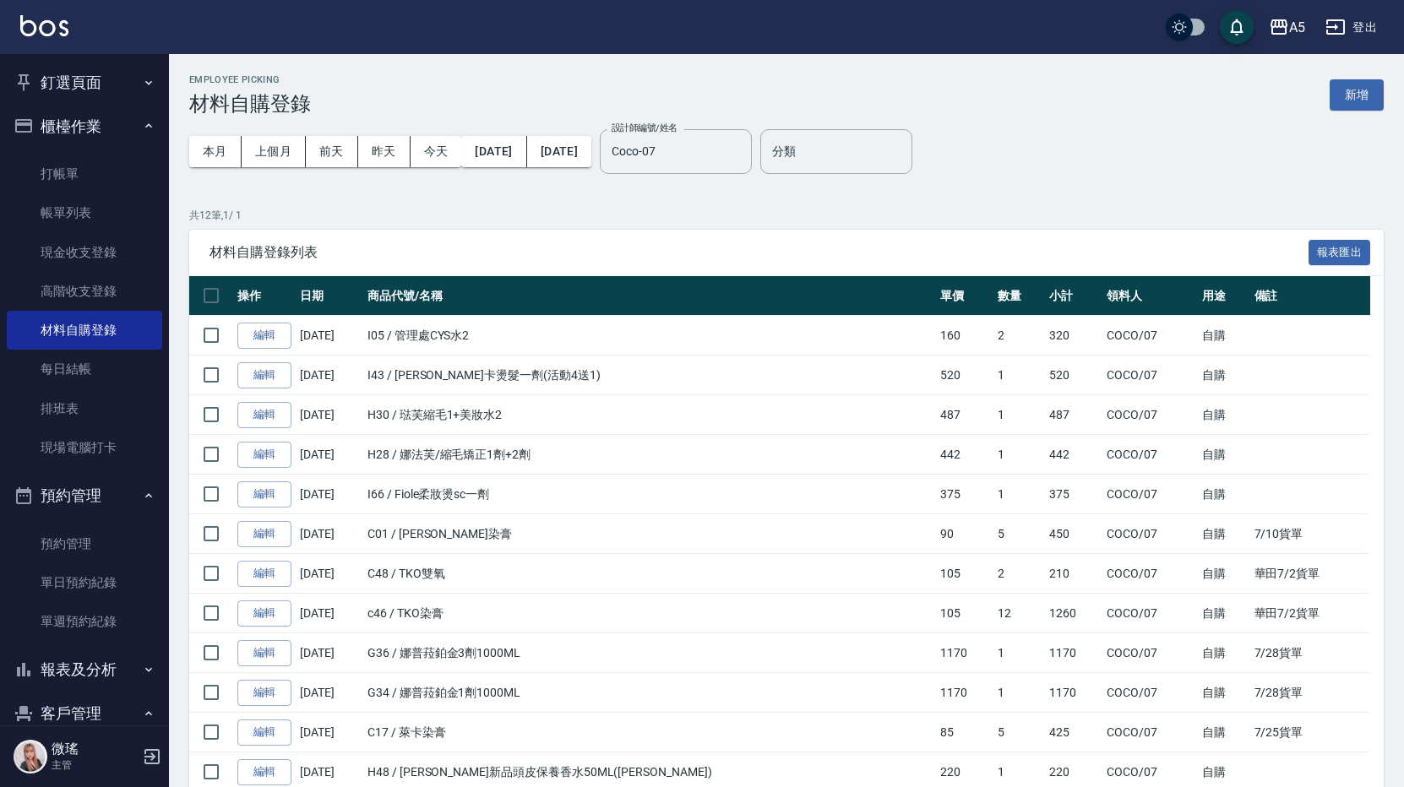
scroll to position [93, 0]
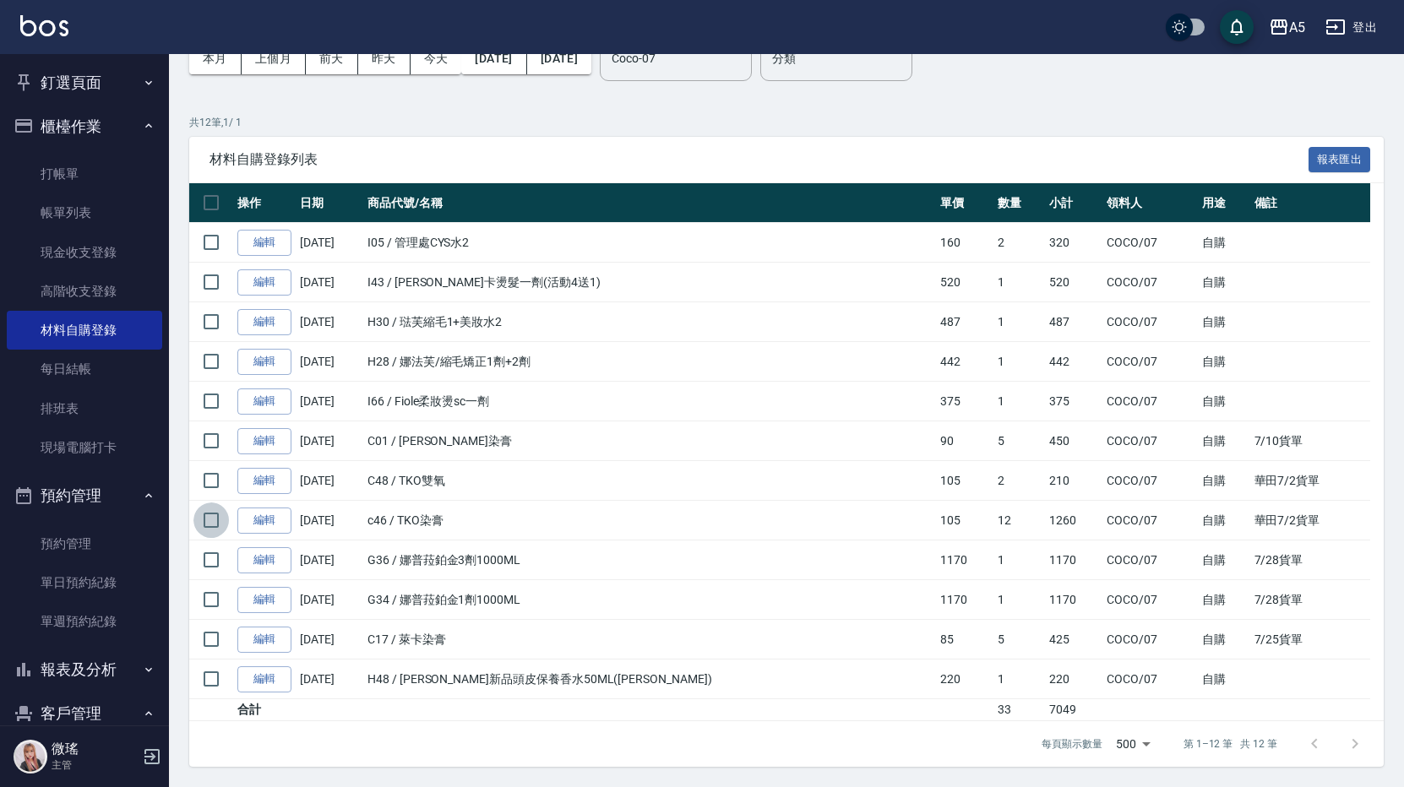
click at [214, 524] on input "checkbox" at bounding box center [210, 519] width 35 height 35
checkbox input "true"
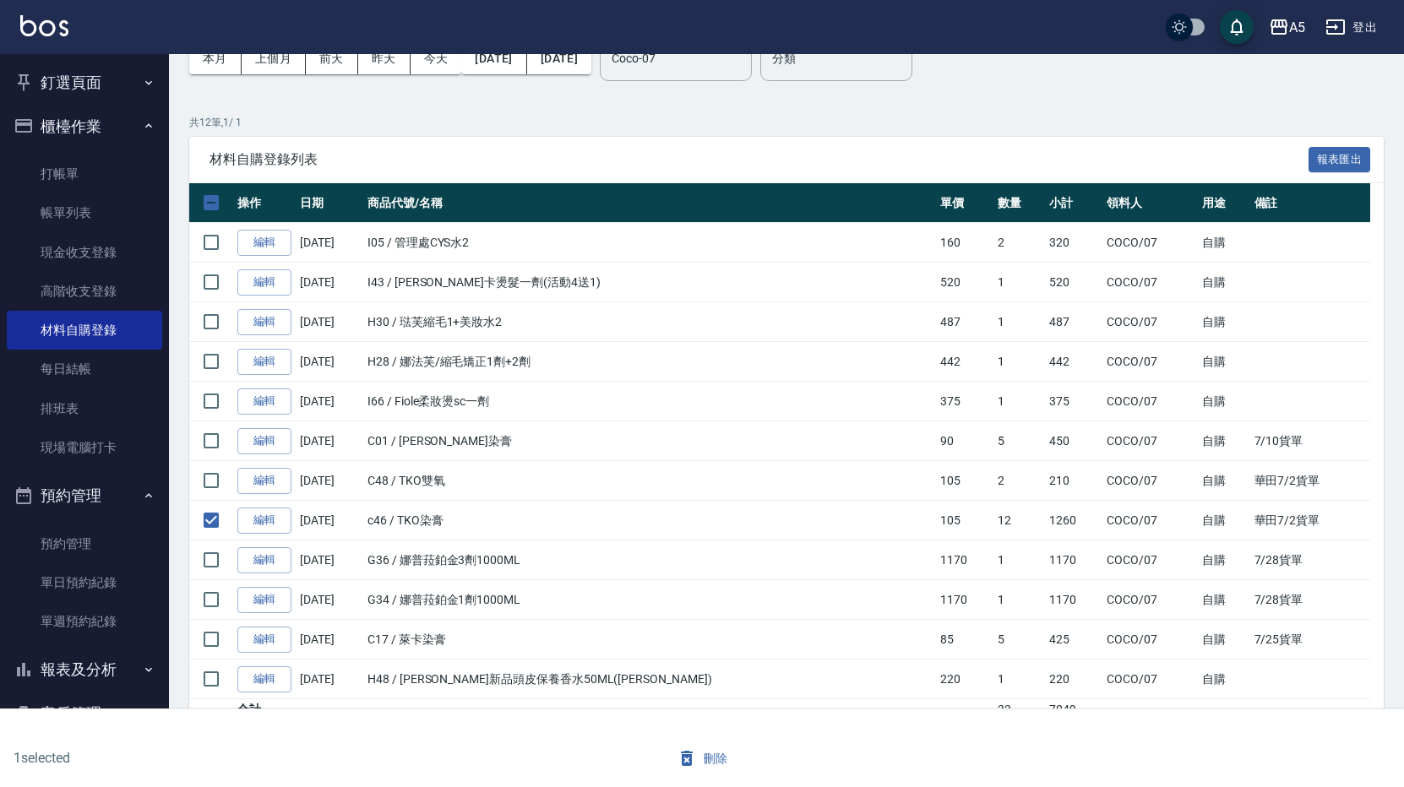
click at [690, 758] on icon "button" at bounding box center [687, 758] width 12 height 15
click at [74, 367] on link "每日結帳" at bounding box center [84, 369] width 155 height 39
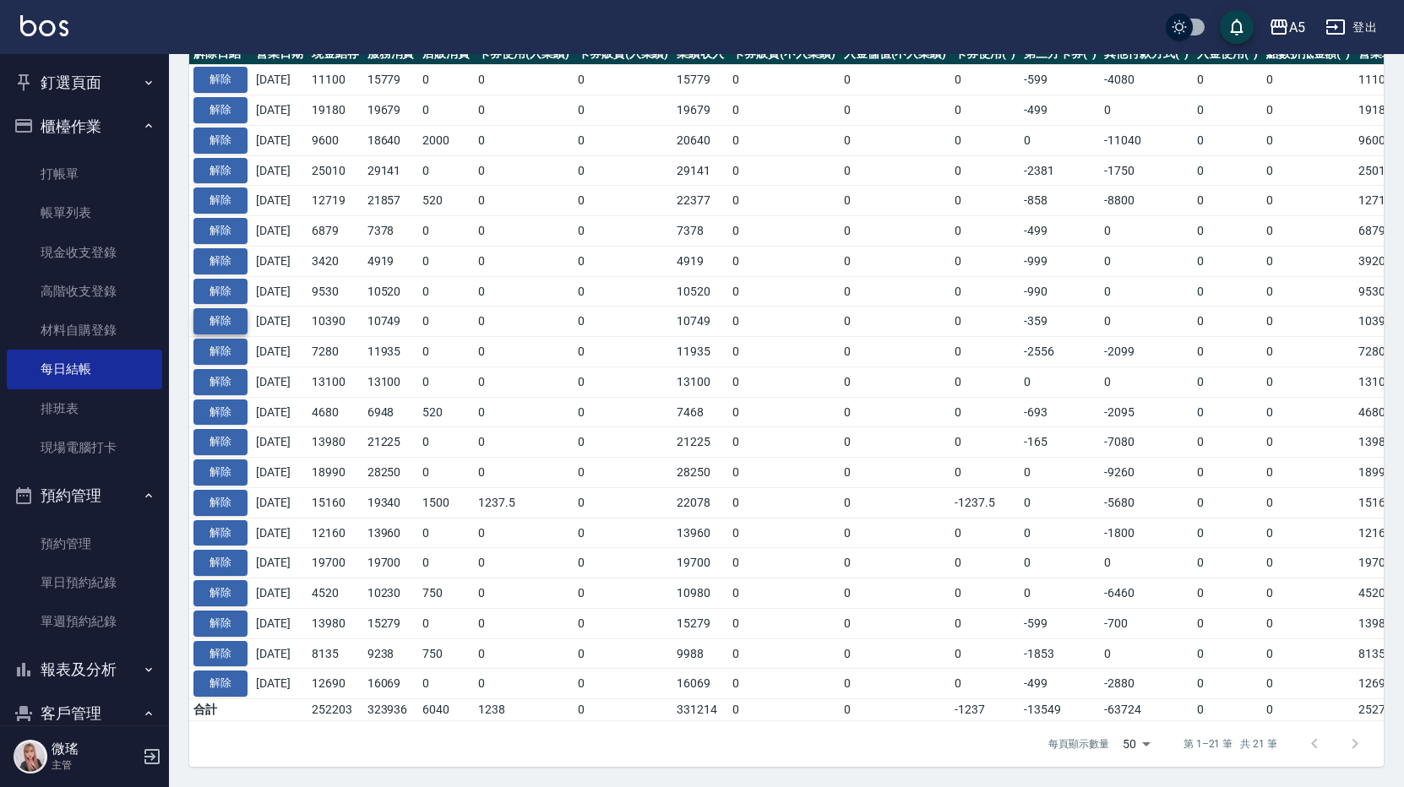
scroll to position [750, 0]
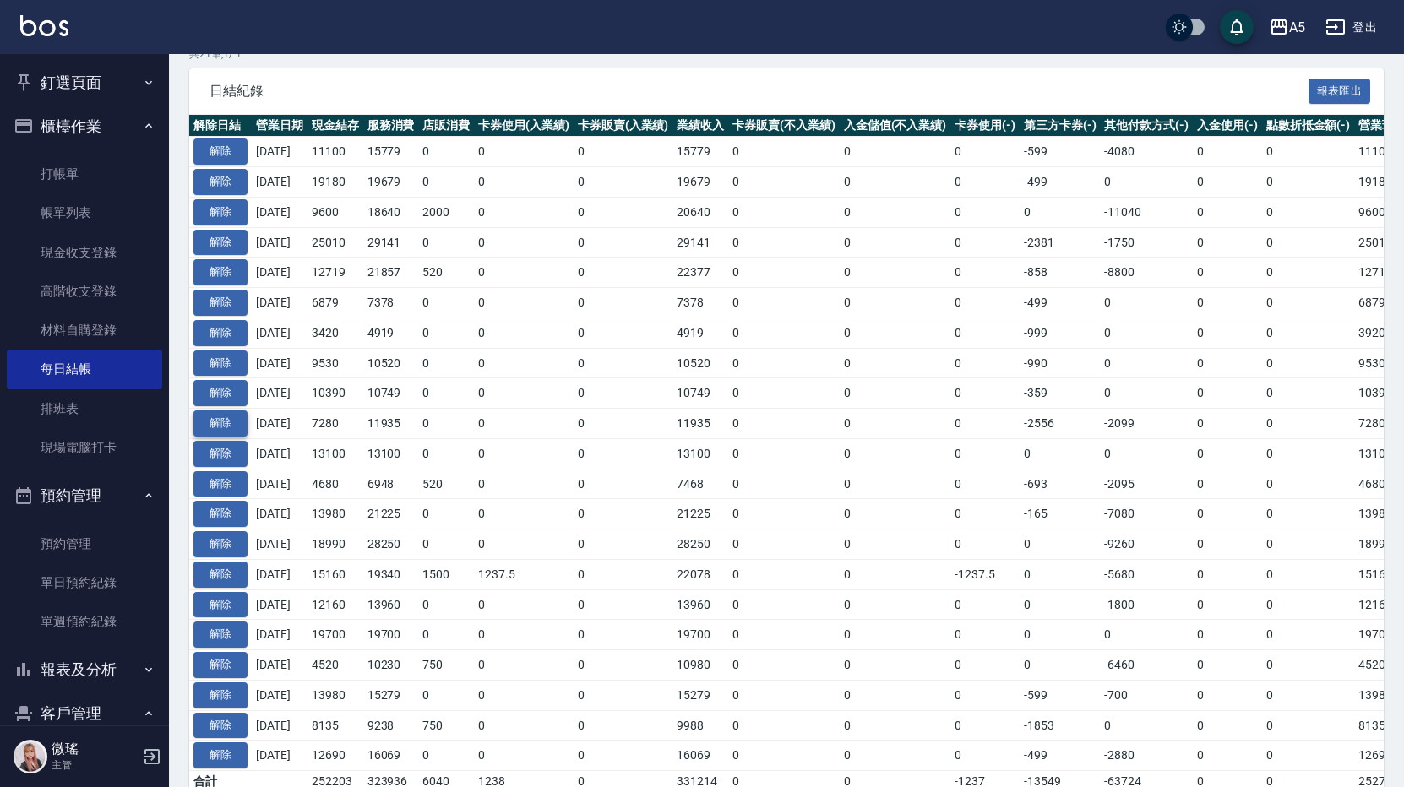
click at [217, 417] on button "解除" at bounding box center [220, 423] width 54 height 26
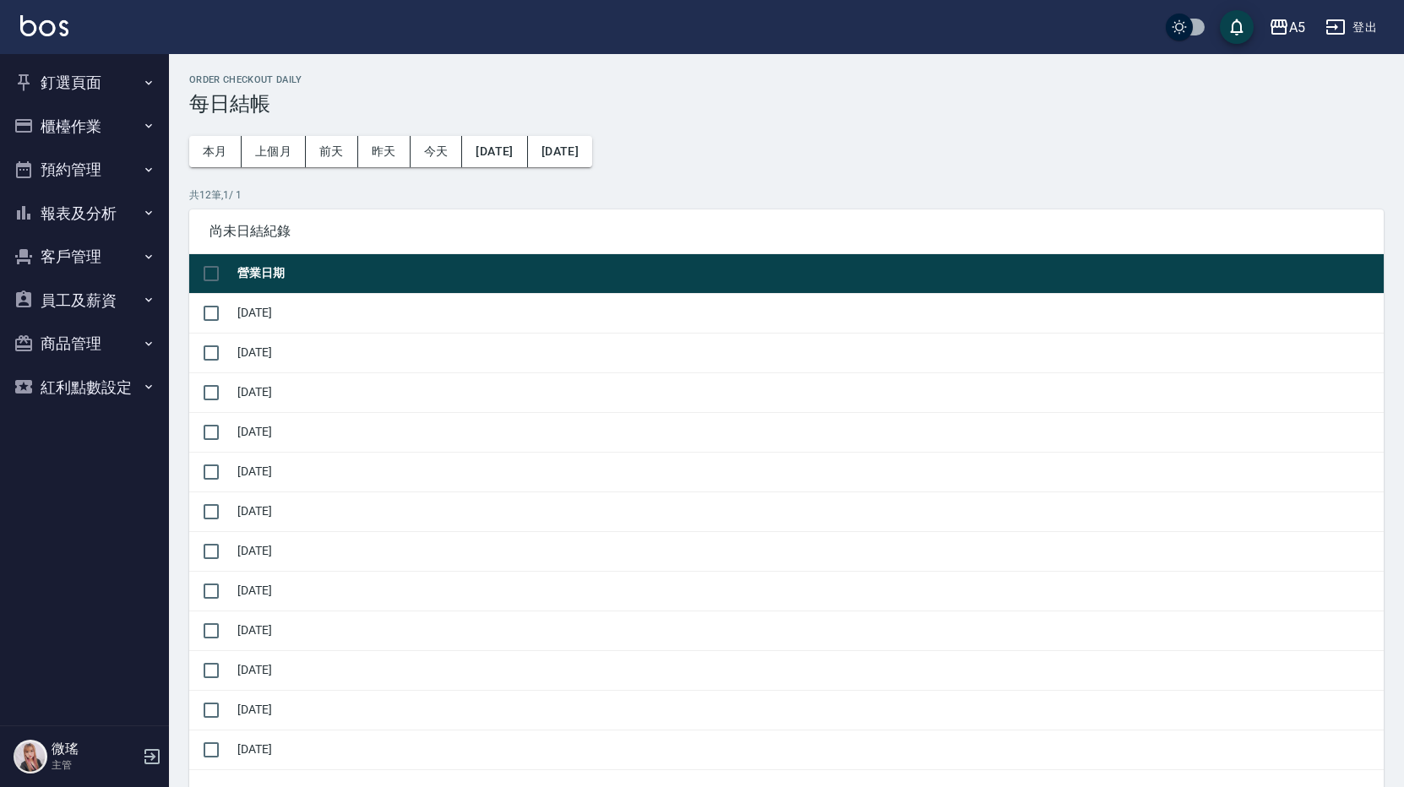
scroll to position [750, 0]
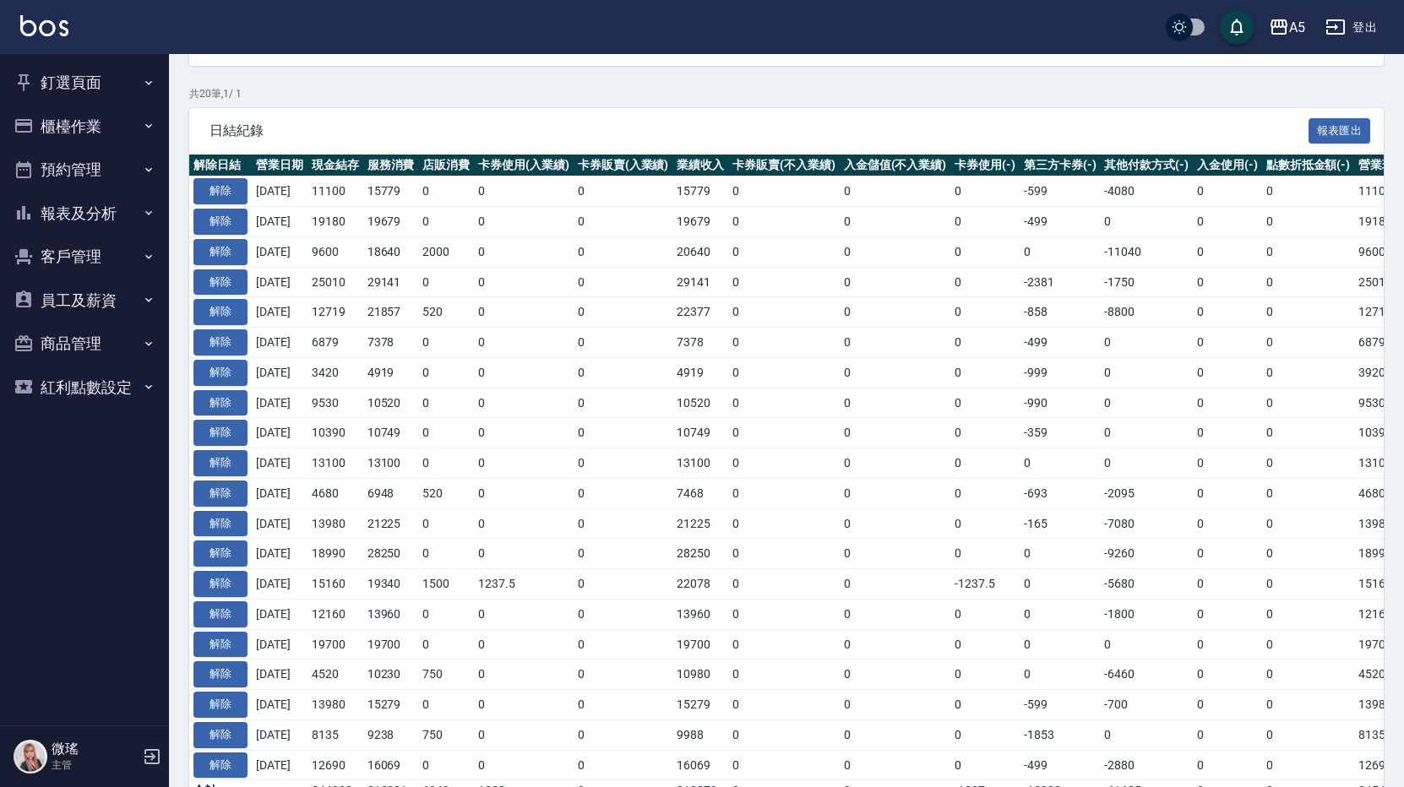
click at [84, 134] on button "櫃檯作業" at bounding box center [84, 127] width 155 height 44
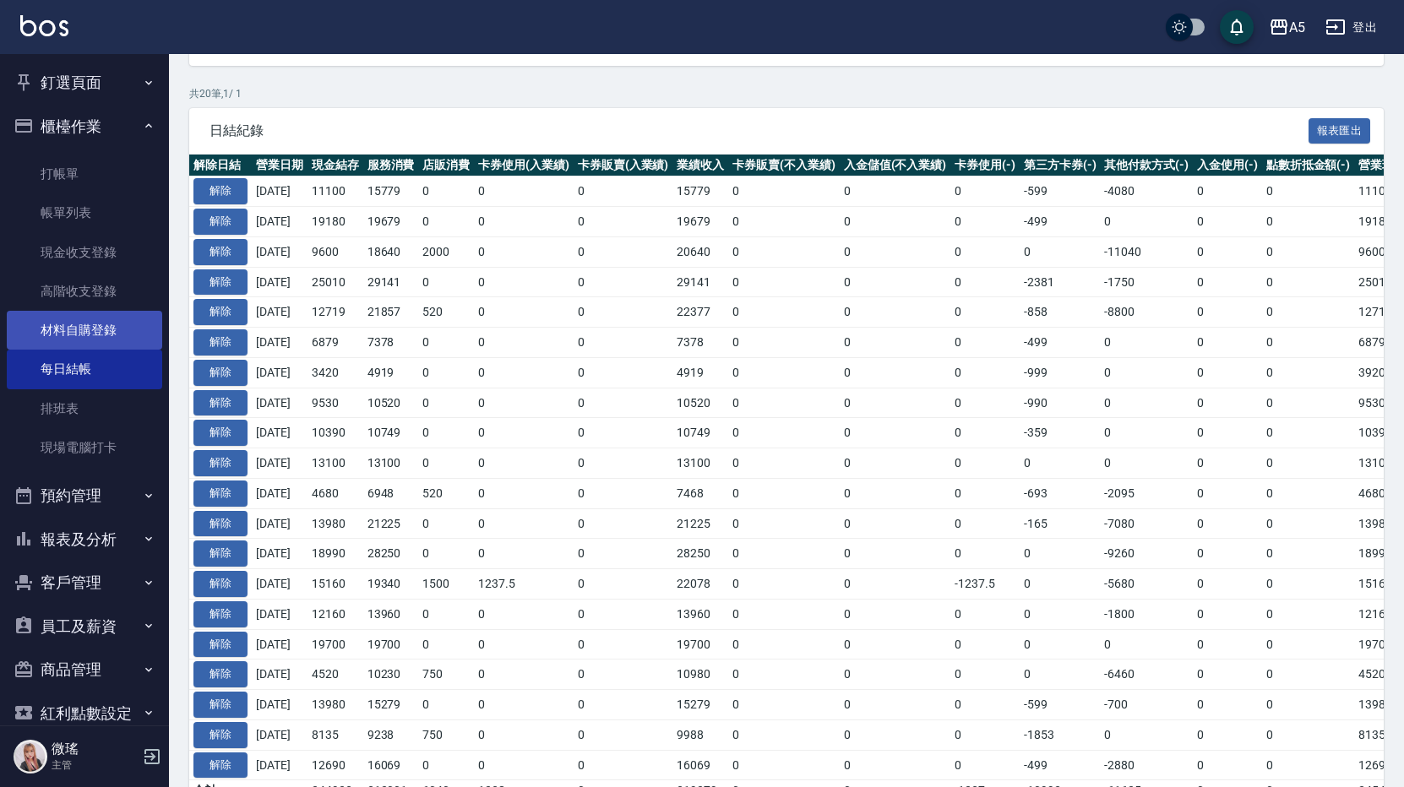
click at [79, 327] on link "材料自購登錄" at bounding box center [84, 330] width 155 height 39
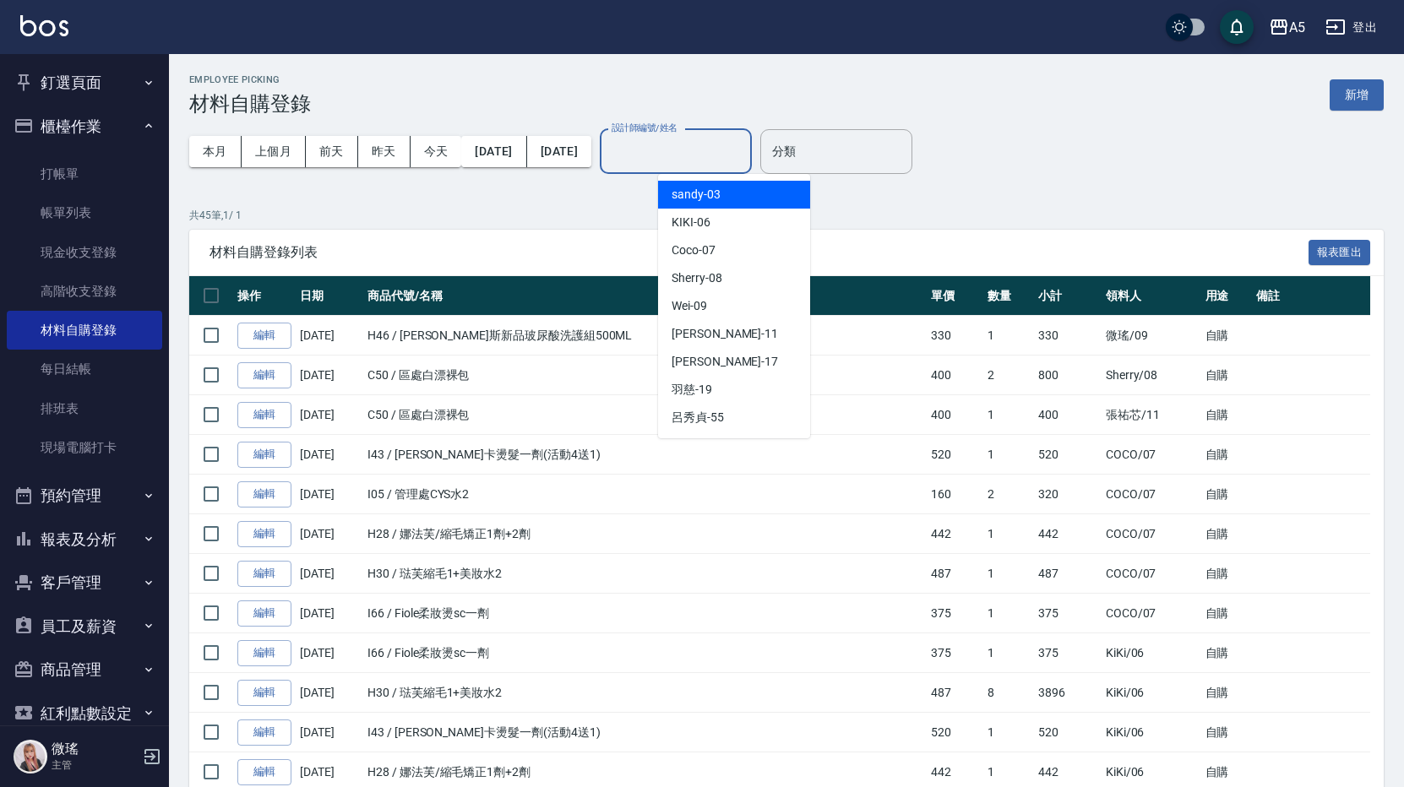
click at [707, 149] on input "設計師編號/姓名" at bounding box center [675, 152] width 137 height 30
click at [729, 260] on div "Coco -07" at bounding box center [734, 250] width 152 height 28
type input "Coco-07"
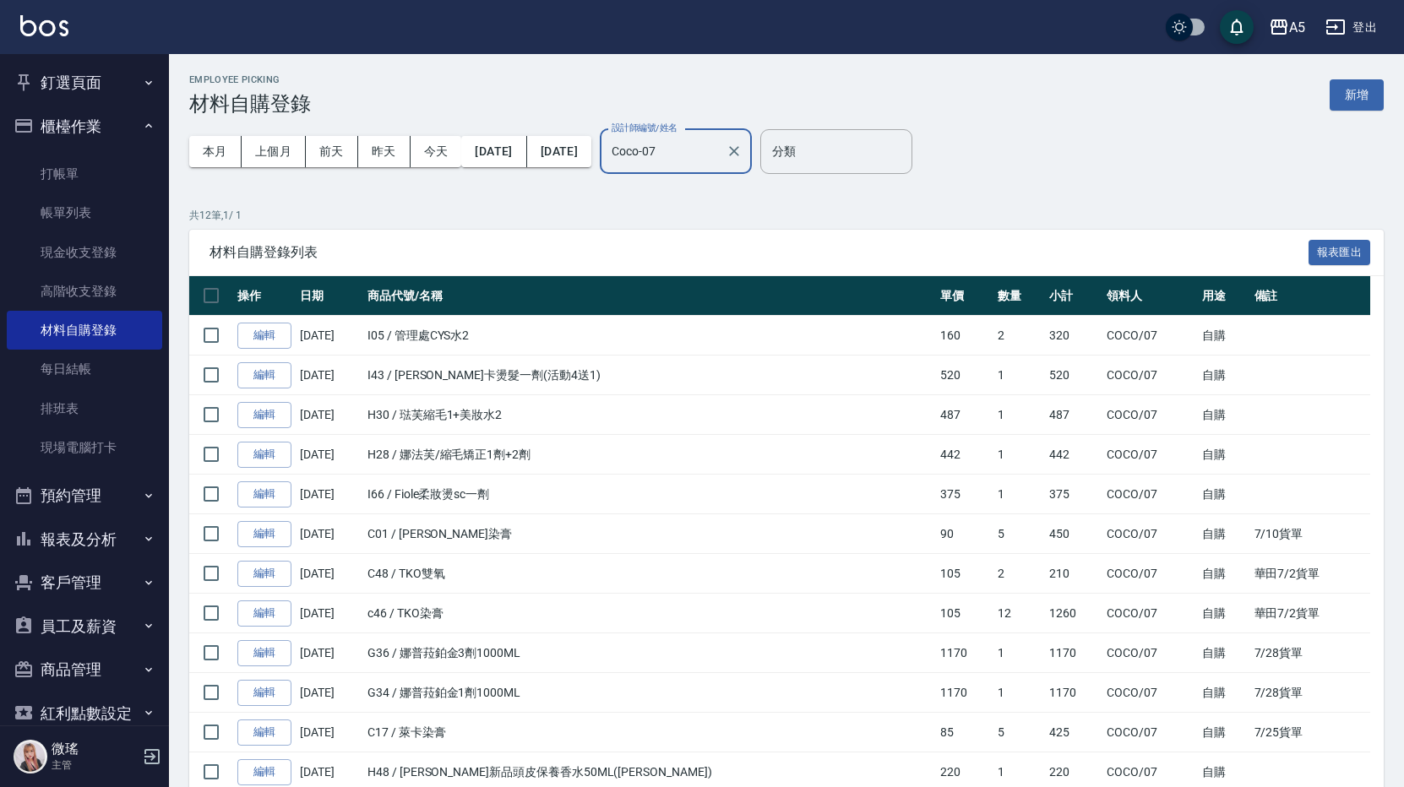
scroll to position [93, 0]
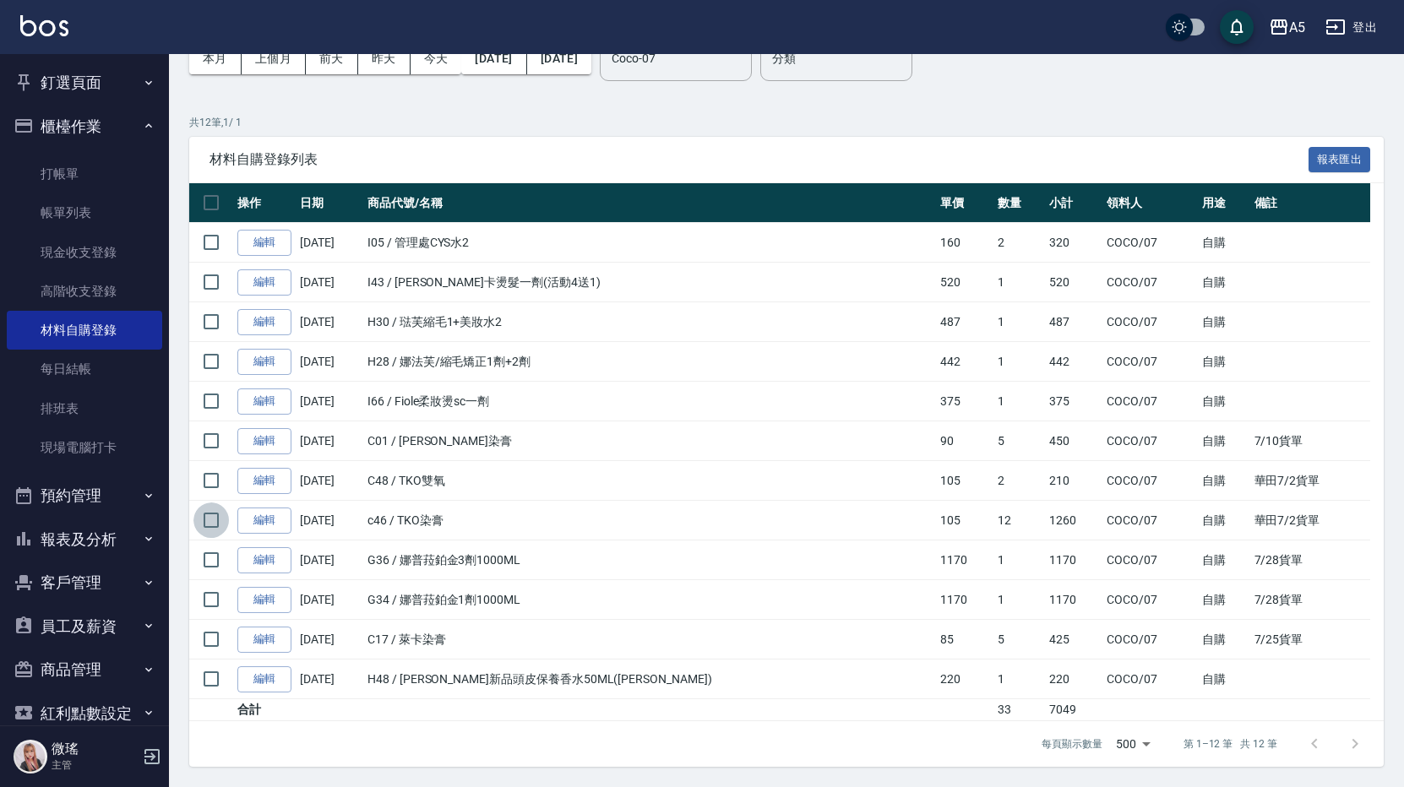
click at [216, 523] on input "checkbox" at bounding box center [210, 519] width 35 height 35
checkbox input "true"
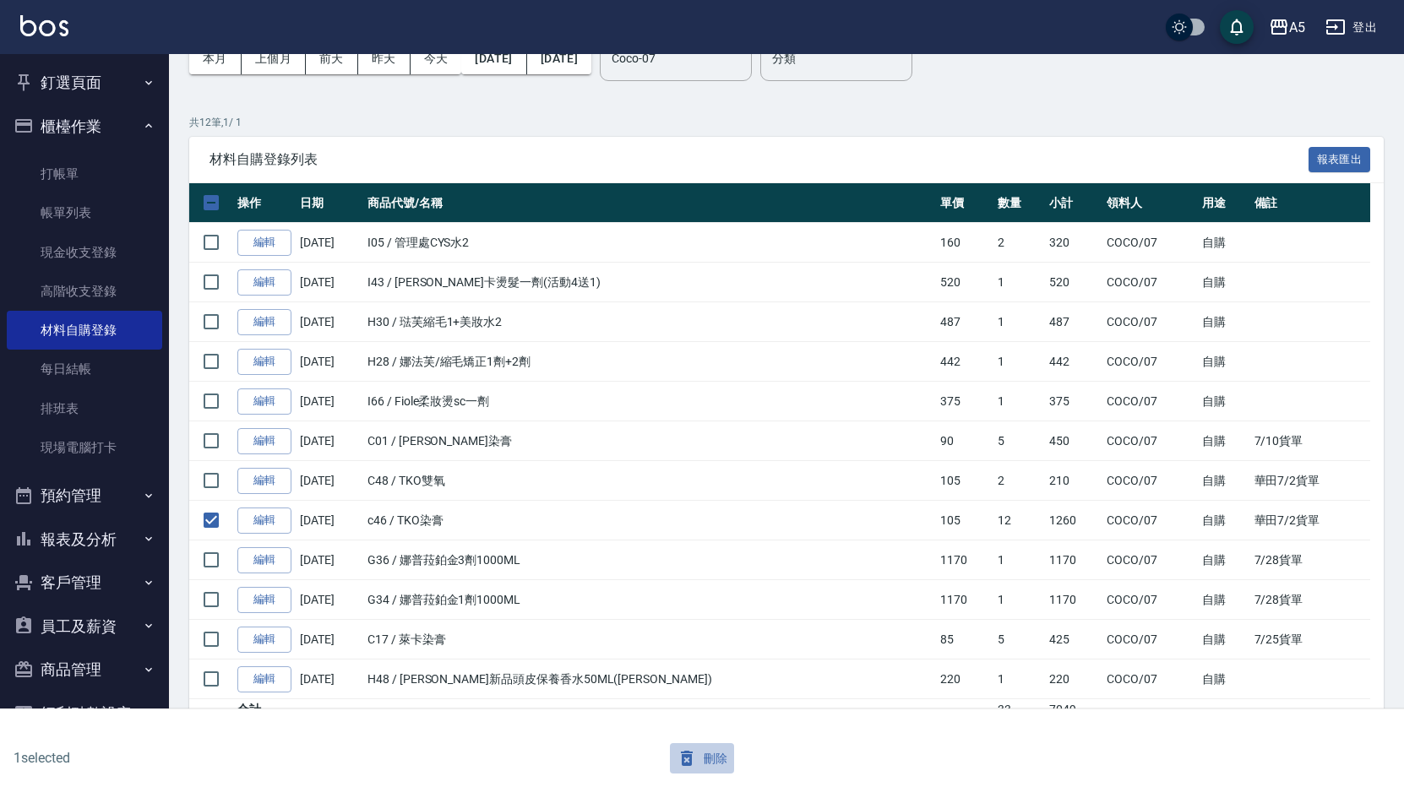
click at [709, 758] on button "刪除" at bounding box center [702, 758] width 65 height 31
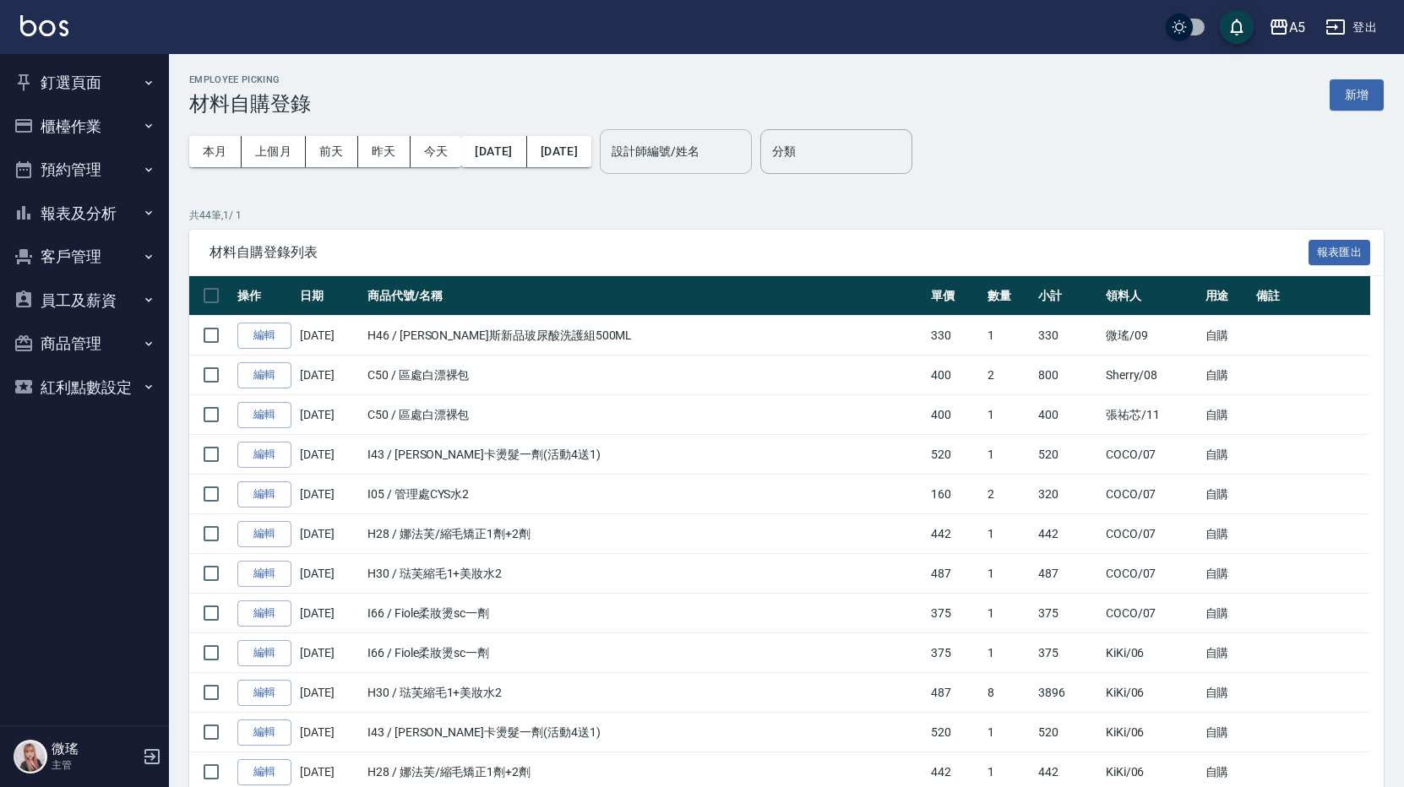
click at [712, 160] on input "設計師編號/姓名" at bounding box center [675, 152] width 137 height 30
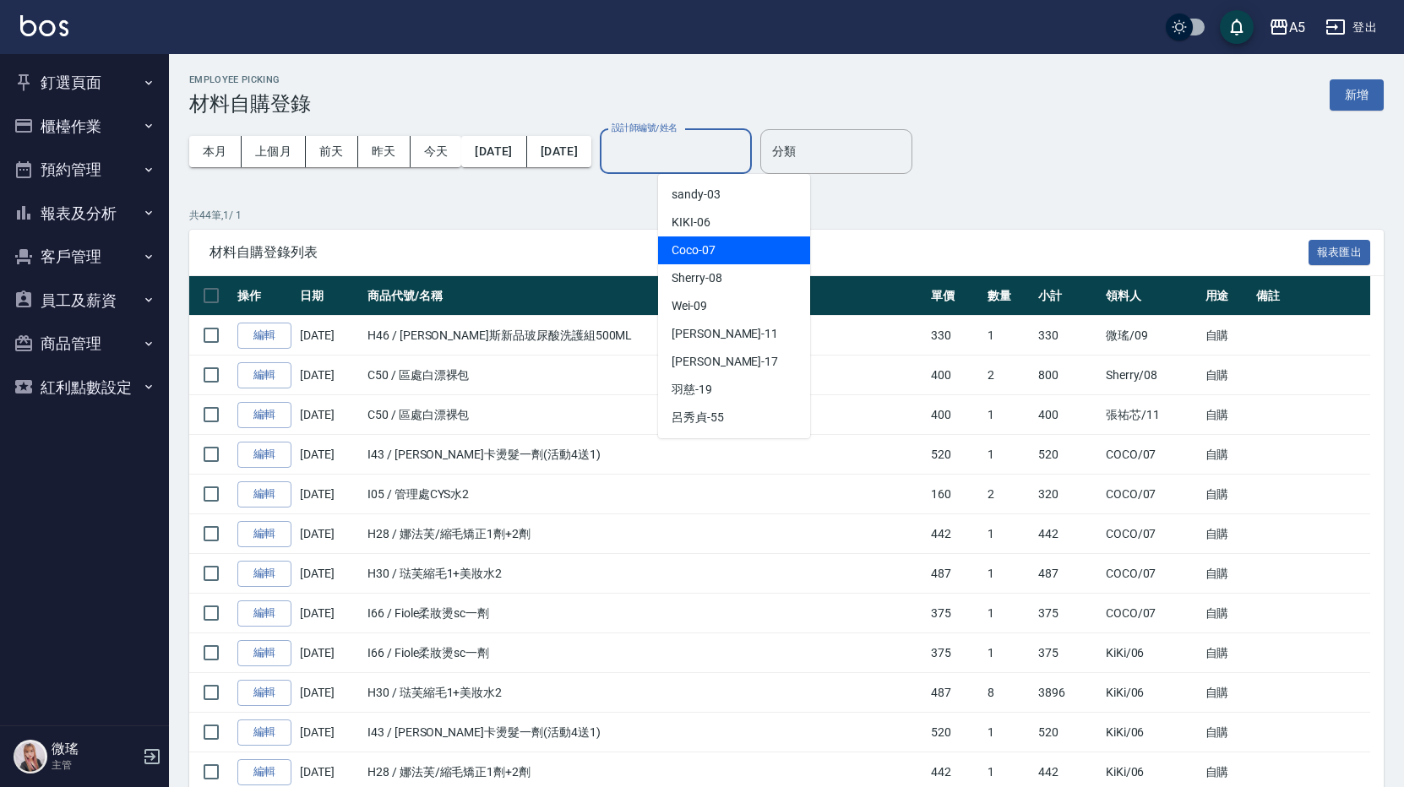
click at [715, 248] on div "Coco -07" at bounding box center [734, 250] width 152 height 28
type input "Coco-07"
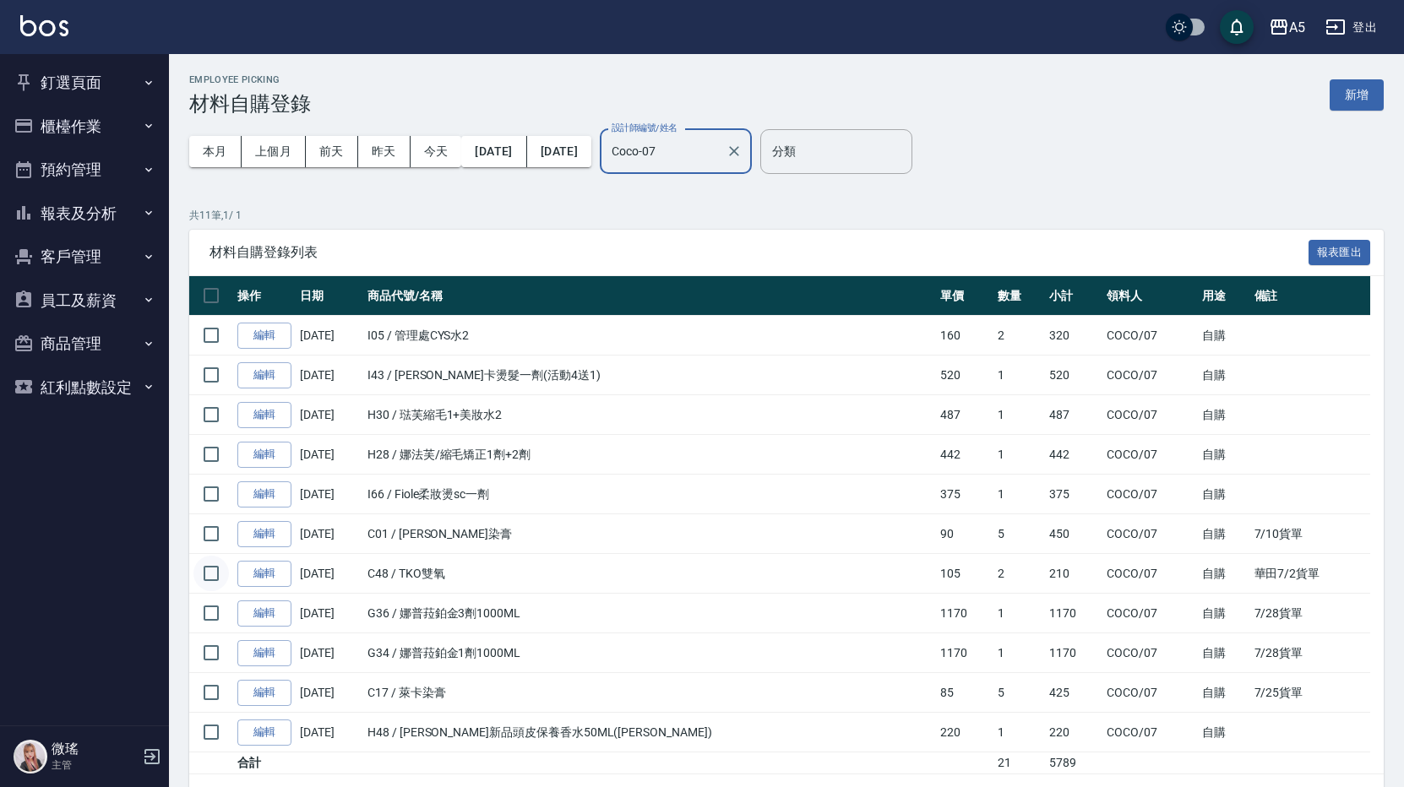
click at [201, 575] on input "checkbox" at bounding box center [210, 573] width 35 height 35
checkbox input "true"
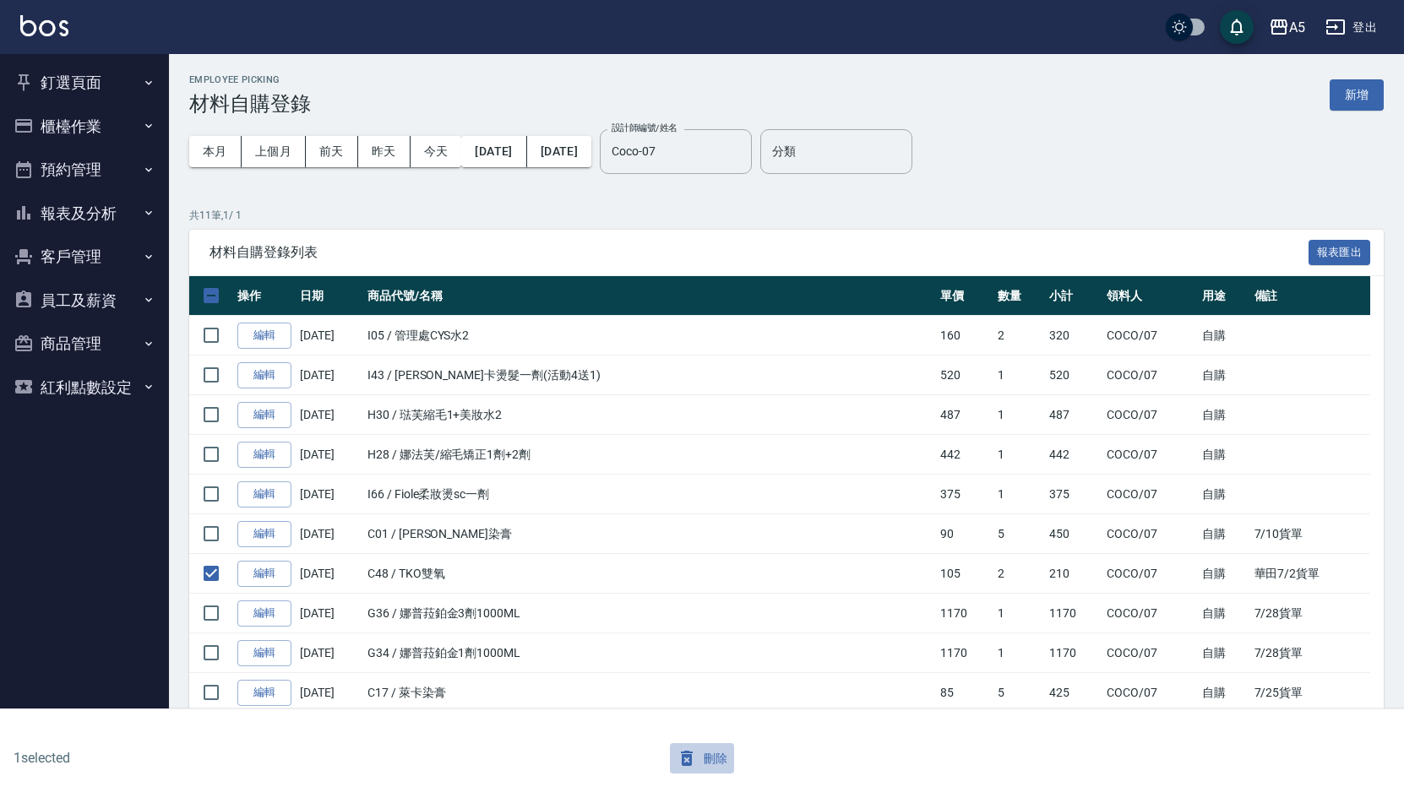
click at [703, 751] on button "刪除" at bounding box center [702, 758] width 65 height 31
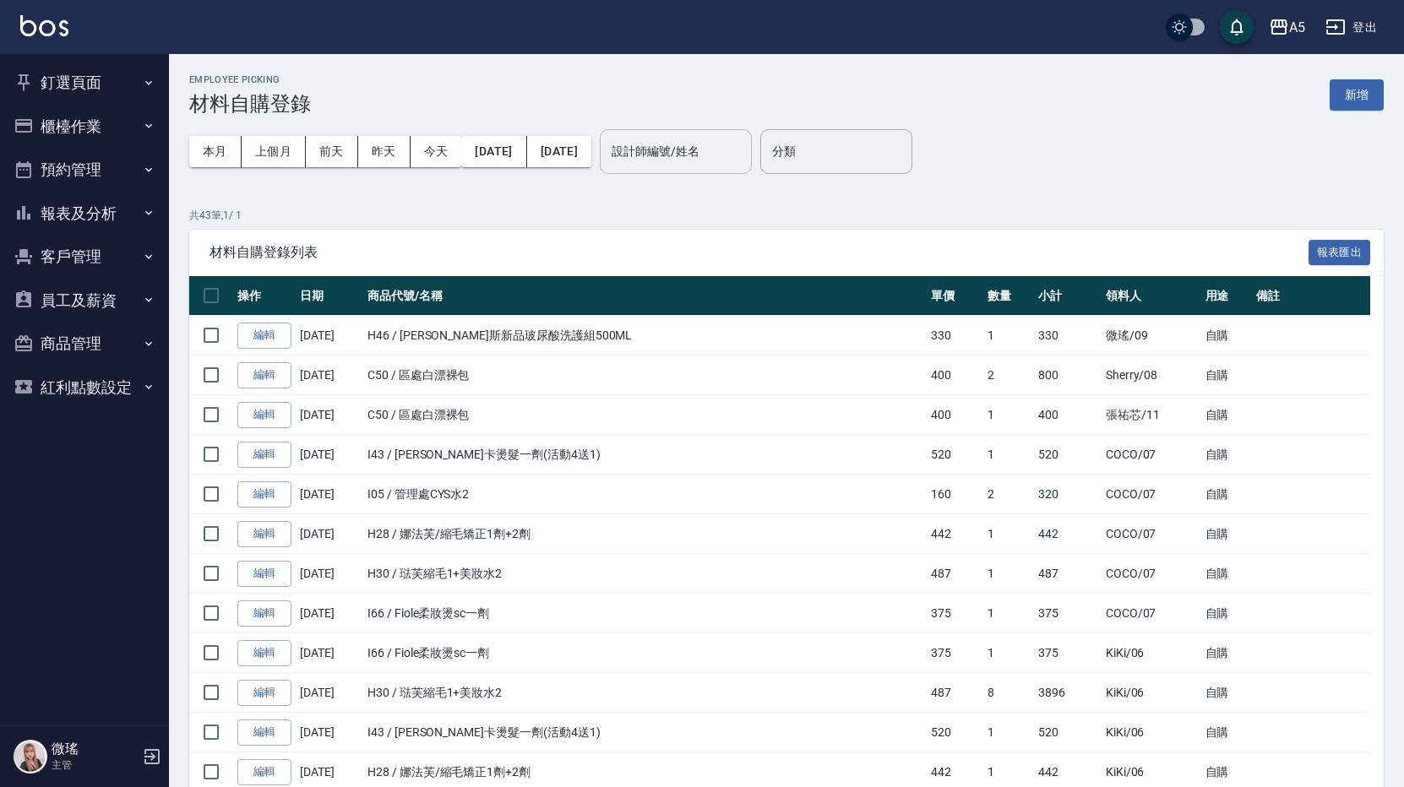
click at [698, 156] on input "設計師編號/姓名" at bounding box center [675, 152] width 137 height 30
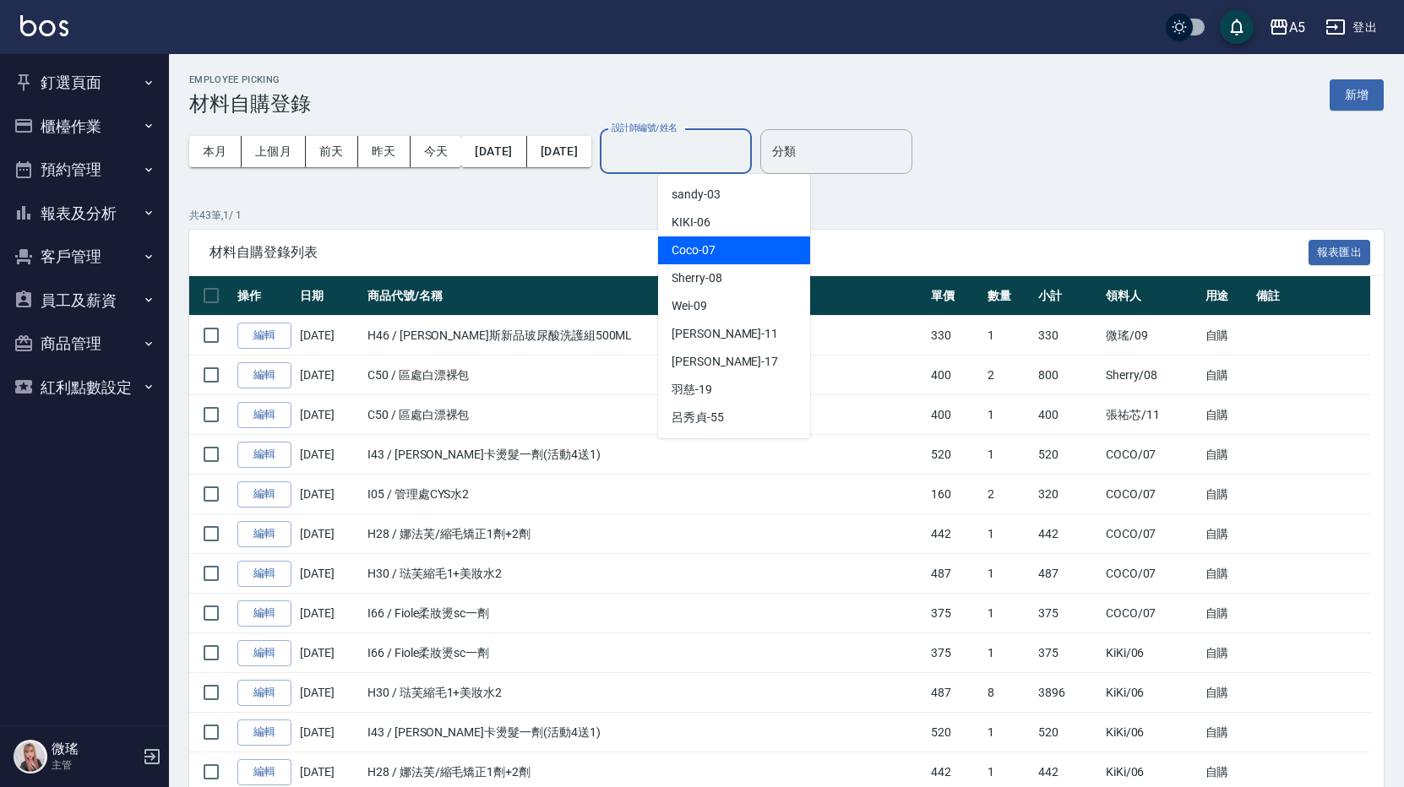
click at [701, 240] on div "Coco -07" at bounding box center [734, 250] width 152 height 28
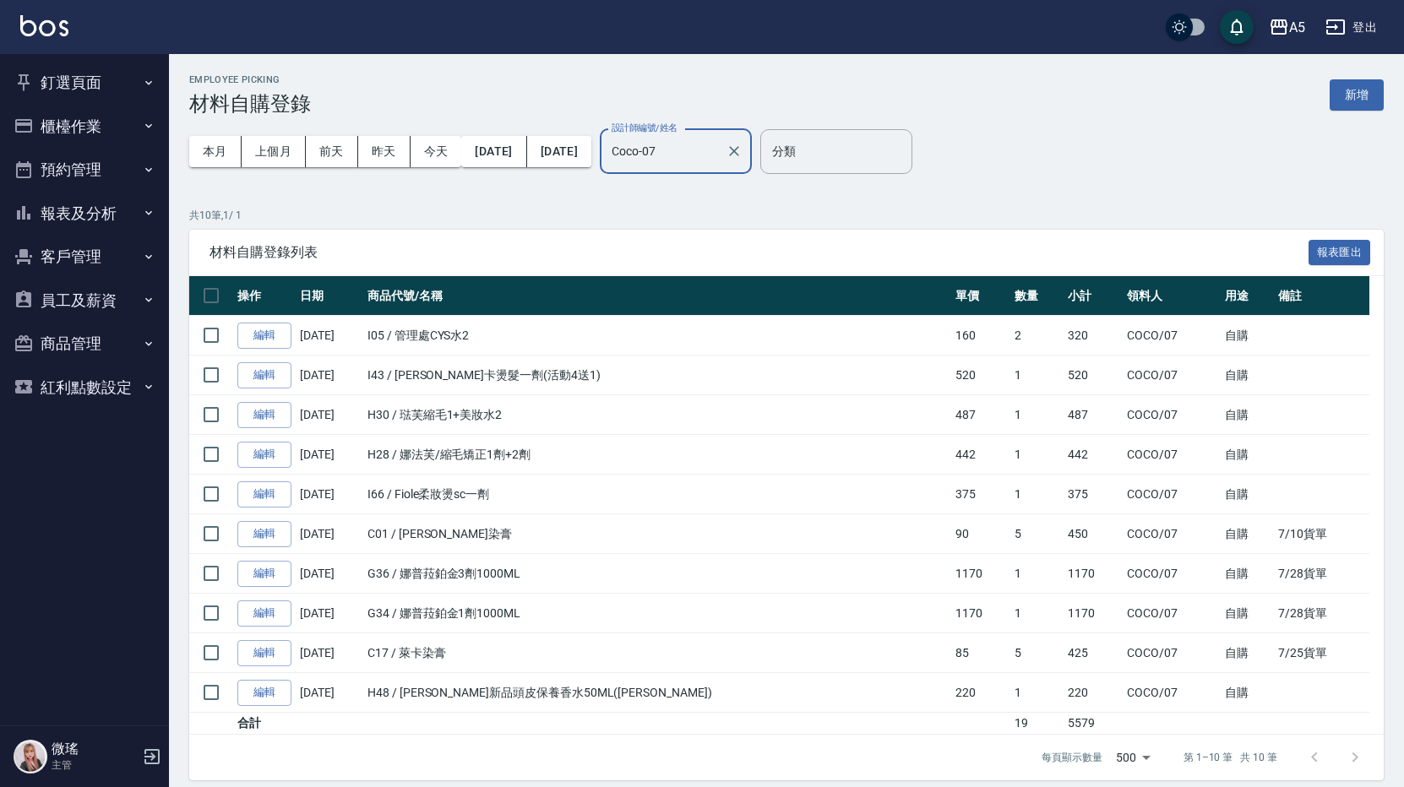
click at [719, 163] on input "Coco-07" at bounding box center [662, 152] width 111 height 30
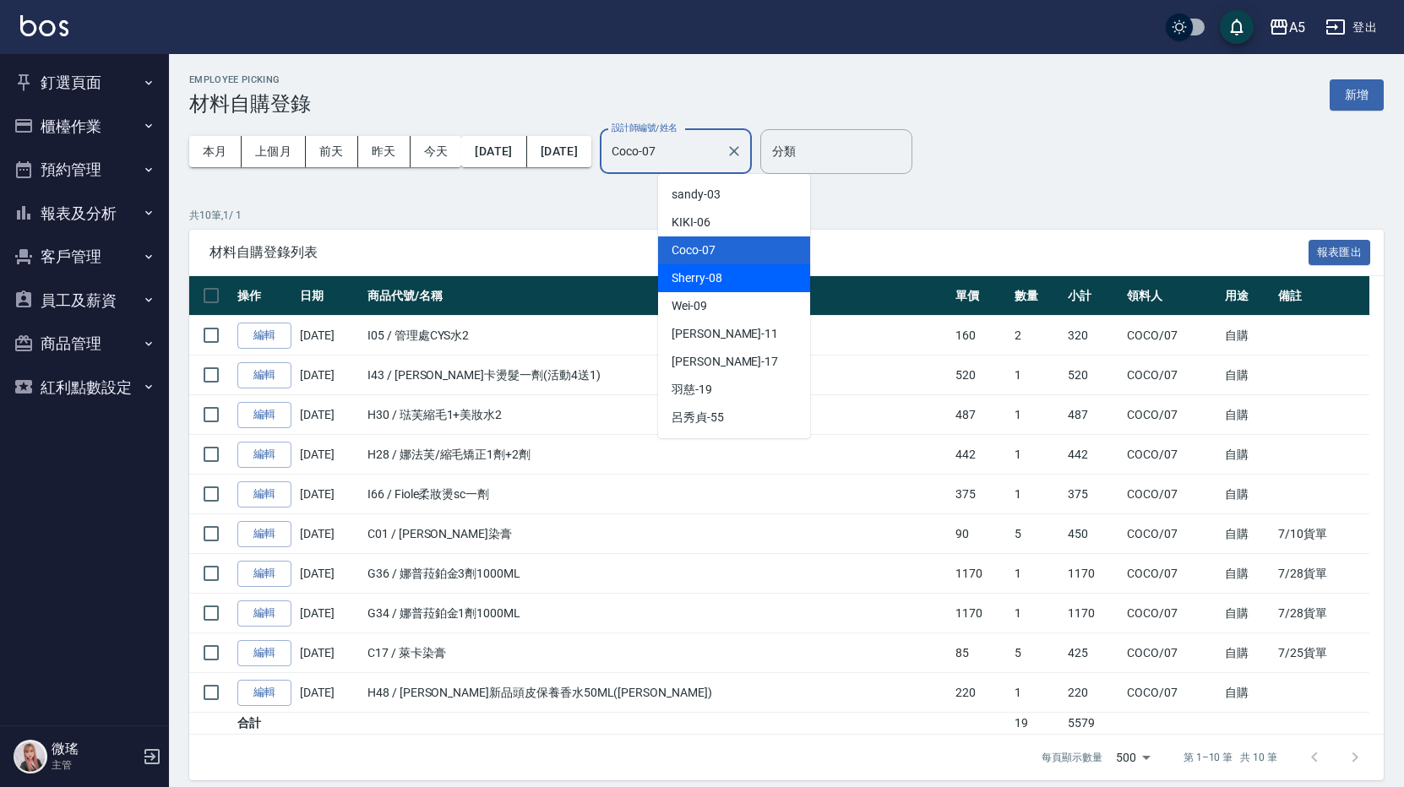
click at [736, 277] on div "Sherry -08" at bounding box center [734, 278] width 152 height 28
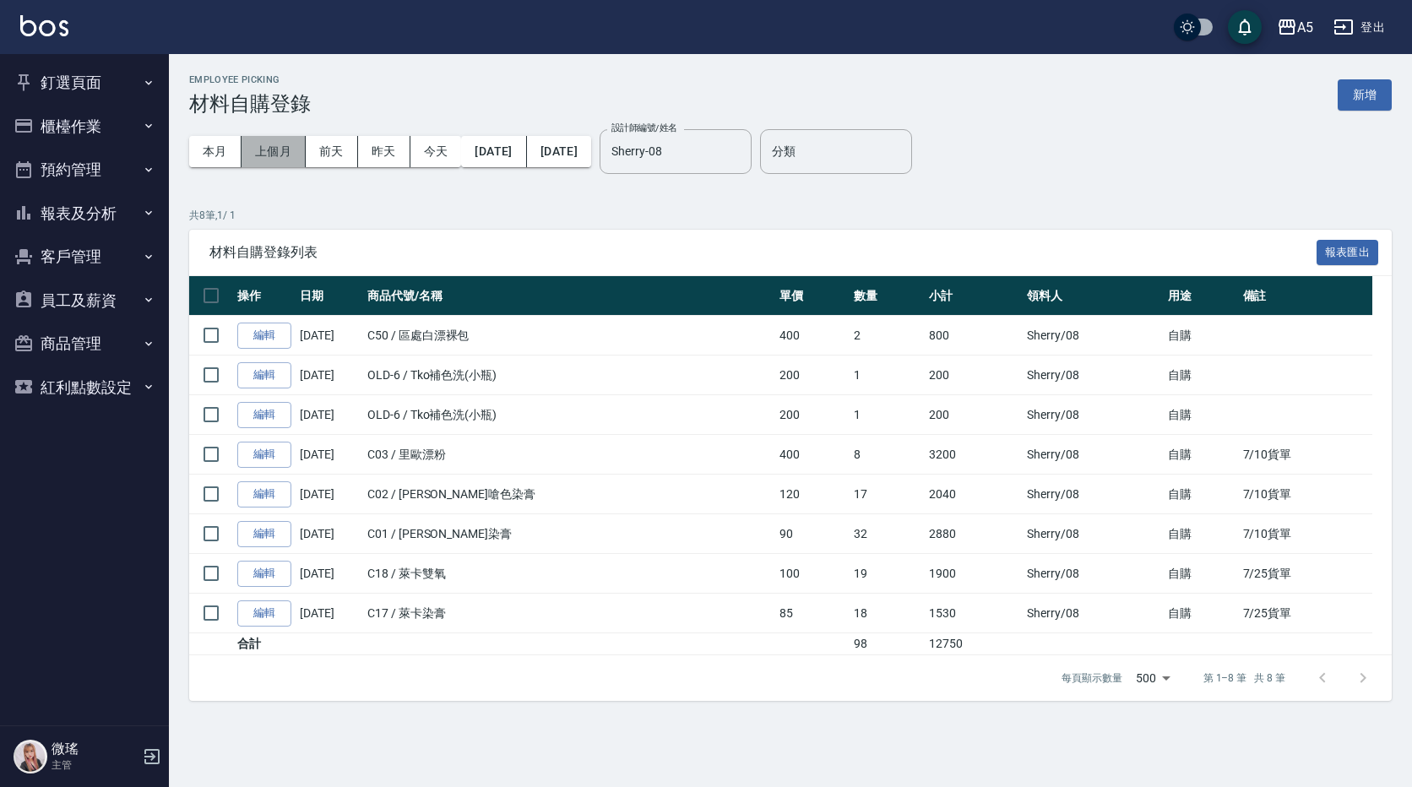
click at [263, 143] on button "上個月" at bounding box center [274, 151] width 64 height 31
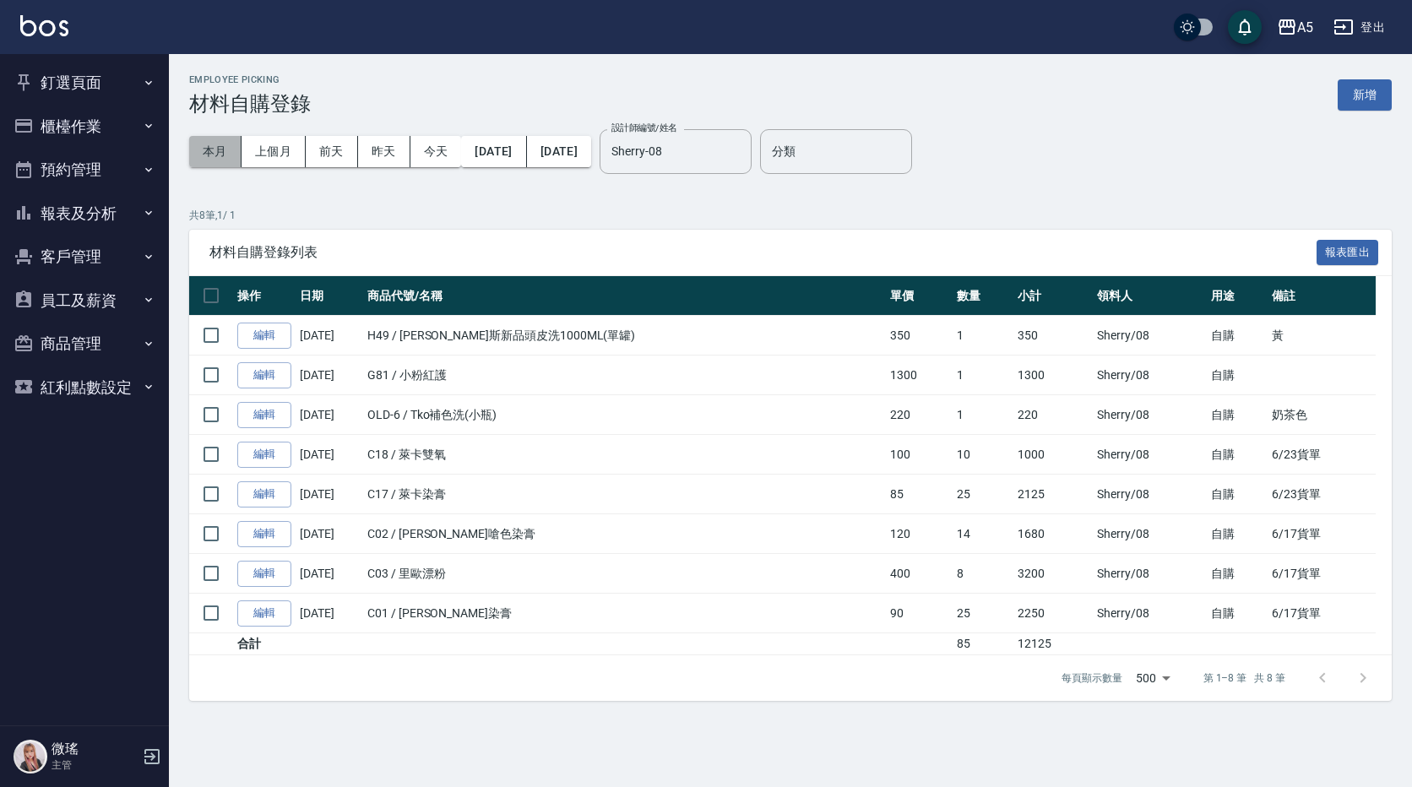
click at [204, 160] on button "本月" at bounding box center [215, 151] width 52 height 31
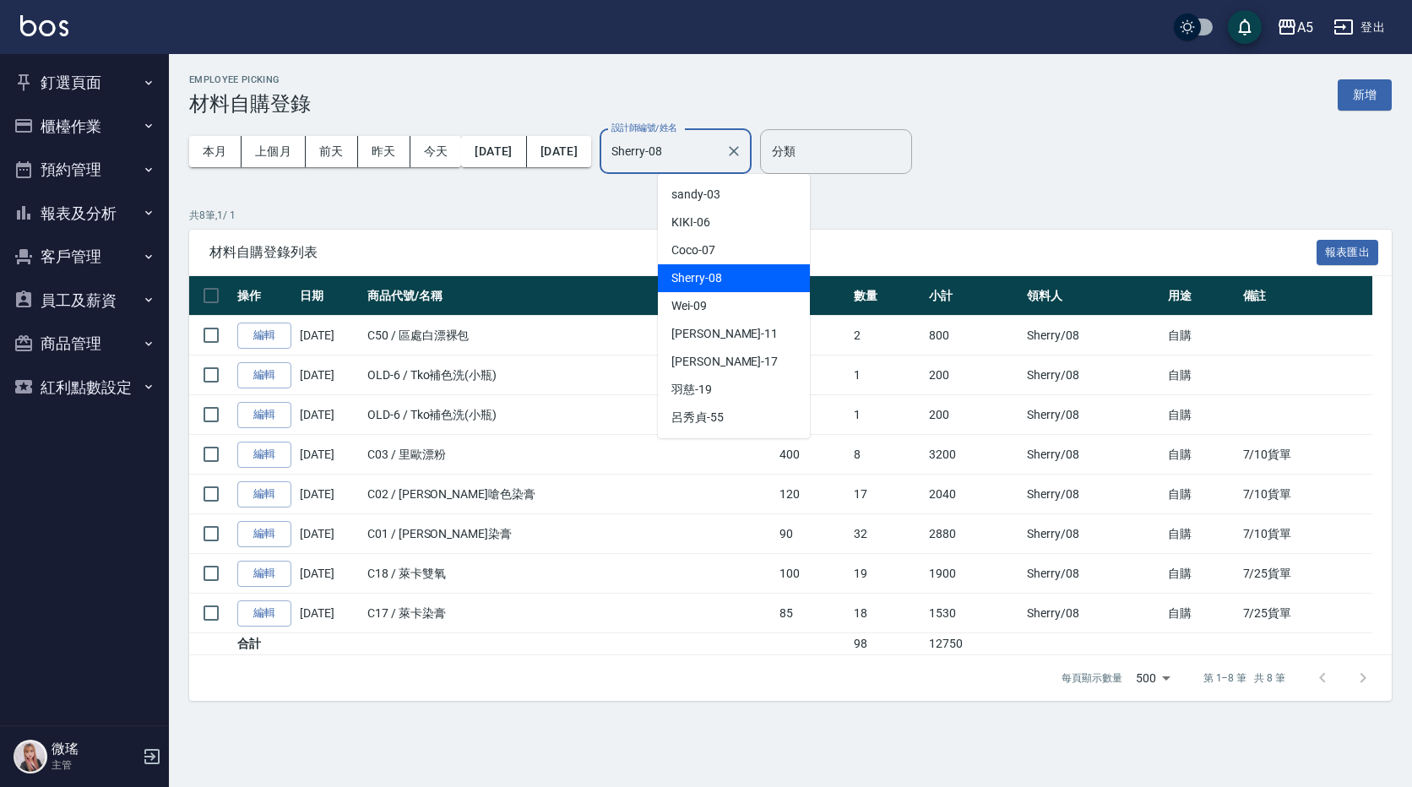
click at [708, 152] on input "Sherry-08" at bounding box center [662, 152] width 111 height 30
click at [712, 221] on div "KIKI -06" at bounding box center [734, 223] width 152 height 28
type input "KIKI-06"
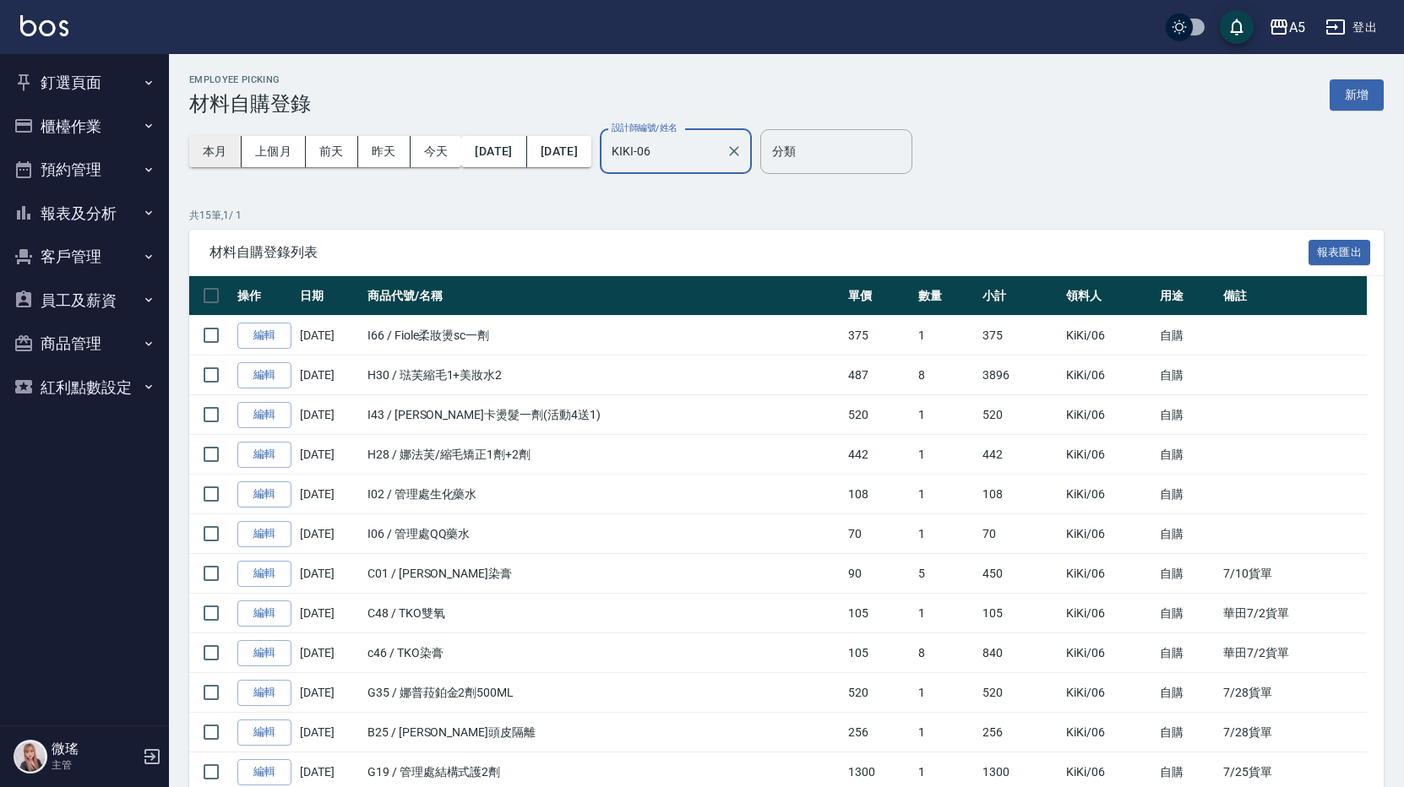
click at [236, 154] on button "本月" at bounding box center [215, 151] width 52 height 31
click at [272, 155] on button "上個月" at bounding box center [274, 151] width 64 height 31
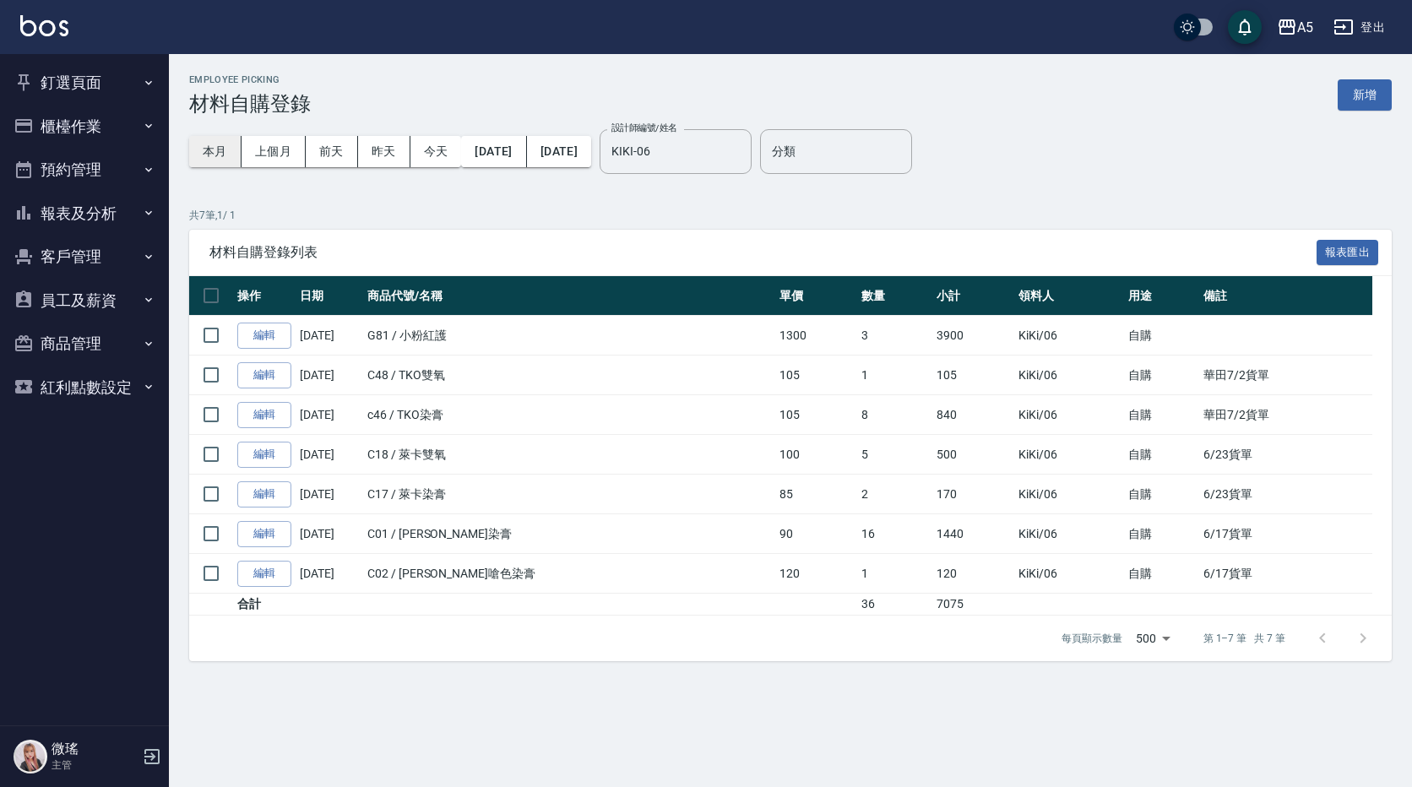
click at [215, 147] on button "本月" at bounding box center [215, 151] width 52 height 31
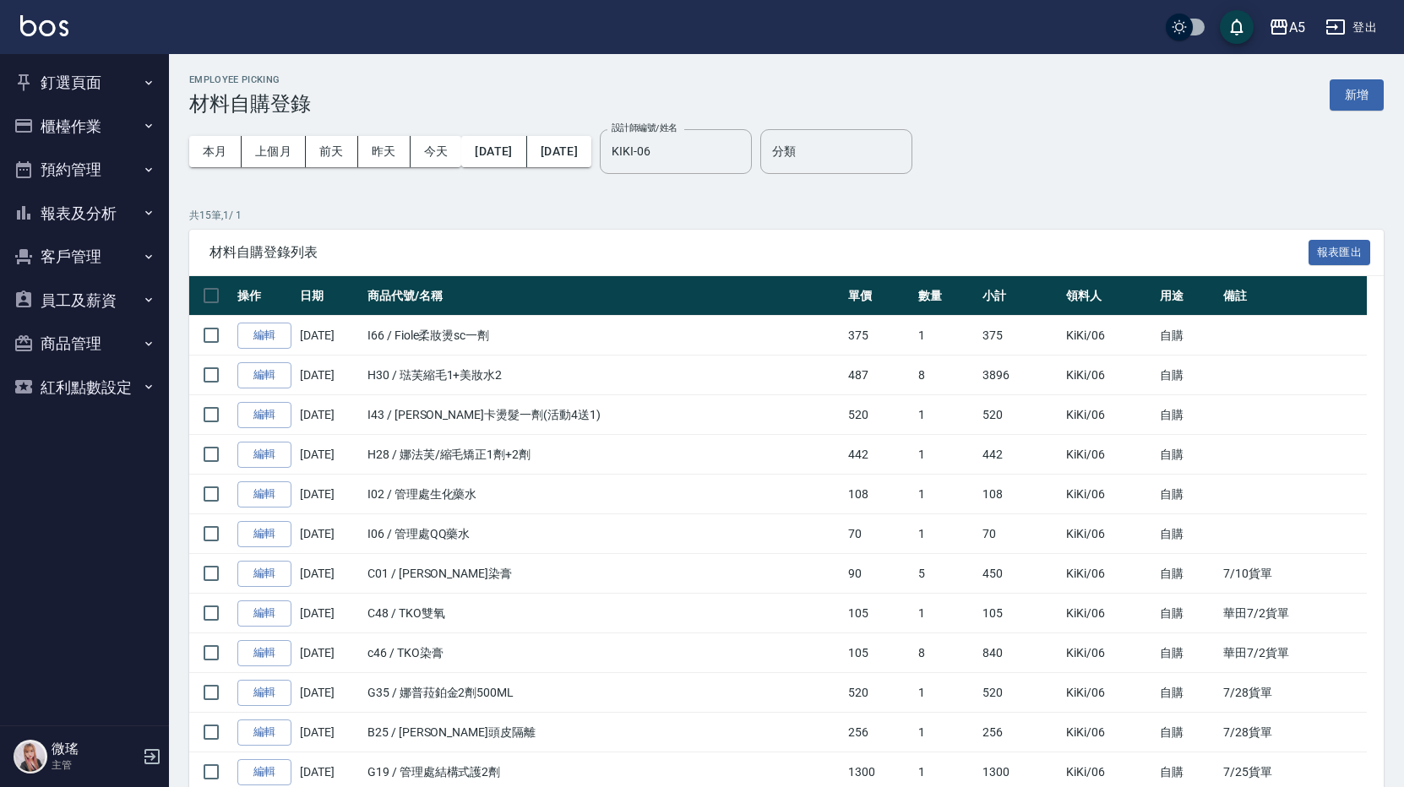
scroll to position [212, 0]
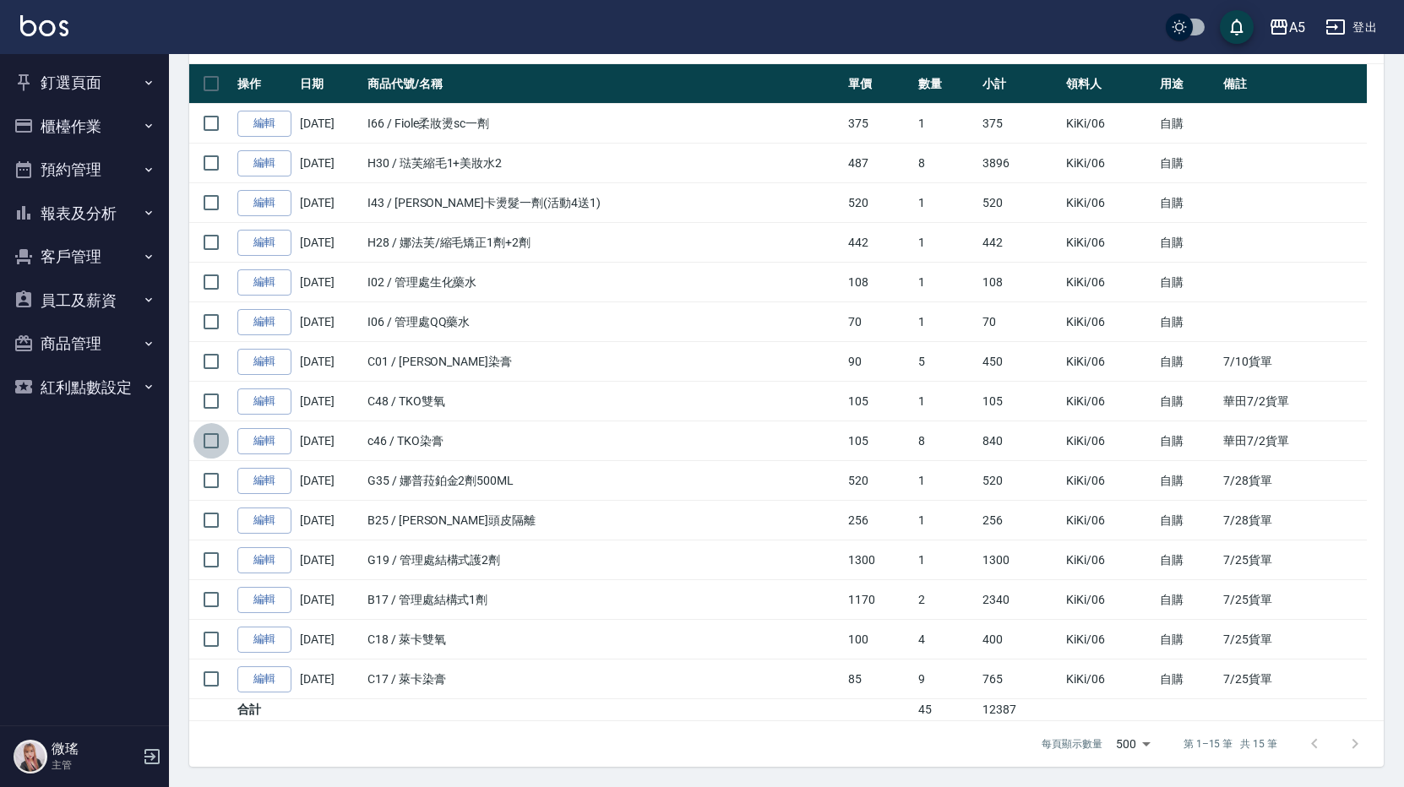
click at [209, 448] on input "checkbox" at bounding box center [210, 440] width 35 height 35
checkbox input "true"
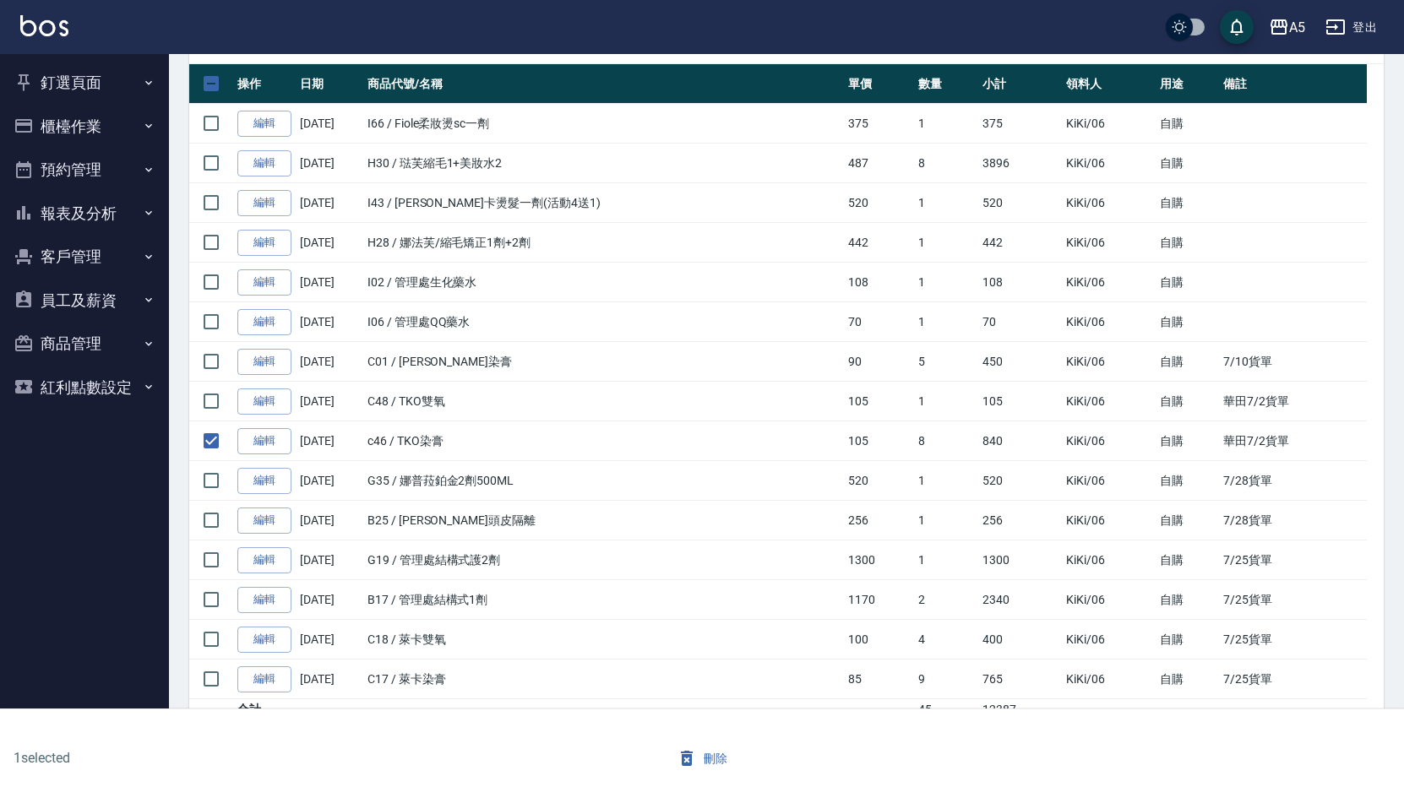
click at [713, 747] on button "刪除" at bounding box center [702, 758] width 65 height 31
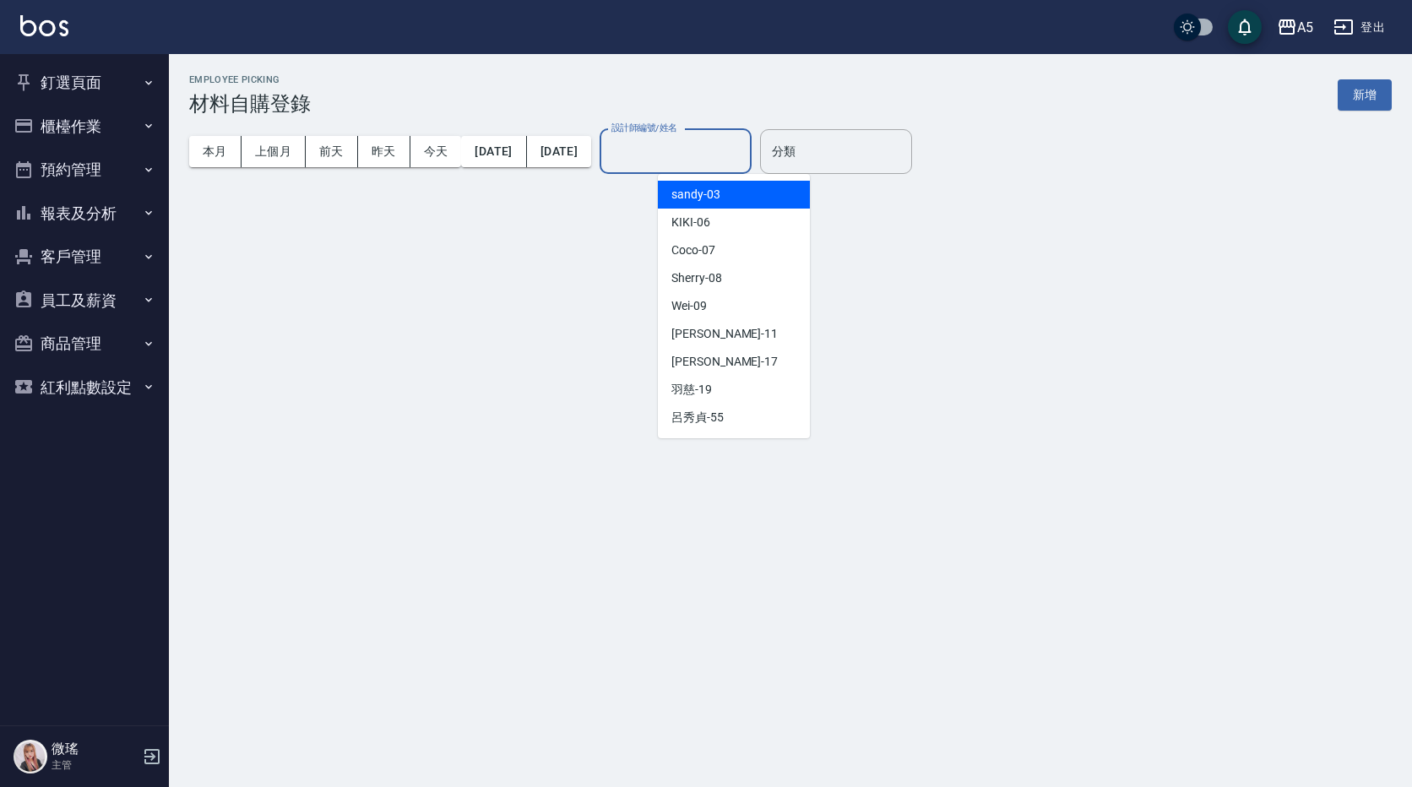
click at [729, 149] on input "設計師編號/姓名" at bounding box center [675, 152] width 137 height 30
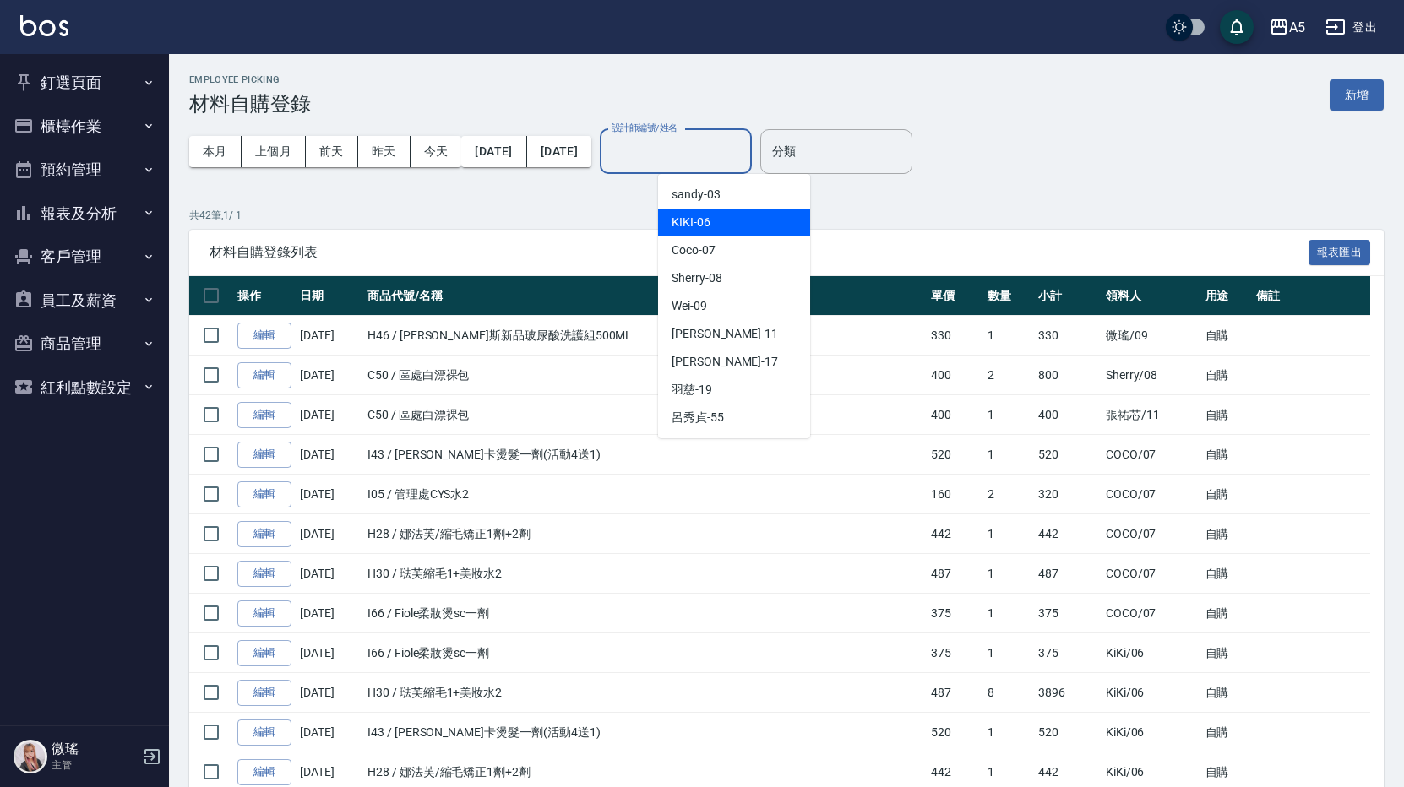
click at [747, 227] on div "KIKI -06" at bounding box center [734, 223] width 152 height 28
type input "KIKI-06"
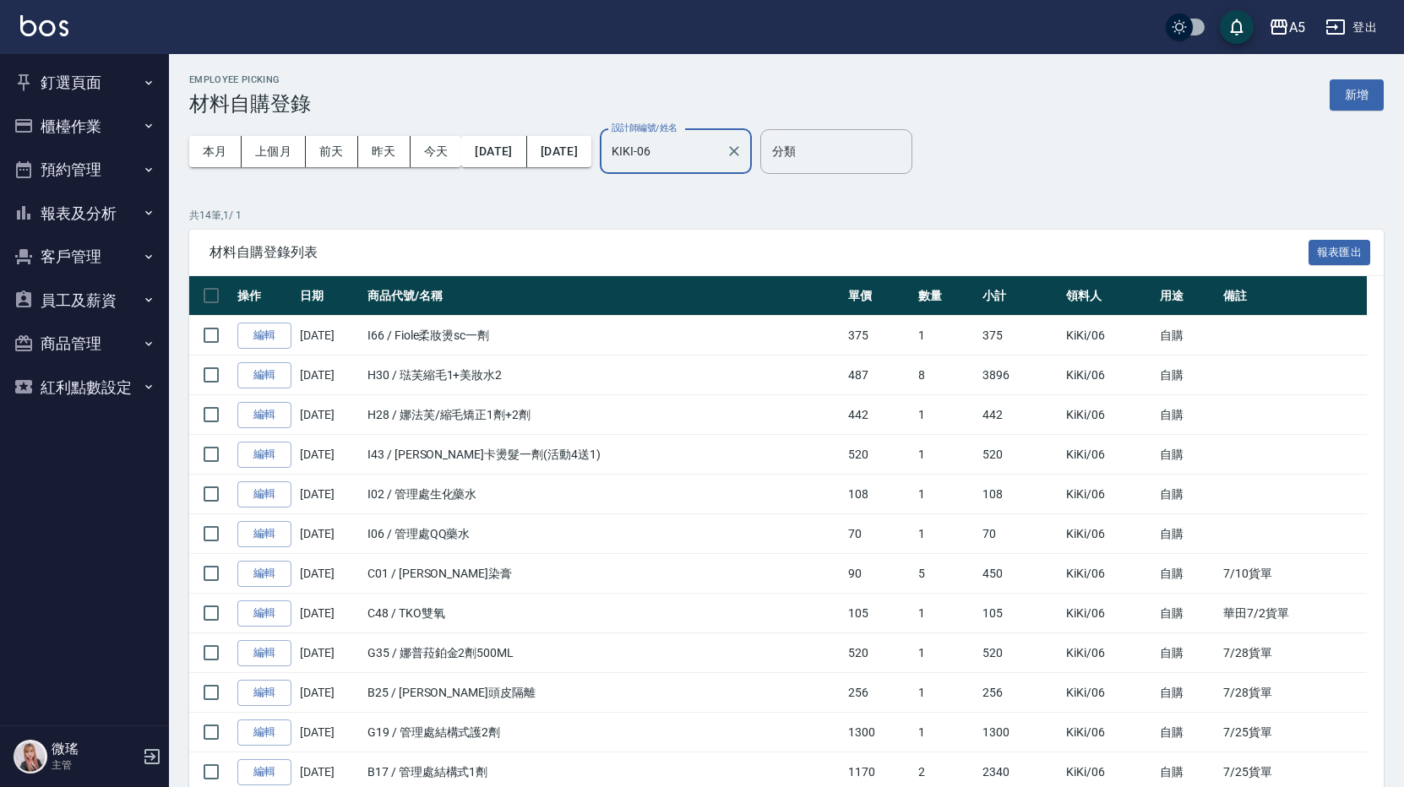
scroll to position [172, 0]
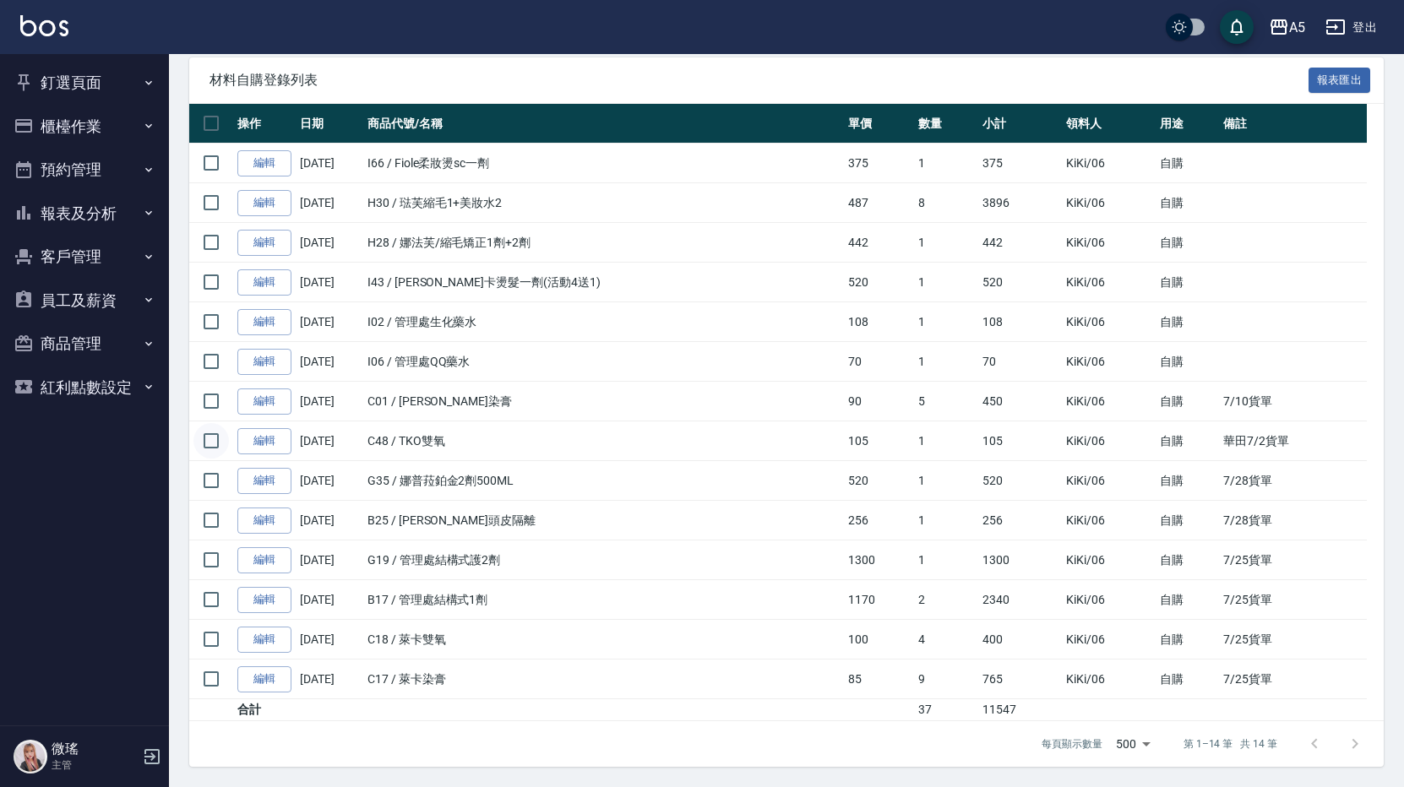
click at [202, 445] on input "checkbox" at bounding box center [210, 440] width 35 height 35
checkbox input "true"
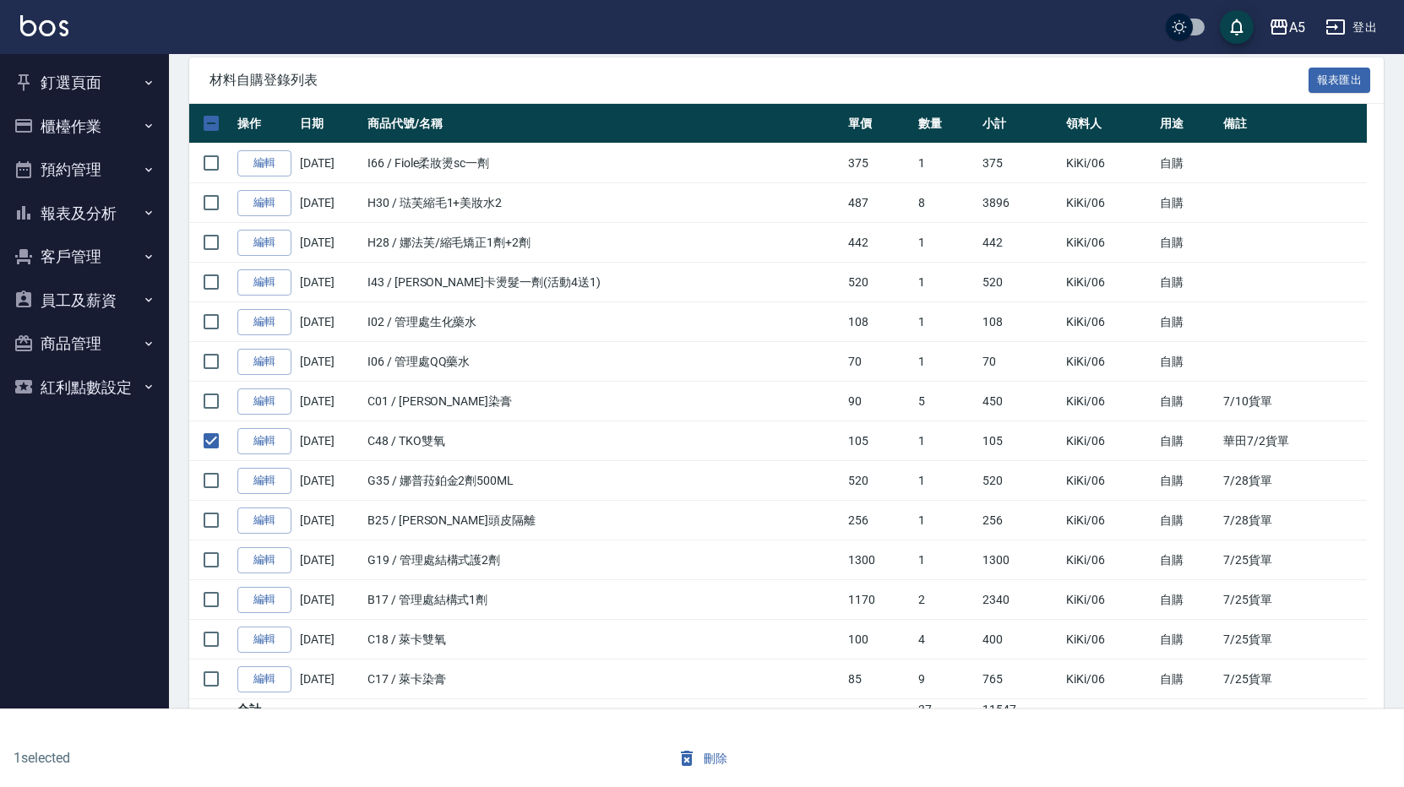
click at [711, 750] on button "刪除" at bounding box center [702, 758] width 65 height 31
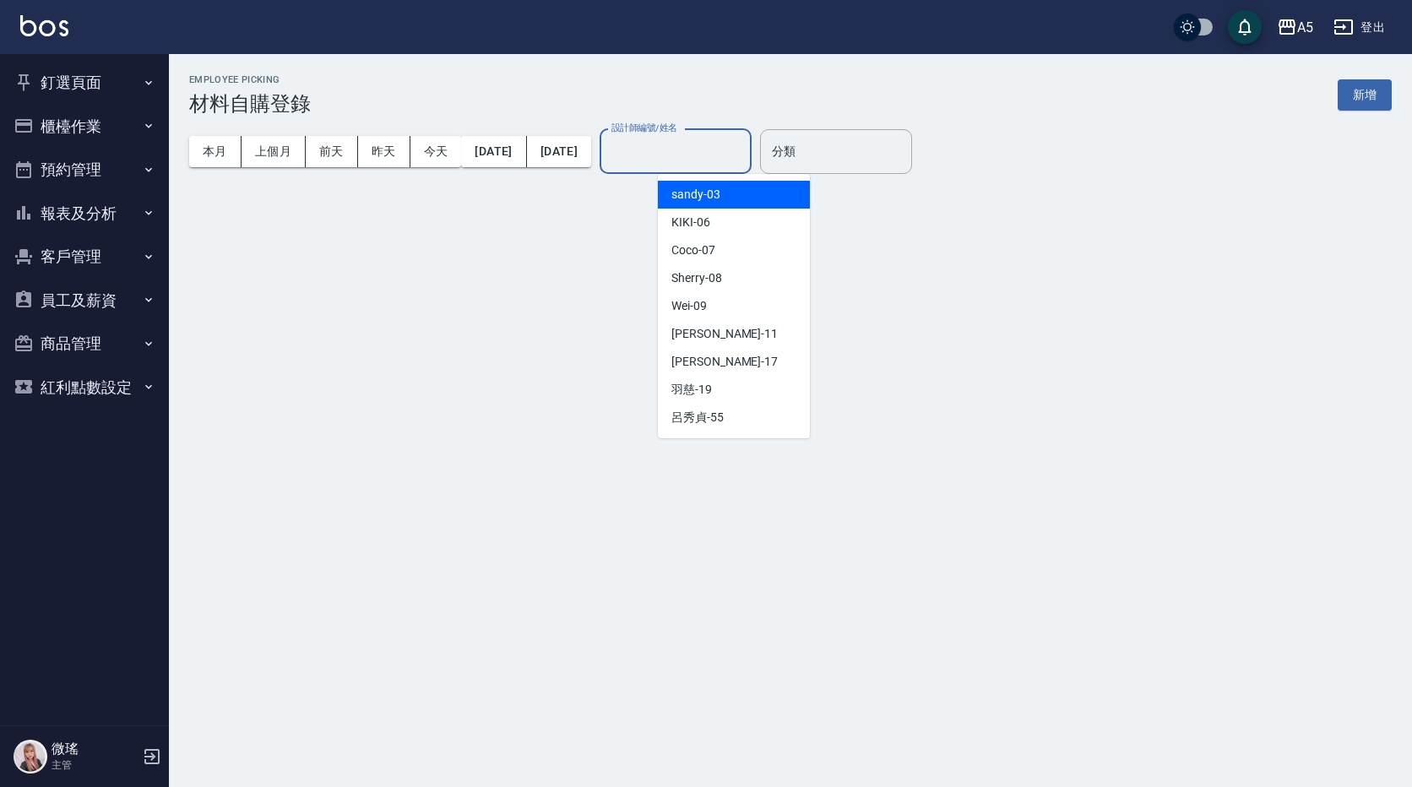
click at [722, 163] on input "設計師編號/姓名" at bounding box center [675, 152] width 137 height 30
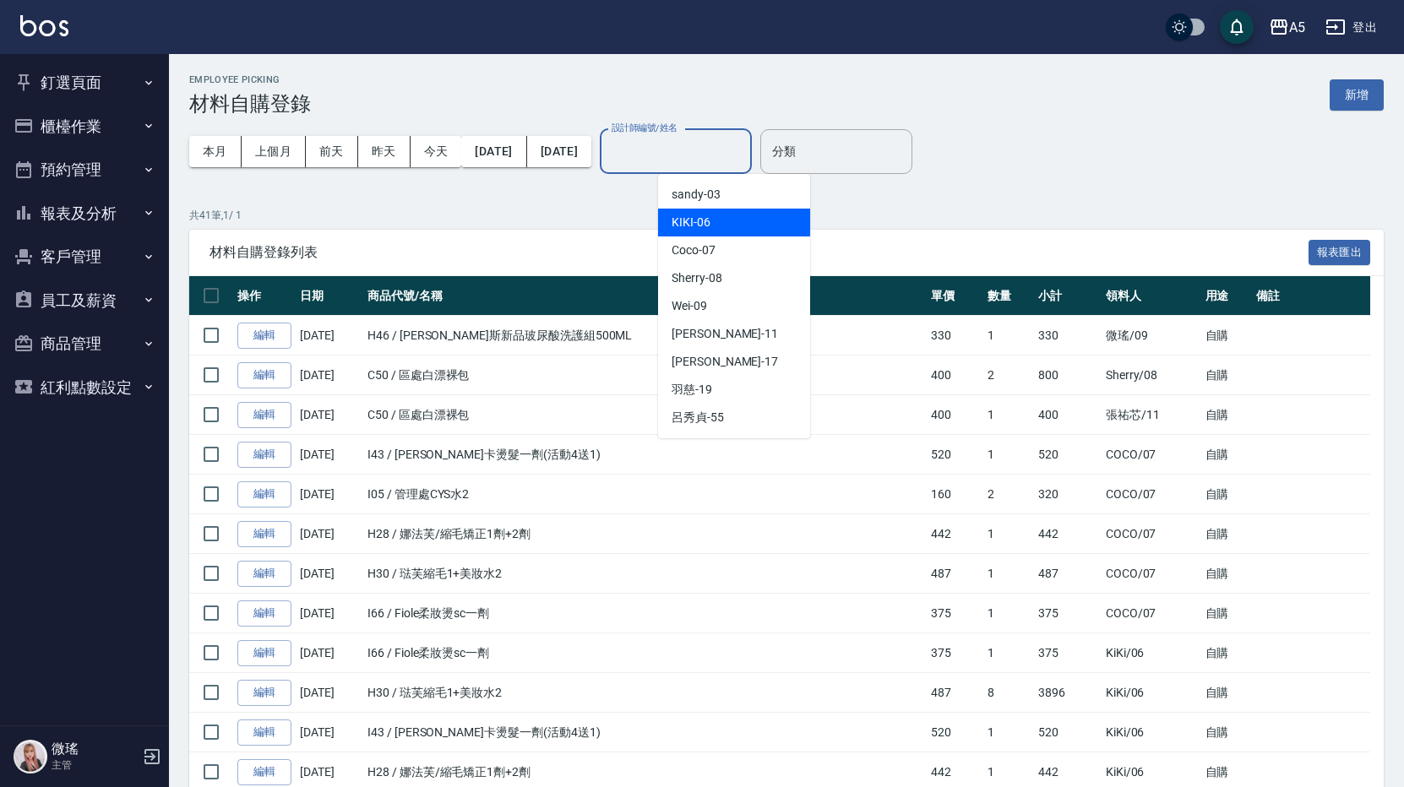
click at [740, 230] on div "KIKI -06" at bounding box center [734, 223] width 152 height 28
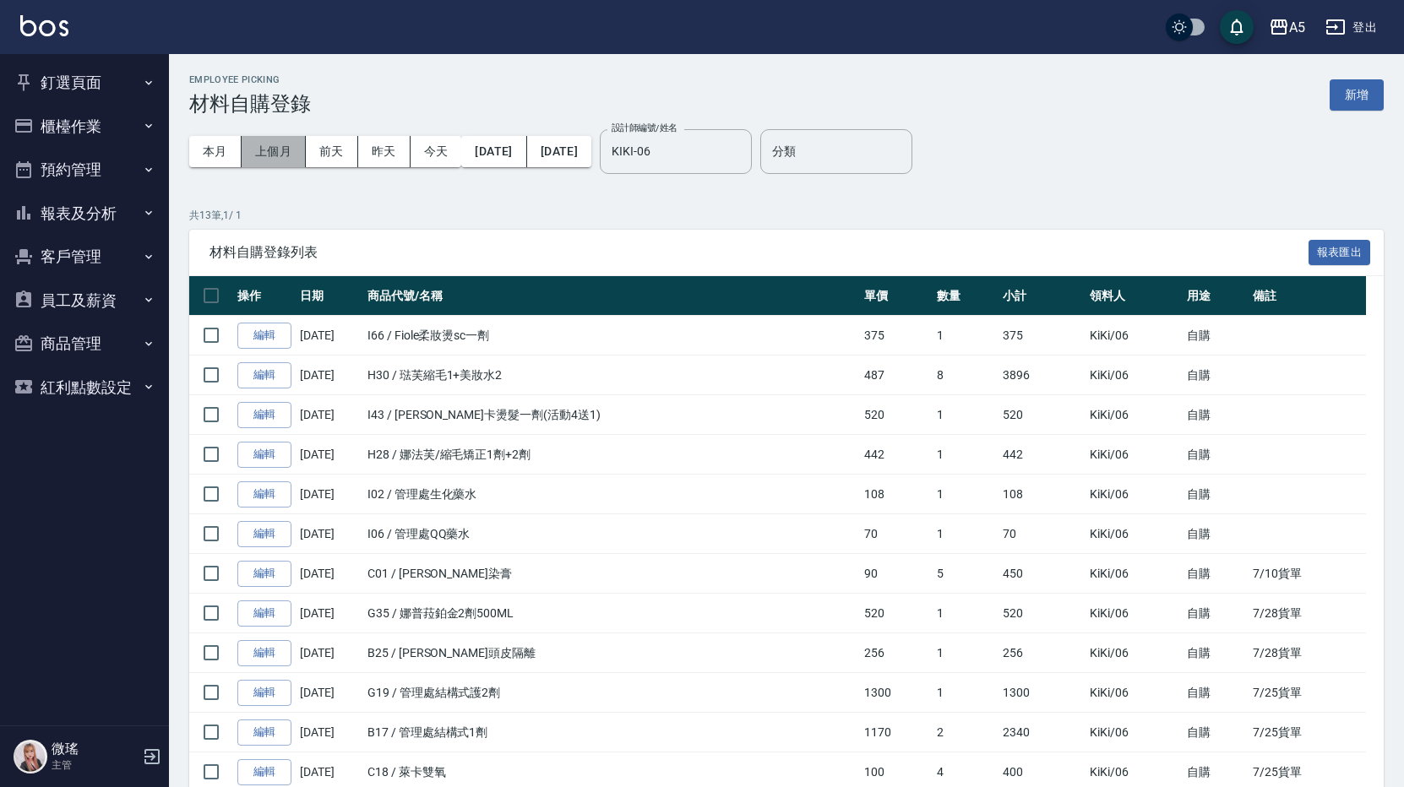
click at [272, 155] on button "上個月" at bounding box center [274, 151] width 64 height 31
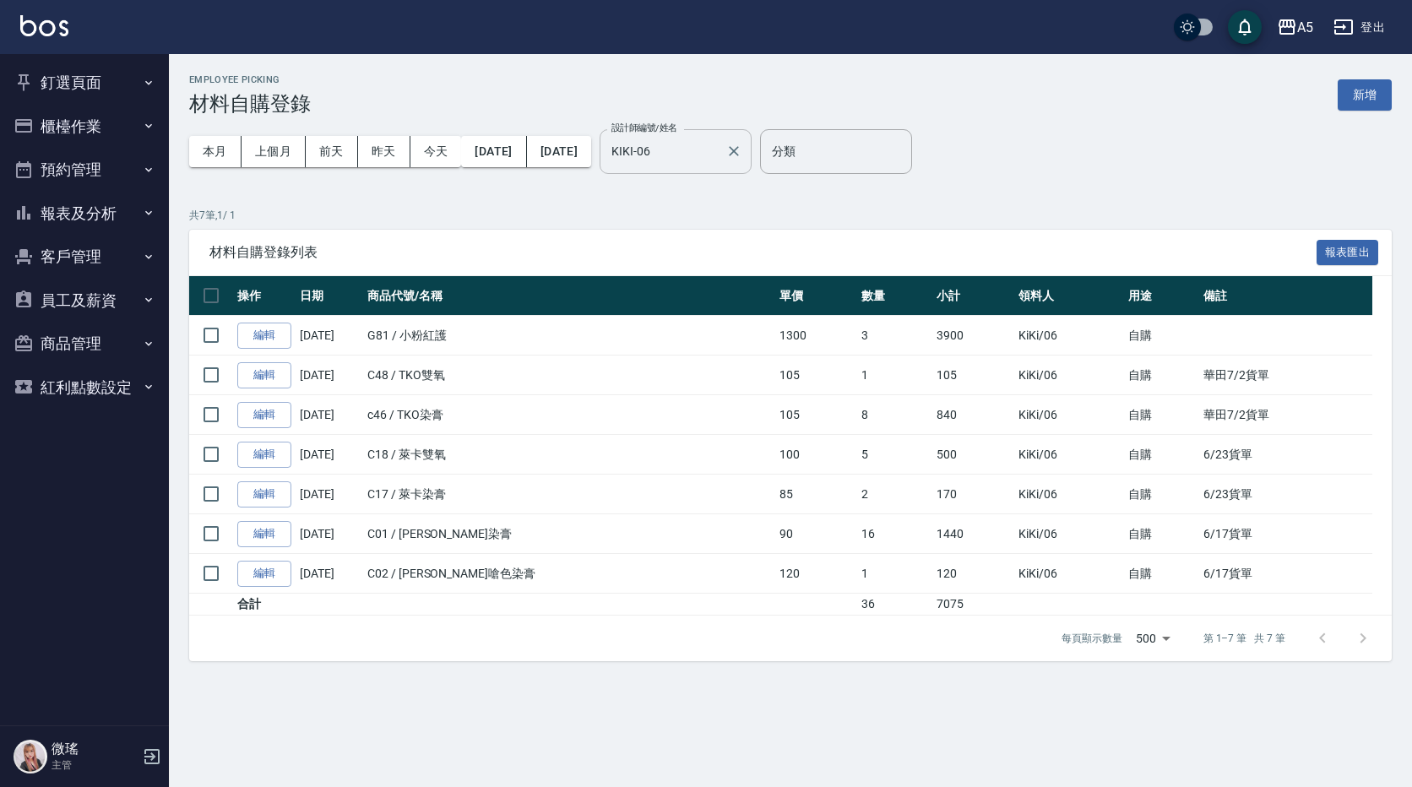
click at [719, 159] on input "KIKI-06" at bounding box center [662, 152] width 111 height 30
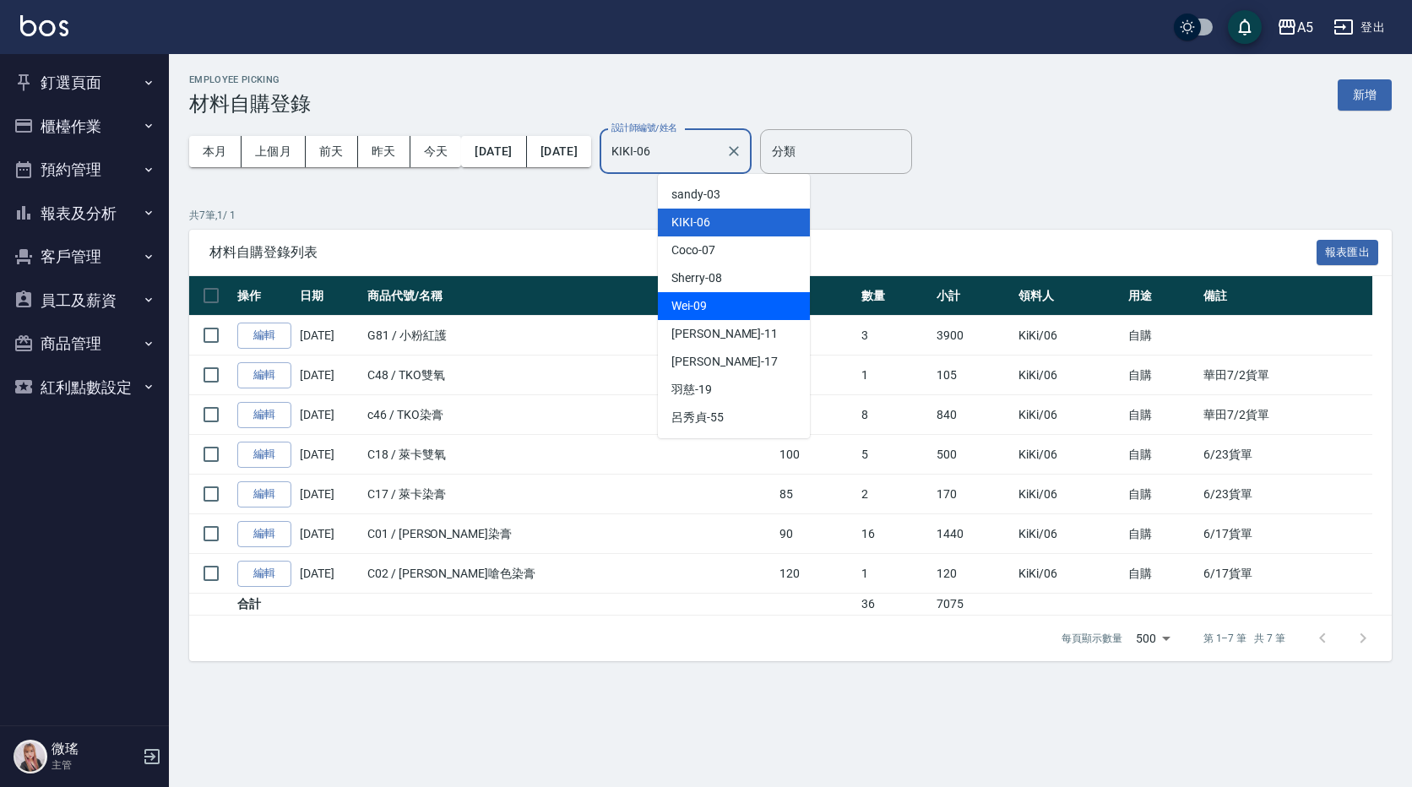
click at [720, 303] on div "Wei -09" at bounding box center [734, 306] width 152 height 28
type input "Wei-09"
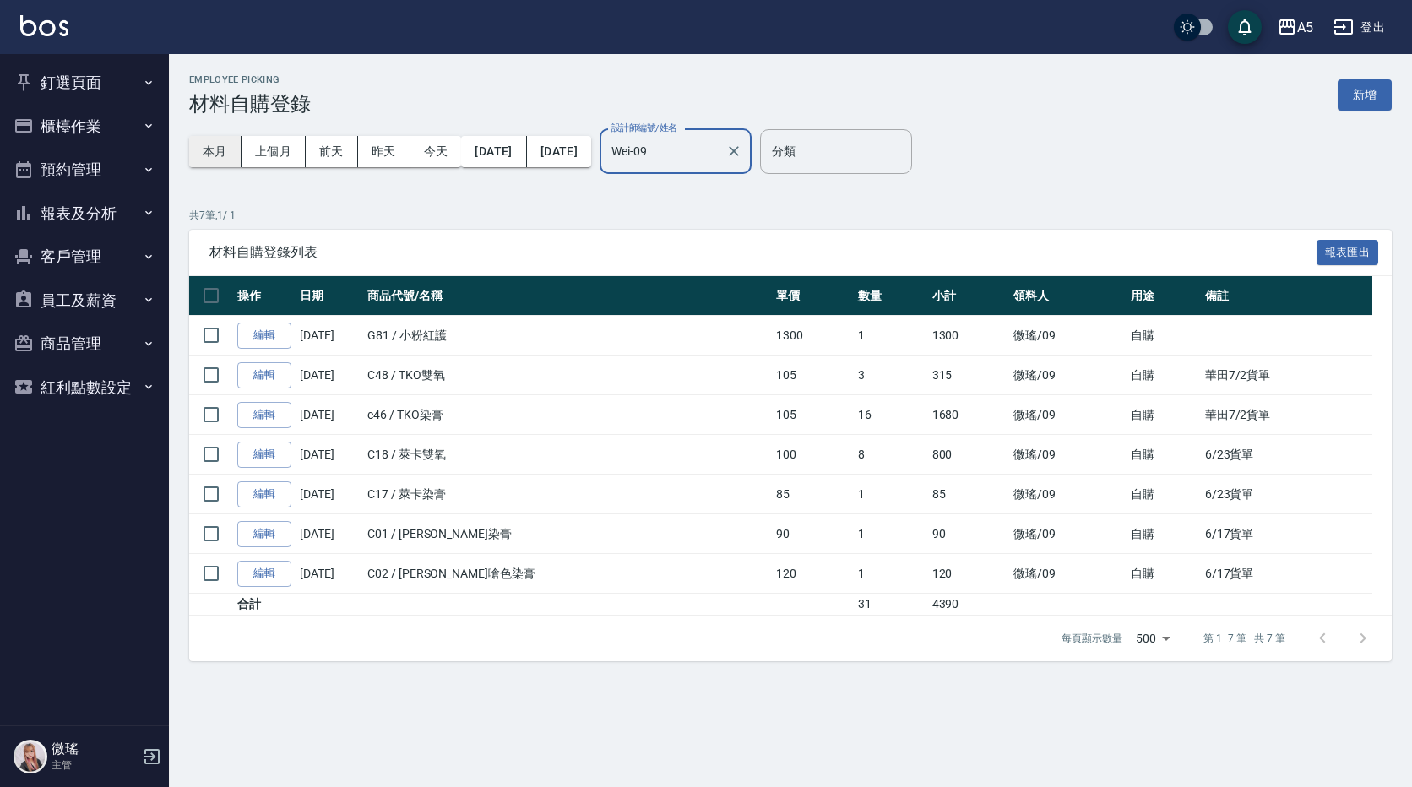
click at [199, 156] on button "本月" at bounding box center [215, 151] width 52 height 31
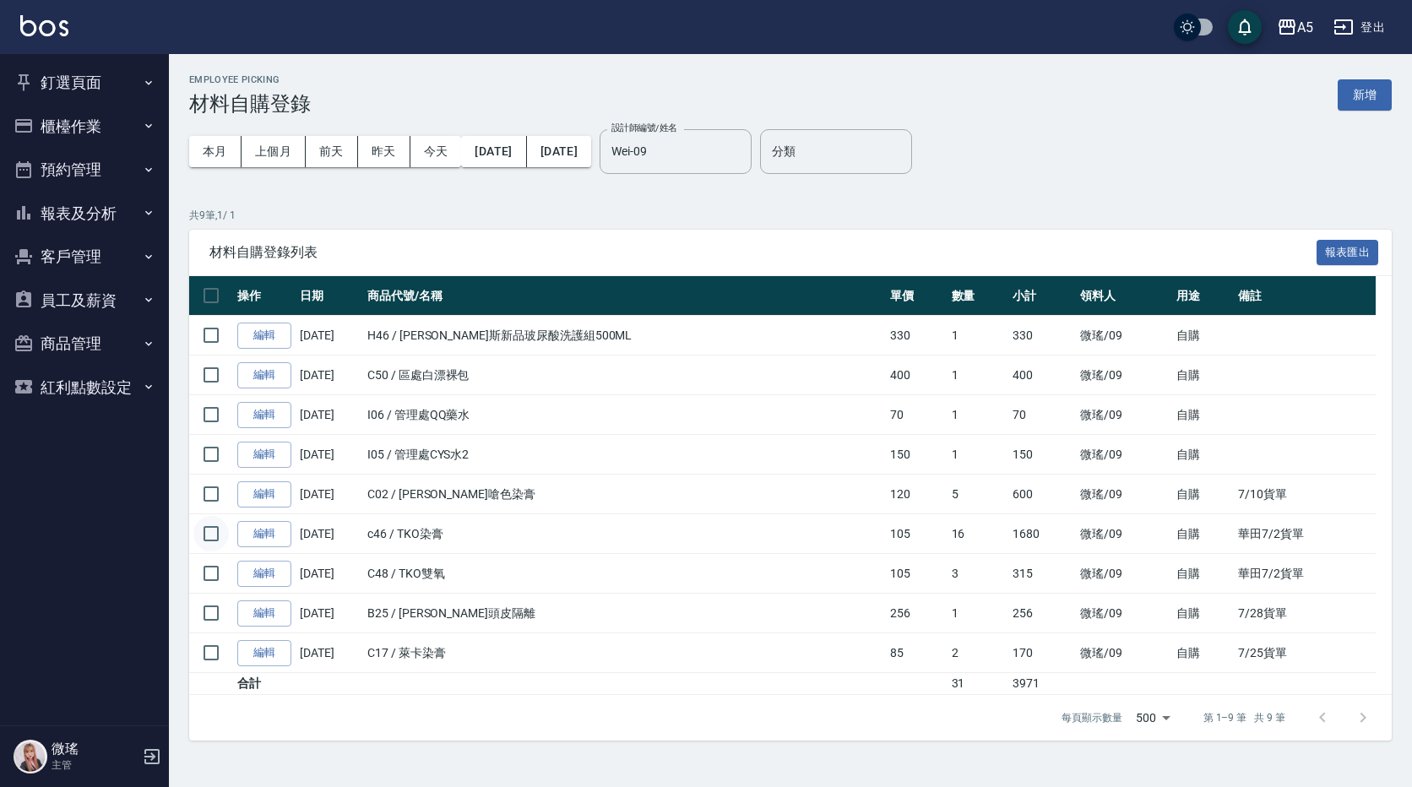
click at [215, 539] on input "checkbox" at bounding box center [210, 533] width 35 height 35
checkbox input "true"
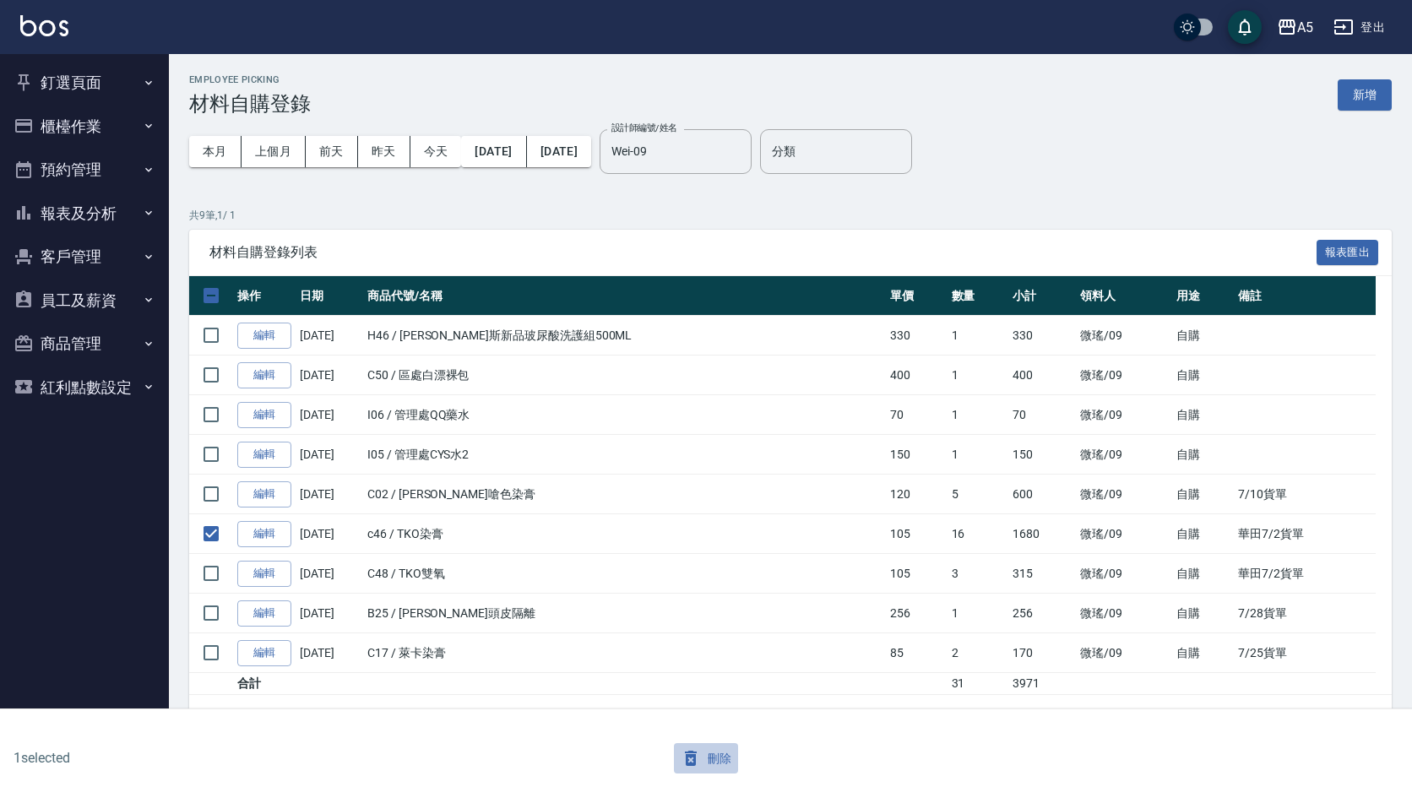
click at [713, 754] on button "刪除" at bounding box center [706, 758] width 65 height 31
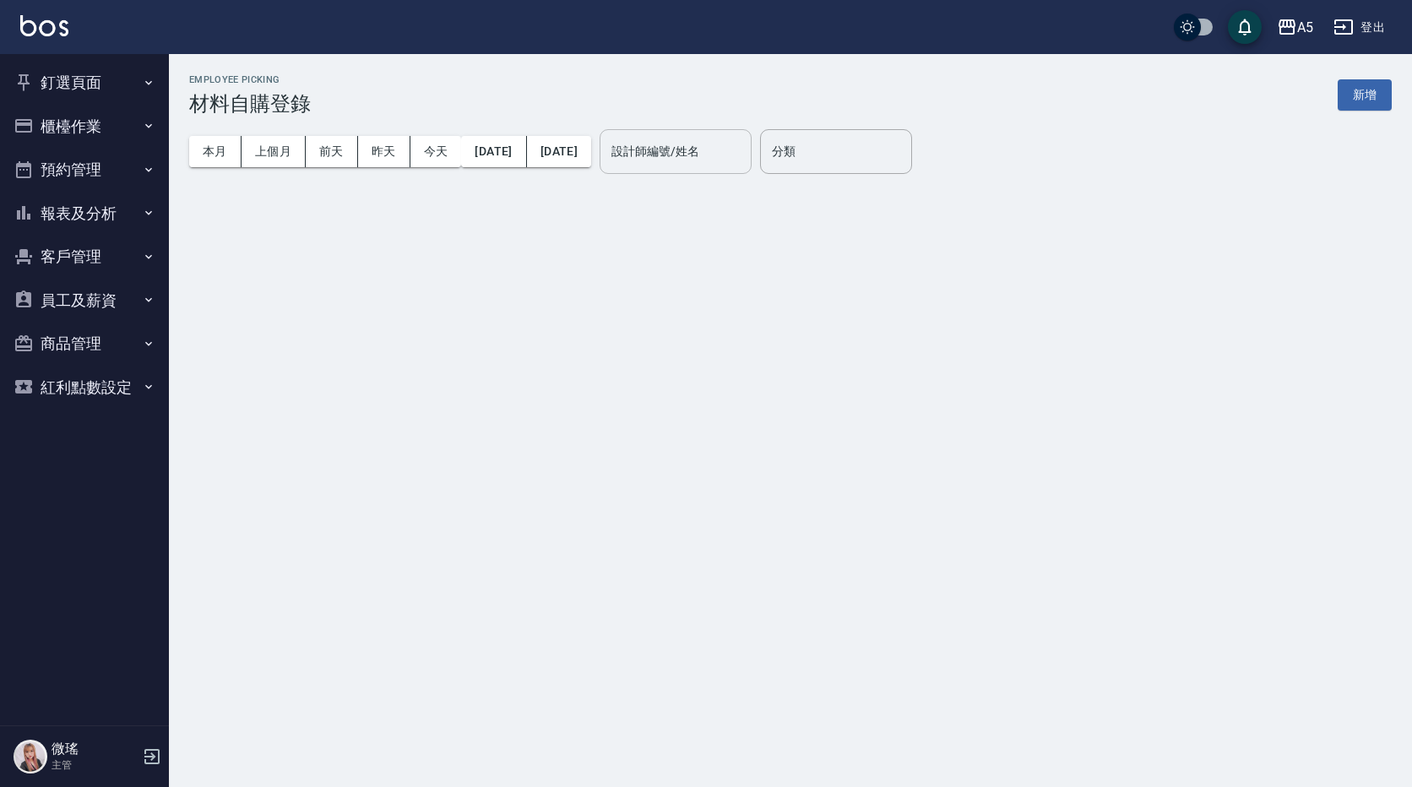
click at [721, 151] on div "設計師編號/姓名 設計師編號/姓名" at bounding box center [676, 151] width 152 height 45
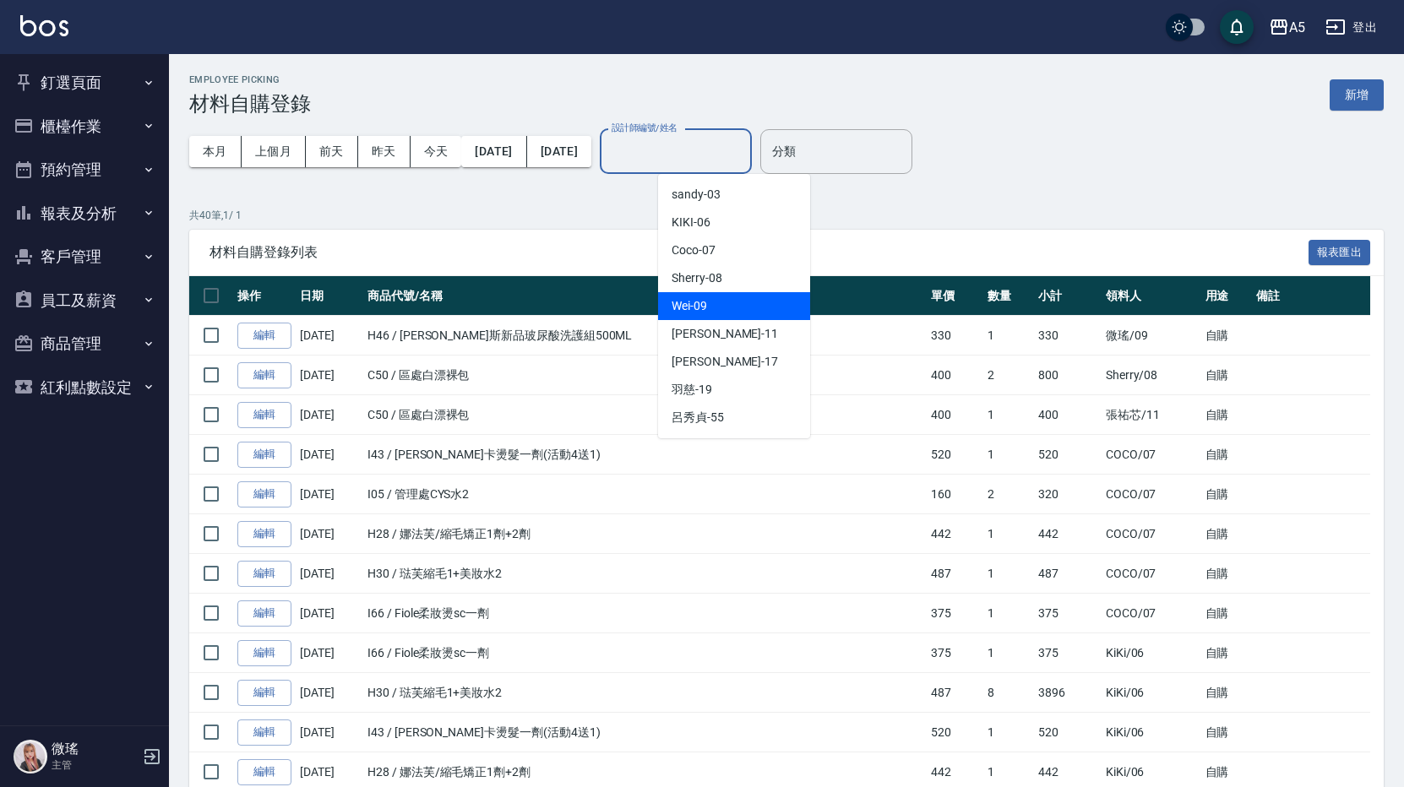
click at [726, 308] on div "Wei -09" at bounding box center [734, 306] width 152 height 28
type input "Wei-09"
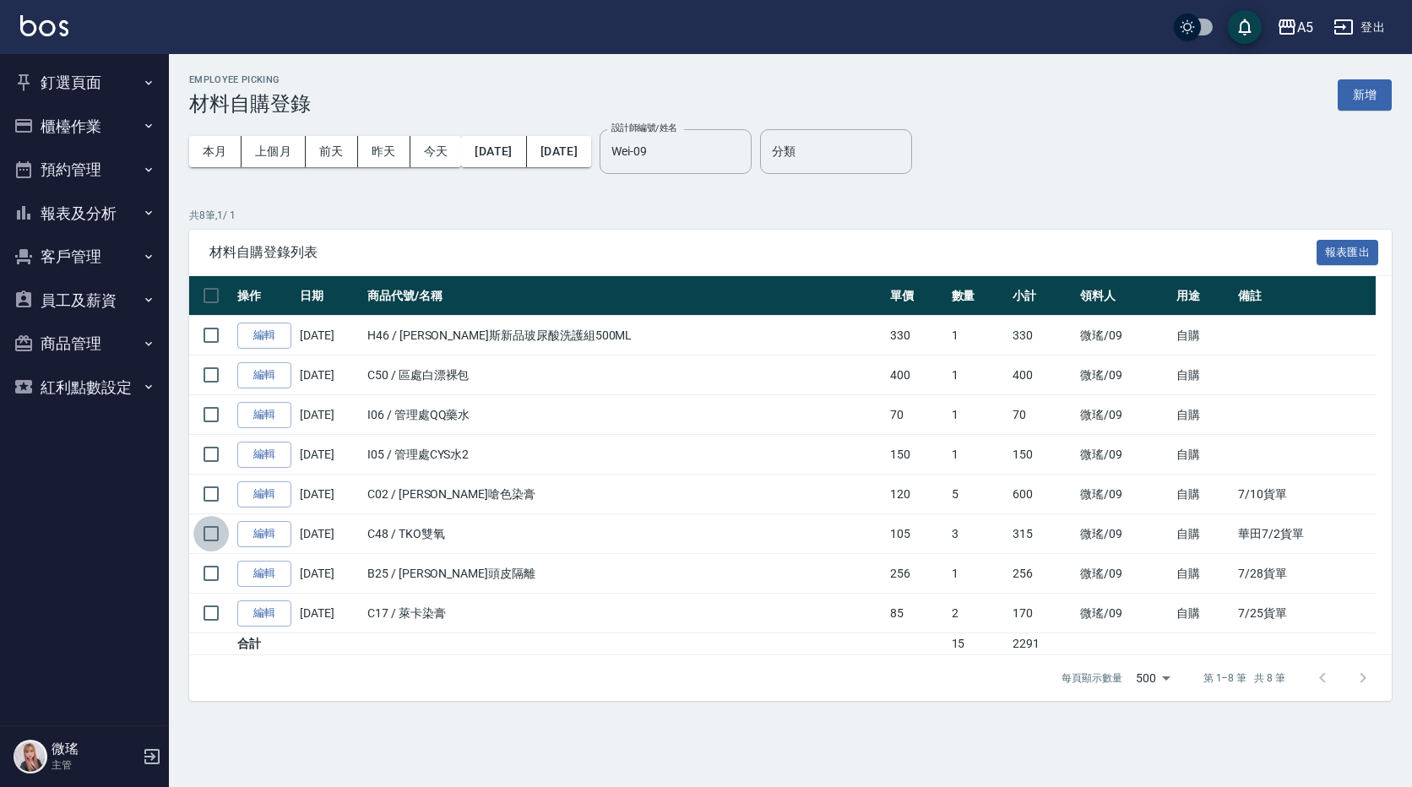
click at [212, 533] on input "checkbox" at bounding box center [210, 533] width 35 height 35
checkbox input "true"
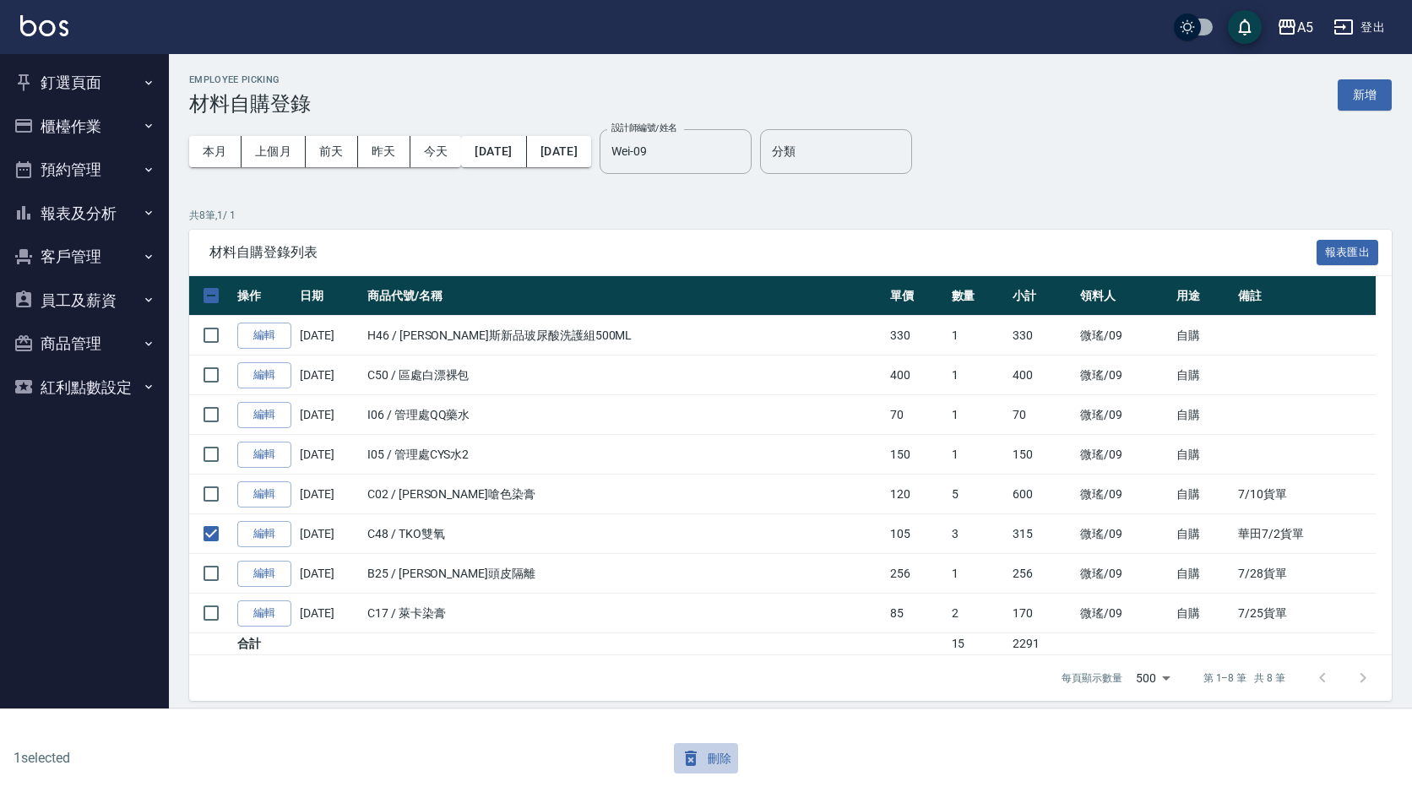
click at [731, 751] on button "刪除" at bounding box center [706, 758] width 65 height 31
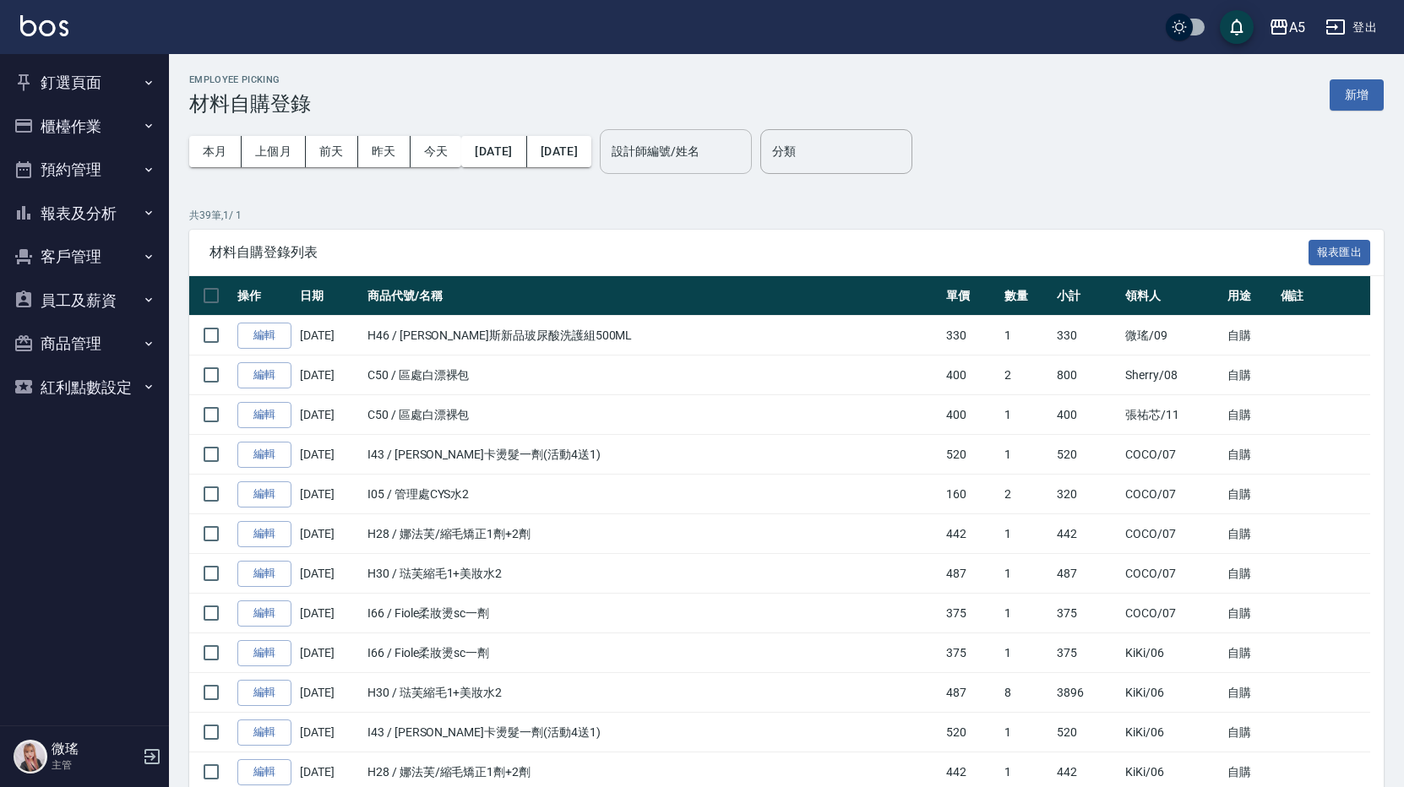
click at [711, 156] on input "設計師編號/姓名" at bounding box center [675, 152] width 137 height 30
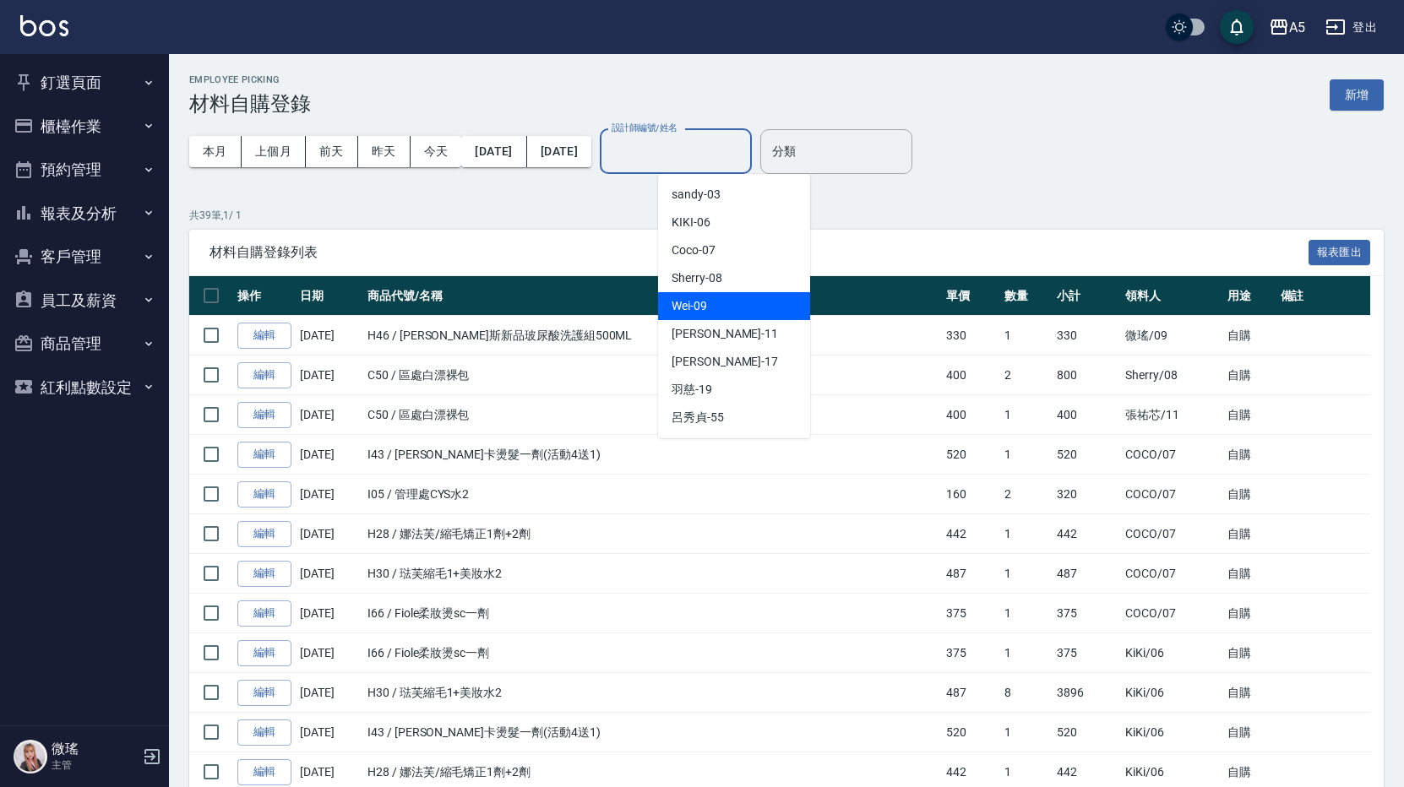
click at [722, 318] on div "Wei -09" at bounding box center [734, 306] width 152 height 28
type input "Wei-09"
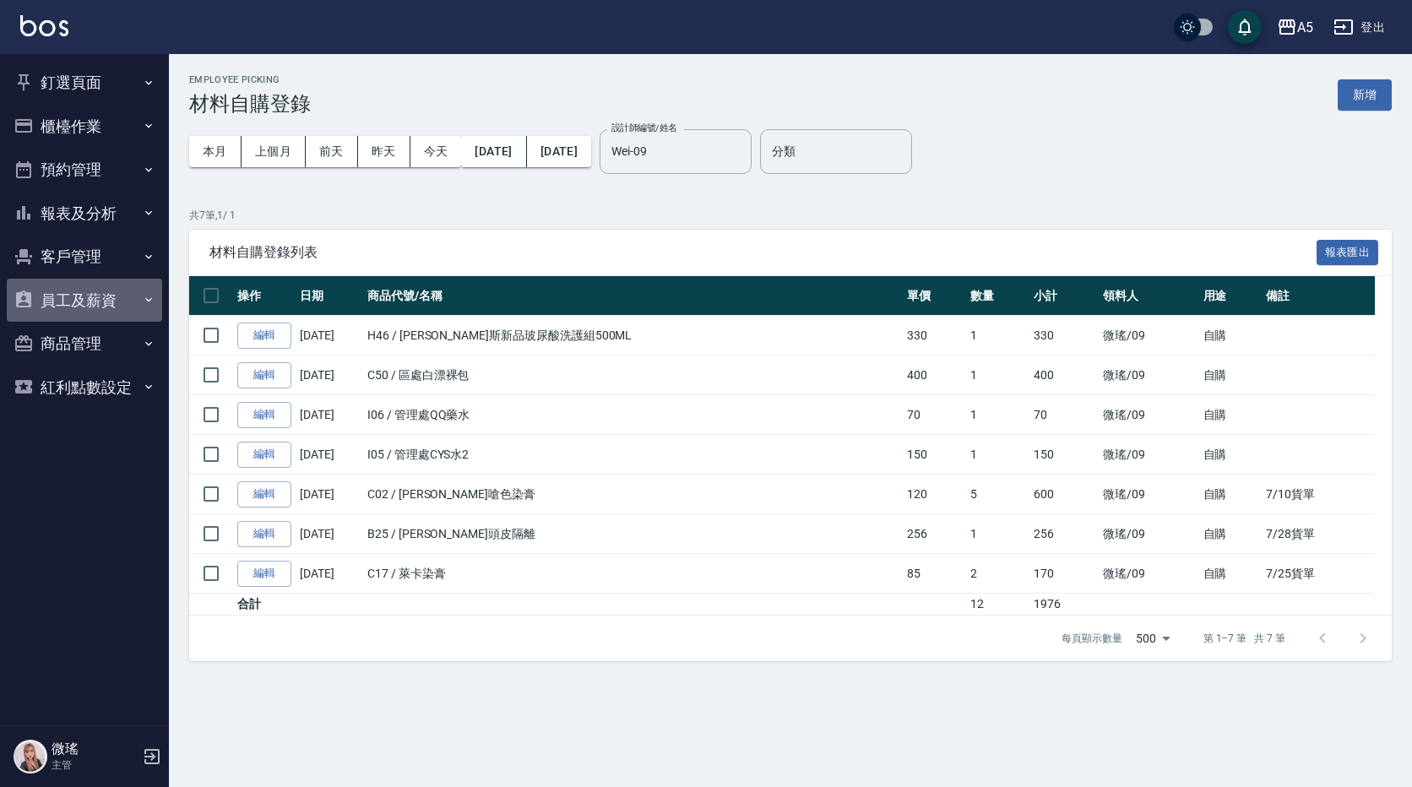
click at [58, 288] on button "員工及薪資" at bounding box center [84, 301] width 155 height 44
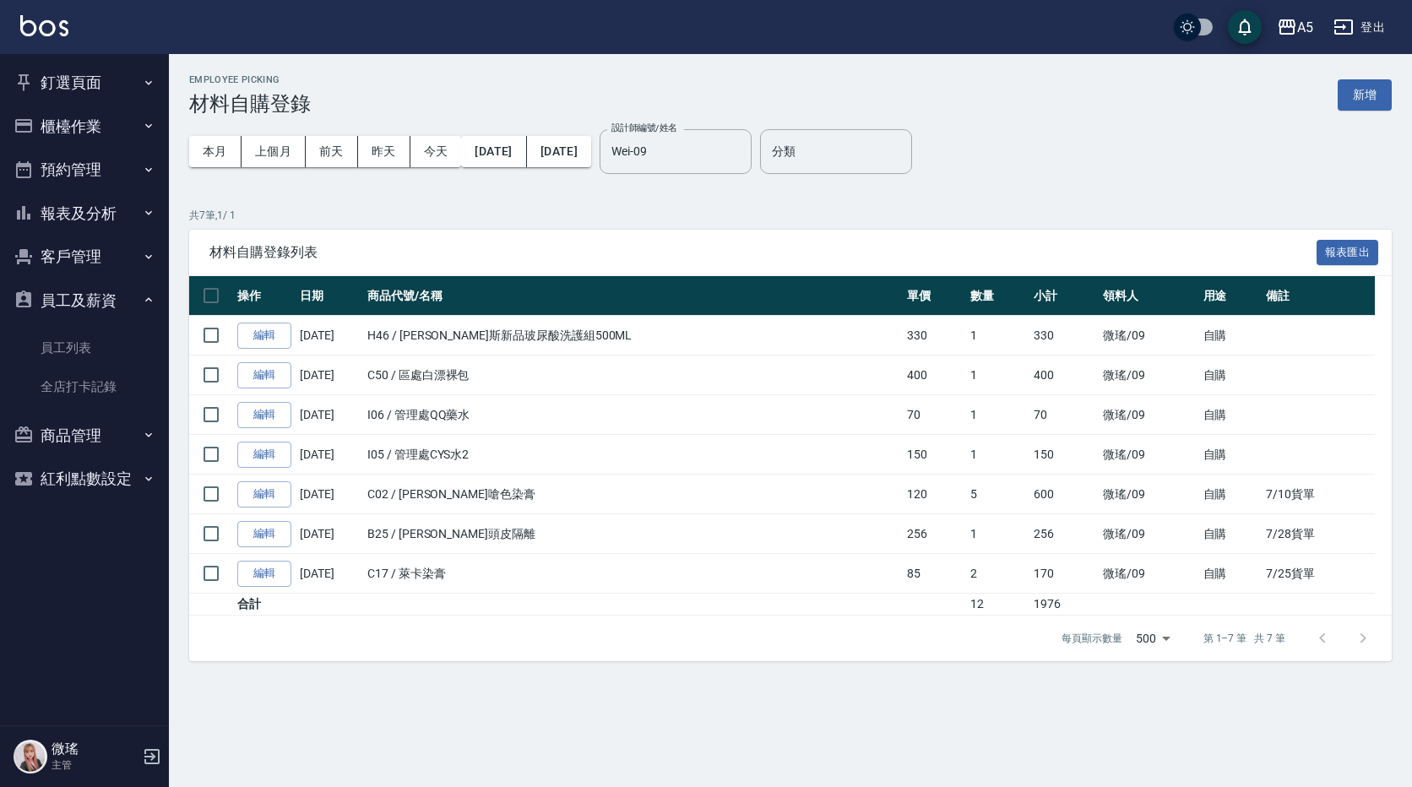
click at [71, 242] on button "客戶管理" at bounding box center [84, 257] width 155 height 44
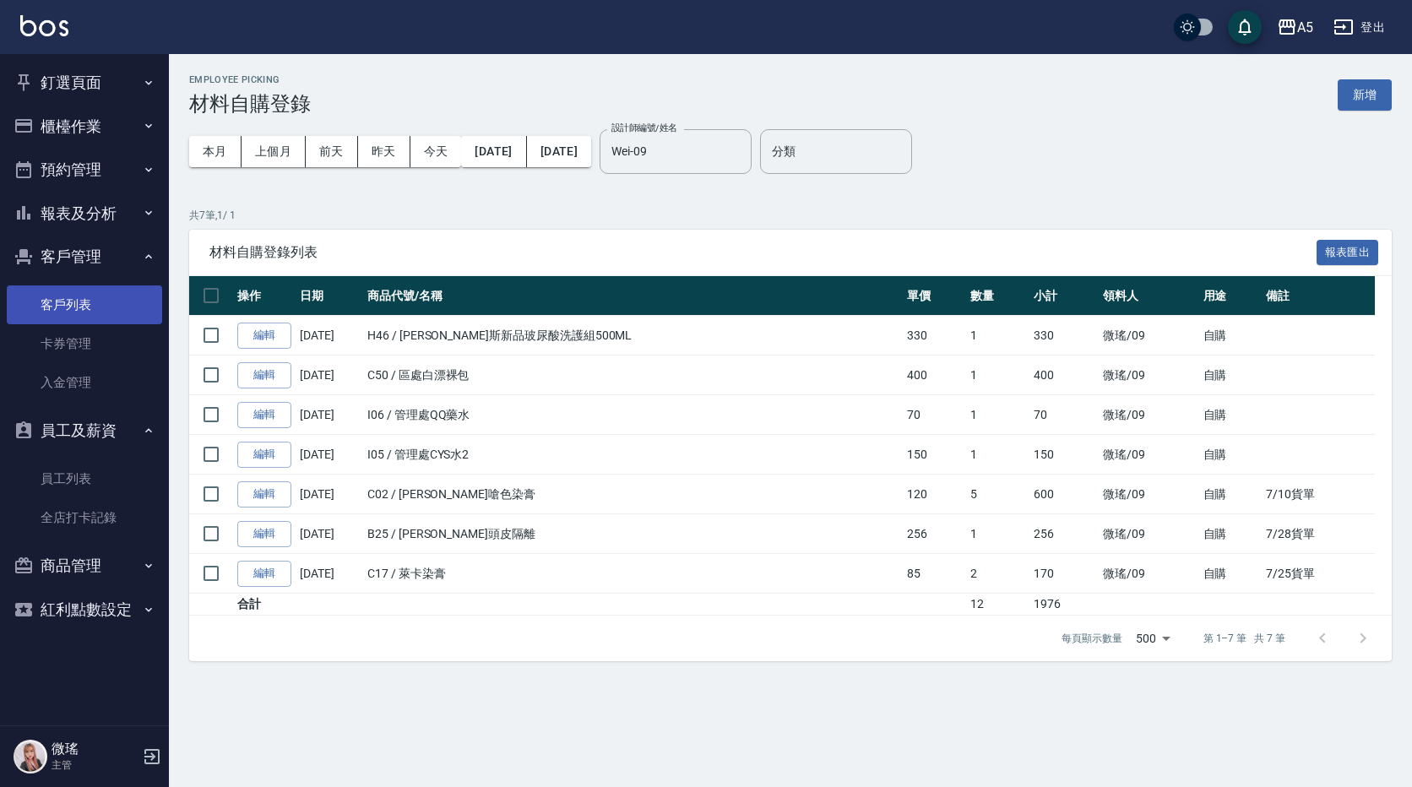
click at [108, 316] on link "客戶列表" at bounding box center [84, 304] width 155 height 39
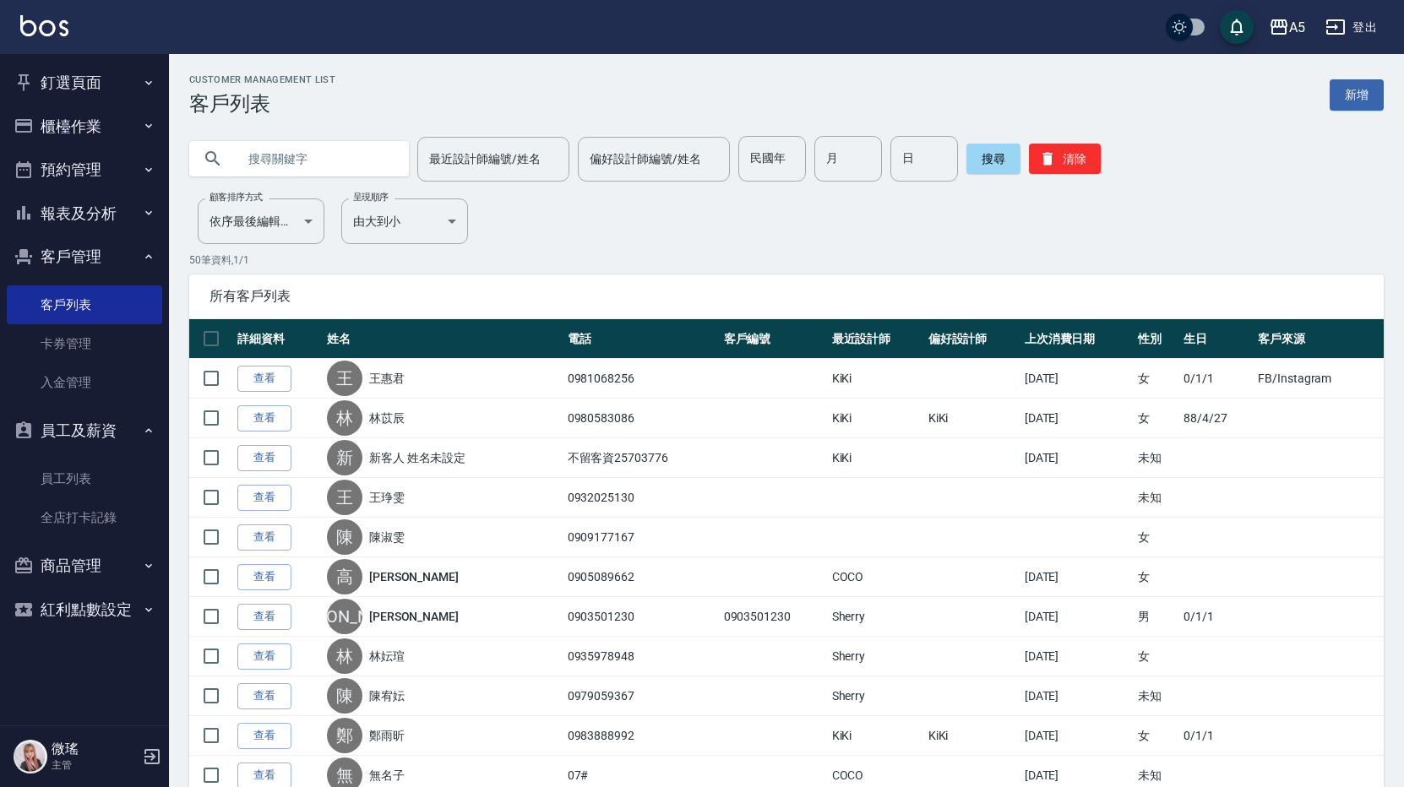
click at [318, 144] on input "text" at bounding box center [315, 159] width 159 height 46
type input "家"
type input "ㄗ"
type input "賈"
click at [973, 148] on button "搜尋" at bounding box center [993, 159] width 54 height 30
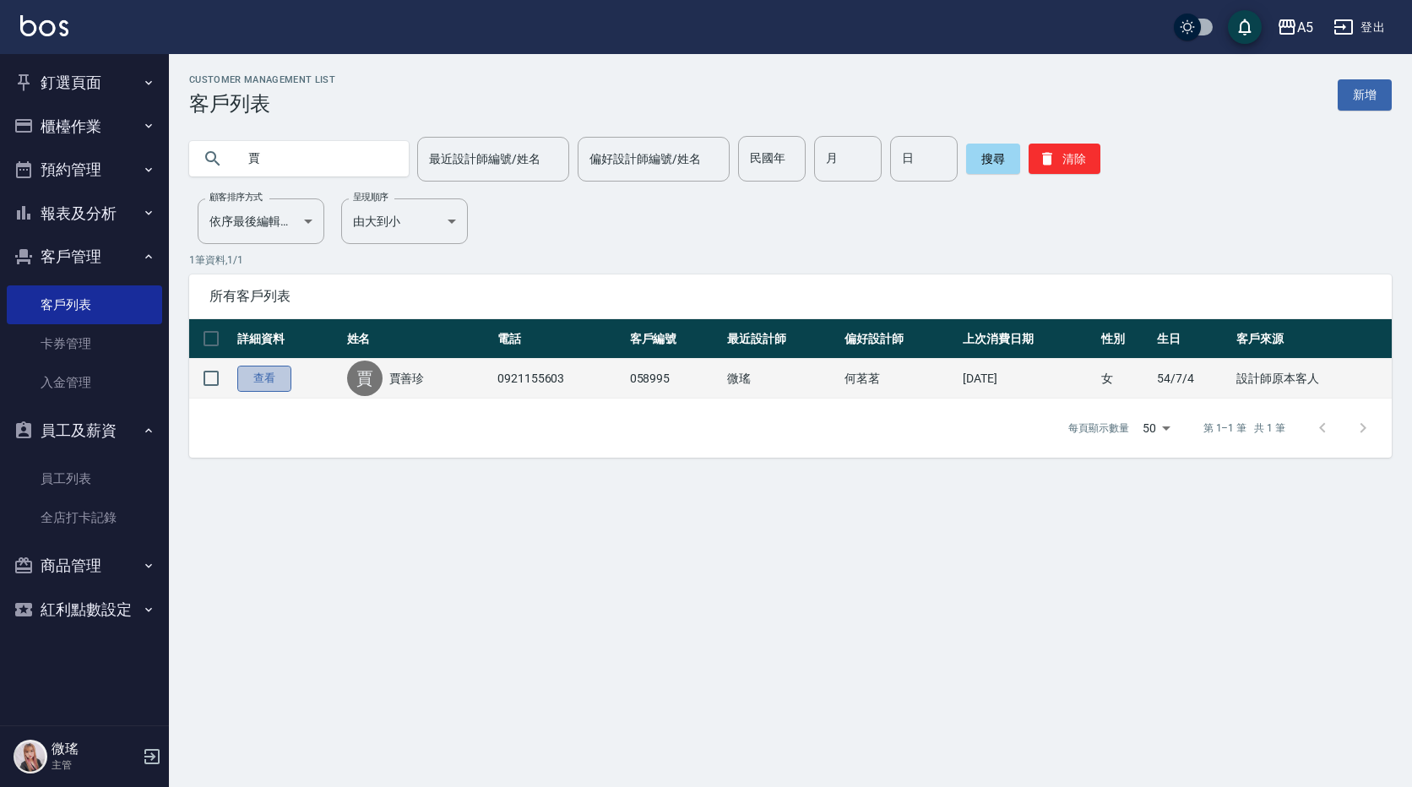
click at [270, 385] on link "查看" at bounding box center [264, 379] width 54 height 26
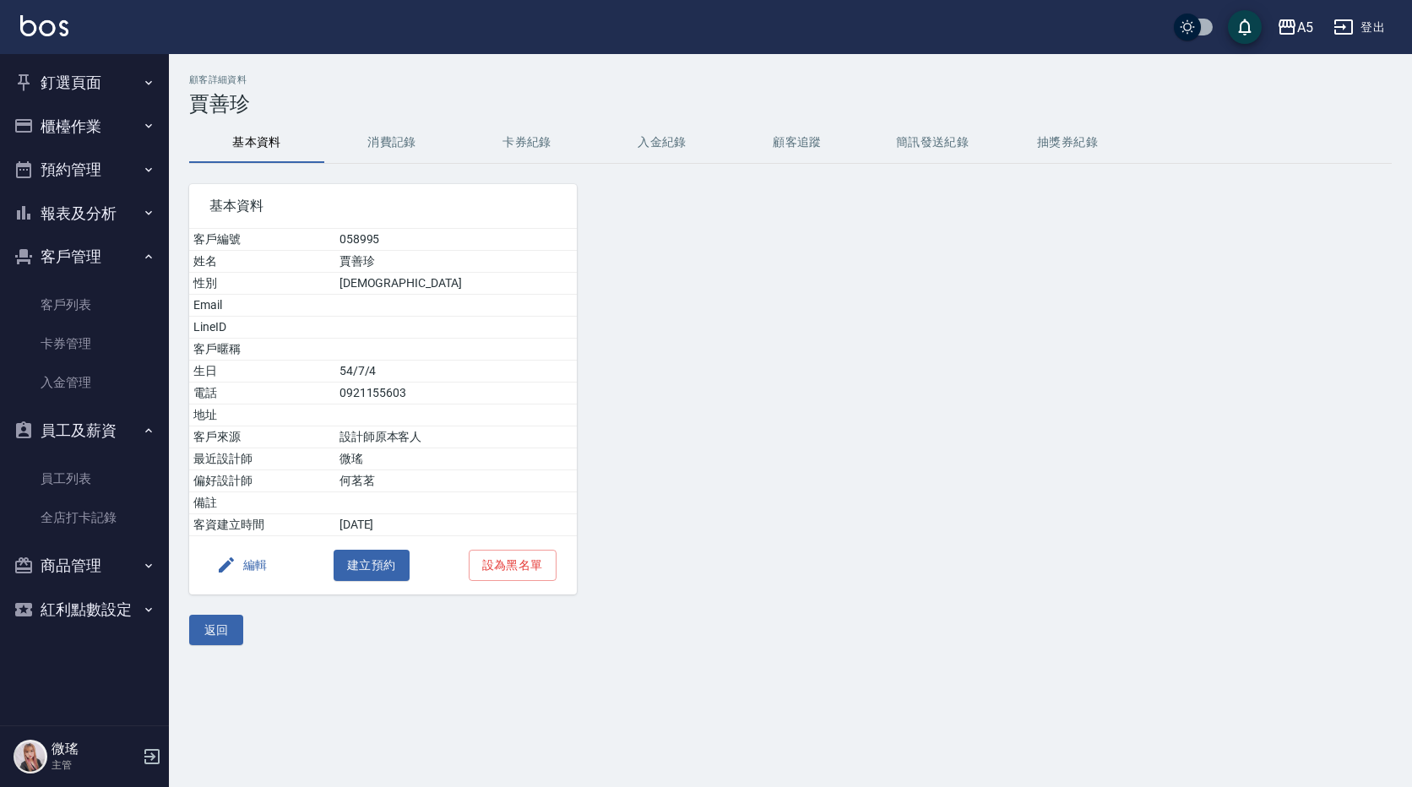
click at [394, 149] on button "消費記錄" at bounding box center [391, 142] width 135 height 41
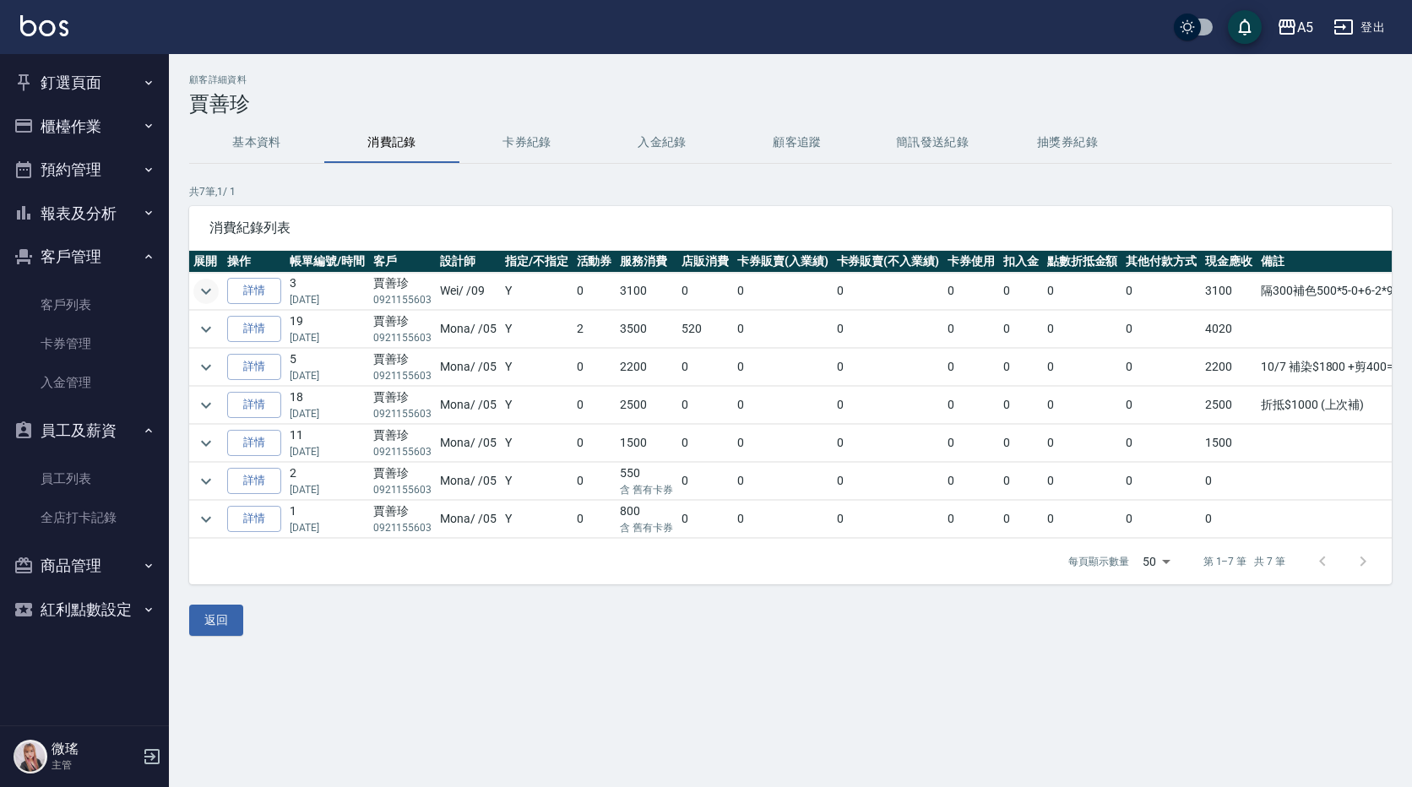
click at [206, 286] on icon "expand row" at bounding box center [206, 291] width 20 height 20
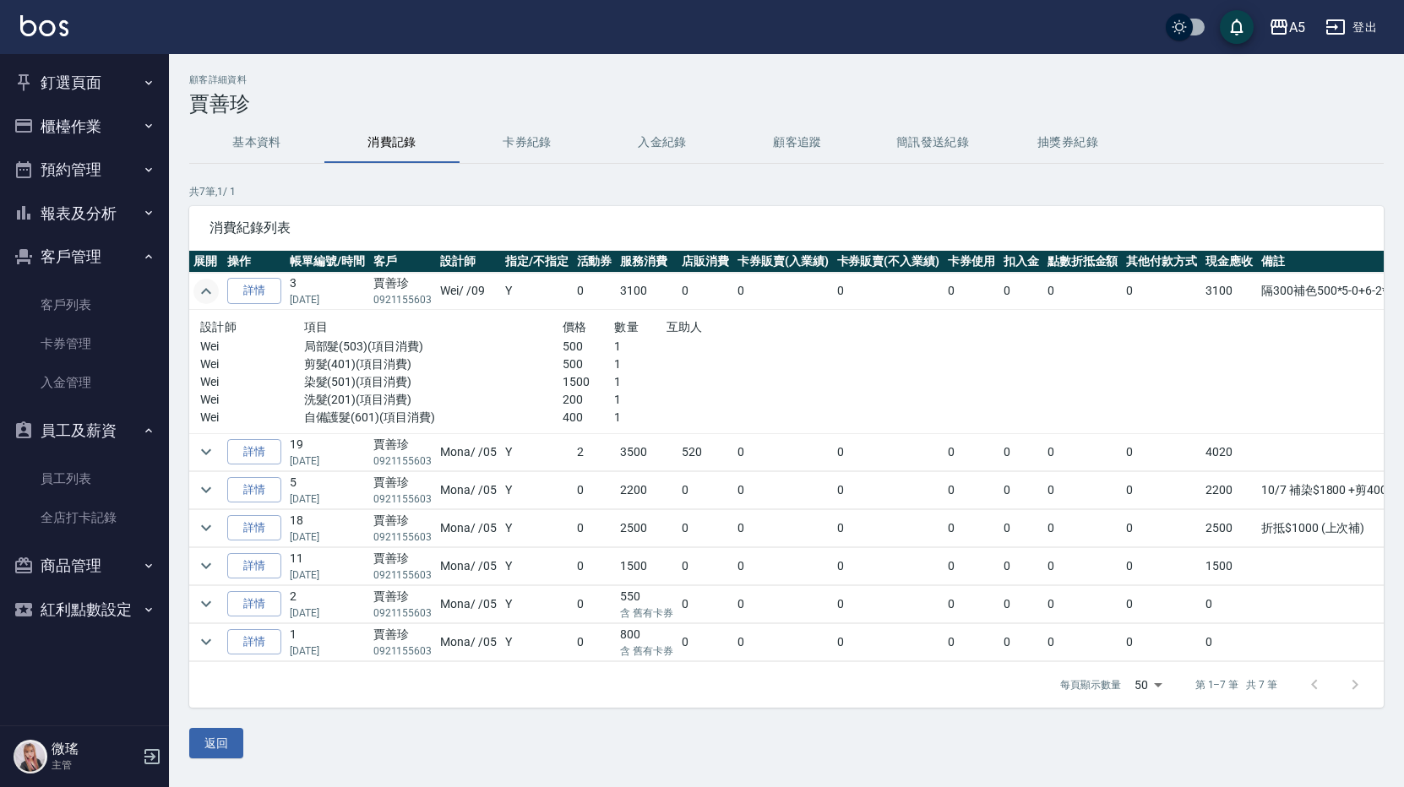
click at [105, 75] on button "釘選頁面" at bounding box center [84, 83] width 155 height 44
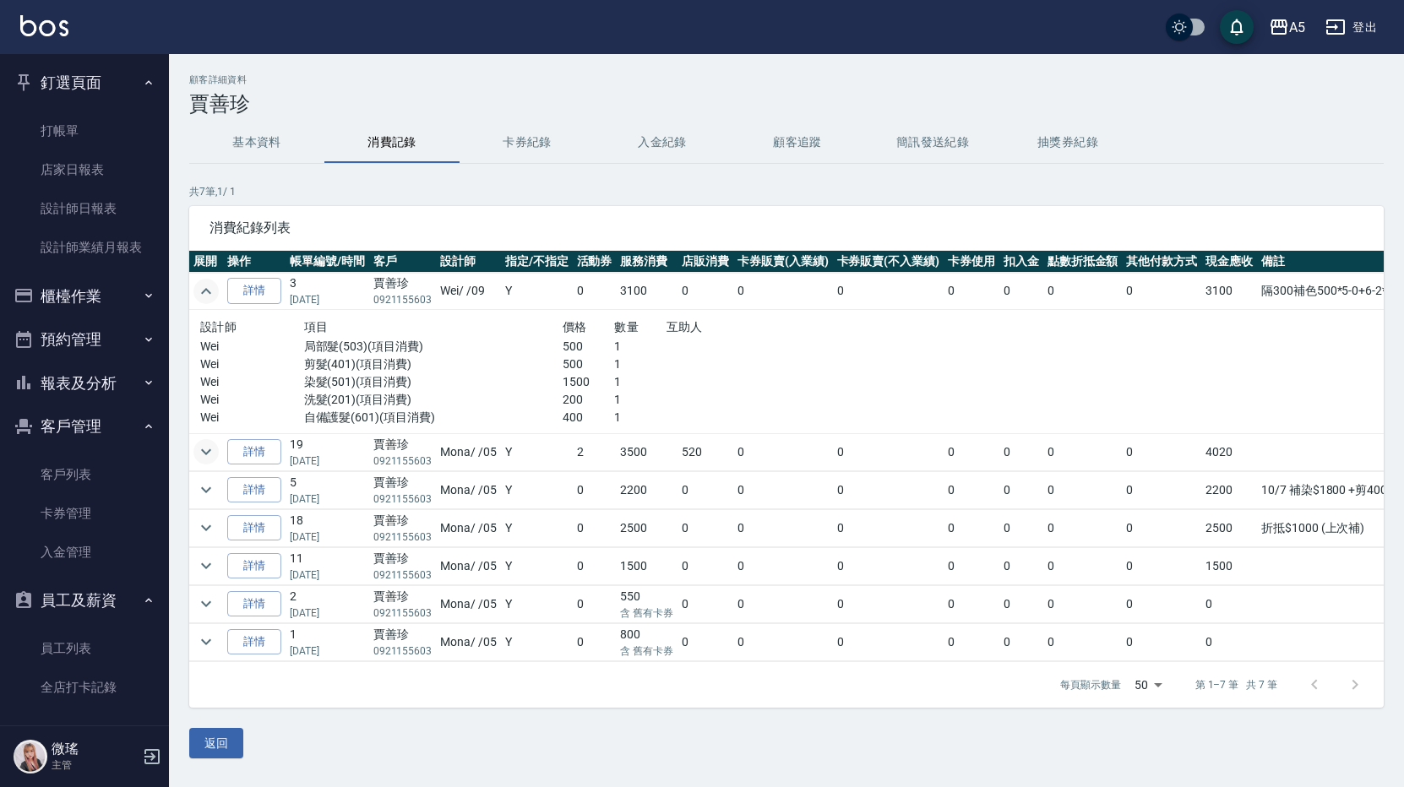
click at [204, 458] on icon "expand row" at bounding box center [206, 452] width 20 height 20
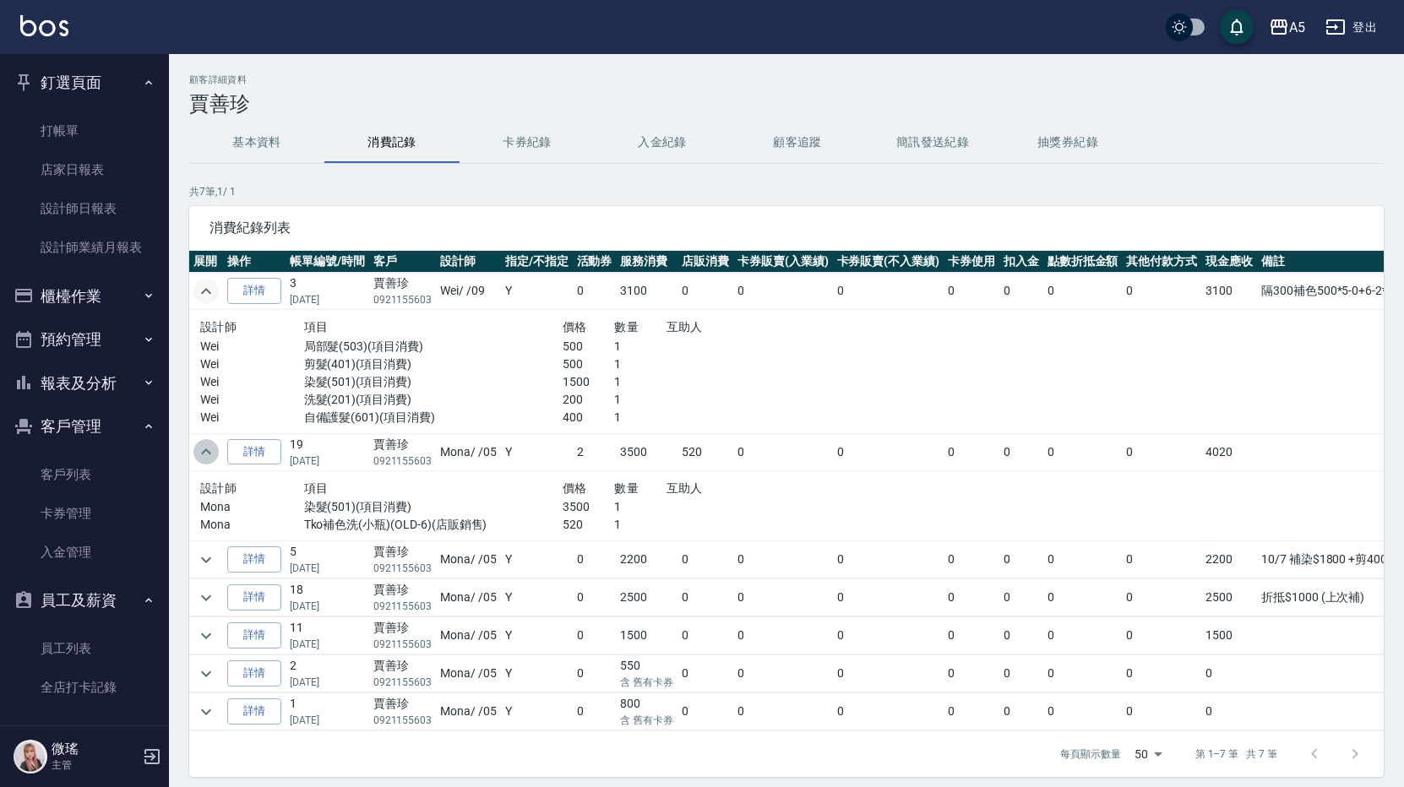
click at [204, 458] on icon "expand row" at bounding box center [206, 452] width 20 height 20
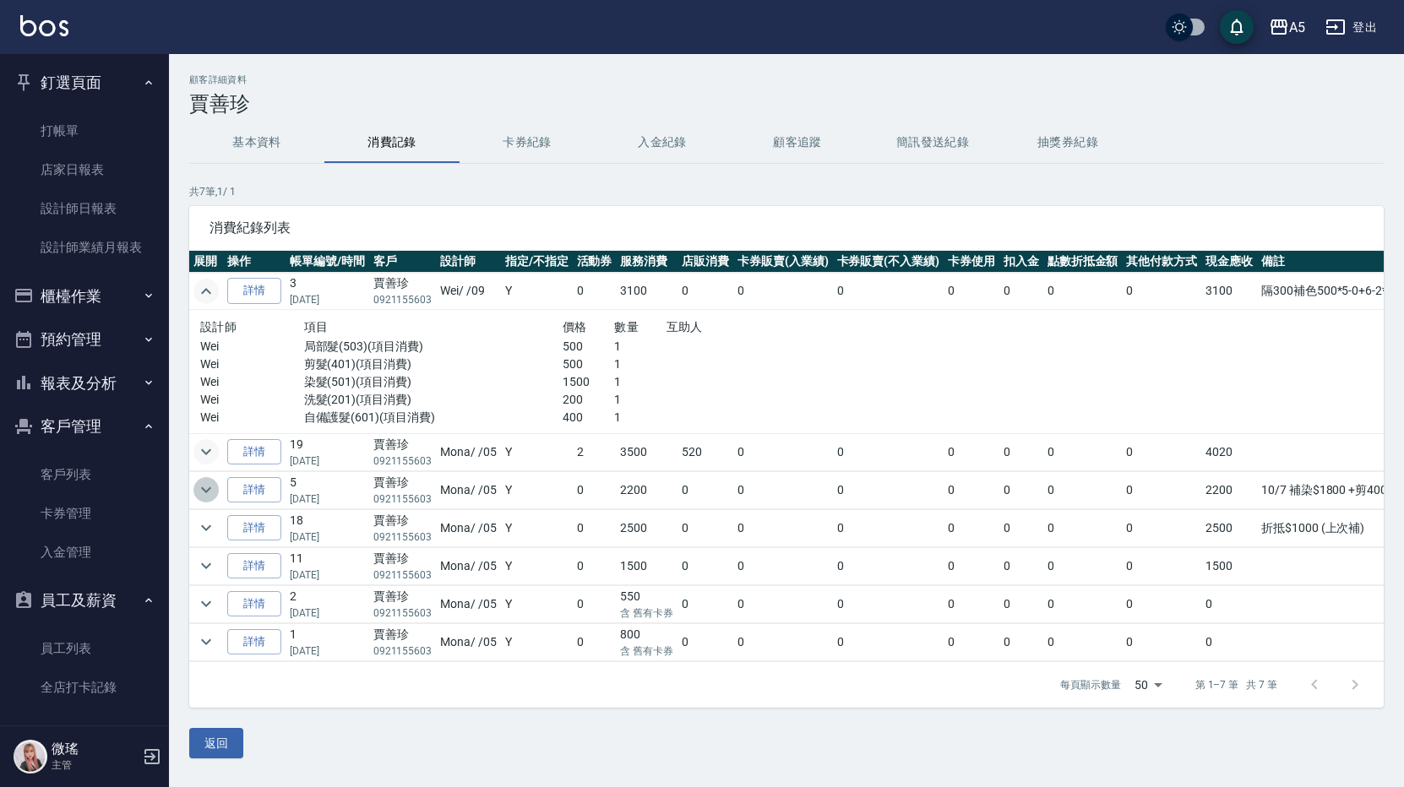
click at [204, 495] on icon "expand row" at bounding box center [206, 490] width 20 height 20
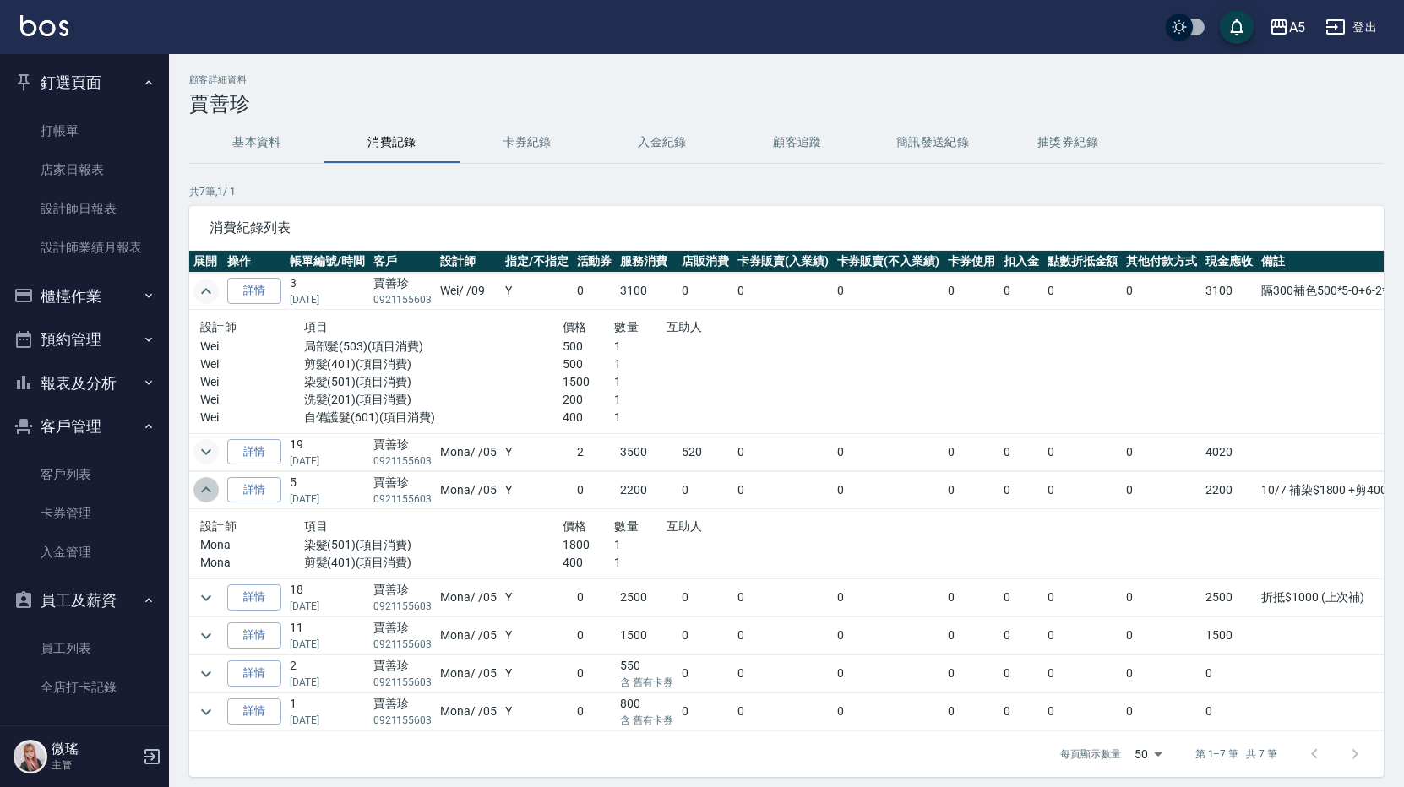
click at [204, 495] on icon "expand row" at bounding box center [206, 490] width 20 height 20
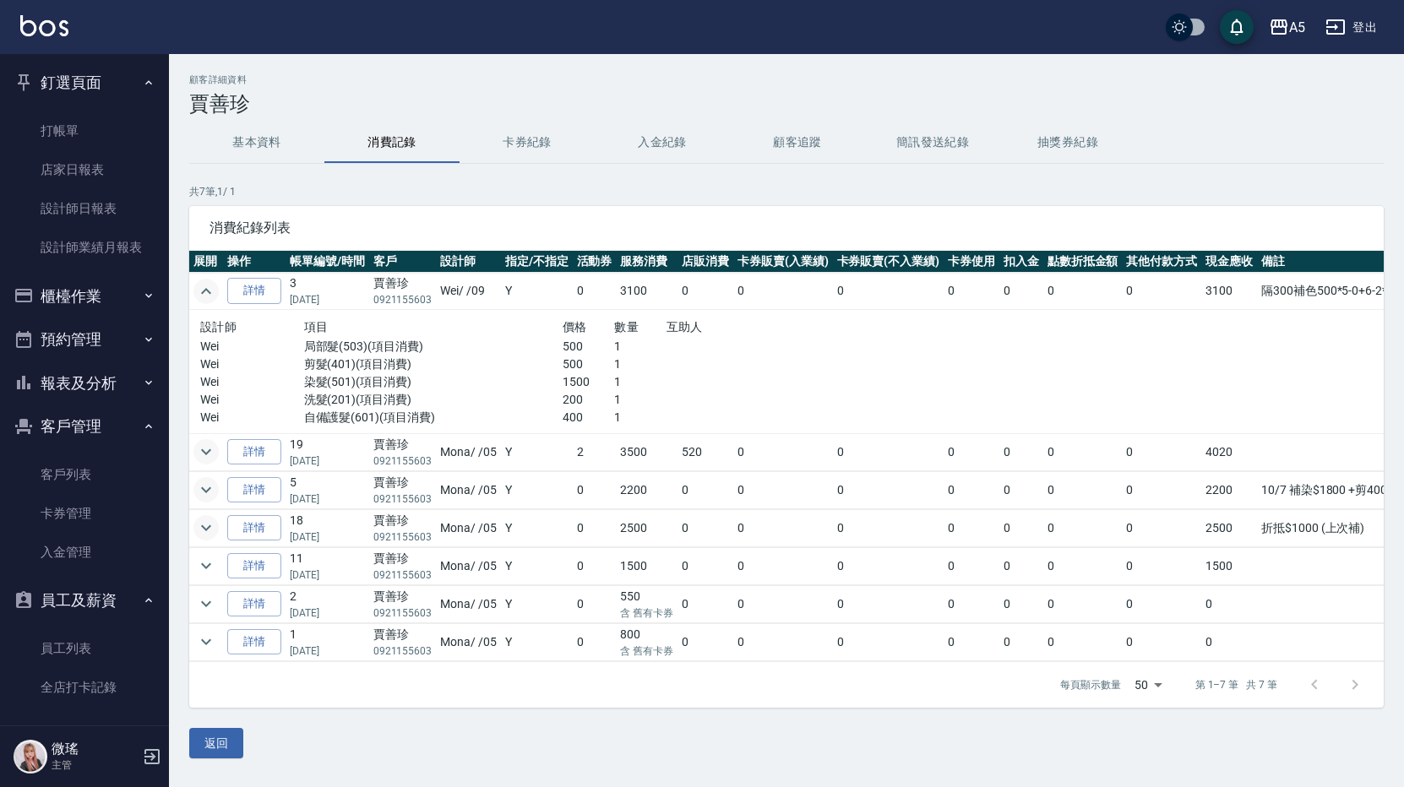
click at [204, 527] on icon "expand row" at bounding box center [206, 528] width 20 height 20
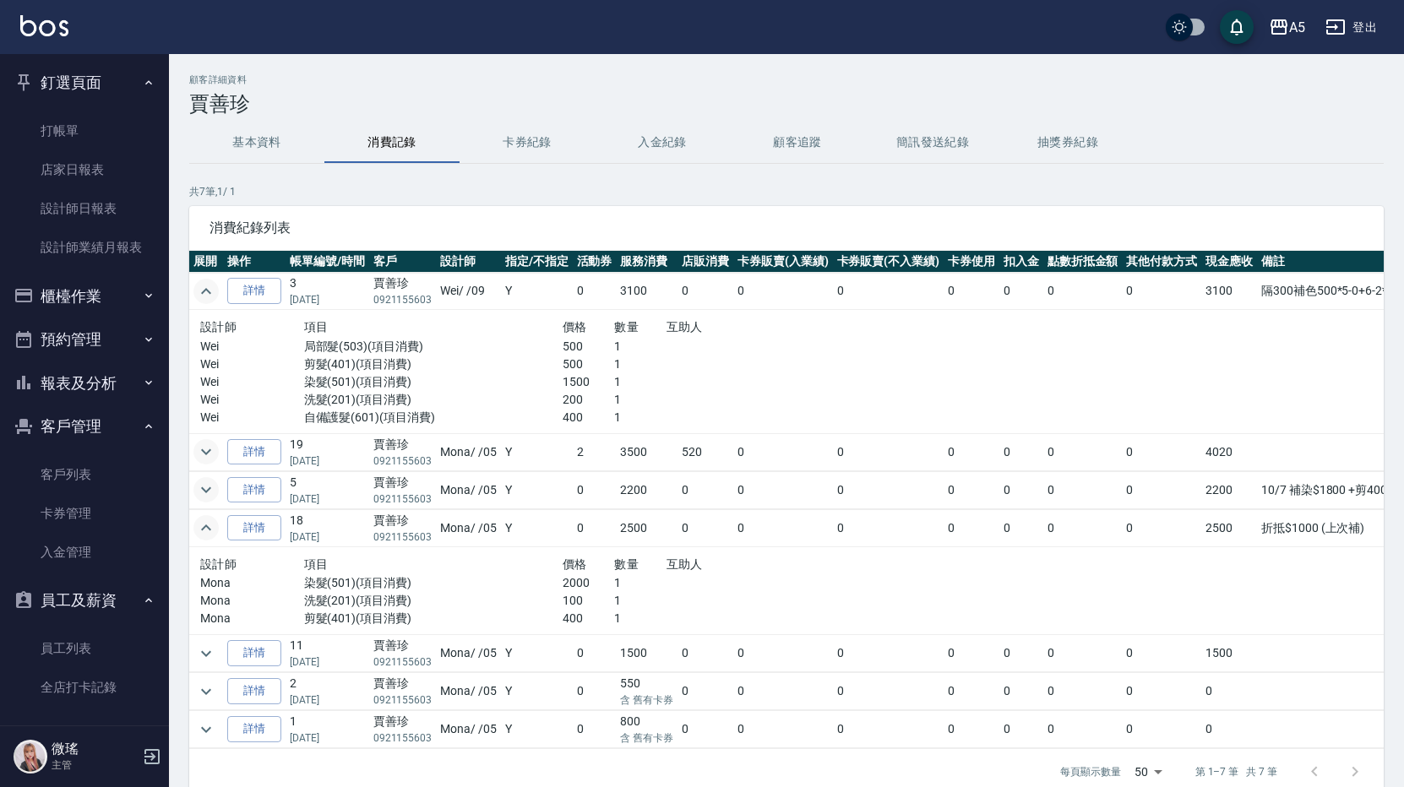
click at [204, 527] on icon "expand row" at bounding box center [206, 527] width 10 height 6
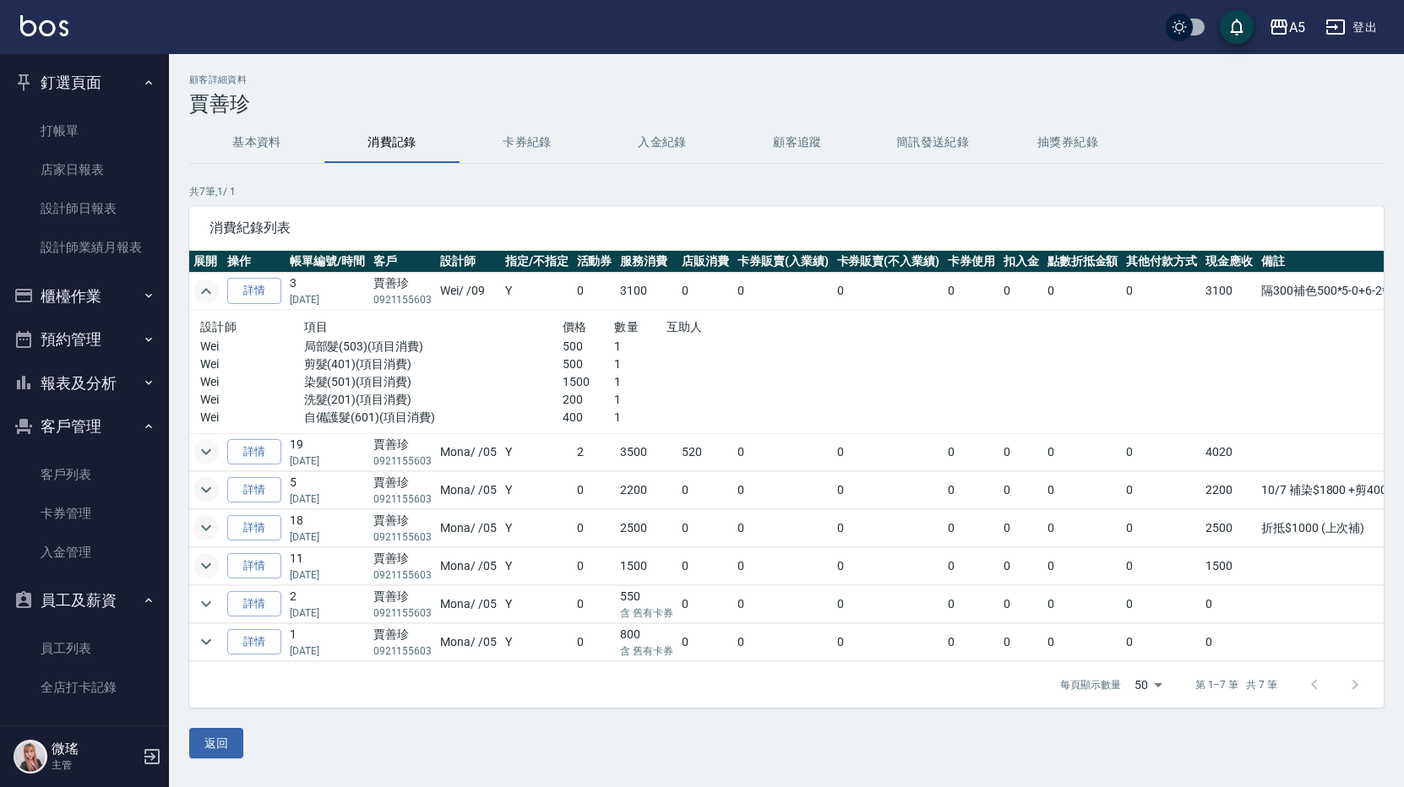
click at [204, 567] on icon "expand row" at bounding box center [206, 566] width 10 height 6
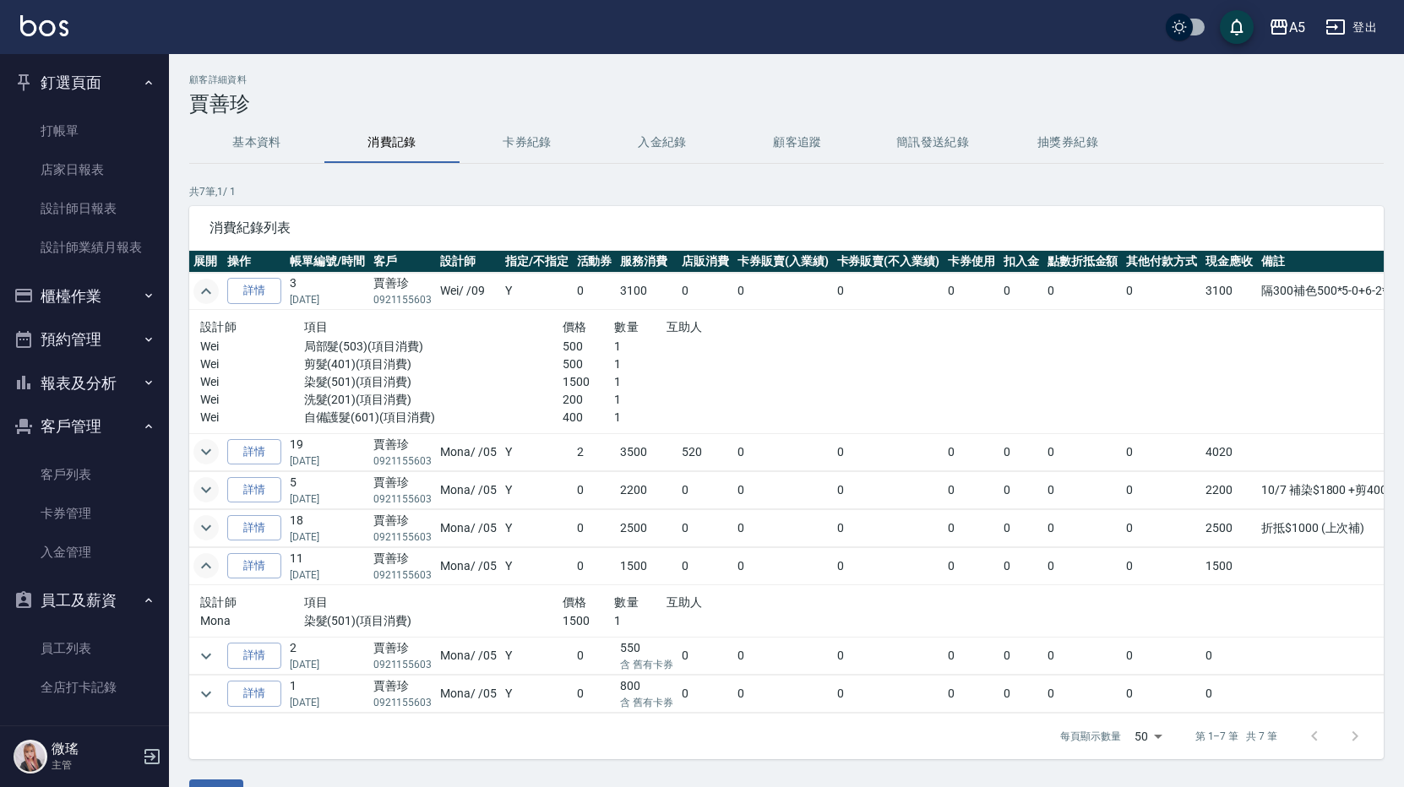
click at [204, 567] on icon "expand row" at bounding box center [206, 566] width 20 height 20
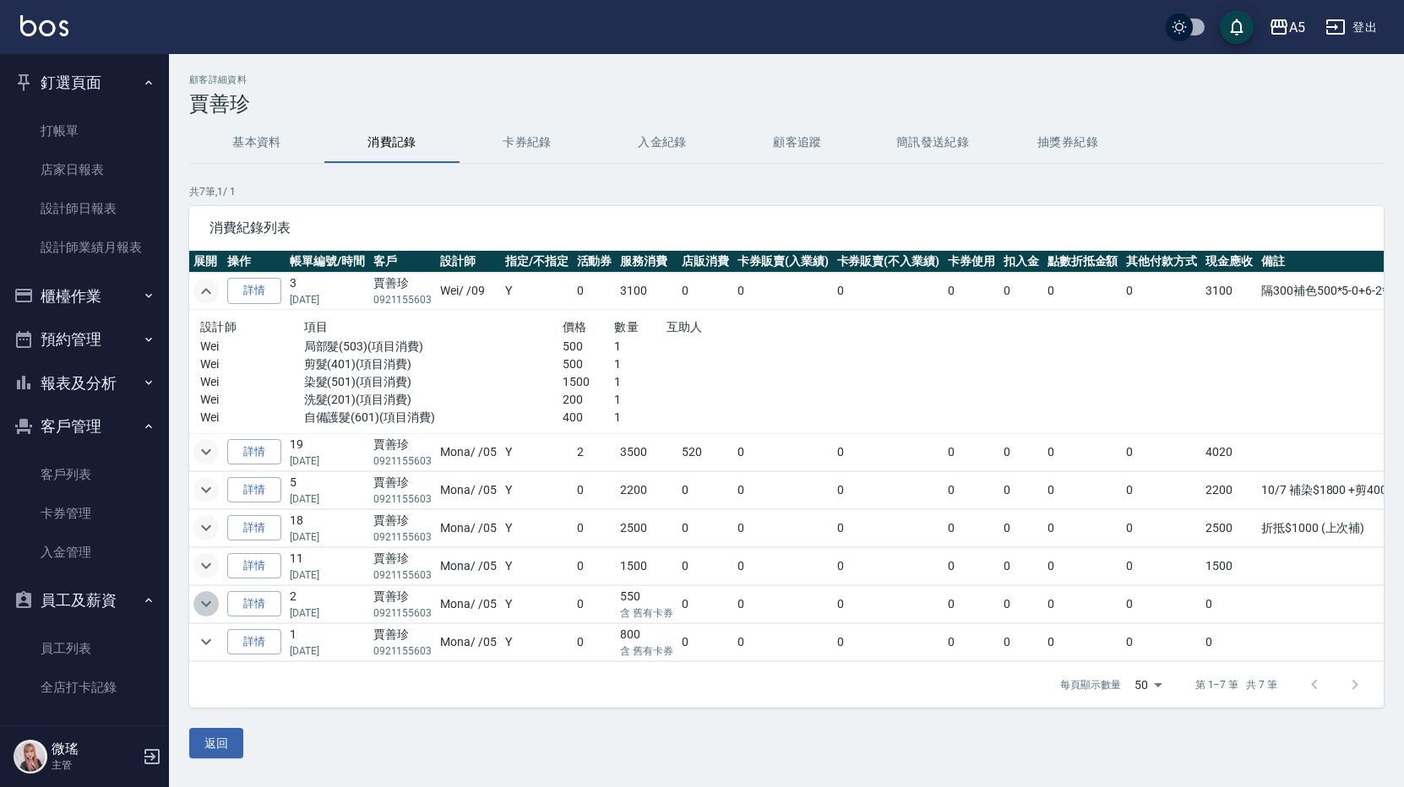
click at [212, 612] on icon "expand row" at bounding box center [206, 604] width 20 height 20
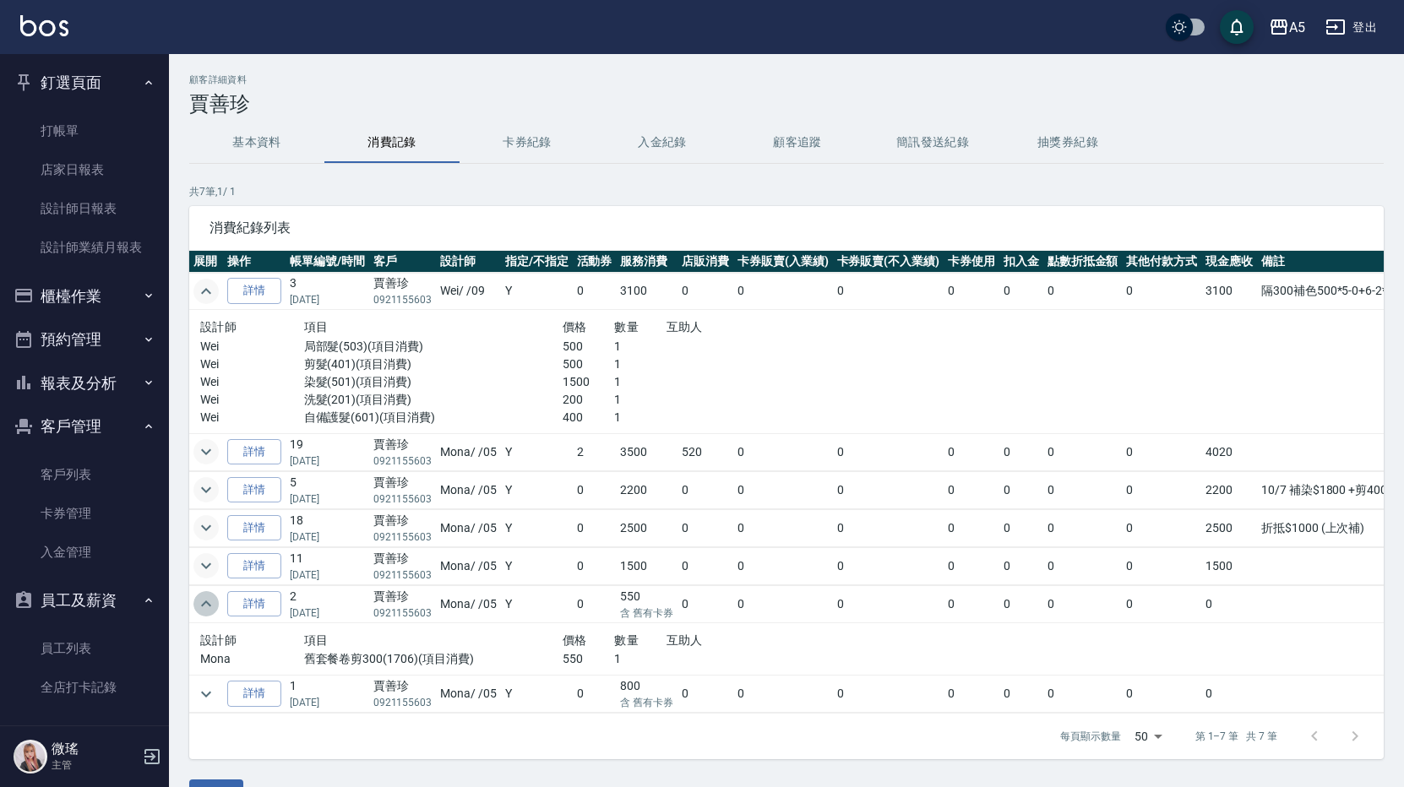
click at [214, 610] on icon "expand row" at bounding box center [206, 604] width 20 height 20
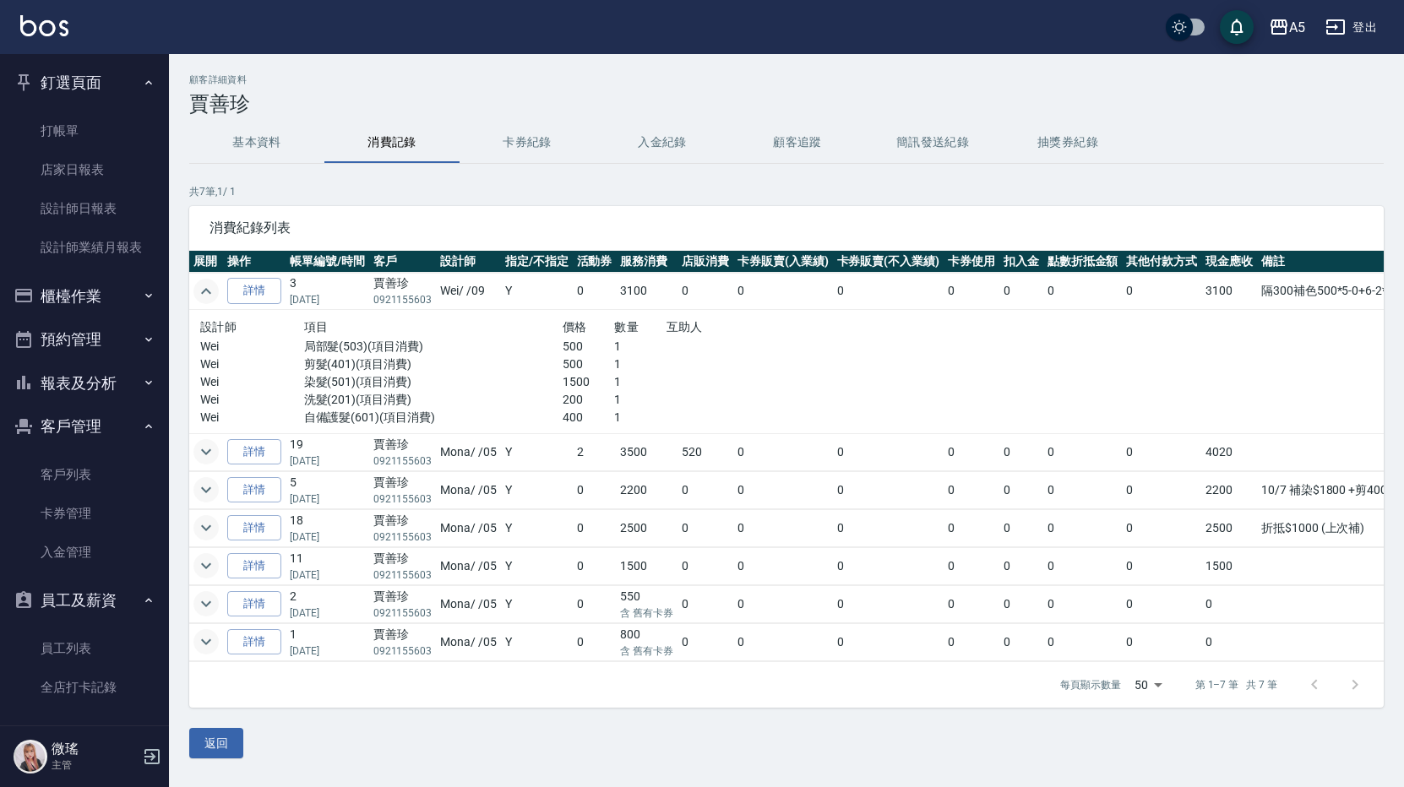
click at [207, 646] on icon "expand row" at bounding box center [206, 642] width 20 height 20
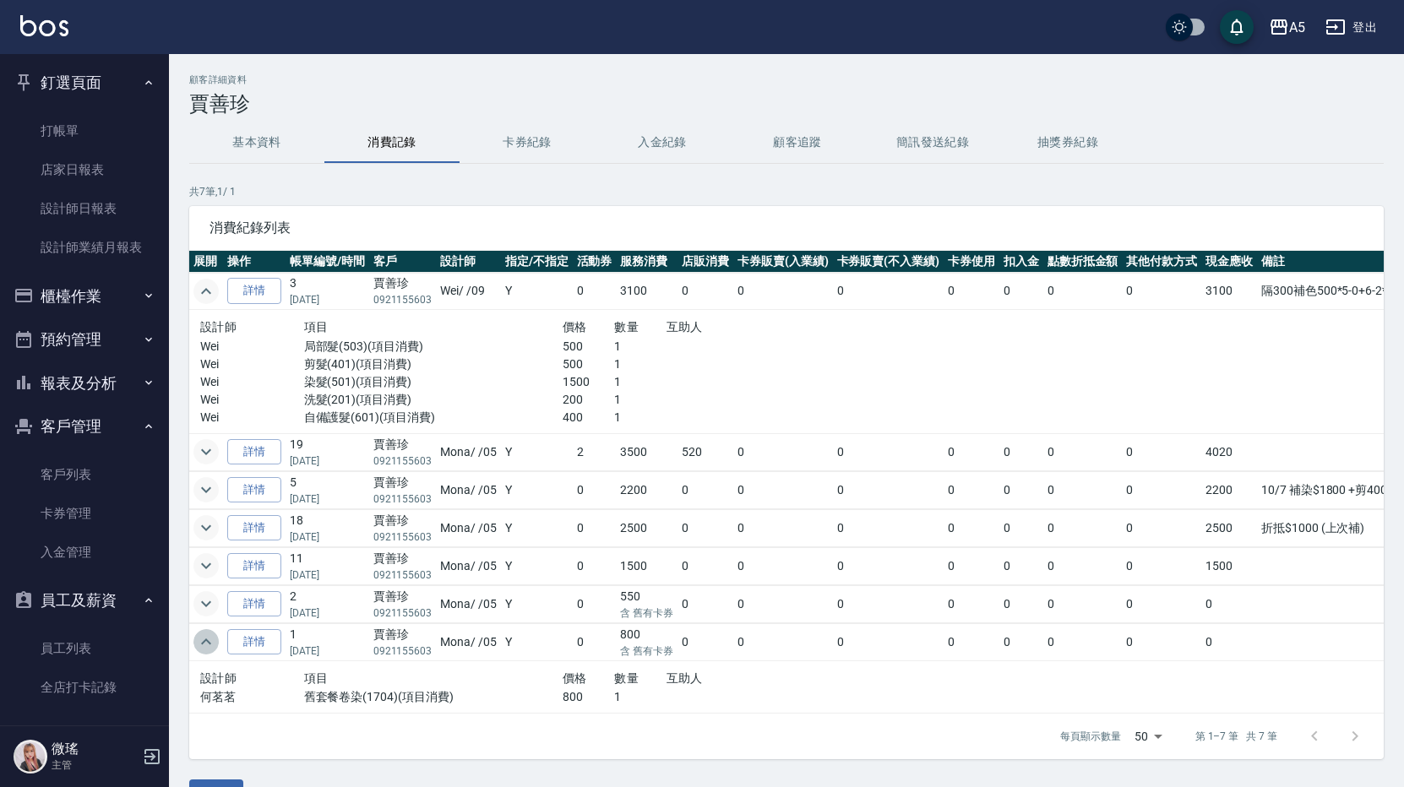
click at [207, 646] on icon "expand row" at bounding box center [206, 642] width 20 height 20
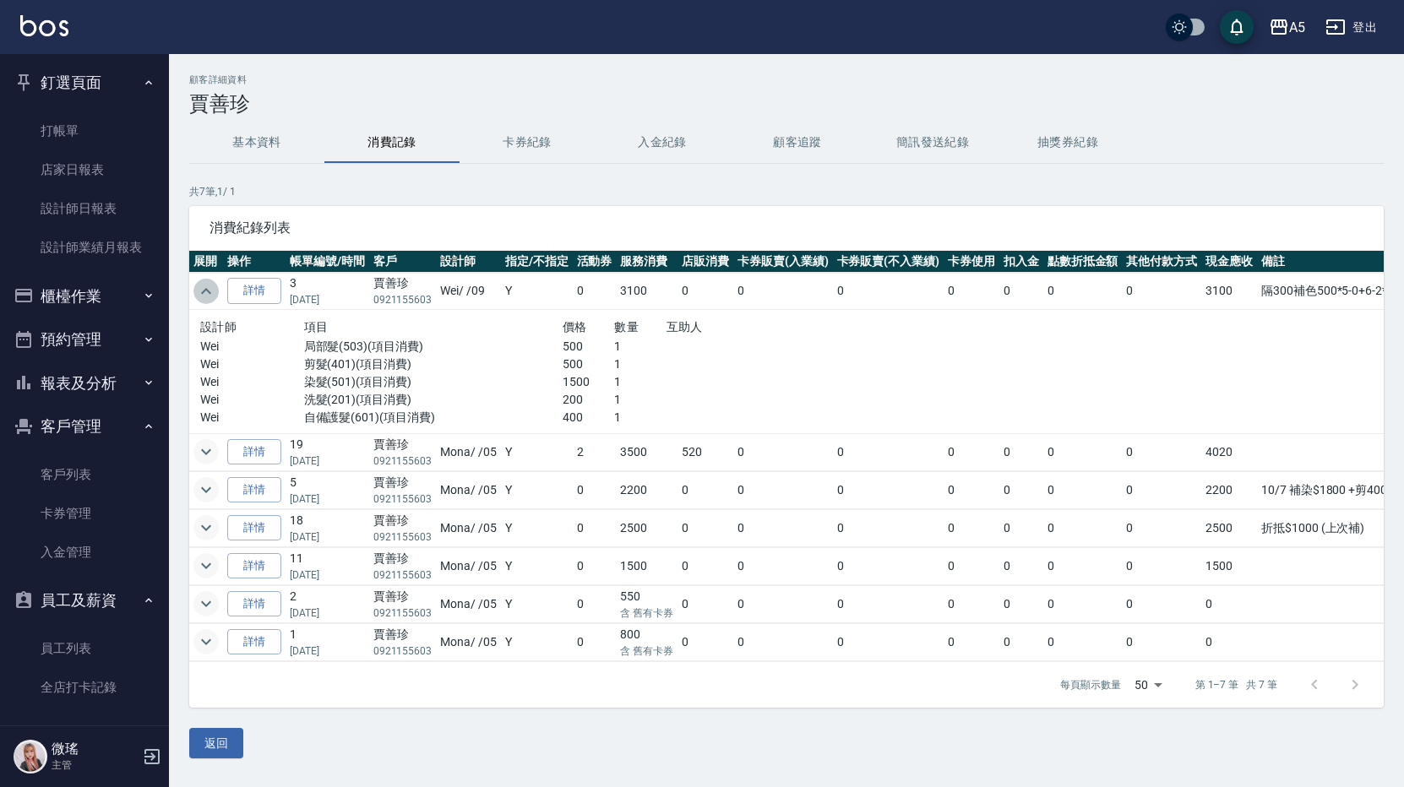
click at [203, 287] on icon "expand row" at bounding box center [206, 291] width 20 height 20
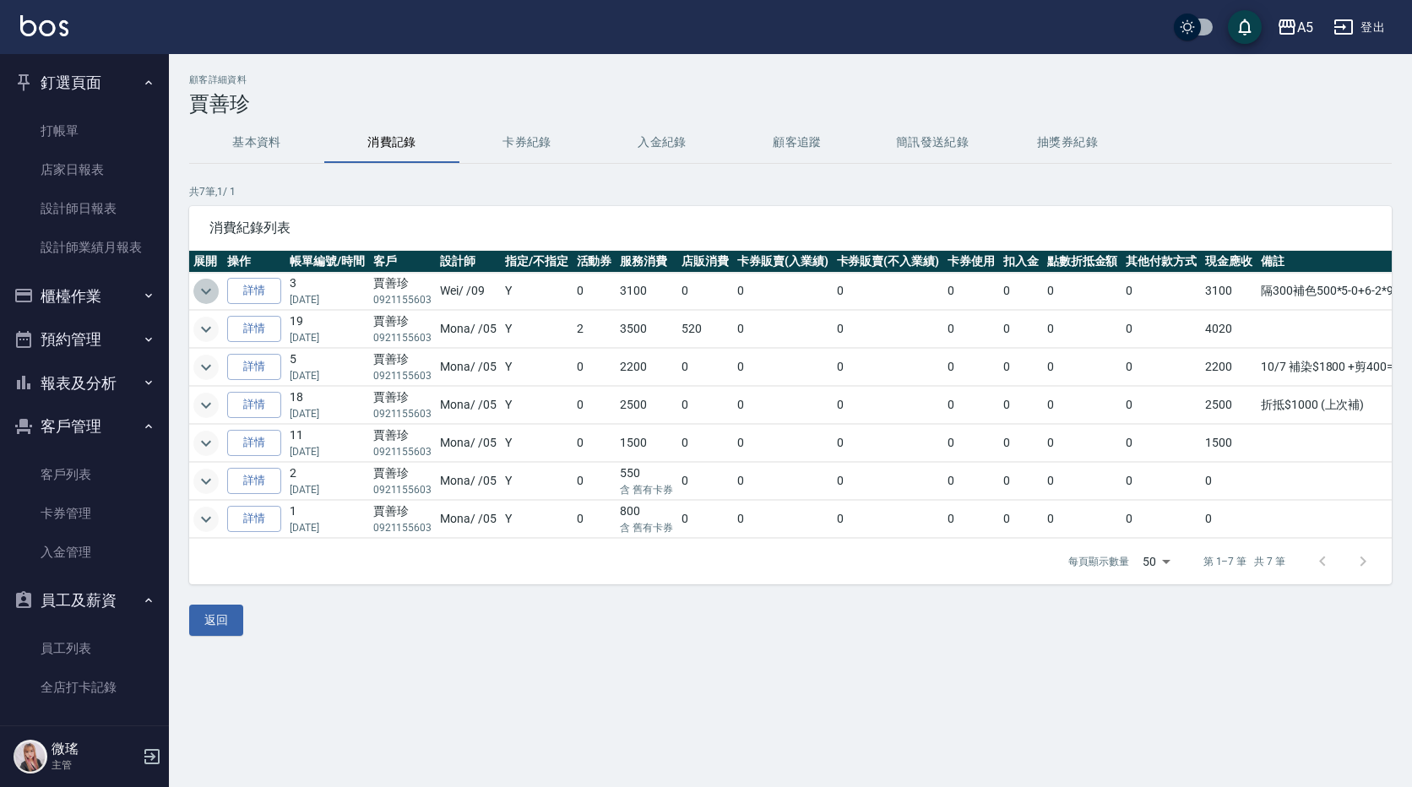
click at [196, 292] on icon "expand row" at bounding box center [206, 291] width 20 height 20
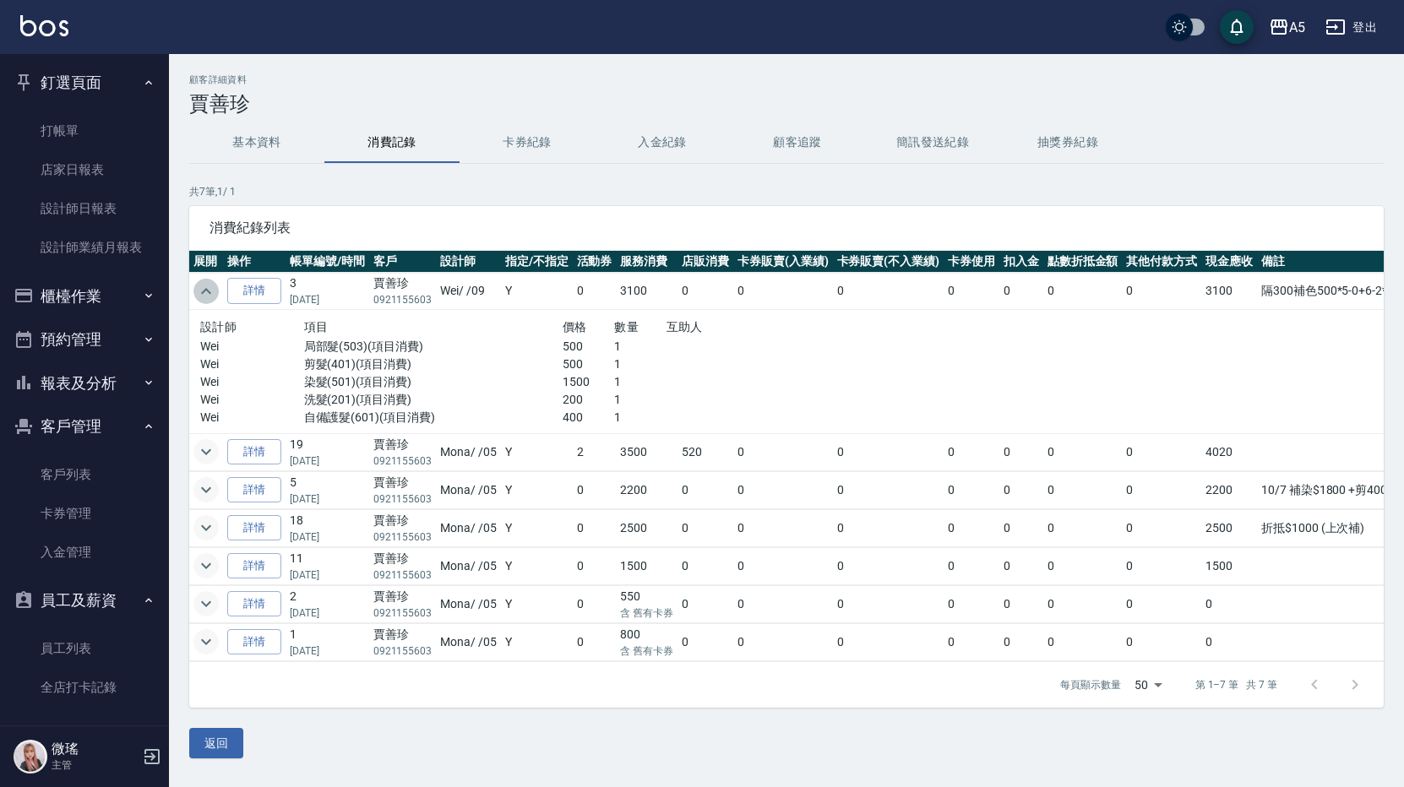
click at [206, 291] on icon "expand row" at bounding box center [206, 291] width 20 height 20
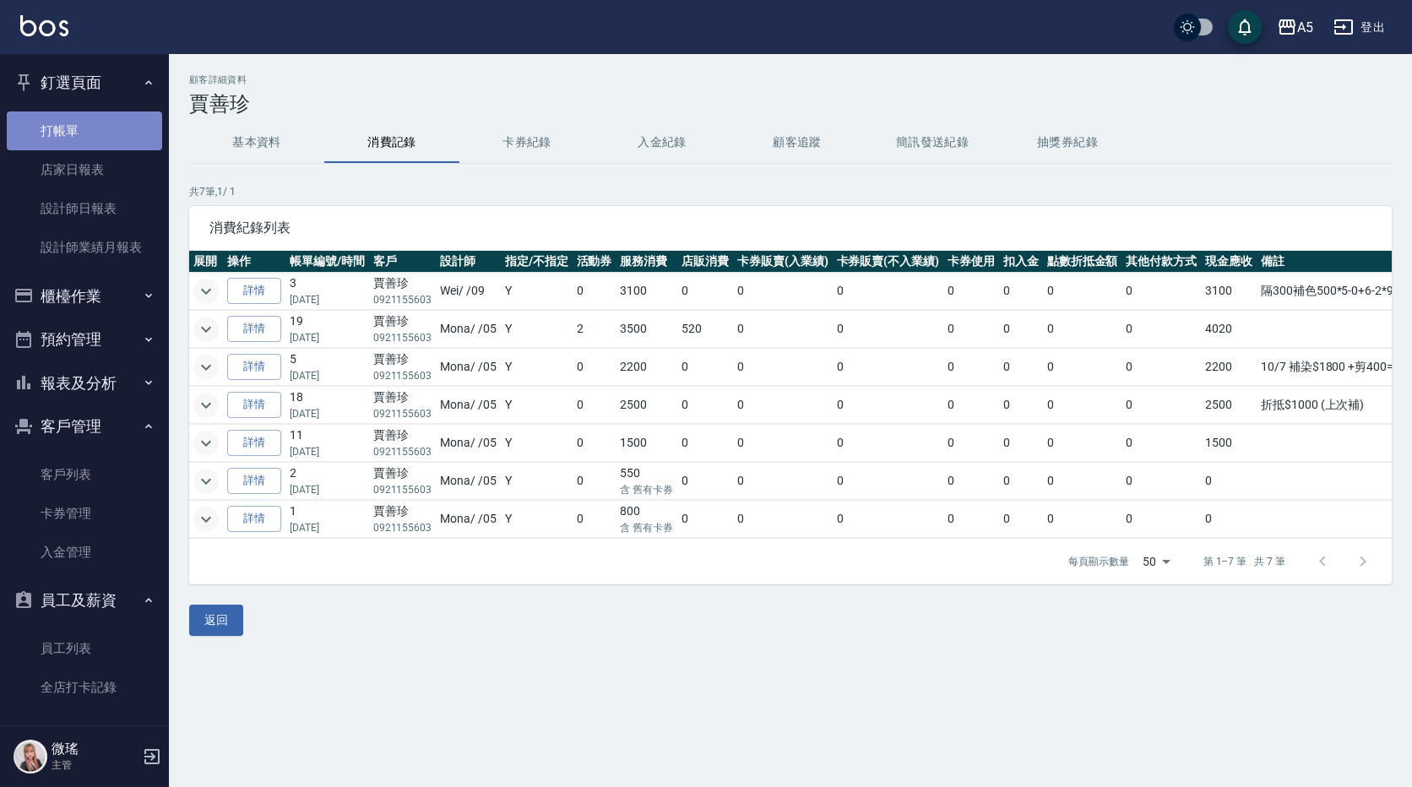
click at [93, 128] on link "打帳單" at bounding box center [84, 130] width 155 height 39
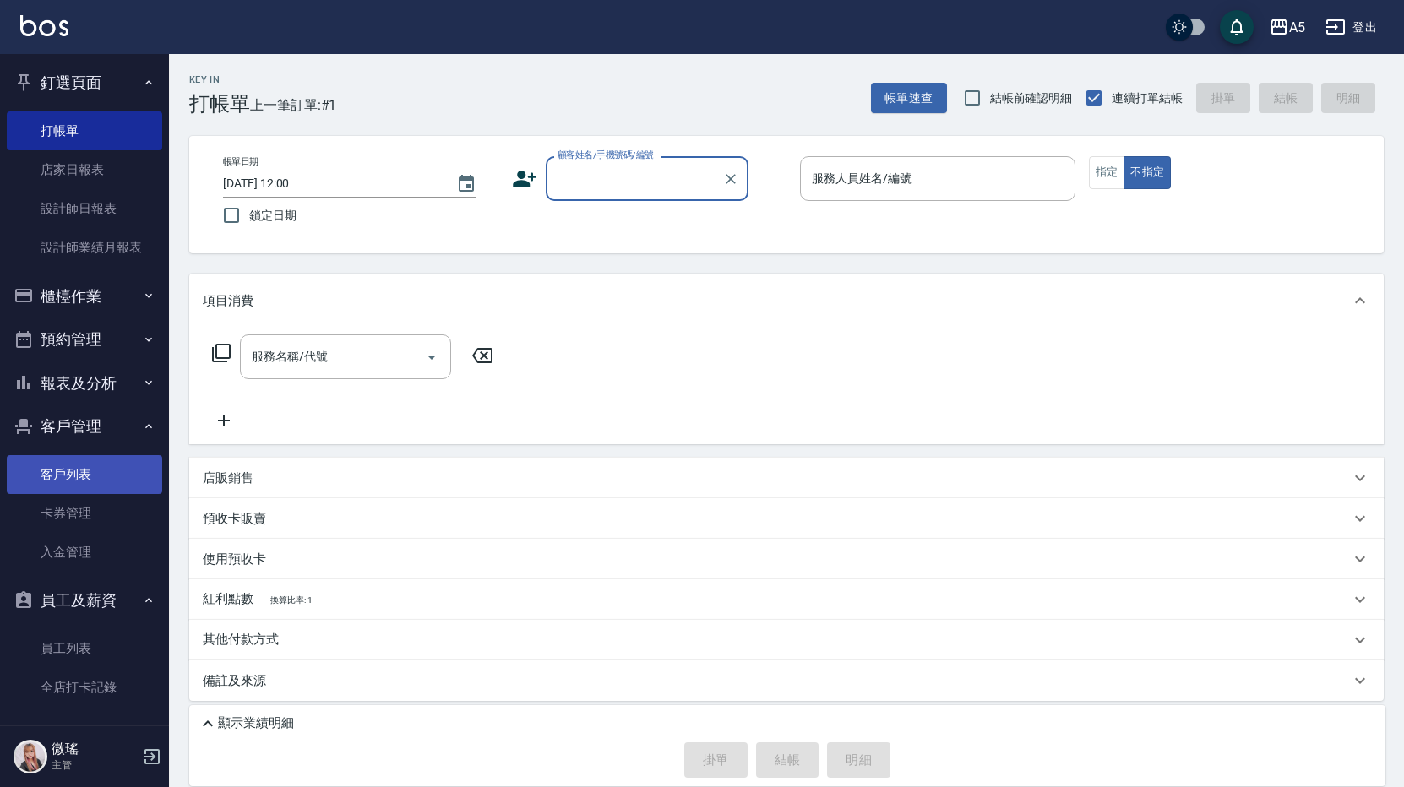
click at [108, 482] on link "客戶列表" at bounding box center [84, 474] width 155 height 39
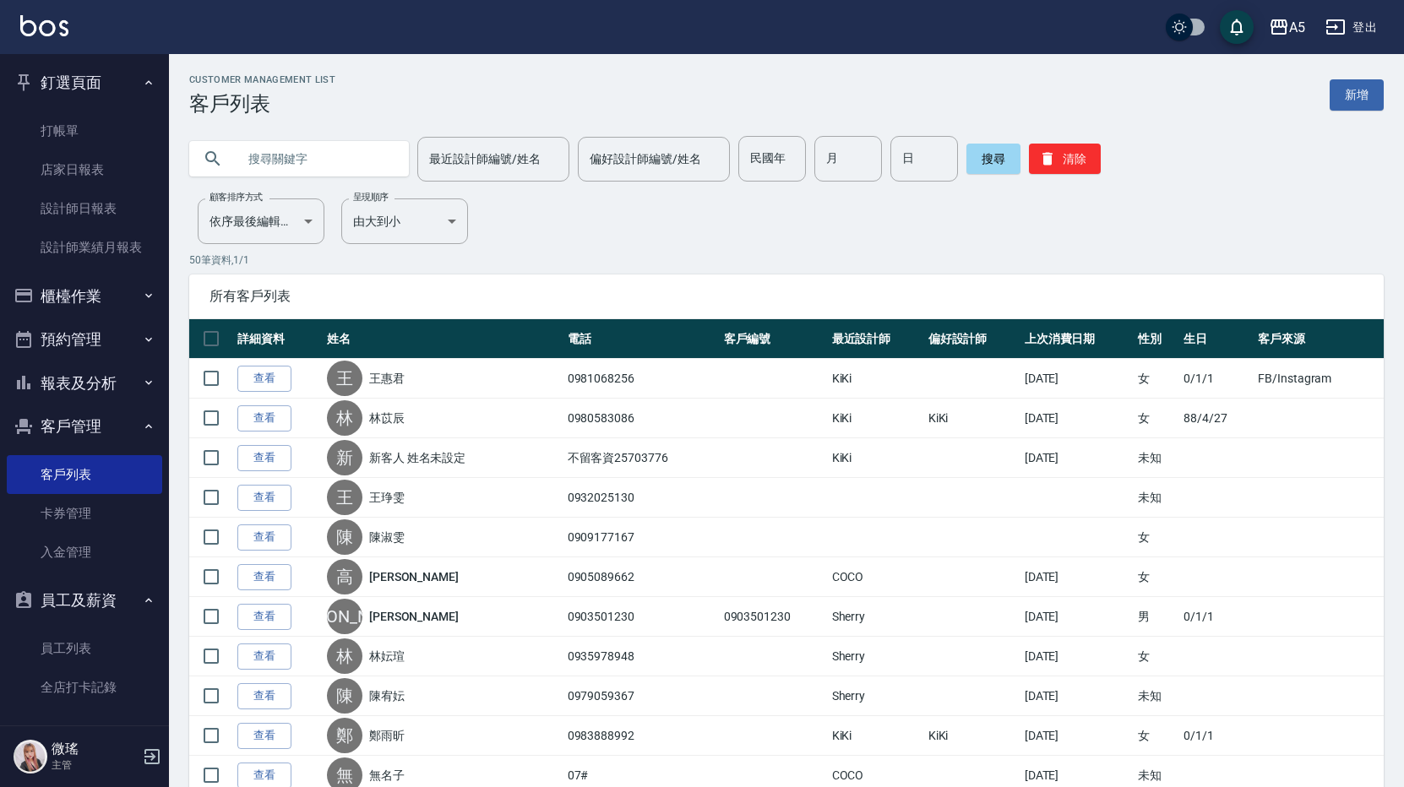
click at [90, 303] on button "櫃檯作業" at bounding box center [84, 296] width 155 height 44
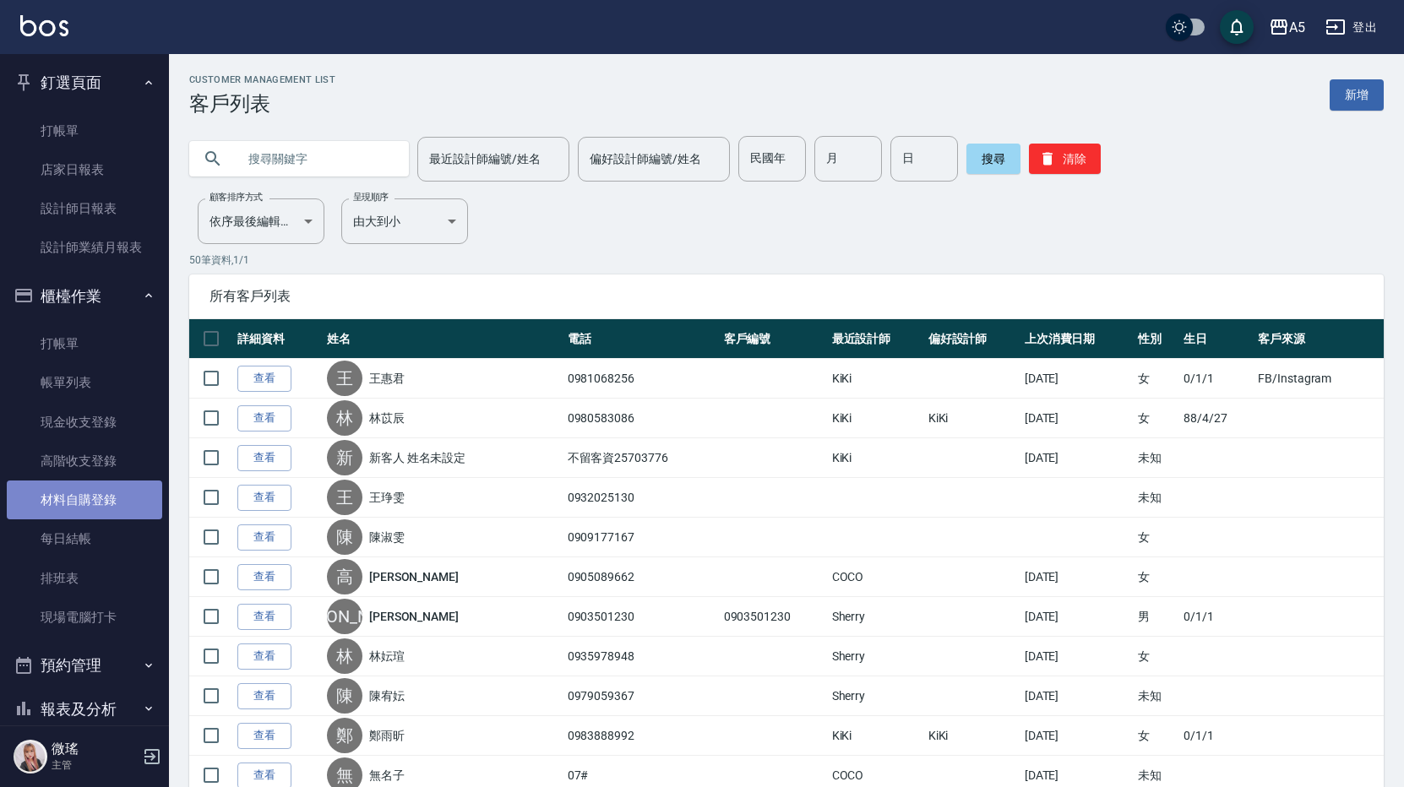
click at [88, 502] on link "材料自購登錄" at bounding box center [84, 500] width 155 height 39
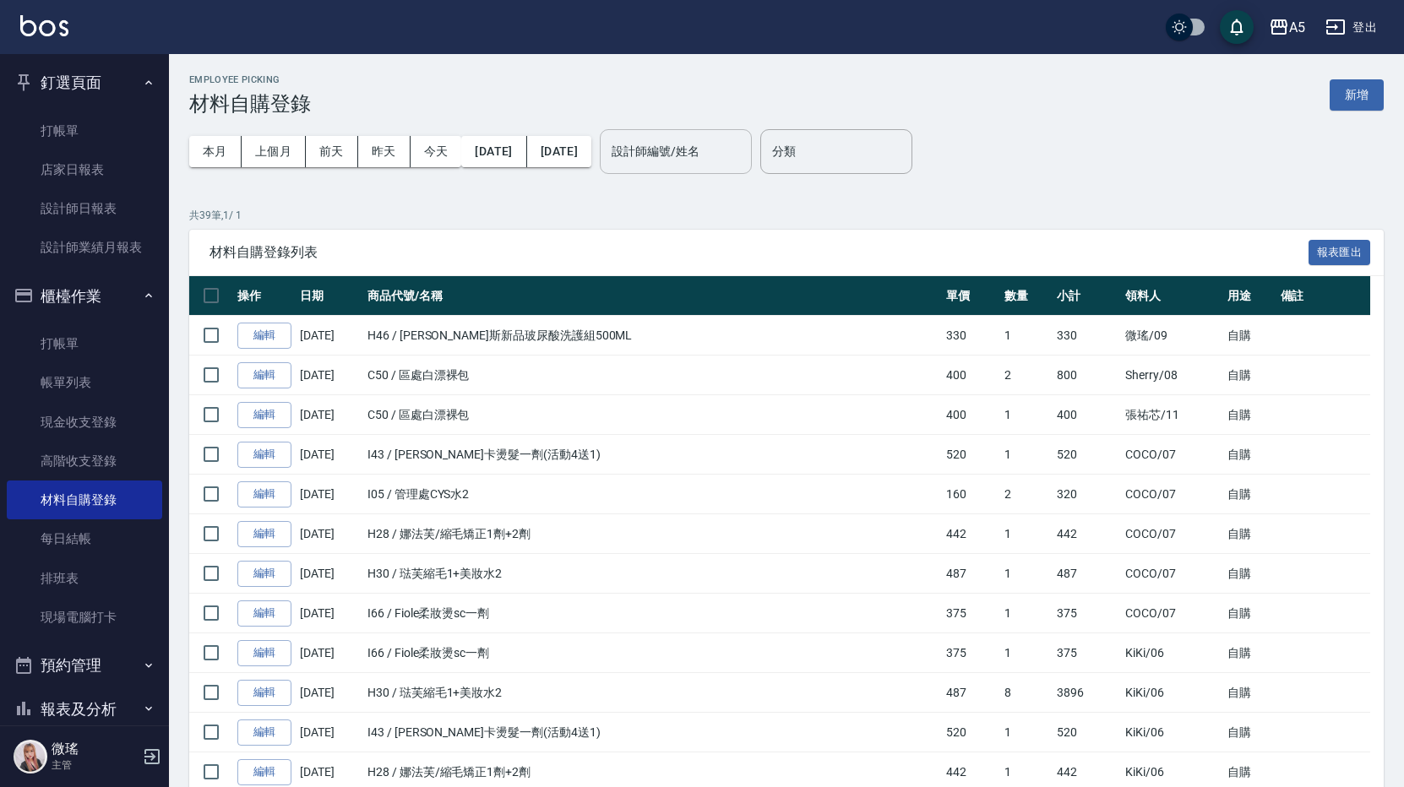
click at [744, 155] on input "設計師編號/姓名" at bounding box center [675, 152] width 137 height 30
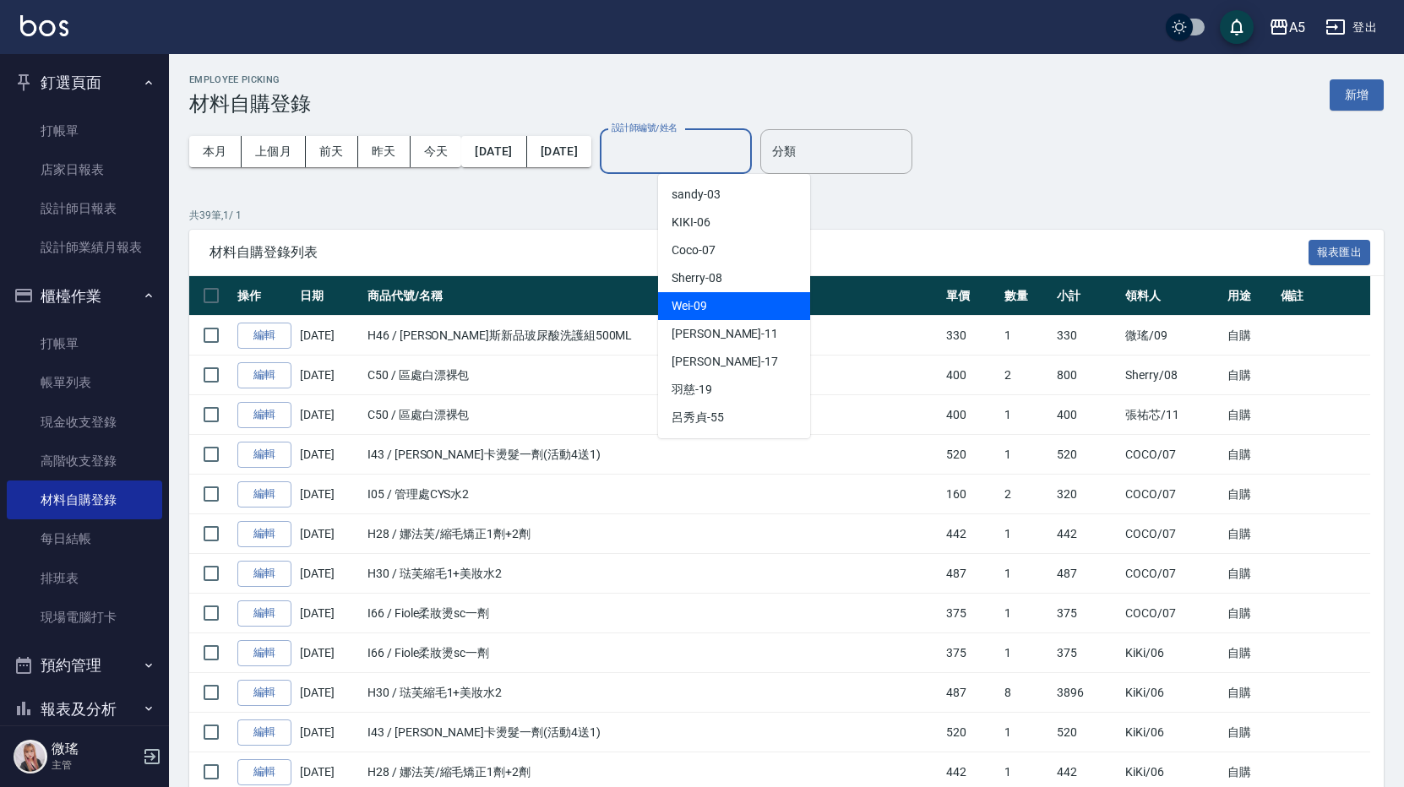
drag, startPoint x: 714, startPoint y: 302, endPoint x: 703, endPoint y: 220, distance: 83.6
click at [714, 300] on div "Wei -09" at bounding box center [734, 306] width 152 height 28
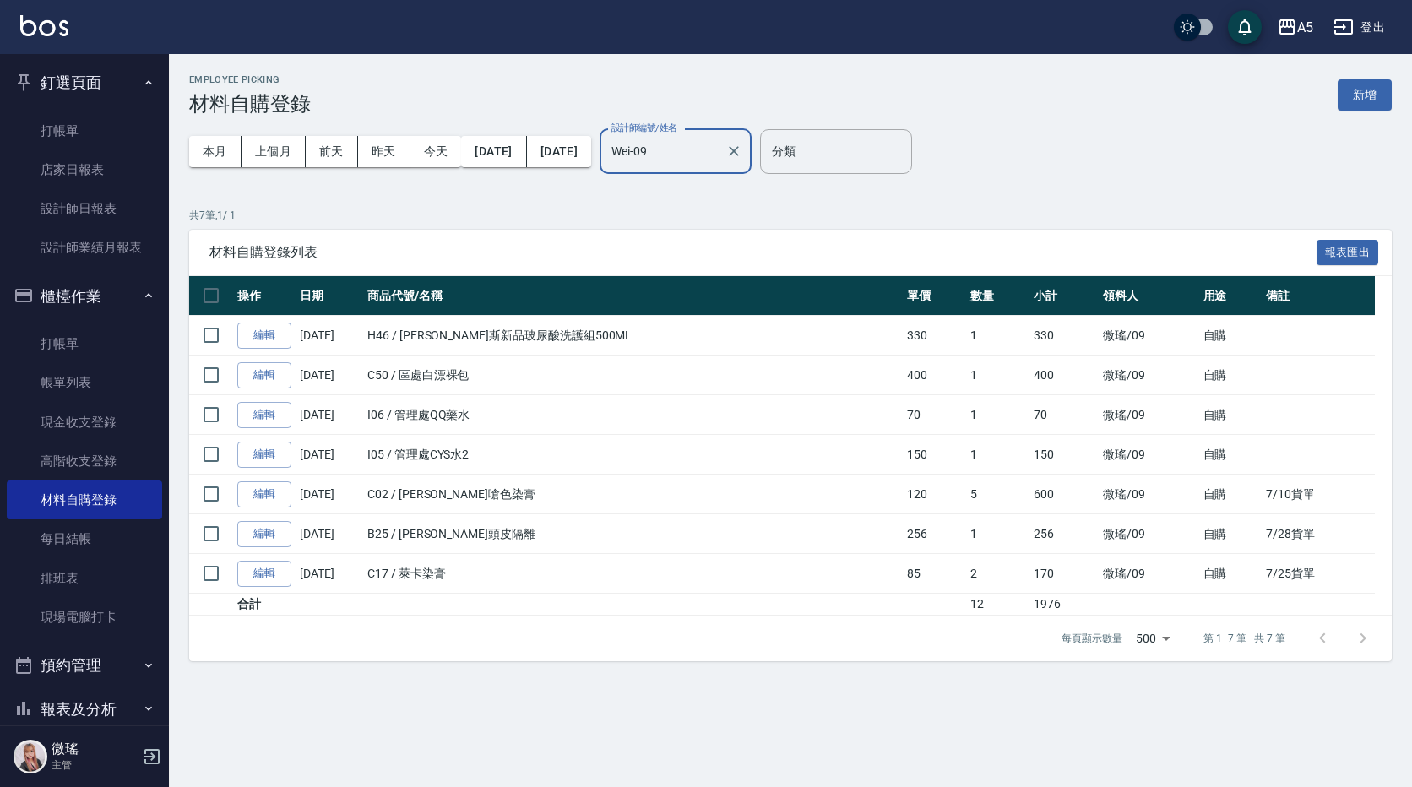
click at [719, 163] on input "Wei-09" at bounding box center [662, 152] width 111 height 30
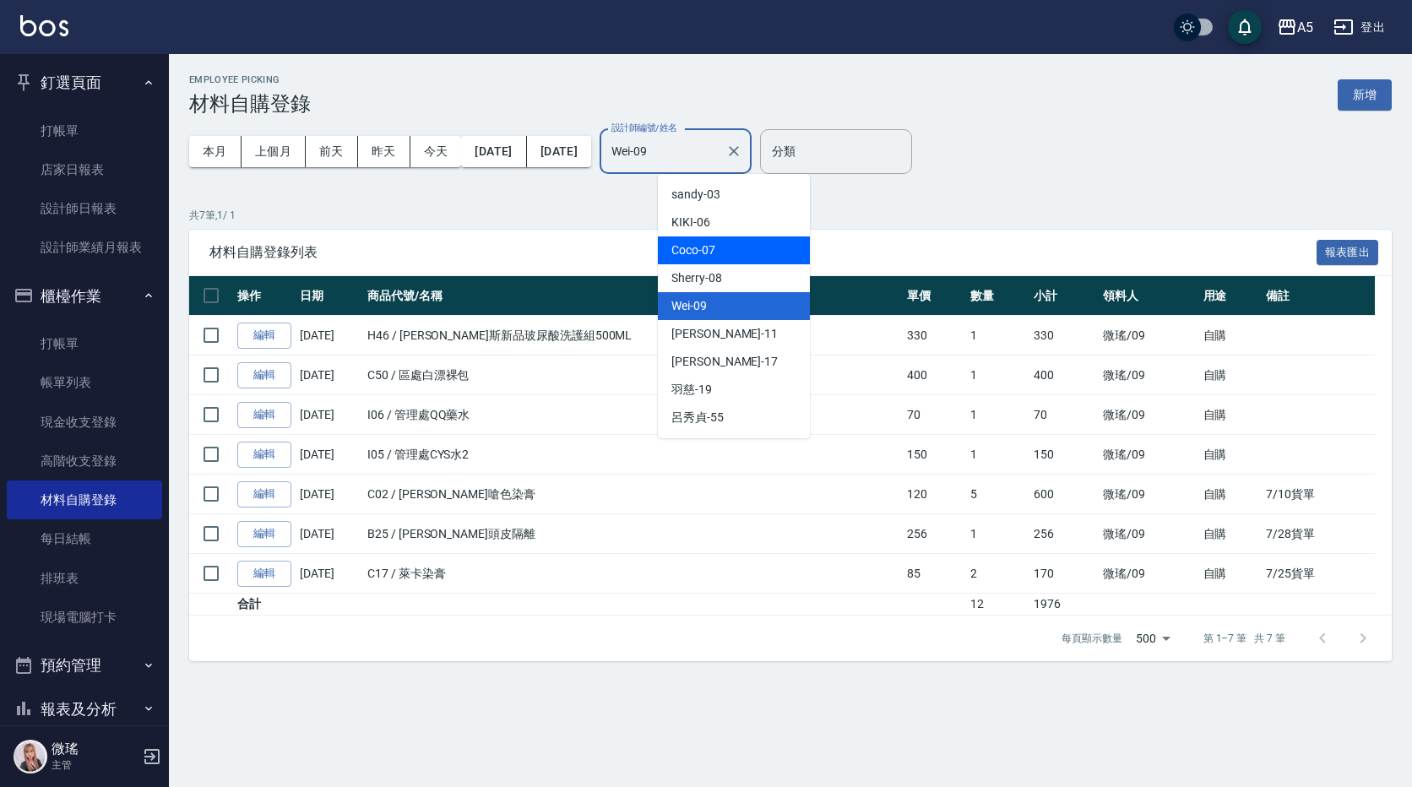
click at [714, 242] on span "Coco -07" at bounding box center [693, 251] width 44 height 18
type input "Coco-07"
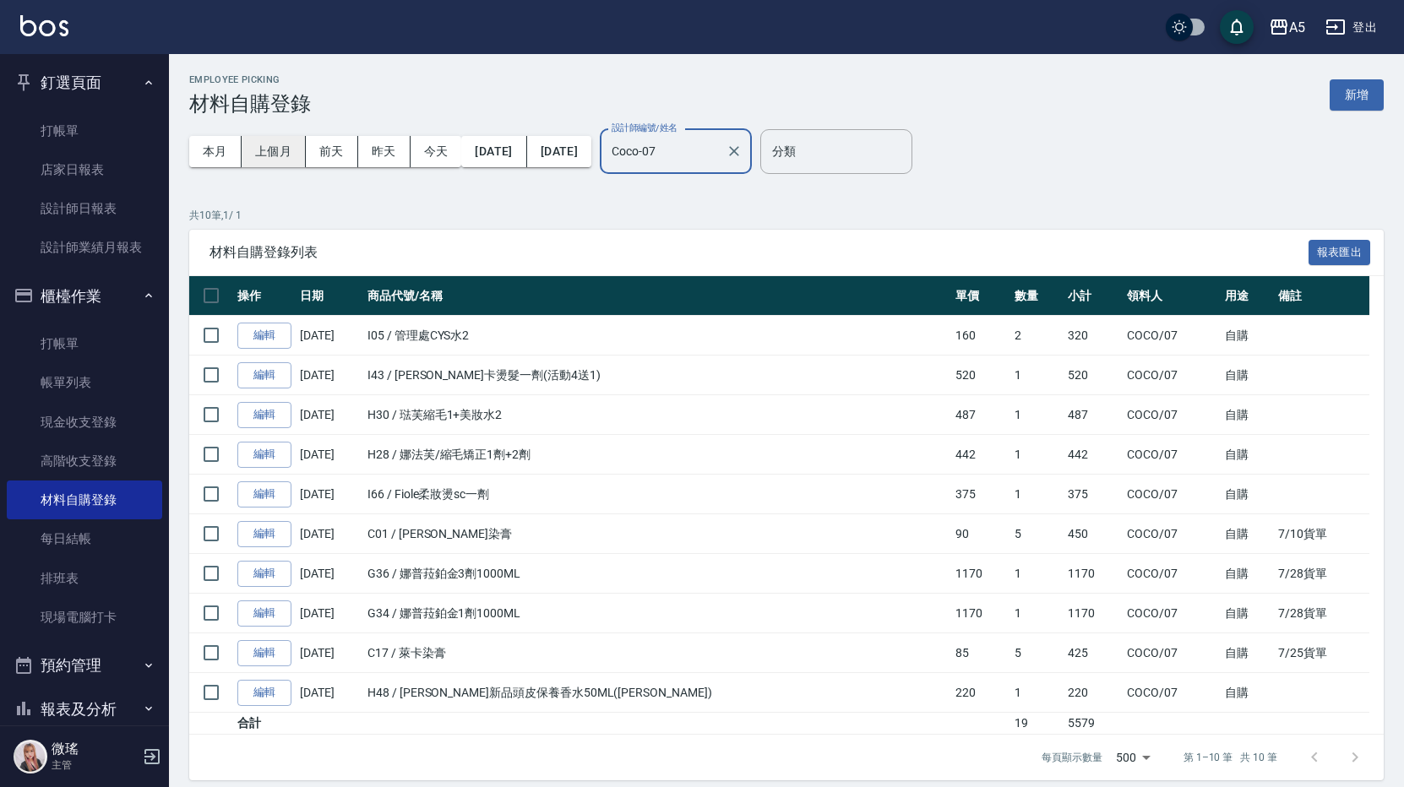
click at [273, 151] on button "上個月" at bounding box center [274, 151] width 64 height 31
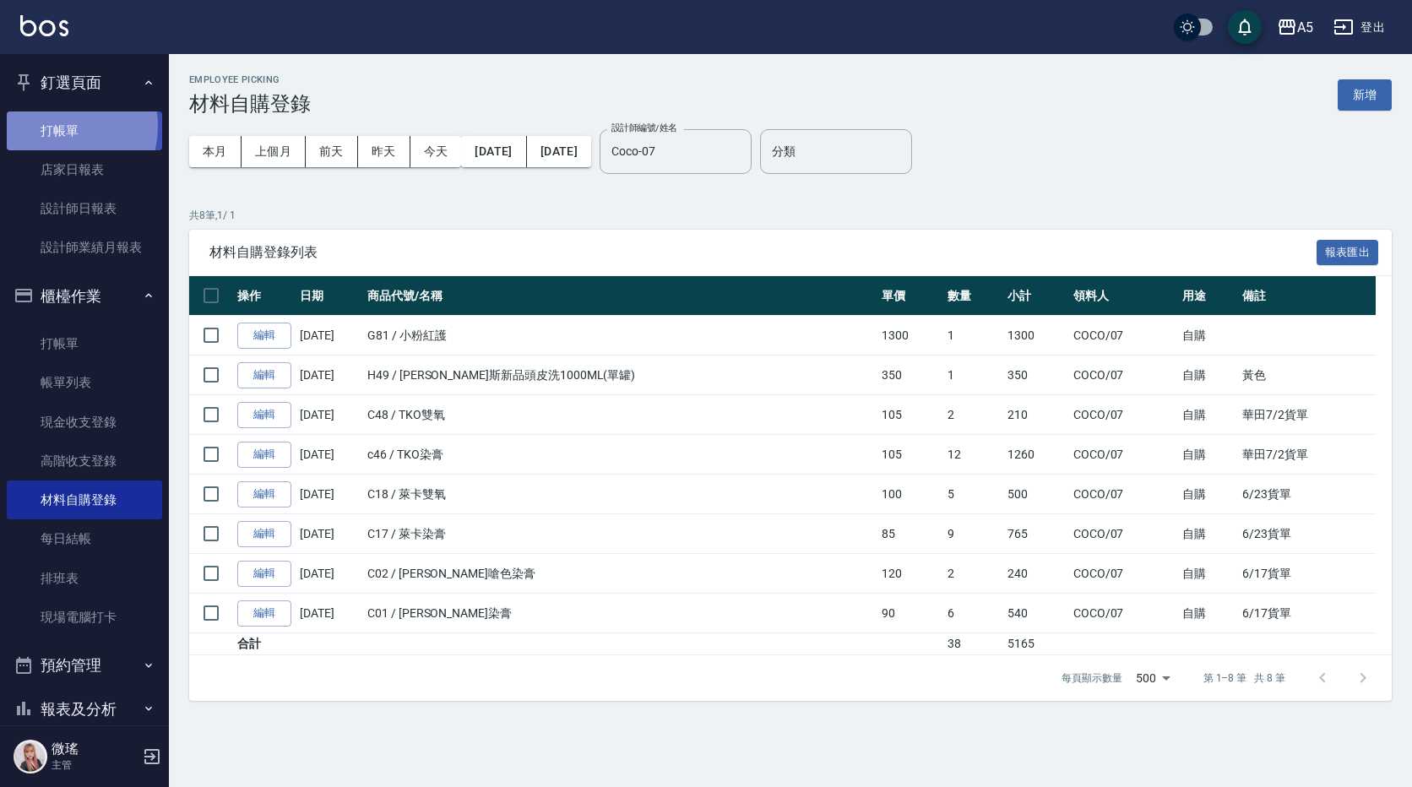
click at [56, 126] on link "打帳單" at bounding box center [84, 130] width 155 height 39
